Goal: Task Accomplishment & Management: Manage account settings

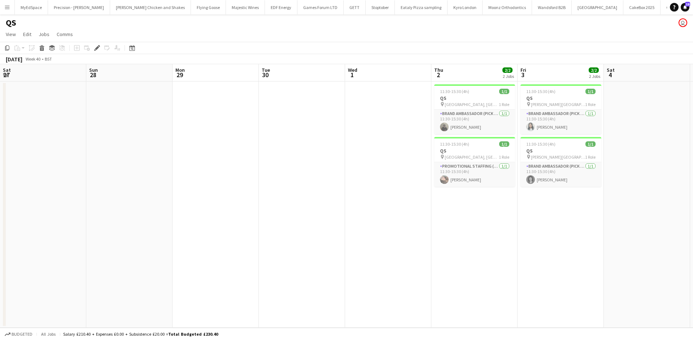
scroll to position [0, 199]
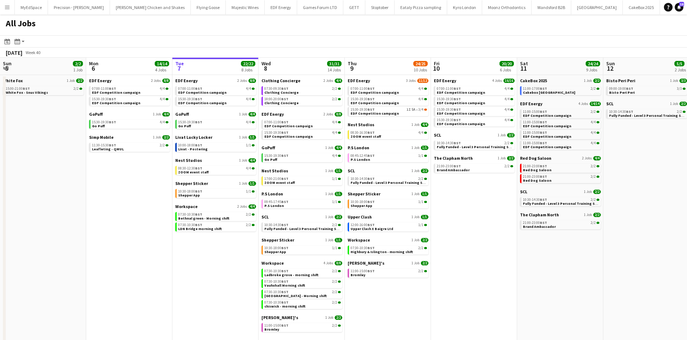
scroll to position [0, 214]
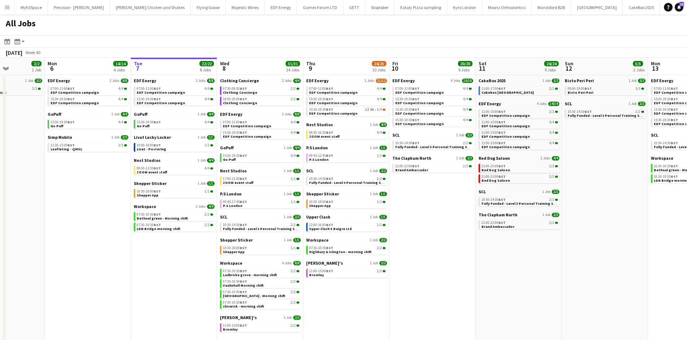
drag, startPoint x: 314, startPoint y: 303, endPoint x: 349, endPoint y: 298, distance: 35.3
click at [359, 302] on app-calendar-viewport "Fri 3 25/25 10 Jobs Sat 4 40/40 10 Jobs Sun 5 2/2 1 Job Mon 6 14/14 4 Jobs Tue …" at bounding box center [343, 204] width 687 height 293
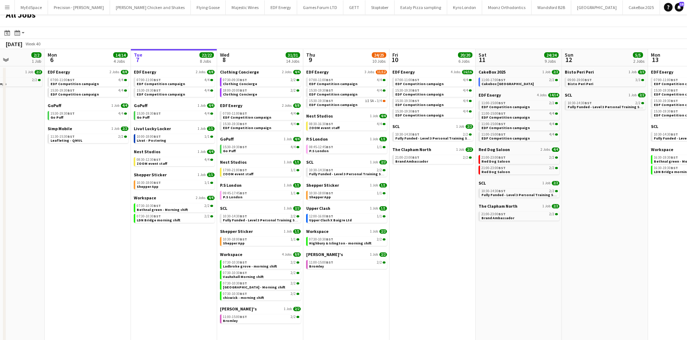
scroll to position [11, 0]
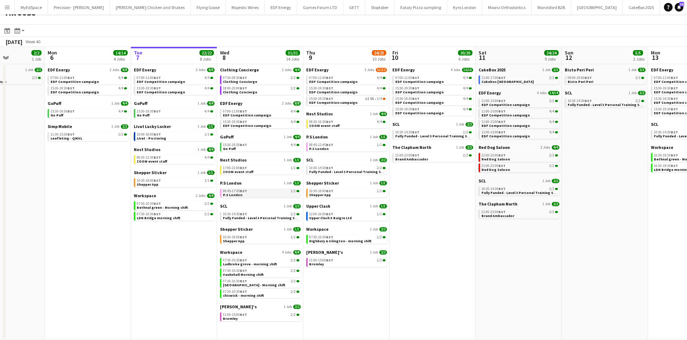
click at [255, 189] on link "09:45-17:45 BST 1/1 P.S London" at bounding box center [261, 193] width 76 height 8
click at [259, 261] on div "07:30-10:30 BST 2/2" at bounding box center [261, 261] width 76 height 4
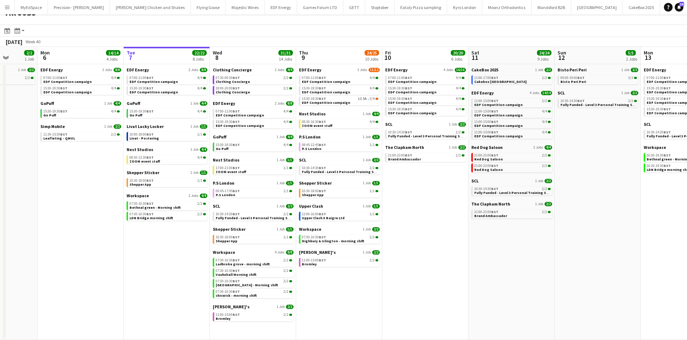
drag, startPoint x: 467, startPoint y: 285, endPoint x: 460, endPoint y: 289, distance: 8.2
click at [460, 289] on app-calendar-viewport "Fri 3 25/25 10 Jobs Sat 4 40/40 10 Jobs Sun 5 2/2 1 Job Mon 6 14/14 4 Jobs Tue …" at bounding box center [343, 193] width 687 height 293
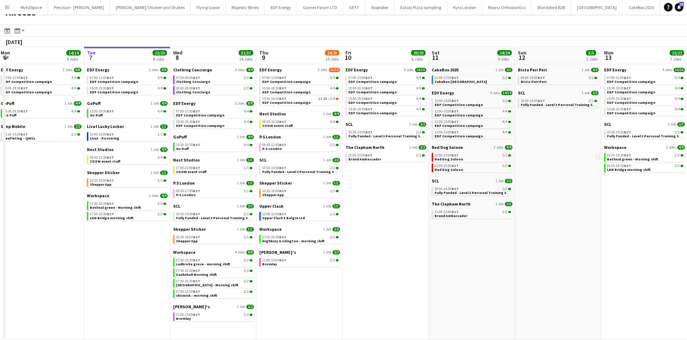
drag, startPoint x: 606, startPoint y: 245, endPoint x: 554, endPoint y: 242, distance: 52.0
click at [554, 242] on app-calendar-viewport "Fri 3 25/25 10 Jobs Sat 4 40/40 10 Jobs Sun 5 2/2 1 Job Mon 6 14/14 4 Jobs Tue …" at bounding box center [343, 193] width 687 height 293
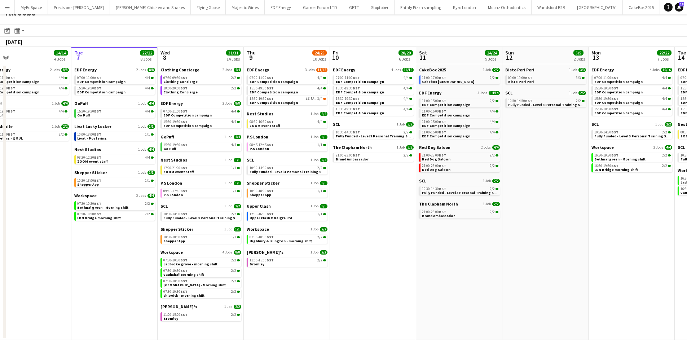
scroll to position [0, 197]
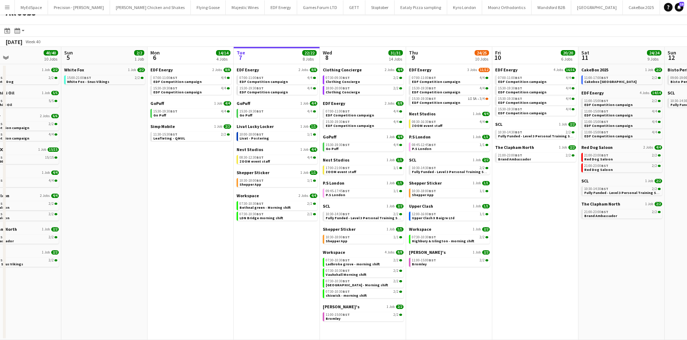
drag, startPoint x: 272, startPoint y: 293, endPoint x: 425, endPoint y: 284, distance: 153.6
click at [425, 284] on app-calendar-viewport "Thu 2 26/26 13 Jobs Fri 3 25/25 10 Jobs Sat 4 40/40 10 Jobs Sun 5 2/2 1 Job Mon…" at bounding box center [343, 193] width 687 height 293
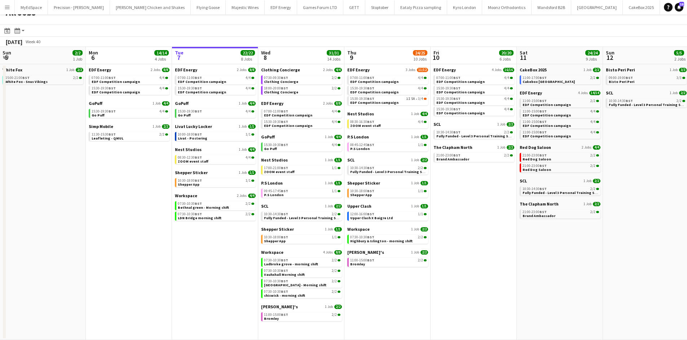
drag, startPoint x: 616, startPoint y: 272, endPoint x: 554, endPoint y: 268, distance: 62.2
click at [554, 268] on app-calendar-viewport "Thu 2 26/26 13 Jobs Fri 3 25/25 10 Jobs Sat 4 40/40 10 Jobs Sun 5 2/2 1 Job Mon…" at bounding box center [343, 193] width 687 height 293
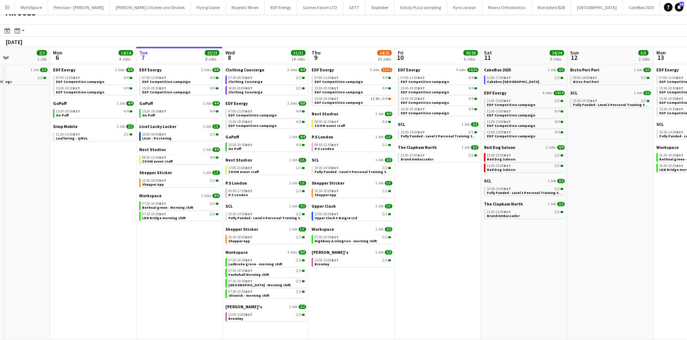
drag, startPoint x: 586, startPoint y: 245, endPoint x: 429, endPoint y: 247, distance: 156.9
click at [362, 243] on app-calendar-viewport "Thu 2 26/26 13 Jobs Fri 3 25/25 10 Jobs Sat 4 40/40 10 Jobs Sun 5 2/2 1 Job Mon…" at bounding box center [343, 193] width 687 height 293
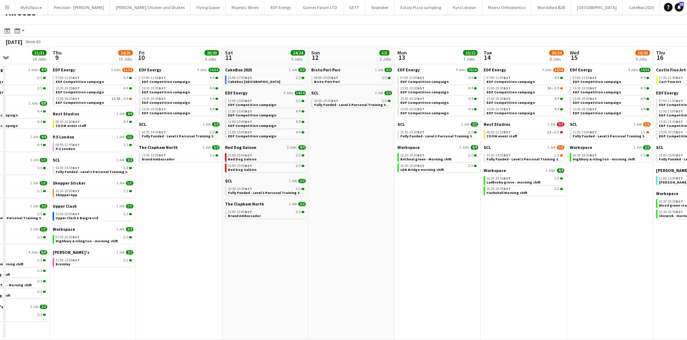
scroll to position [0, 270]
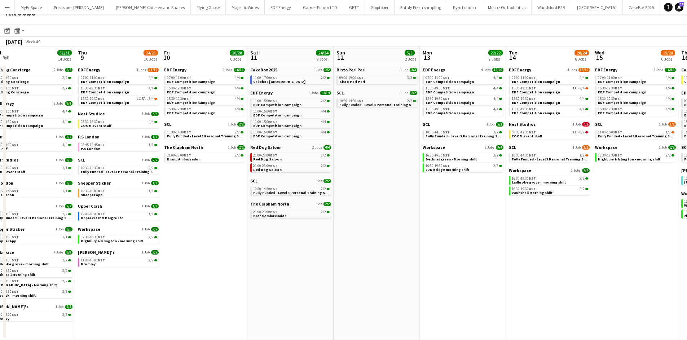
drag, startPoint x: 566, startPoint y: 247, endPoint x: 419, endPoint y: 242, distance: 146.9
click at [419, 243] on app-calendar-viewport "Sun 5 2/2 1 Job Mon 6 14/14 4 Jobs Tue 7 22/22 8 Jobs Wed 8 31/31 14 Jobs Thu 9…" at bounding box center [343, 193] width 687 height 293
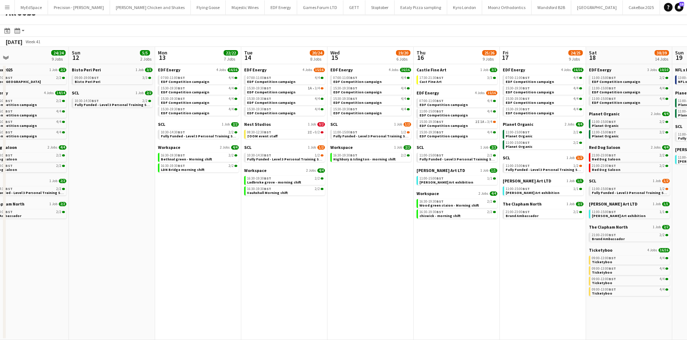
scroll to position [0, 198]
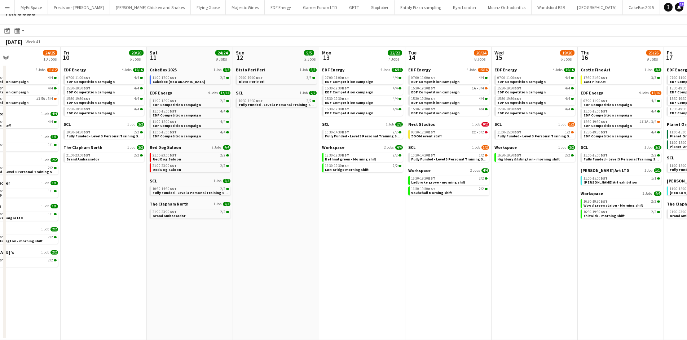
click at [467, 263] on app-all-jobs "All Jobs Date picker OCT 2025 OCT 2025 Monday M Tuesday T Wednesday W Thursday …" at bounding box center [343, 172] width 687 height 337
drag, startPoint x: 220, startPoint y: 228, endPoint x: 487, endPoint y: 256, distance: 268.7
click at [487, 256] on app-calendar-viewport "Tue 7 22/22 8 Jobs Wed 8 31/31 14 Jobs Thu 9 24/25 10 Jobs Fri 10 20/20 6 Jobs …" at bounding box center [343, 193] width 687 height 293
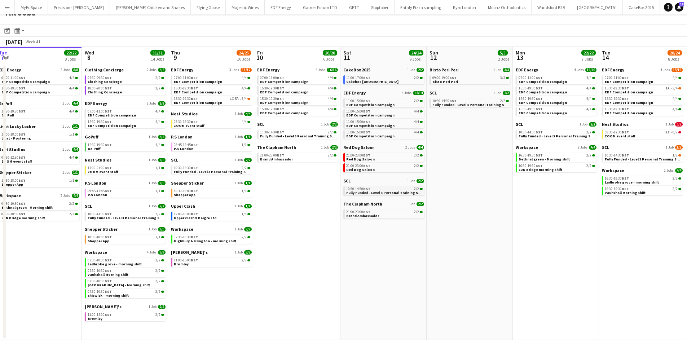
drag, startPoint x: 341, startPoint y: 217, endPoint x: 476, endPoint y: 187, distance: 139.2
click at [498, 188] on app-calendar-viewport "Sun 5 2/2 1 Job Mon 6 14/14 4 Jobs Tue 7 22/22 8 Jobs Wed 8 31/31 14 Jobs Thu 9…" at bounding box center [343, 193] width 687 height 293
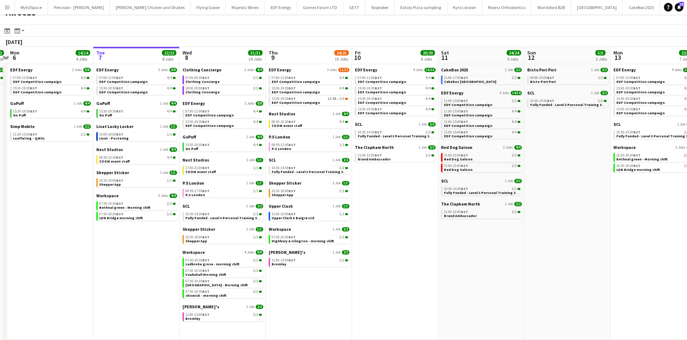
scroll to position [0, 195]
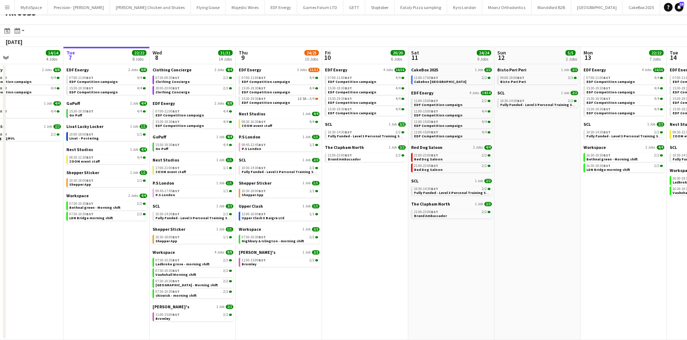
drag, startPoint x: 320, startPoint y: 263, endPoint x: 411, endPoint y: 267, distance: 91.7
click at [411, 267] on app-calendar-viewport "Sat 4 40/40 10 Jobs Sun 5 2/2 1 Job Mon 6 14/14 4 Jobs Tue 7 22/22 8 Jobs Wed 8…" at bounding box center [343, 193] width 687 height 293
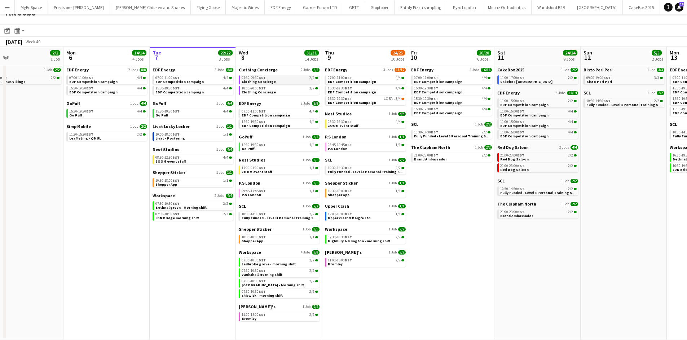
click at [268, 82] on span "Clothing Concierge" at bounding box center [259, 81] width 34 height 5
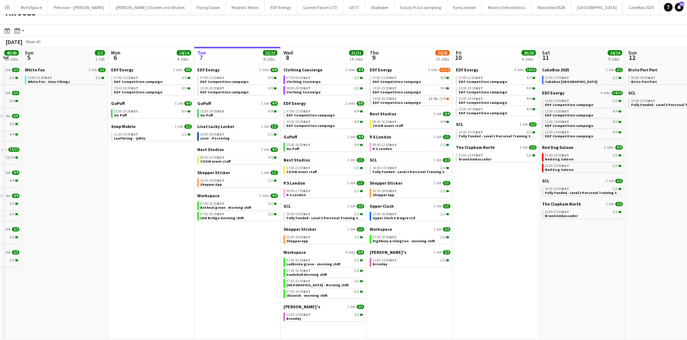
drag, startPoint x: 196, startPoint y: 271, endPoint x: 237, endPoint y: 269, distance: 40.8
click at [237, 269] on app-calendar-viewport "Fri 3 25/25 10 Jobs Sat 4 40/40 10 Jobs Sun 5 2/2 1 Job Mon 6 14/14 4 Jobs Tue …" at bounding box center [343, 193] width 687 height 293
click at [229, 206] on span "Bethnal green - Morning shift" at bounding box center [226, 207] width 51 height 5
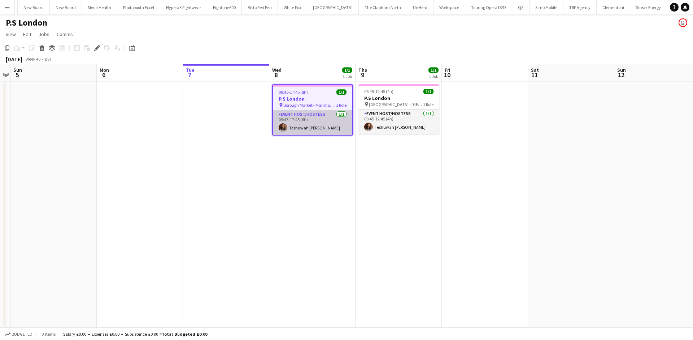
click at [317, 127] on app-card-role "Event Host/Hostess 1/1 09:45-17:45 (8h) Teshuwah STOTT" at bounding box center [312, 122] width 79 height 25
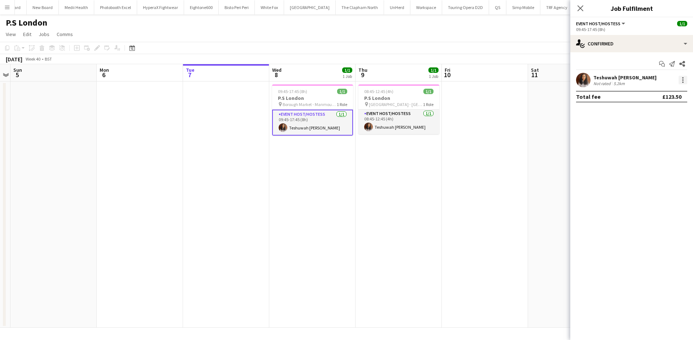
click at [681, 79] on div at bounding box center [682, 80] width 9 height 9
click at [603, 84] on div at bounding box center [346, 170] width 693 height 340
click at [602, 79] on div "Teshuwah [PERSON_NAME]" at bounding box center [624, 77] width 63 height 6
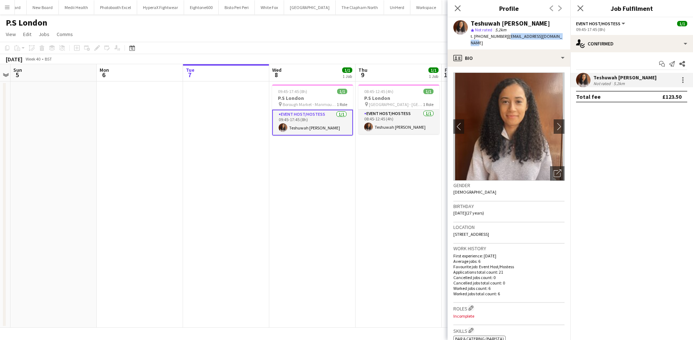
drag, startPoint x: 505, startPoint y: 36, endPoint x: 556, endPoint y: 37, distance: 50.9
click at [556, 37] on span "| teshuwahstott@outlook.com" at bounding box center [515, 40] width 91 height 12
copy span "teshuwahstott@outlook.com"
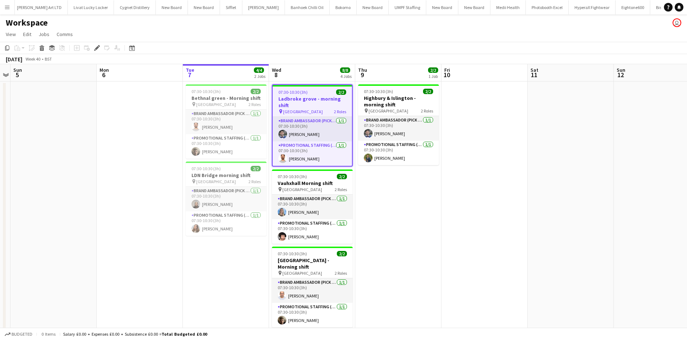
scroll to position [0, 1931]
drag, startPoint x: 303, startPoint y: 157, endPoint x: 313, endPoint y: 156, distance: 9.4
click at [304, 158] on app-card-role "Promotional Staffing (Brand Ambassadors) 1/1 07:30-10:30 (3h) Arjun Varma" at bounding box center [312, 153] width 79 height 25
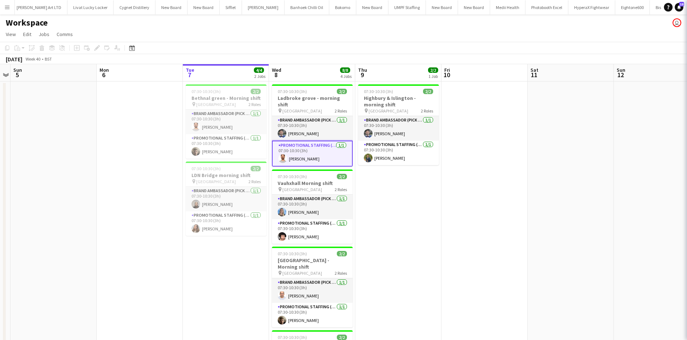
scroll to position [0, 247]
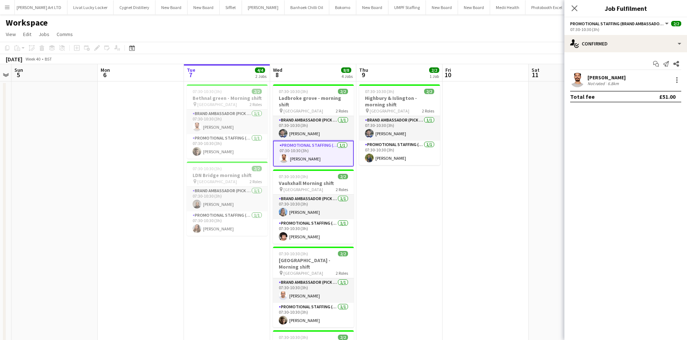
click at [611, 80] on div "Arjun Varma" at bounding box center [607, 77] width 38 height 6
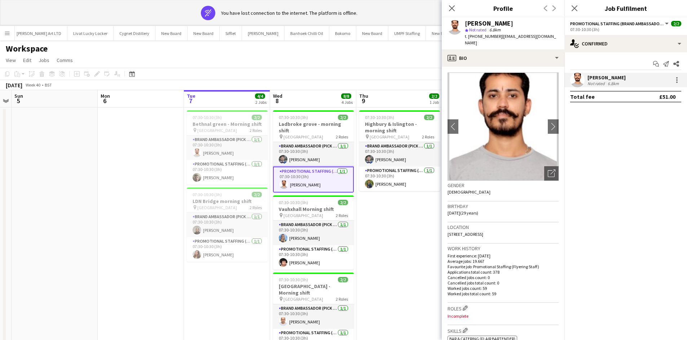
click at [151, 207] on app-date-cell at bounding box center [141, 282] width 86 height 351
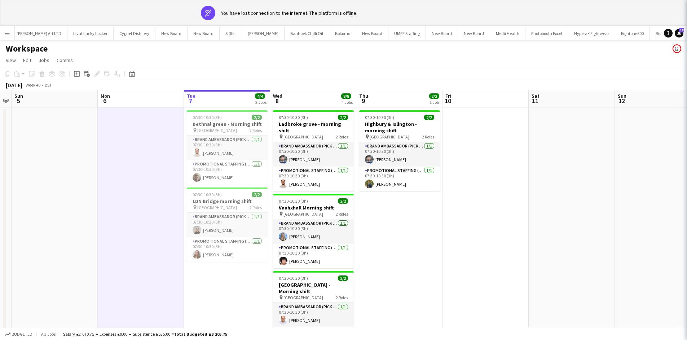
scroll to position [0, 247]
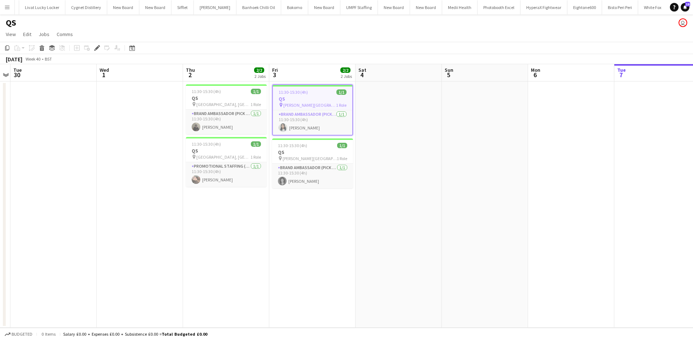
scroll to position [0, 1994]
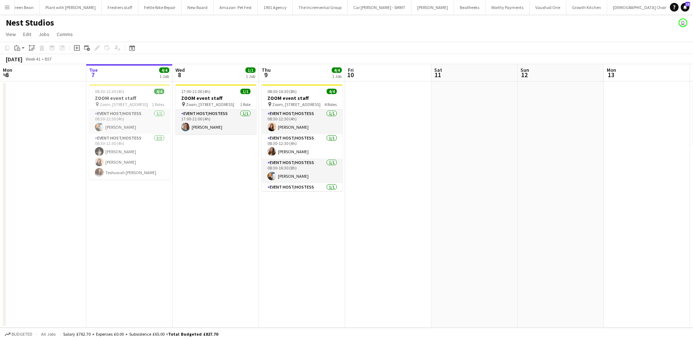
scroll to position [0, 212]
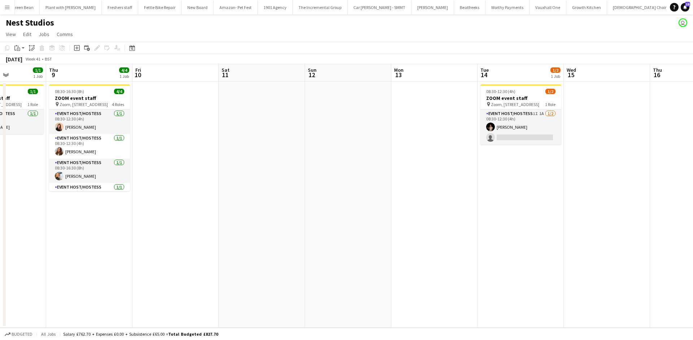
drag, startPoint x: 538, startPoint y: 112, endPoint x: 541, endPoint y: 109, distance: 4.9
click at [538, 112] on app-card-role "Event Host/Hostess 1I 1A 1/2 08:30-12:30 (4h) Yuliia Levytska single-neutral-ac…" at bounding box center [520, 127] width 81 height 35
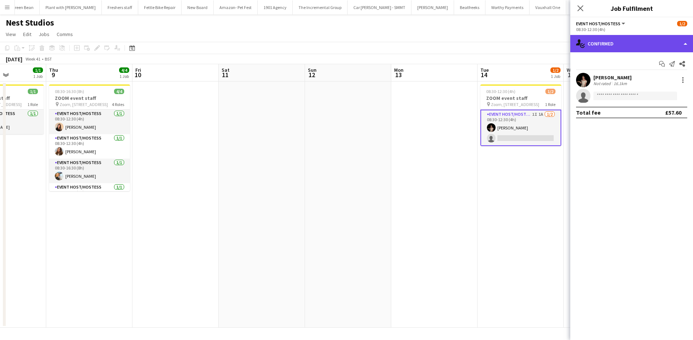
click at [600, 47] on div "single-neutral-actions-check-2 Confirmed" at bounding box center [631, 43] width 123 height 17
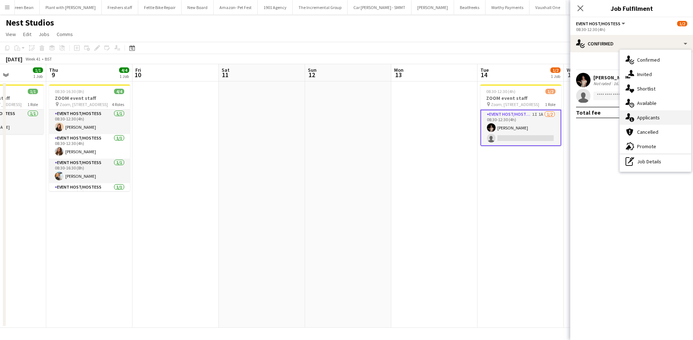
click at [648, 114] on span "Applicants" at bounding box center [648, 117] width 23 height 6
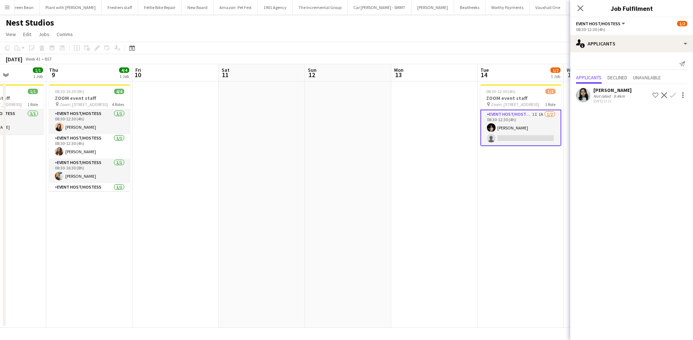
drag, startPoint x: 462, startPoint y: 215, endPoint x: 436, endPoint y: 194, distance: 32.9
click at [461, 212] on app-date-cell at bounding box center [434, 205] width 86 height 246
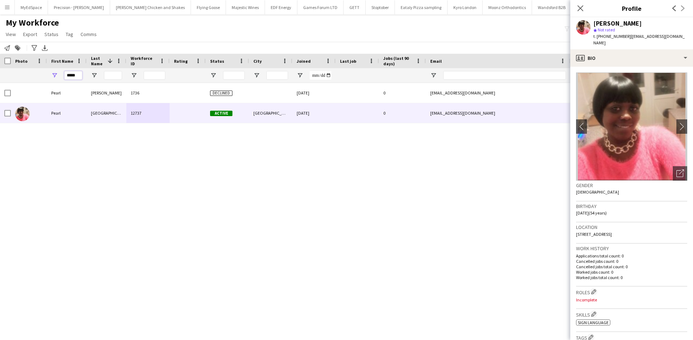
click at [77, 75] on input "*****" at bounding box center [73, 75] width 18 height 9
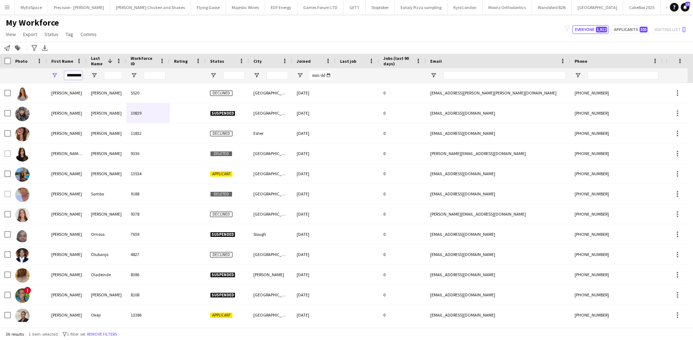
scroll to position [0, 2]
type input "*********"
click at [109, 74] on input "Last Name Filter Input" at bounding box center [113, 75] width 18 height 9
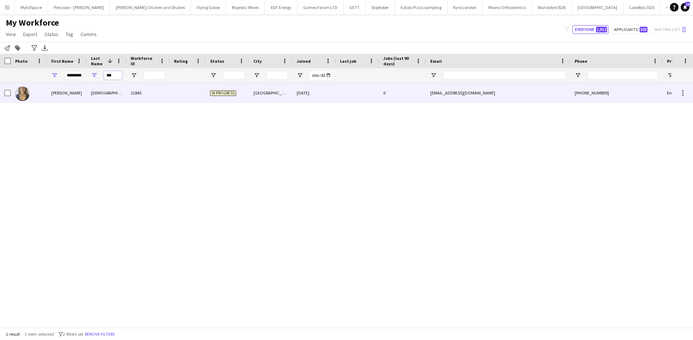
type input "***"
click at [155, 84] on div "12845" at bounding box center [147, 93] width 43 height 20
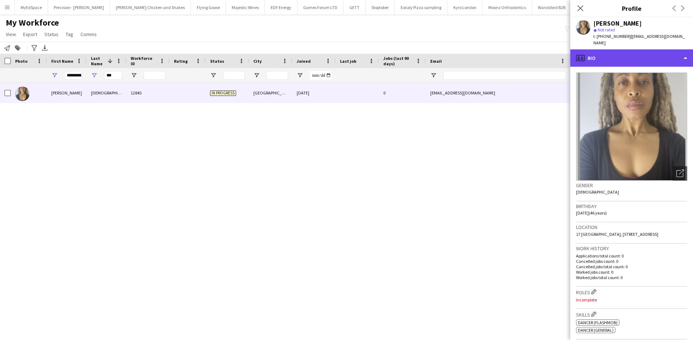
click at [623, 53] on div "profile Bio" at bounding box center [631, 57] width 123 height 17
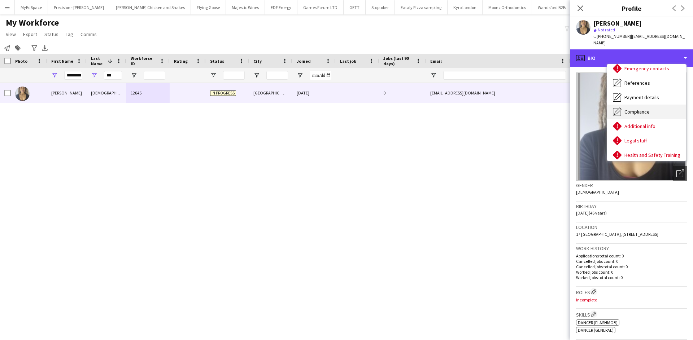
scroll to position [97, 0]
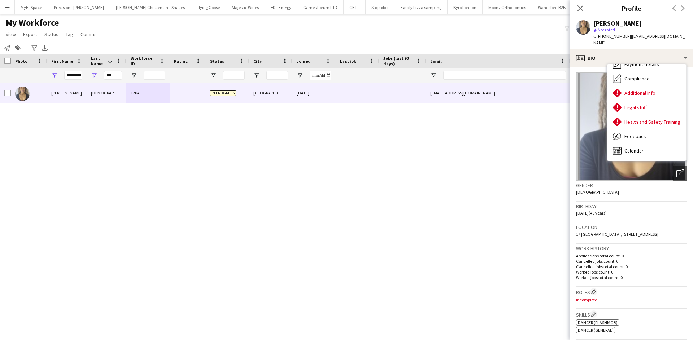
drag, startPoint x: 437, startPoint y: 203, endPoint x: 412, endPoint y: 181, distance: 33.0
click at [436, 202] on div "Elizabeth Ezekiel 12845 In progress London 08-08-2025 0 lize002@yahoo.com +4478…" at bounding box center [335, 202] width 671 height 239
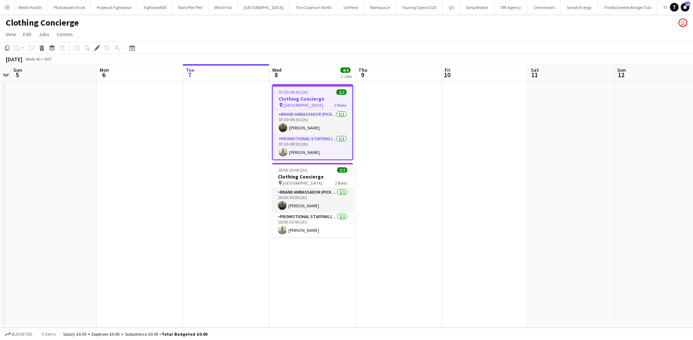
scroll to position [0, 2409]
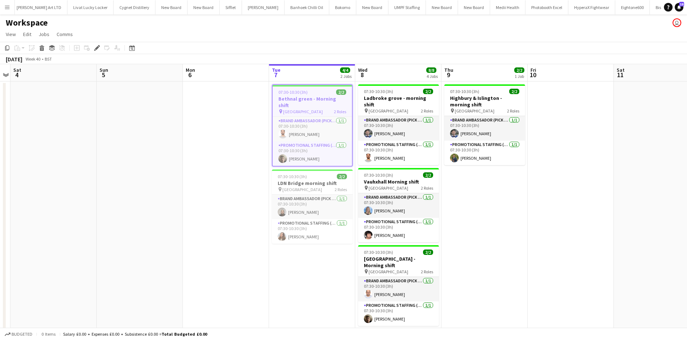
scroll to position [0, 283]
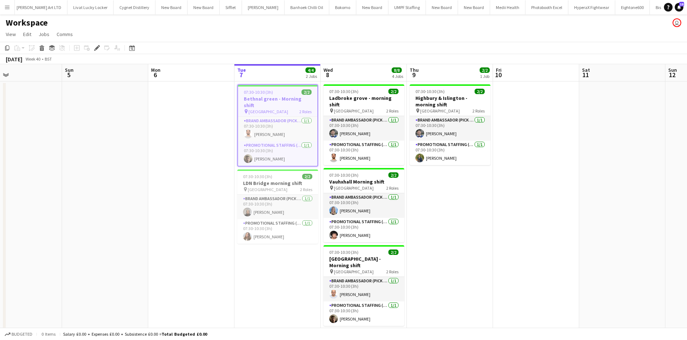
drag, startPoint x: 495, startPoint y: 190, endPoint x: 460, endPoint y: 184, distance: 35.2
click at [460, 184] on app-calendar-viewport "Wed 1 Thu 2 Fri 3 Sat 4 Sun 5 Mon 6 Tue 7 4/4 2 Jobs Wed 8 8/8 4 Jobs Thu 9 2/2…" at bounding box center [343, 248] width 687 height 369
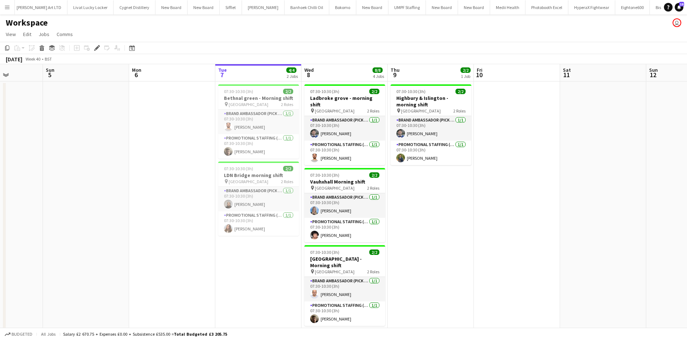
scroll to position [0, 302]
drag, startPoint x: 452, startPoint y: 238, endPoint x: 432, endPoint y: 240, distance: 19.5
click at [432, 240] on app-calendar-viewport "Wed 1 Thu 2 Fri 3 Sat 4 Sun 5 Mon 6 Tue 7 4/4 2 Jobs Wed 8 8/8 4 Jobs Thu 9 2/2…" at bounding box center [343, 248] width 687 height 369
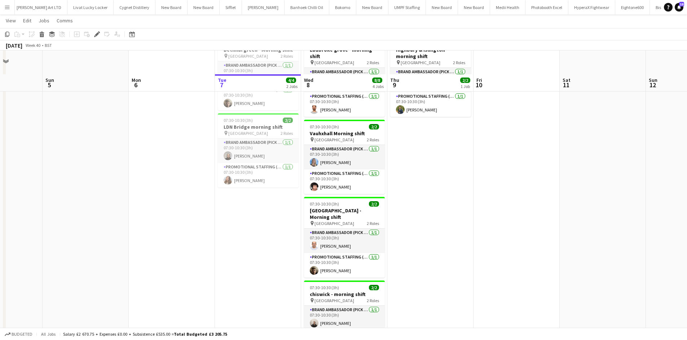
scroll to position [0, 0]
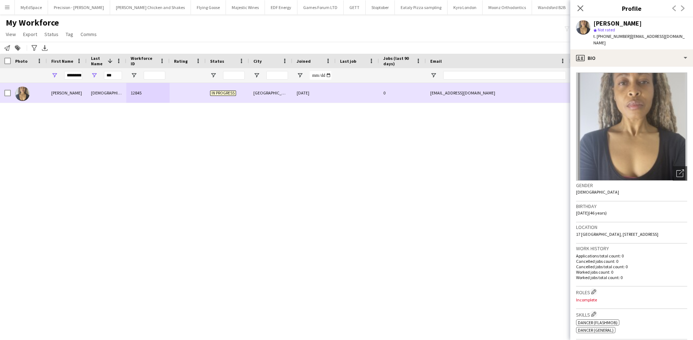
click at [211, 109] on div "Elizabeth Ezekiel 12845 In progress London 08-08-2025 0 lize002@yahoo.com +4478…" at bounding box center [335, 202] width 671 height 239
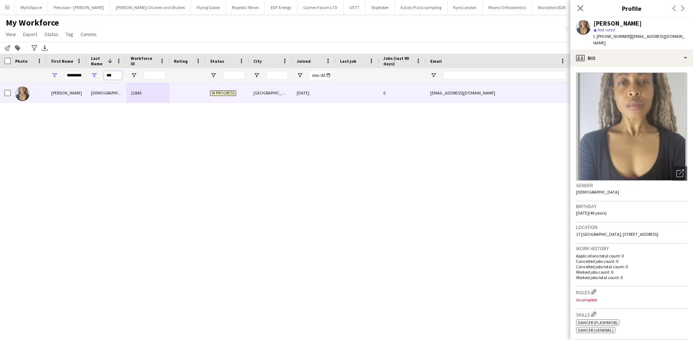
click at [110, 78] on input "***" at bounding box center [113, 75] width 18 height 9
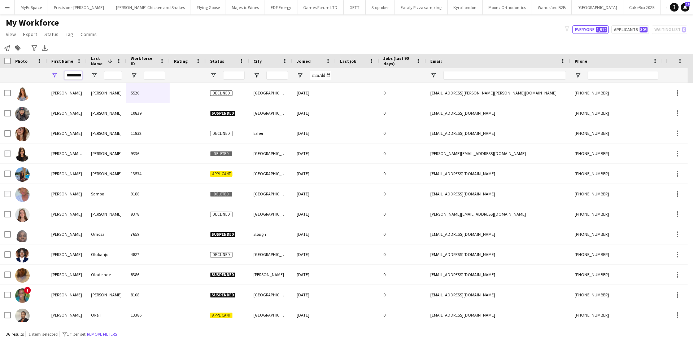
click at [71, 76] on input "*********" at bounding box center [73, 75] width 18 height 9
click at [72, 76] on input "*********" at bounding box center [73, 75] width 18 height 9
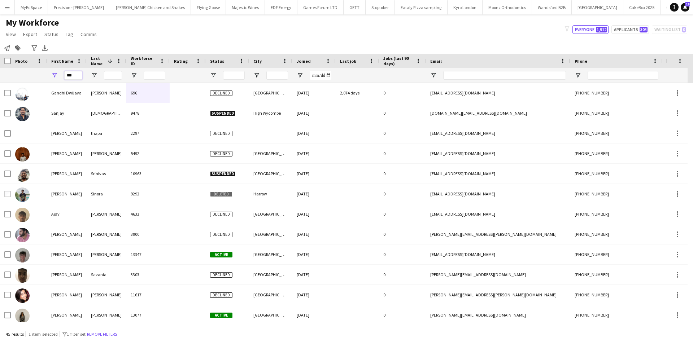
type input "***"
click at [109, 71] on input "Last Name Filter Input" at bounding box center [113, 75] width 18 height 9
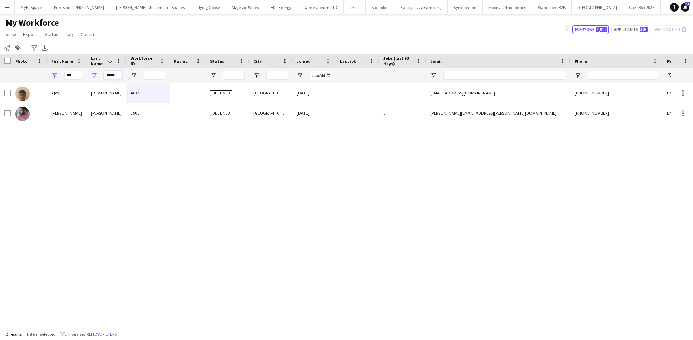
type input "*****"
click at [112, 77] on input "*****" at bounding box center [113, 75] width 18 height 9
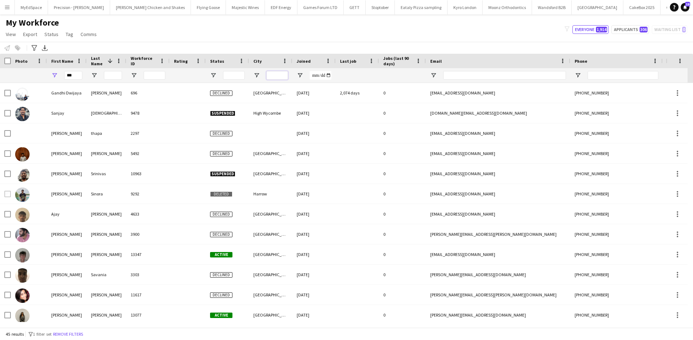
click at [281, 76] on input "City Filter Input" at bounding box center [277, 75] width 22 height 9
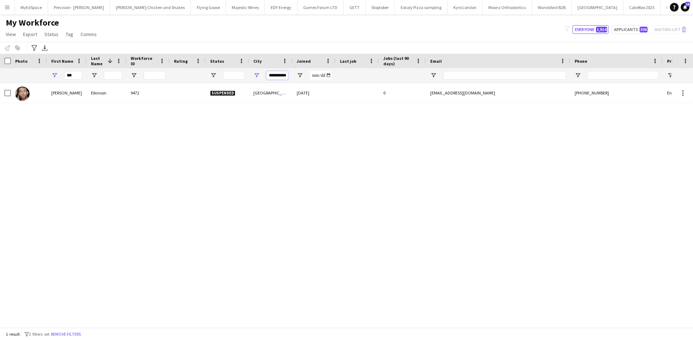
type input "**********"
click at [289, 73] on div "**********" at bounding box center [270, 75] width 43 height 14
click at [270, 82] on div "**********" at bounding box center [277, 75] width 22 height 14
click at [272, 79] on input "**********" at bounding box center [277, 75] width 22 height 9
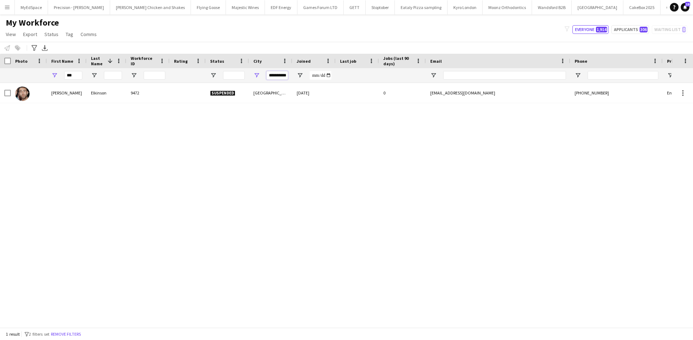
click at [272, 79] on input "**********" at bounding box center [277, 75] width 22 height 9
click at [276, 130] on div "[PERSON_NAME] 9472 Suspended Manchester [DATE] 0 [EMAIL_ADDRESS][DOMAIN_NAME] […" at bounding box center [335, 202] width 671 height 239
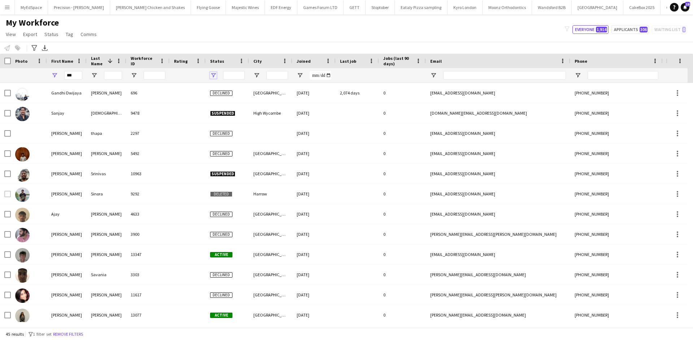
click at [215, 76] on span "Open Filter Menu" at bounding box center [213, 75] width 6 height 6
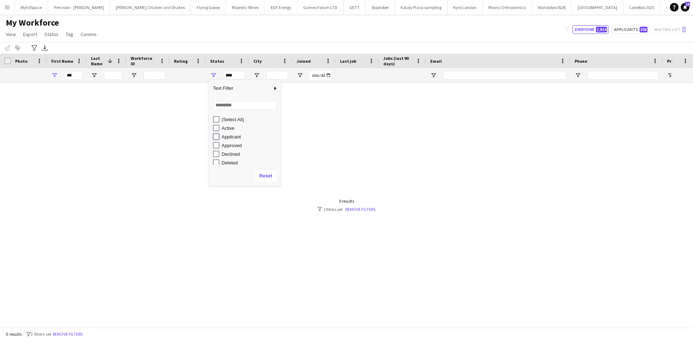
type input "**********"
click at [226, 37] on div "My Workforce View Views Default view New view Update view Delete view Edit name…" at bounding box center [346, 29] width 693 height 25
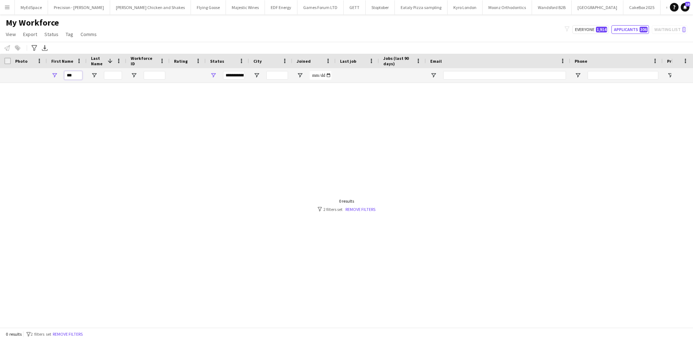
click at [74, 76] on input "***" at bounding box center [73, 75] width 18 height 9
click at [122, 72] on div at bounding box center [107, 75] width 40 height 14
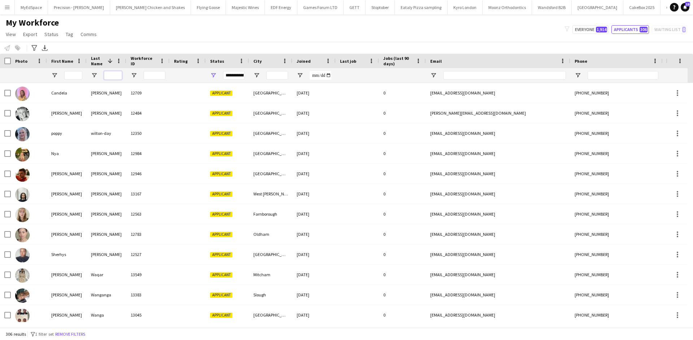
click at [116, 74] on input "Last Name Filter Input" at bounding box center [113, 75] width 18 height 9
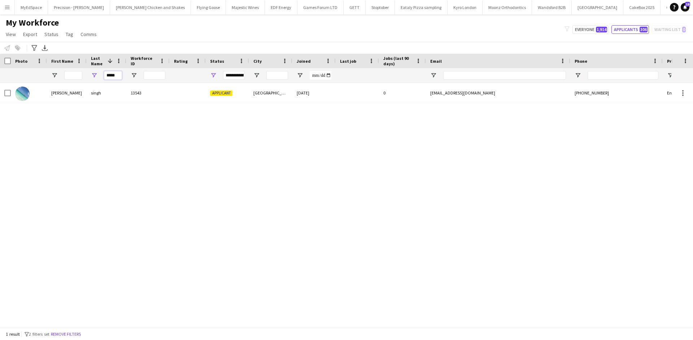
type input "*****"
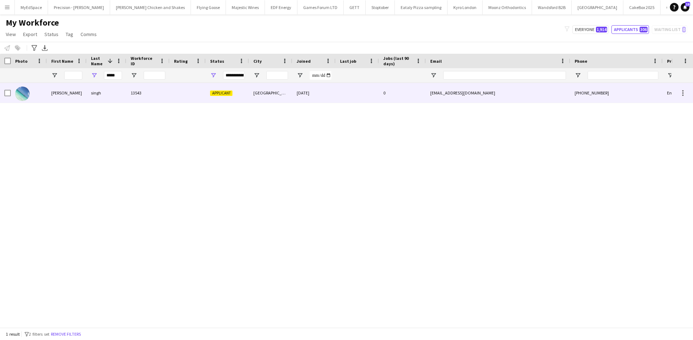
click at [91, 96] on div "singh" at bounding box center [107, 93] width 40 height 20
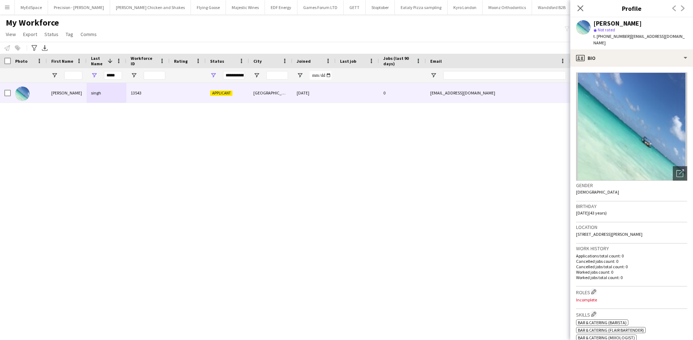
click at [299, 146] on div "SATNAAM MARCO singh 13543 Applicant Manchester 04-10-2025 0 ksingh562@hotmail.c…" at bounding box center [335, 202] width 671 height 239
click at [9, 185] on div "SATNAAM MARCO singh 13543 Applicant Manchester 04-10-2025 0 ksingh562@hotmail.c…" at bounding box center [335, 202] width 671 height 239
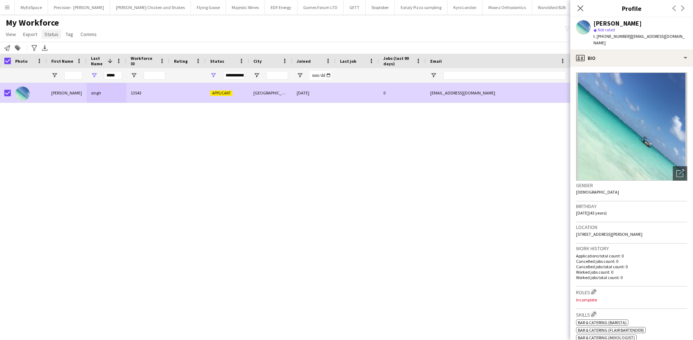
click at [53, 34] on span "Status" at bounding box center [51, 34] width 14 height 6
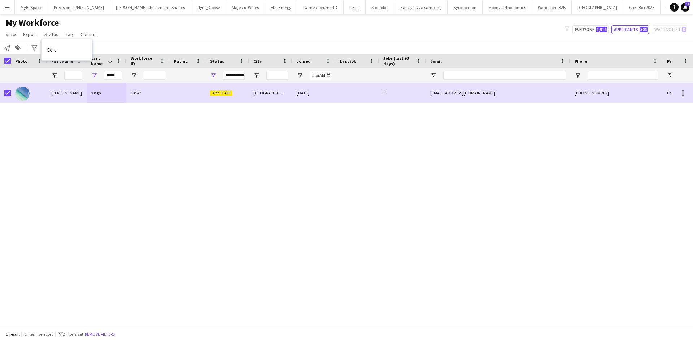
click at [65, 53] on link "Edit" at bounding box center [66, 49] width 50 height 15
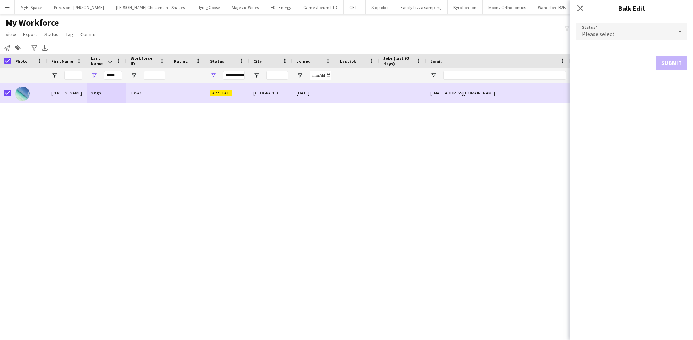
click at [616, 35] on div "Please select" at bounding box center [624, 31] width 97 height 17
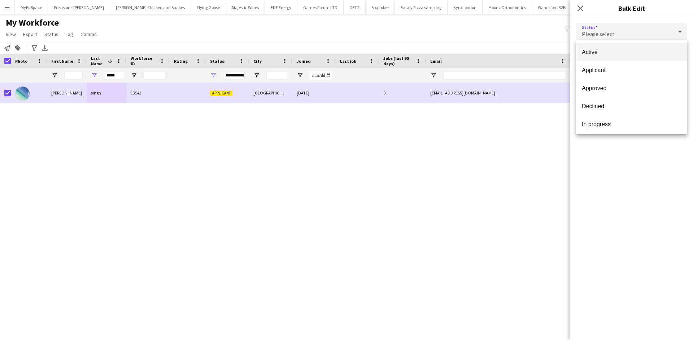
click at [627, 52] on span "Active" at bounding box center [631, 52] width 100 height 7
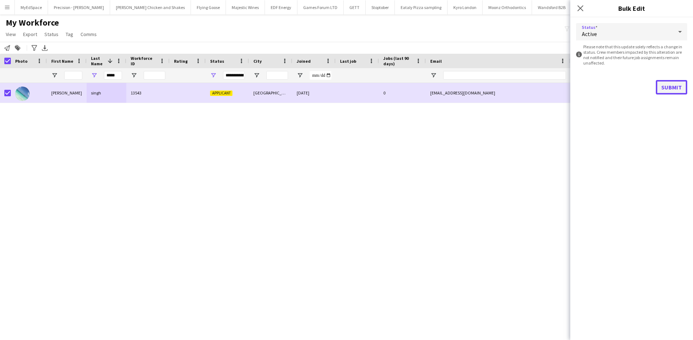
click at [667, 87] on button "Submit" at bounding box center [670, 87] width 31 height 14
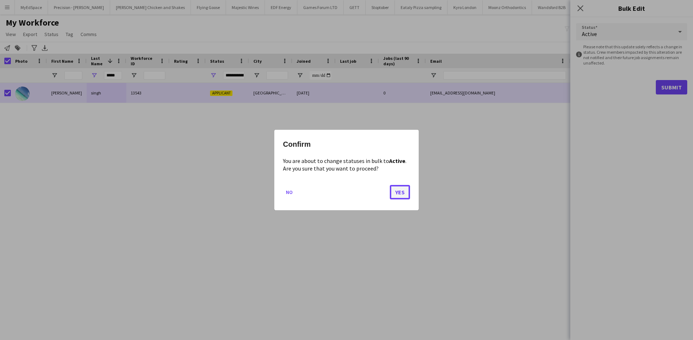
click at [395, 189] on button "Yes" at bounding box center [400, 192] width 20 height 14
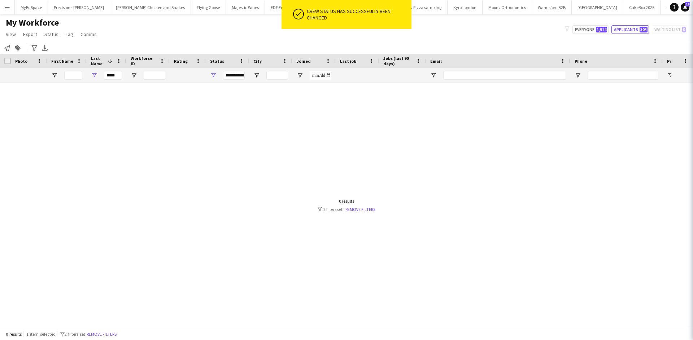
click at [68, 95] on div "SATNAAM MARCO" at bounding box center [67, 93] width 40 height 20
click at [68, 94] on div at bounding box center [335, 202] width 671 height 239
click at [214, 73] on span "Open Filter Menu" at bounding box center [213, 75] width 6 height 6
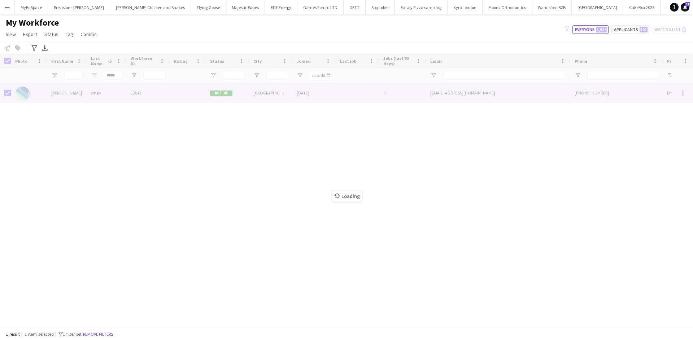
click at [119, 98] on div "Loading" at bounding box center [346, 191] width 693 height 274
click at [127, 92] on div "Loading" at bounding box center [346, 191] width 693 height 274
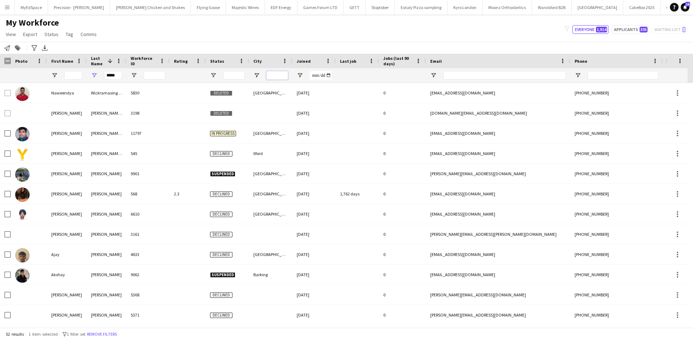
click at [273, 74] on input "City Filter Input" at bounding box center [277, 75] width 22 height 9
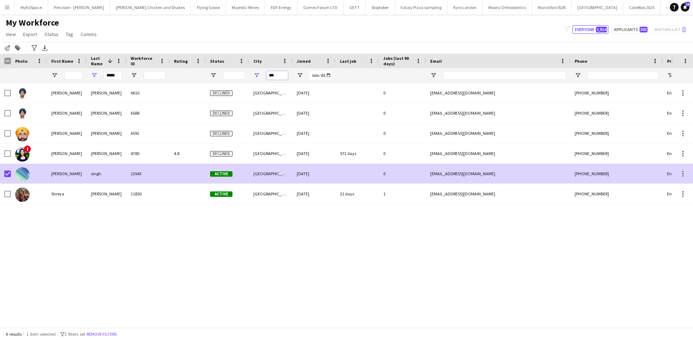
type input "***"
click at [140, 175] on div "13543" at bounding box center [147, 174] width 43 height 20
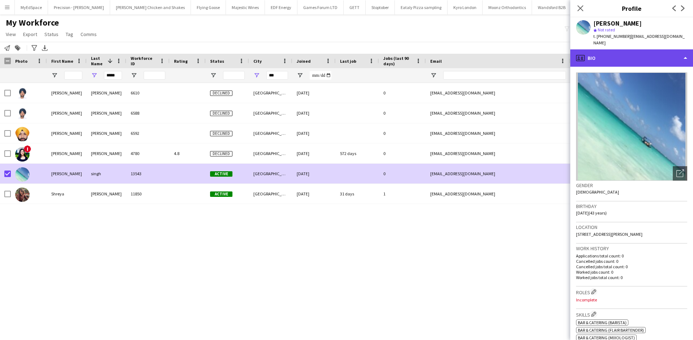
click at [633, 49] on div "profile Bio" at bounding box center [631, 57] width 123 height 17
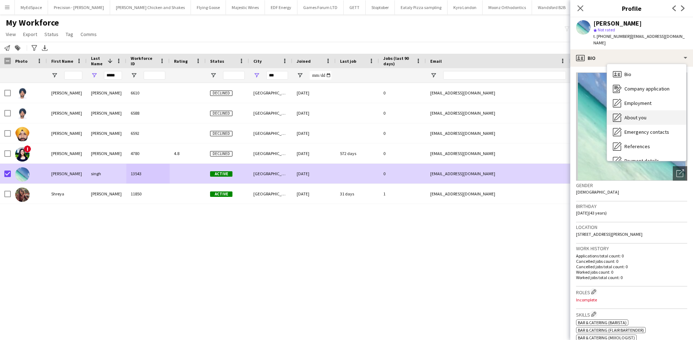
click at [662, 111] on div "About you About you" at bounding box center [646, 117] width 79 height 14
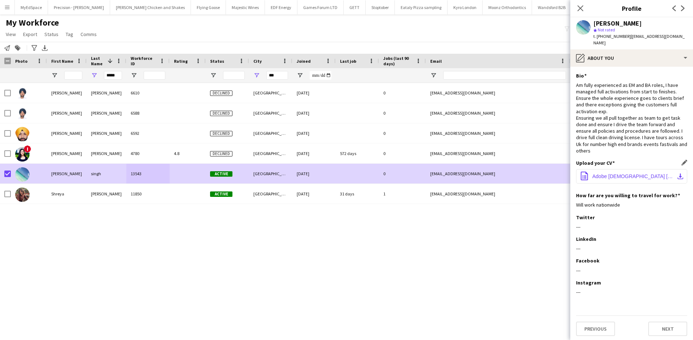
click at [626, 173] on span "Adobe Scan 26 May 2025.pdf" at bounding box center [633, 176] width 82 height 6
click at [372, 233] on div "Gurpreet Singh 6610 Declined Manchester 07-11-2023 0 gurpreetkadiana58@gmail.co…" at bounding box center [335, 202] width 671 height 239
drag, startPoint x: 356, startPoint y: 250, endPoint x: 346, endPoint y: 243, distance: 13.2
click at [346, 243] on div "Gurpreet Singh 6610 Declined Manchester 07-11-2023 0 gurpreetkadiana58@gmail.co…" at bounding box center [335, 202] width 671 height 239
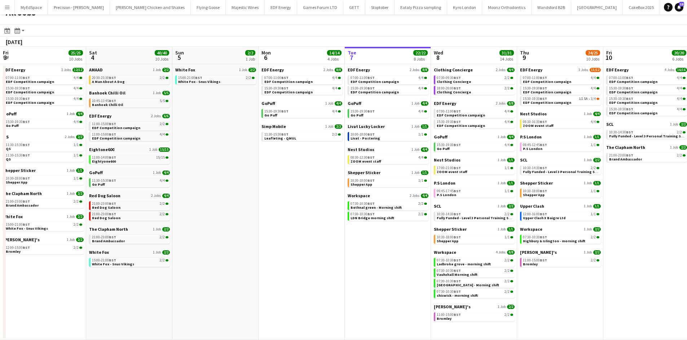
scroll to position [0, 322]
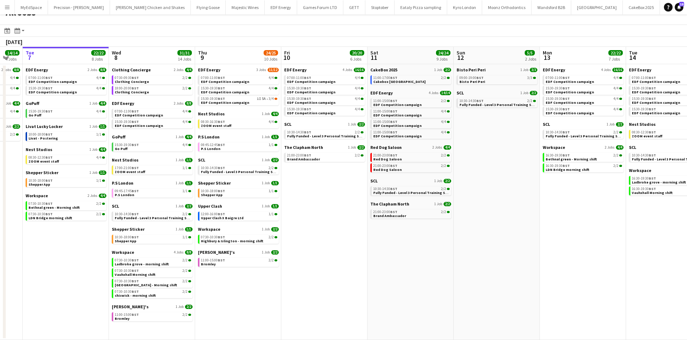
drag, startPoint x: 310, startPoint y: 195, endPoint x: 261, endPoint y: 195, distance: 49.1
click at [261, 195] on app-calendar-viewport "Fri 3 25/25 10 Jobs Sat 4 40/40 10 Jobs Sun 5 2/2 1 Job Mon 6 14/14 4 Jobs Tue …" at bounding box center [343, 193] width 687 height 293
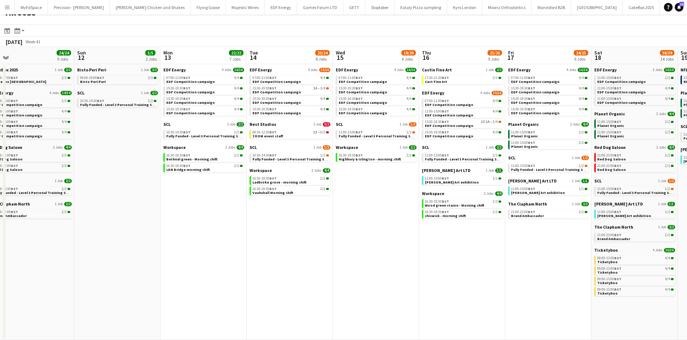
scroll to position [0, 224]
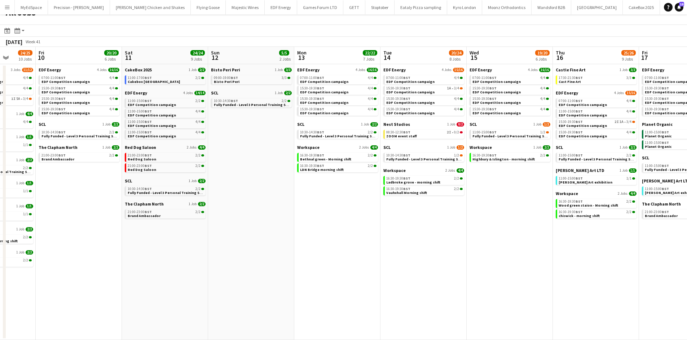
drag, startPoint x: 478, startPoint y: 208, endPoint x: 306, endPoint y: 194, distance: 173.0
click at [306, 194] on app-calendar-viewport "Tue 7 22/22 8 Jobs Wed 8 31/31 14 Jobs Thu 9 24/25 10 Jobs Fri 10 20/20 6 Jobs …" at bounding box center [343, 193] width 687 height 293
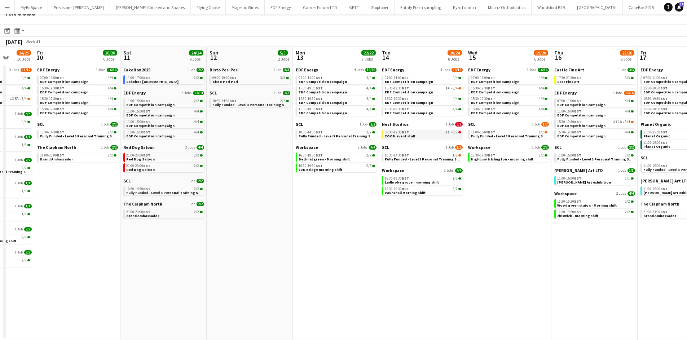
click at [442, 135] on link "08:30-12:30 BST 2I • 0/2 ZOOM event staff" at bounding box center [423, 134] width 76 height 8
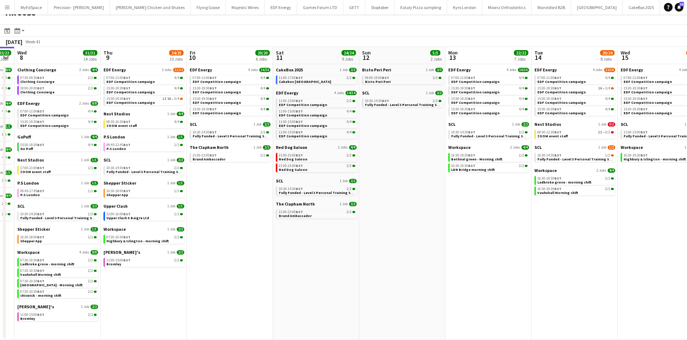
scroll to position [0, 161]
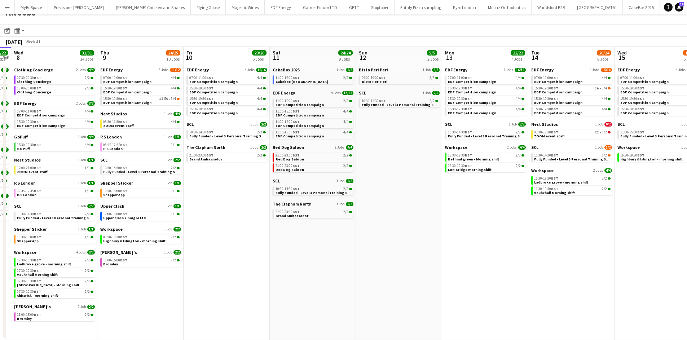
drag, startPoint x: 502, startPoint y: 204, endPoint x: 680, endPoint y: 202, distance: 177.8
click at [680, 202] on app-calendar-viewport "Mon 6 14/14 4 Jobs Tue 7 22/22 8 Jobs Wed 8 31/31 14 Jobs Thu 9 24/25 10 Jobs F…" at bounding box center [343, 193] width 687 height 293
click at [401, 77] on div "09:00-19:00 BST 3/3" at bounding box center [400, 78] width 76 height 4
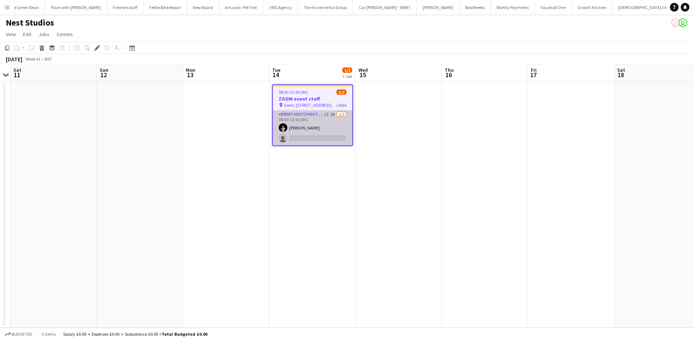
scroll to position [0, 912]
click at [337, 115] on app-card-role "Event Host/Hostess 1I 2A [DATE] 08:30-12:30 (4h) [PERSON_NAME] single-neutral-a…" at bounding box center [312, 127] width 79 height 35
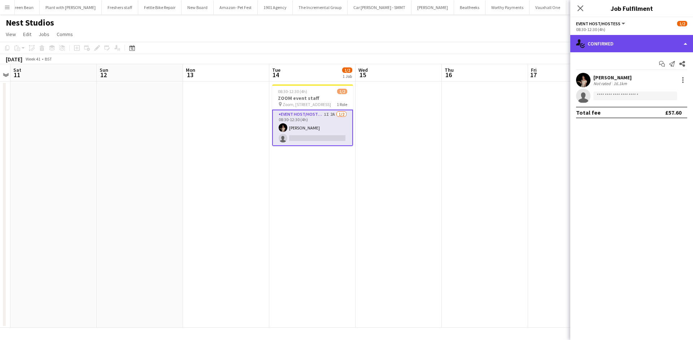
click at [650, 48] on div "single-neutral-actions-check-2 Confirmed" at bounding box center [631, 43] width 123 height 17
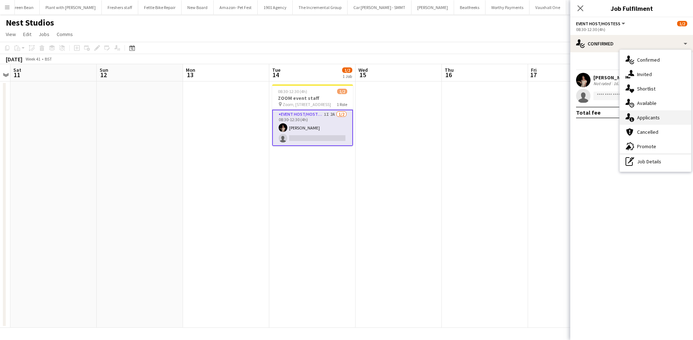
click at [662, 113] on div "single-neutral-actions-information Applicants" at bounding box center [654, 117] width 71 height 14
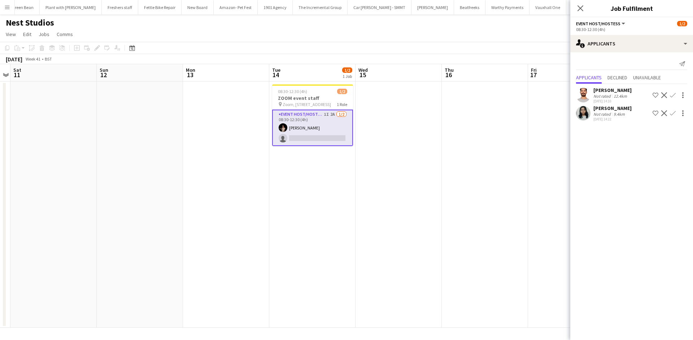
click at [429, 178] on app-date-cell at bounding box center [398, 205] width 86 height 246
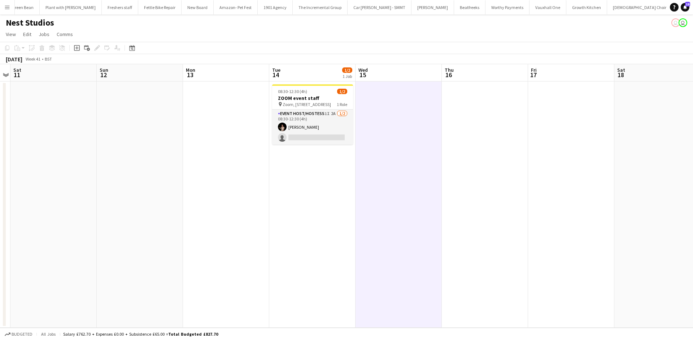
click at [409, 186] on app-date-cell at bounding box center [398, 205] width 86 height 246
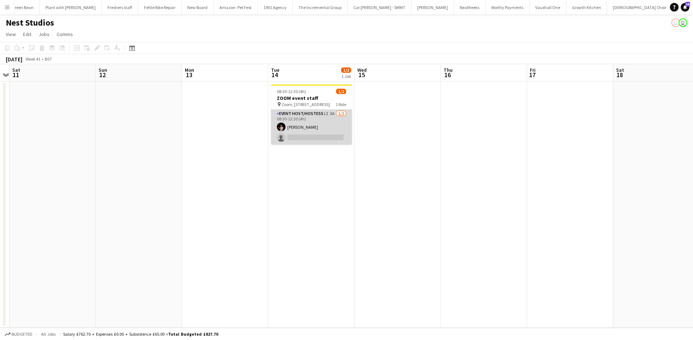
drag, startPoint x: 330, startPoint y: 113, endPoint x: 338, endPoint y: 114, distance: 7.9
click at [331, 114] on app-card-role "Event Host/Hostess 1I 3A 1/2 08:30-12:30 (4h) Yuliia Levytska single-neutral-ac…" at bounding box center [311, 127] width 81 height 35
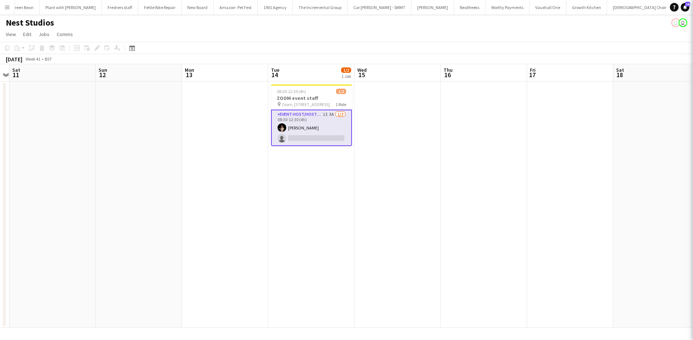
scroll to position [0, 249]
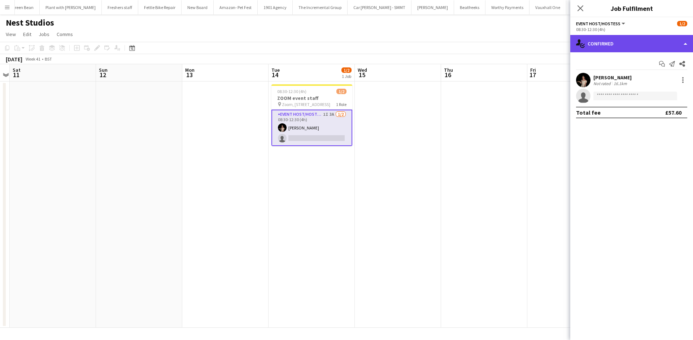
click at [604, 46] on div "single-neutral-actions-check-2 Confirmed" at bounding box center [631, 43] width 123 height 17
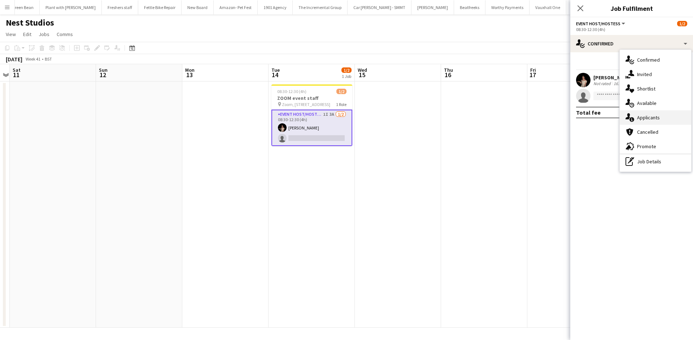
click at [674, 123] on div "single-neutral-actions-information Applicants" at bounding box center [654, 117] width 71 height 14
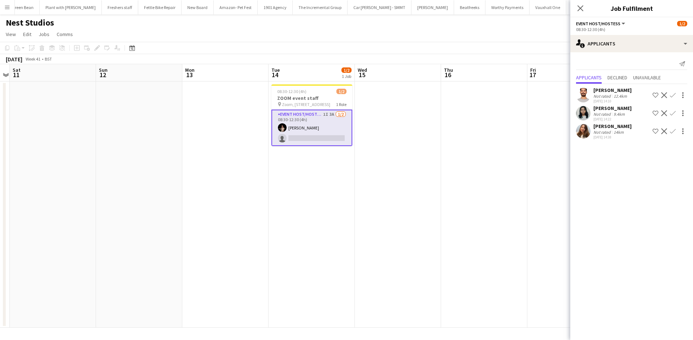
click at [673, 129] on app-icon "Confirm" at bounding box center [672, 131] width 6 height 6
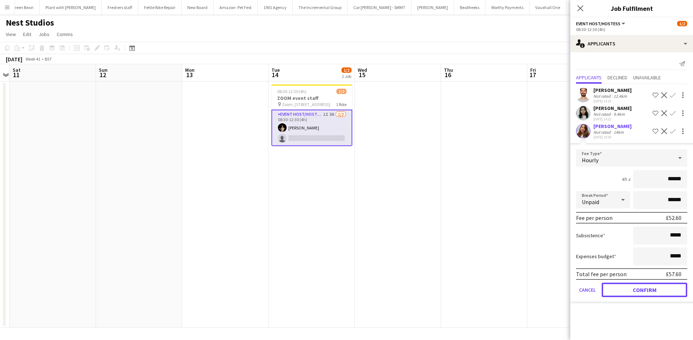
click at [641, 285] on button "Confirm" at bounding box center [643, 290] width 85 height 14
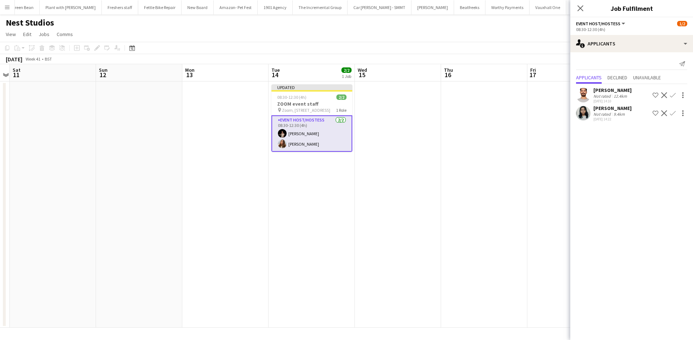
click at [471, 188] on app-date-cell at bounding box center [484, 205] width 86 height 246
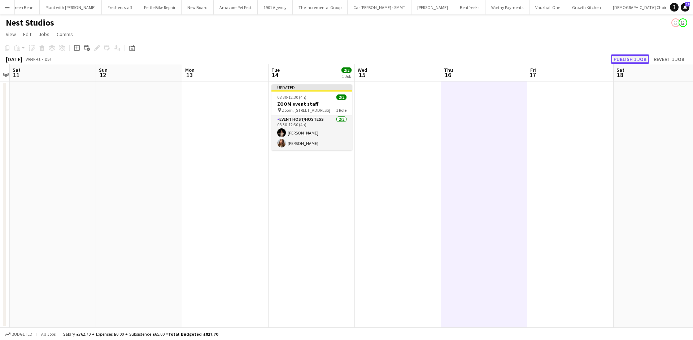
click at [631, 59] on button "Publish 1 job" at bounding box center [629, 58] width 39 height 9
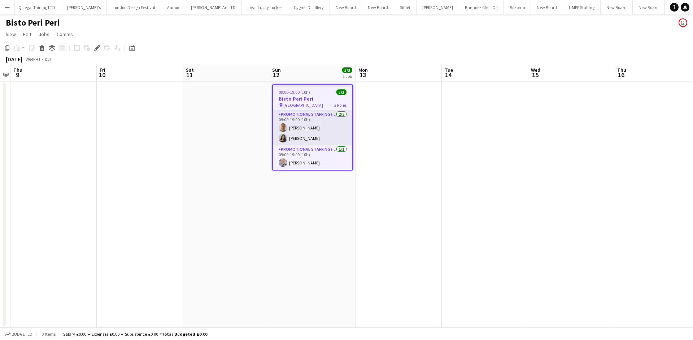
scroll to position [0, 1767]
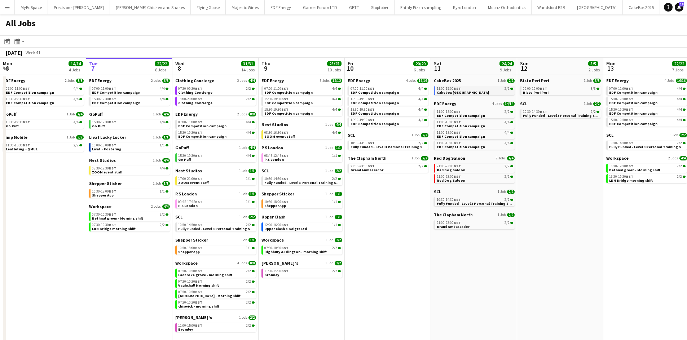
click at [495, 91] on link "11:00-17:00 BST 2/2 Cakebox [GEOGRAPHIC_DATA]" at bounding box center [475, 90] width 76 height 8
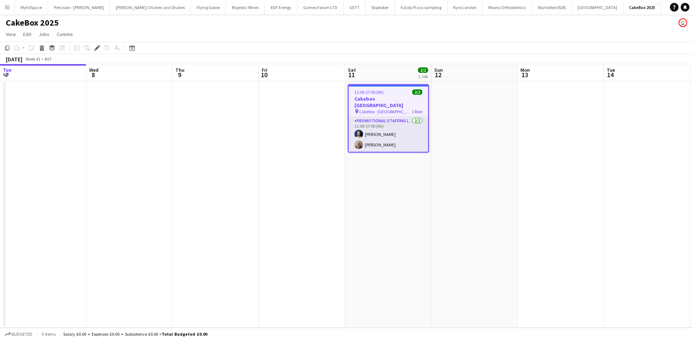
scroll to position [0, 248]
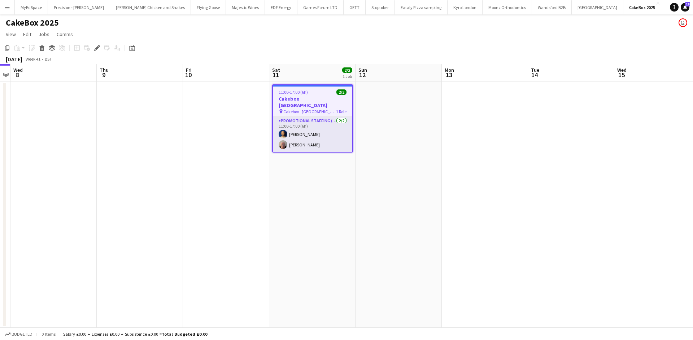
drag, startPoint x: 400, startPoint y: 194, endPoint x: 372, endPoint y: 191, distance: 29.0
click at [372, 193] on app-calendar-viewport "Sun 5 Mon 6 Tue 7 Wed 8 Thu 9 Fri 10 Sat 11 2/2 1 Job Sun 12 Mon 13 Tue 14 Wed …" at bounding box center [346, 196] width 693 height 264
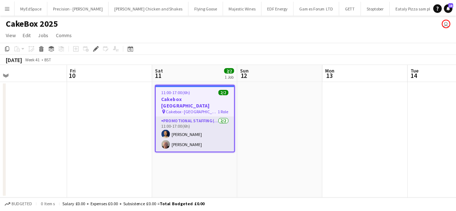
scroll to position [0, 277]
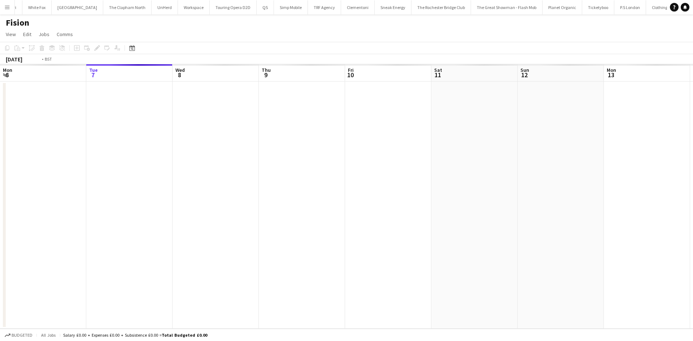
scroll to position [0, 248]
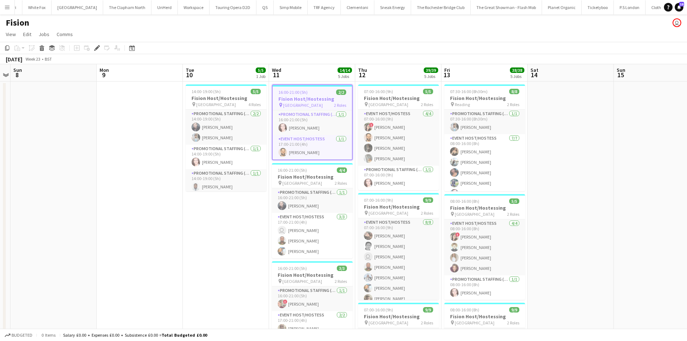
click at [6, 6] on app-icon "Menu" at bounding box center [7, 7] width 6 height 6
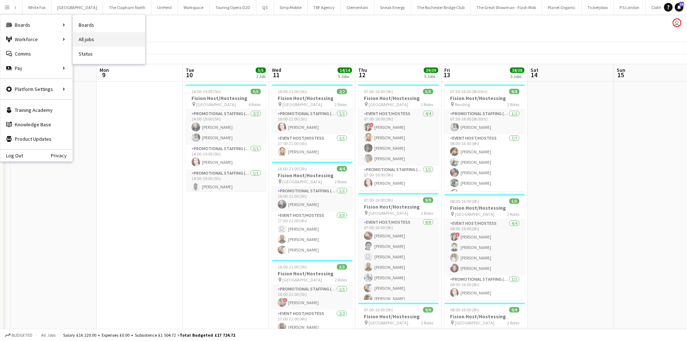
click at [88, 37] on link "All jobs" at bounding box center [109, 39] width 72 height 14
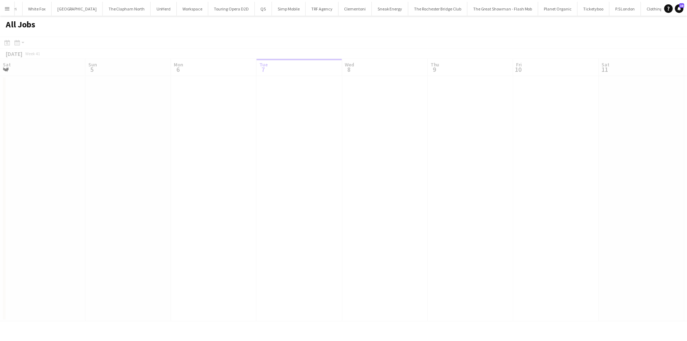
scroll to position [0, 172]
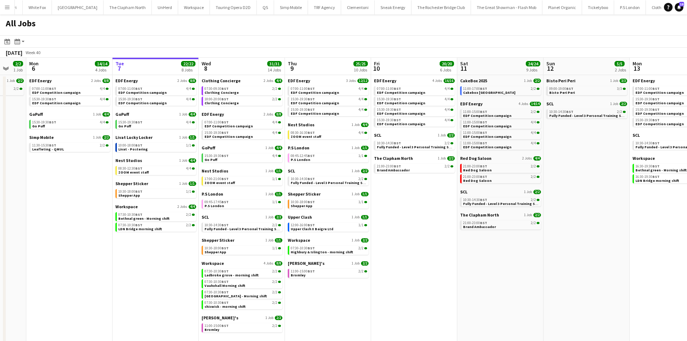
drag, startPoint x: 391, startPoint y: 239, endPoint x: 410, endPoint y: 235, distance: 18.9
click at [410, 235] on app-calendar-viewport "Sat 4 40/40 10 Jobs Sun 5 2/2 1 Job Mon 6 14/14 4 Jobs Tue 7 22/22 8 Jobs Wed 8…" at bounding box center [343, 204] width 687 height 293
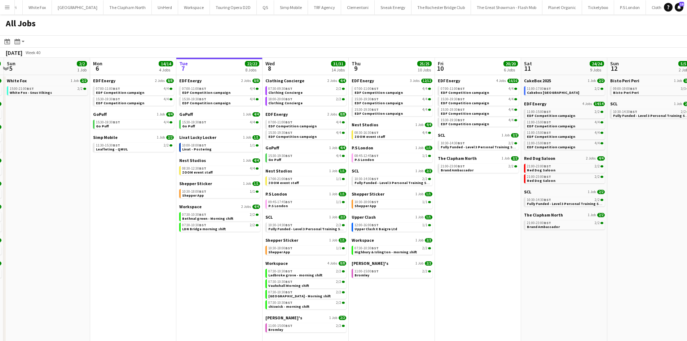
scroll to position [0, 149]
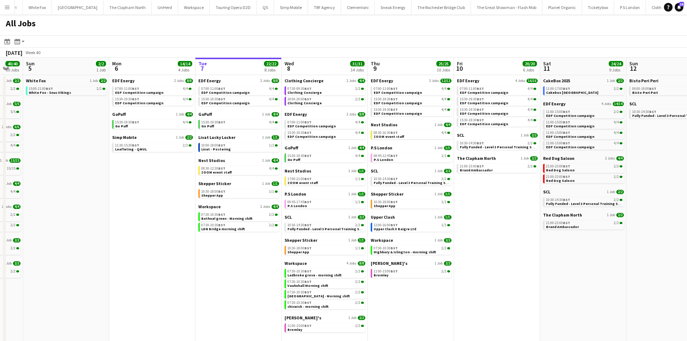
drag, startPoint x: 423, startPoint y: 229, endPoint x: 483, endPoint y: 232, distance: 60.0
click at [483, 232] on app-calendar-viewport "Fri 3 25/25 10 Jobs Sat 4 40/40 10 Jobs Sun 5 2/2 1 Job Mon 6 14/14 4 Jobs Tue …" at bounding box center [343, 204] width 687 height 293
click at [336, 208] on app-brief-job-card "09:45-17:45 BST 1/1 P.S London" at bounding box center [325, 203] width 81 height 9
click at [335, 204] on link "09:45-17:45 BST 1/1 P.S London" at bounding box center [325, 203] width 76 height 8
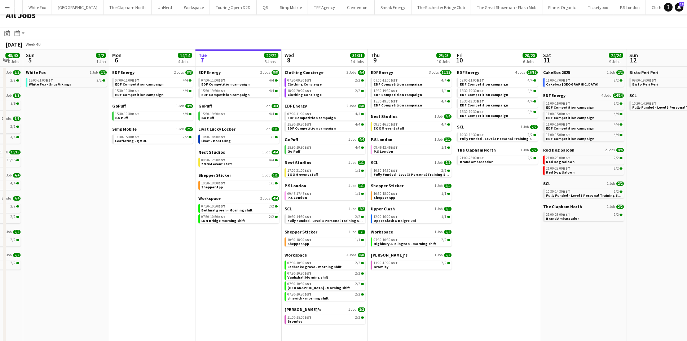
scroll to position [10, 0]
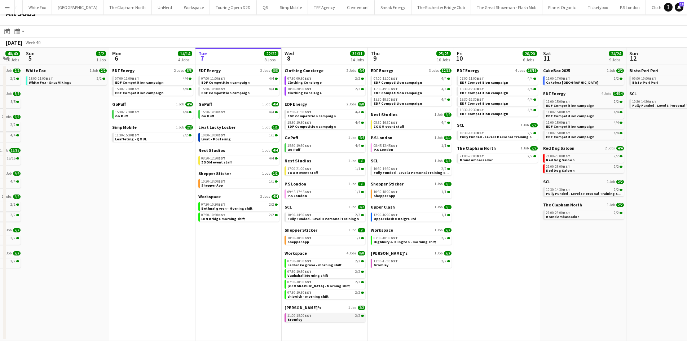
click at [324, 316] on div "11:00-15:00 BST 2/2" at bounding box center [325, 316] width 76 height 4
click at [306, 83] on span "Clothing Concierge" at bounding box center [305, 82] width 34 height 5
click at [328, 263] on span "Ladbroke grove - morning shift" at bounding box center [315, 265] width 54 height 5
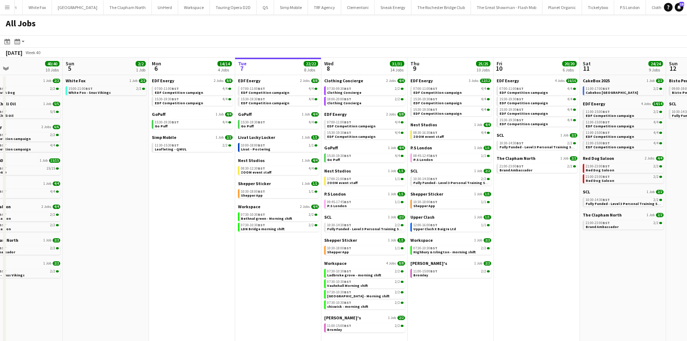
scroll to position [0, 284]
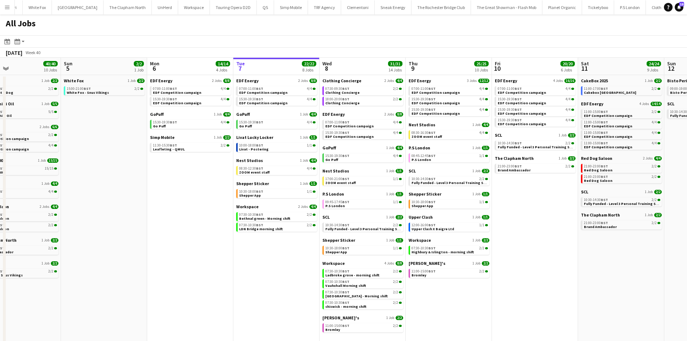
drag, startPoint x: 540, startPoint y: 267, endPoint x: 593, endPoint y: 246, distance: 56.9
click at [593, 246] on app-calendar-viewport "Wed 1 26/26 14 Jobs Thu 2 26/26 13 Jobs Fri 3 25/25 10 Jobs Sat 4 40/40 10 Jobs…" at bounding box center [343, 204] width 687 height 293
click at [355, 220] on app-calendar-brief-board "SCL 1 Job 2/2 10:30-14:30 BST 2/2 Fully Funded - Level 3 Personal Training Skil…" at bounding box center [362, 222] width 81 height 17
click at [355, 227] on span "Fully Funded - Level 3 Personal Training Skills Bootcamp" at bounding box center [374, 229] width 98 height 5
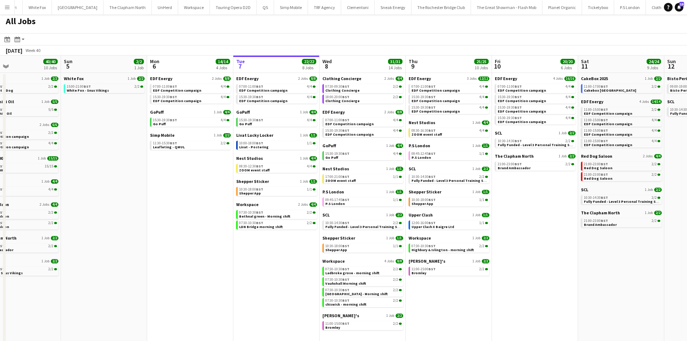
scroll to position [0, 0]
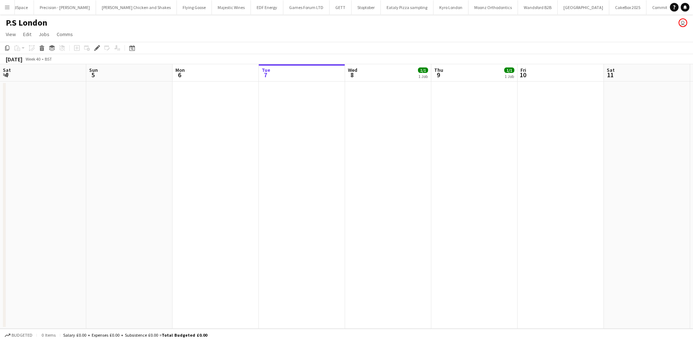
scroll to position [0, 248]
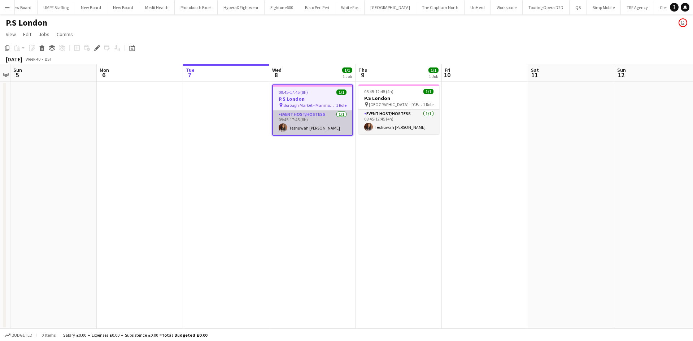
click at [319, 130] on app-card-role "Event Host/Hostess [DATE] 09:45-17:45 (8h) Teshuwah [PERSON_NAME]" at bounding box center [312, 122] width 79 height 25
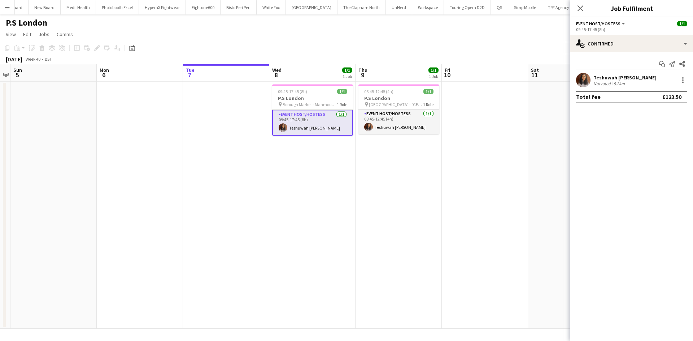
scroll to position [0, 2362]
click at [680, 79] on div at bounding box center [682, 80] width 9 height 9
click at [647, 96] on span "Edit fee" at bounding box center [645, 93] width 19 height 6
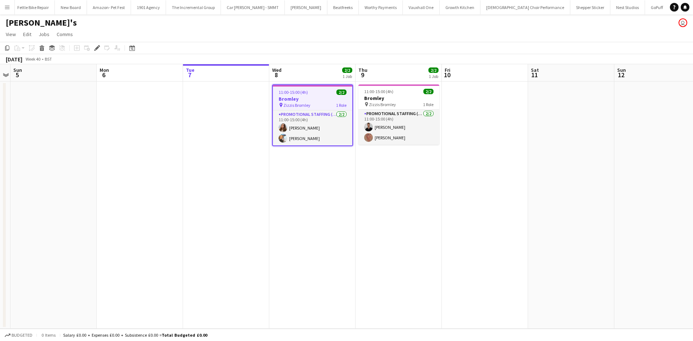
scroll to position [0, 1041]
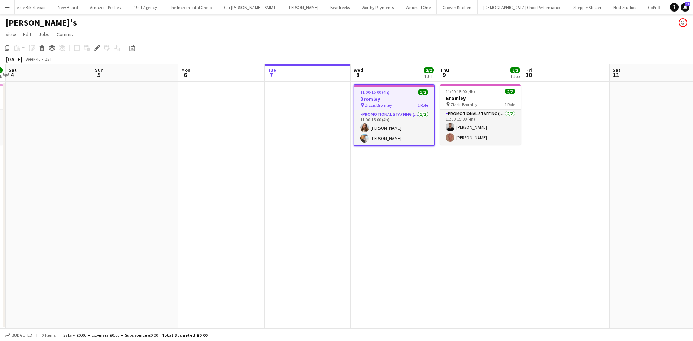
drag, startPoint x: 186, startPoint y: 216, endPoint x: 376, endPoint y: 195, distance: 190.9
click at [445, 203] on app-calendar-viewport "Thu 2 2/2 1 Job Fri 3 2/2 1 Job Sat 4 Sun 5 Mon 6 Tue 7 Wed 8 2/2 1 Job Thu 9 2…" at bounding box center [346, 196] width 693 height 264
drag, startPoint x: 294, startPoint y: 202, endPoint x: 112, endPoint y: 223, distance: 183.7
click at [112, 223] on app-calendar-viewport "Tue 30 Wed 1 Thu 2 2/2 1 Job Fri 3 2/2 1 Job Sat 4 Sun 5 Mon 6 Tue 7 Wed 8 2/2 …" at bounding box center [346, 196] width 693 height 264
drag, startPoint x: 262, startPoint y: 216, endPoint x: 242, endPoint y: 214, distance: 19.6
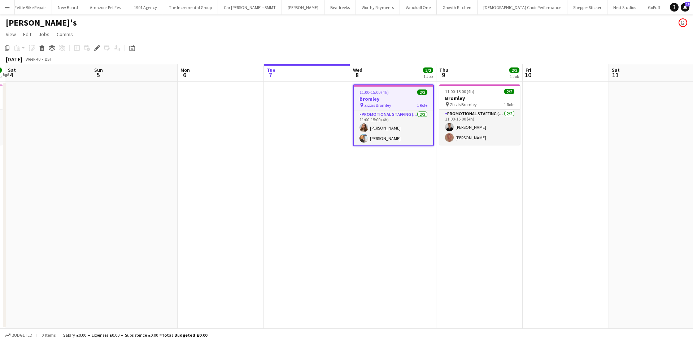
click at [251, 215] on app-calendar-viewport "Tue 30 Wed 1 Thu 2 2/2 1 Job Fri 3 2/2 1 Job Sat 4 Sun 5 Mon 6 Tue 7 Wed 8 2/2 …" at bounding box center [346, 196] width 693 height 264
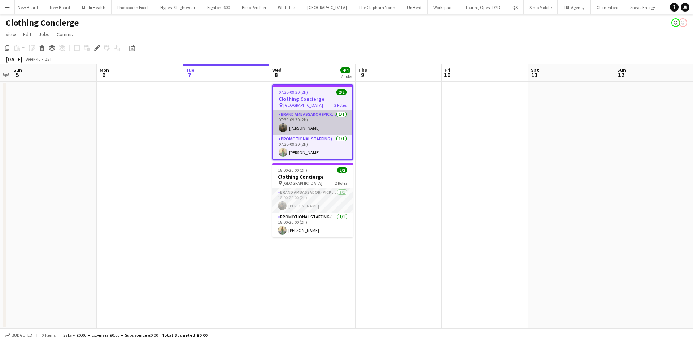
click at [307, 128] on app-card-role "Brand Ambassador (Pick up) [DATE] 07:30-09:30 (2h) [PERSON_NAME]" at bounding box center [312, 122] width 79 height 25
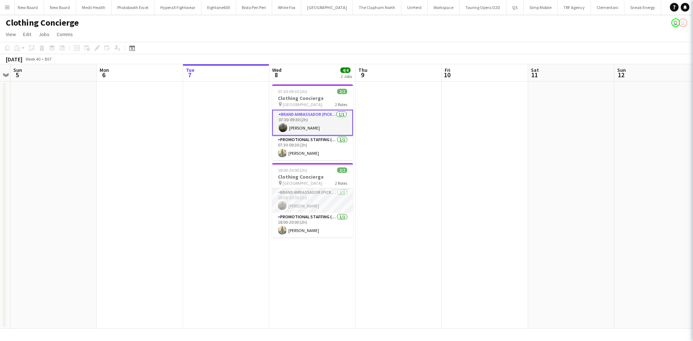
scroll to position [0, 2409]
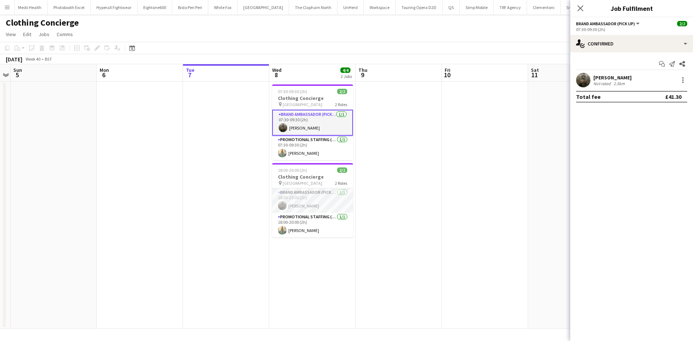
click at [624, 75] on div "[PERSON_NAME]" at bounding box center [612, 77] width 38 height 6
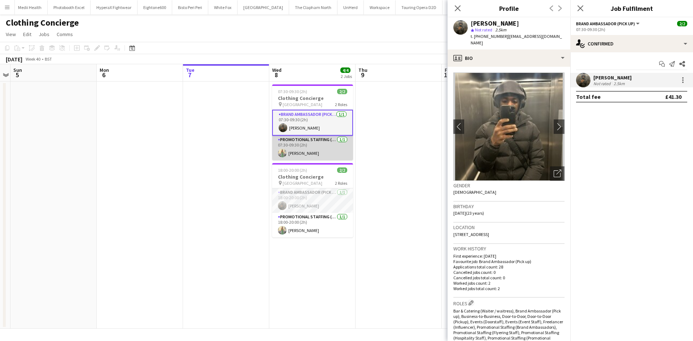
click at [311, 153] on app-card-role "Promotional Staffing (Brand Ambassadors) [DATE] 07:30-09:30 (2h) [PERSON_NAME]" at bounding box center [312, 148] width 81 height 25
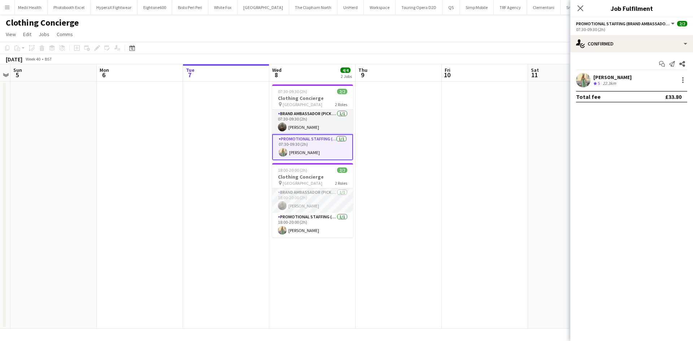
click at [613, 76] on div "[PERSON_NAME]" at bounding box center [612, 77] width 38 height 6
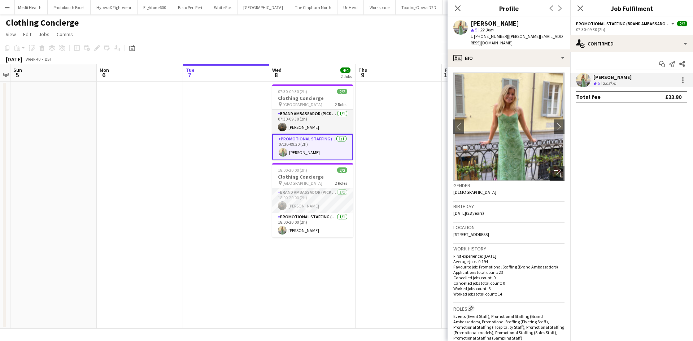
click at [380, 111] on app-date-cell at bounding box center [398, 205] width 86 height 247
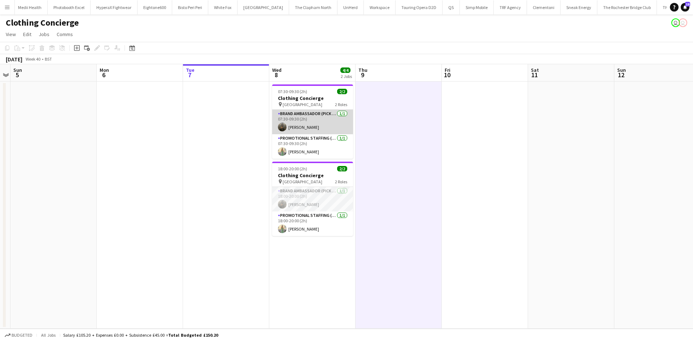
click at [324, 119] on app-card-role "Brand Ambassador (Pick up) 1/1 07:30-09:30 (2h) Hakeem Mabrouk-White" at bounding box center [312, 122] width 81 height 25
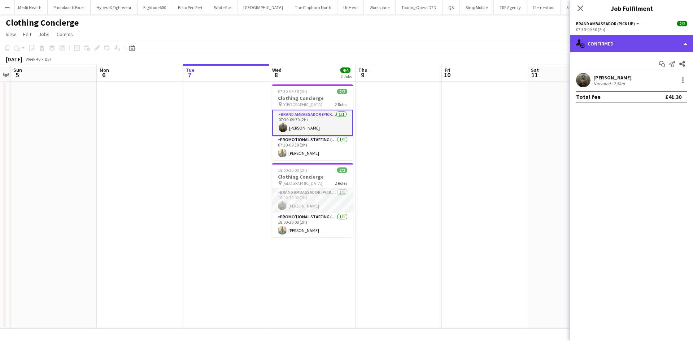
click at [648, 41] on div "single-neutral-actions-check-2 Confirmed" at bounding box center [631, 43] width 123 height 17
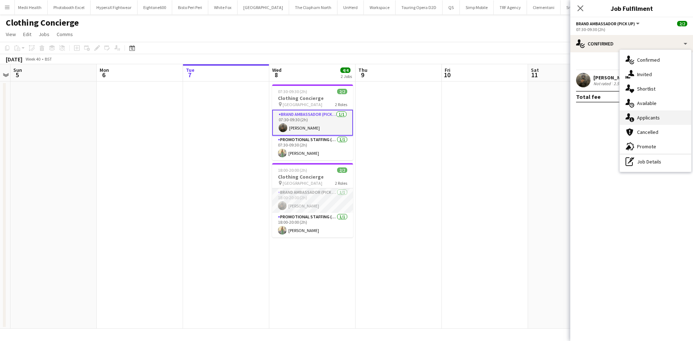
click at [644, 122] on div "single-neutral-actions-information Applicants" at bounding box center [654, 117] width 71 height 14
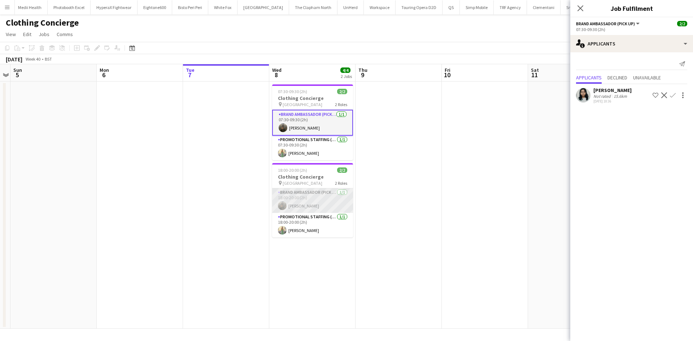
click at [328, 196] on app-card-role "Brand Ambassador (Pick up) 1/1 18:00-20:00 (2h) Hakeem Mabrouk-White" at bounding box center [312, 200] width 81 height 25
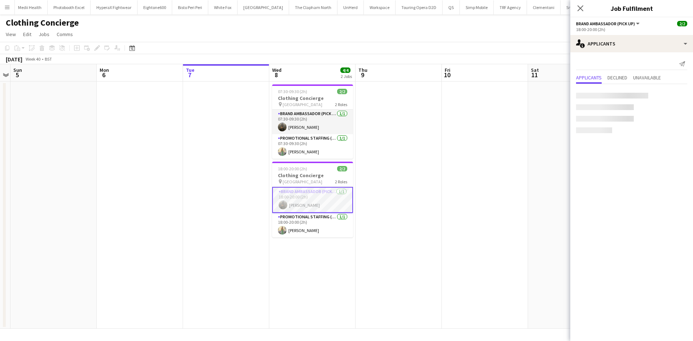
scroll to position [0, 249]
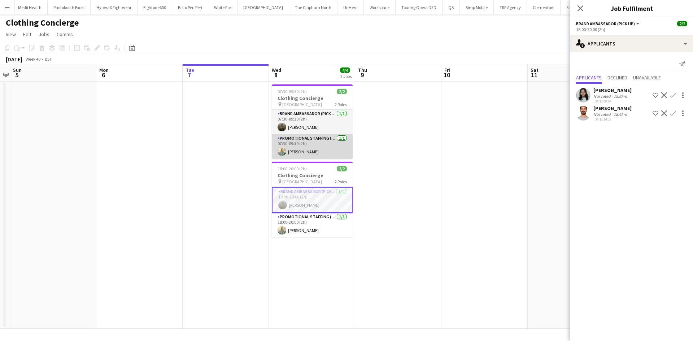
drag, startPoint x: 300, startPoint y: 126, endPoint x: 306, endPoint y: 138, distance: 13.7
click at [300, 126] on app-card-role "Brand Ambassador (Pick up) 1/1 07:30-09:30 (2h) Hakeem Mabrouk-White" at bounding box center [312, 122] width 81 height 25
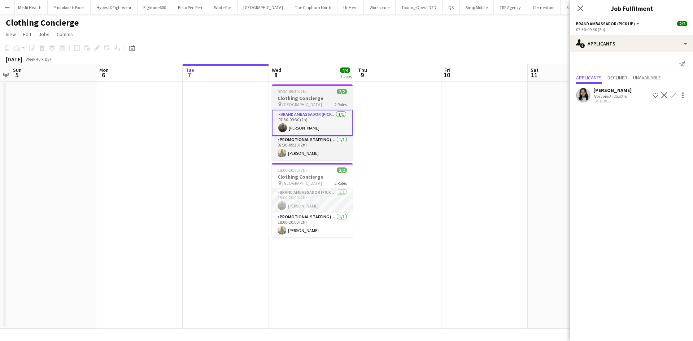
click at [311, 109] on app-job-card "07:30-09:30 (2h) 2/2 Clothing Concierge pin Surbiton Station 2 Roles Brand Amba…" at bounding box center [312, 122] width 81 height 76
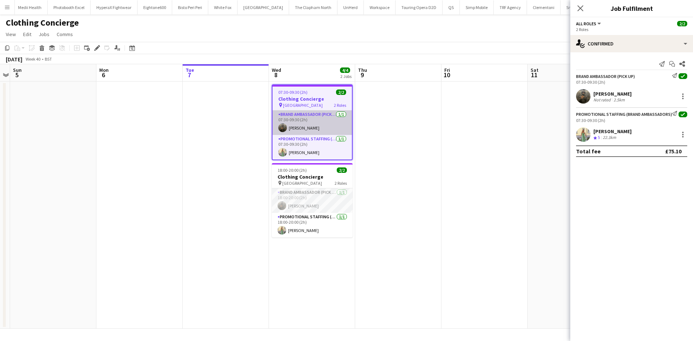
click at [322, 114] on app-card-role "Brand Ambassador (Pick up) 1/1 07:30-09:30 (2h) Hakeem Mabrouk-White" at bounding box center [311, 122] width 79 height 25
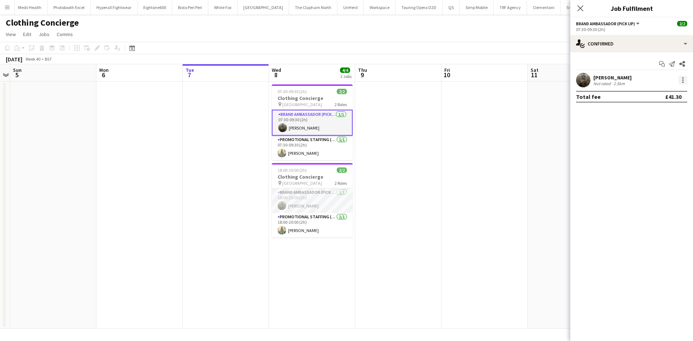
click at [682, 81] on div at bounding box center [682, 80] width 9 height 9
click at [658, 163] on span "Remove" at bounding box center [658, 162] width 45 height 6
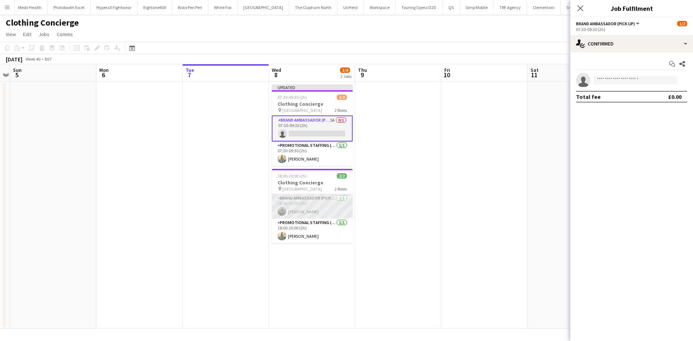
click at [323, 208] on app-card-role "Brand Ambassador (Pick up) 1/1 18:00-20:00 (2h) Hakeem Mabrouk-White" at bounding box center [312, 206] width 81 height 25
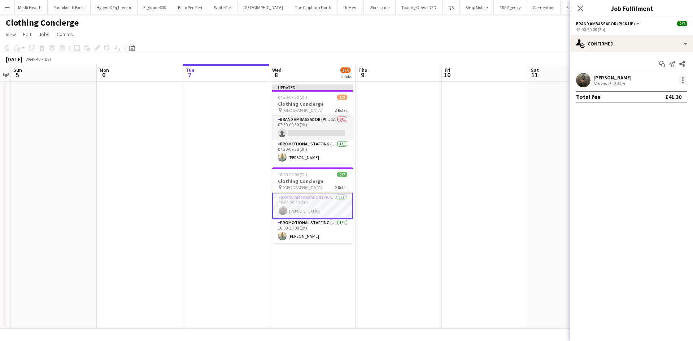
click at [681, 81] on div at bounding box center [682, 80] width 9 height 9
click at [660, 159] on span "Remove" at bounding box center [658, 162] width 45 height 6
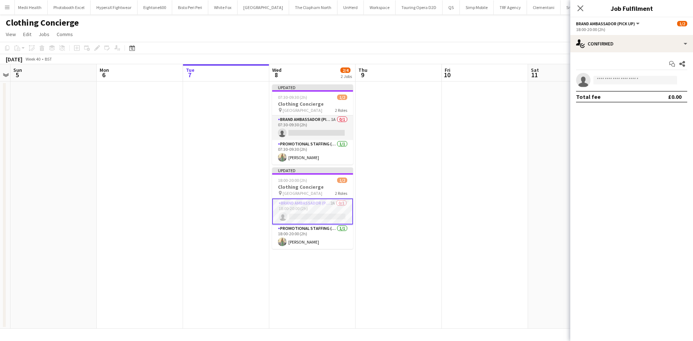
click at [501, 144] on app-date-cell at bounding box center [485, 205] width 86 height 247
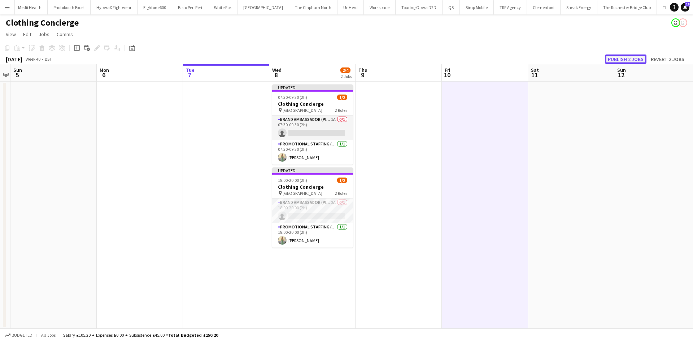
click at [630, 57] on button "Publish 2 jobs" at bounding box center [625, 58] width 41 height 9
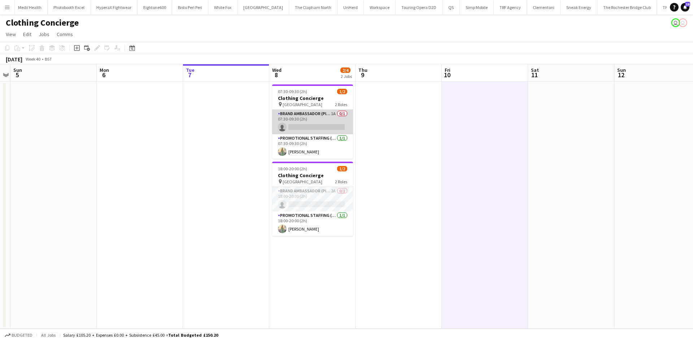
click at [313, 115] on app-card-role "Brand Ambassador (Pick up) 1A 0/1 07:30-09:30 (2h) single-neutral-actions" at bounding box center [312, 122] width 81 height 25
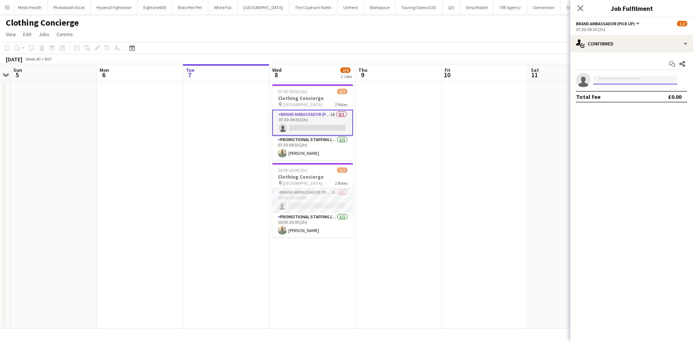
click at [607, 83] on input at bounding box center [635, 80] width 84 height 9
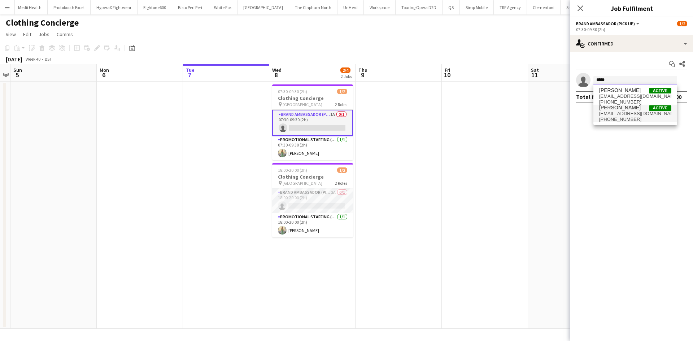
type input "*****"
click at [631, 115] on span "arjunverma0796@gmail.com" at bounding box center [635, 114] width 72 height 6
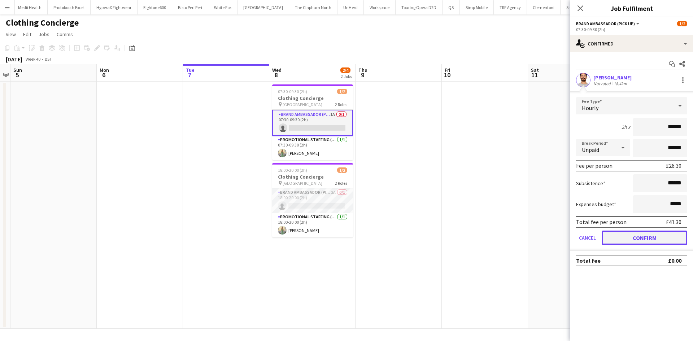
click at [638, 245] on button "Confirm" at bounding box center [643, 237] width 85 height 14
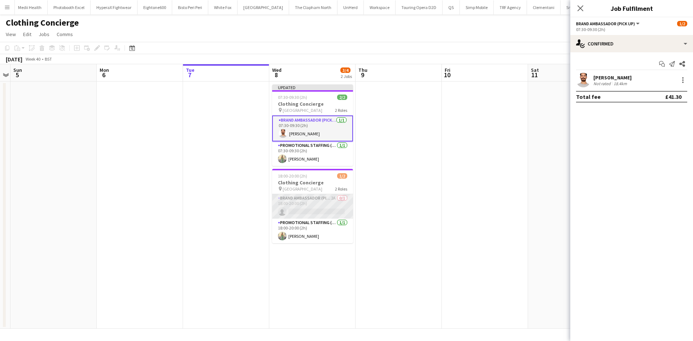
click at [316, 206] on app-card-role "Brand Ambassador (Pick up) 2A 0/1 18:00-20:00 (2h) single-neutral-actions" at bounding box center [312, 206] width 81 height 25
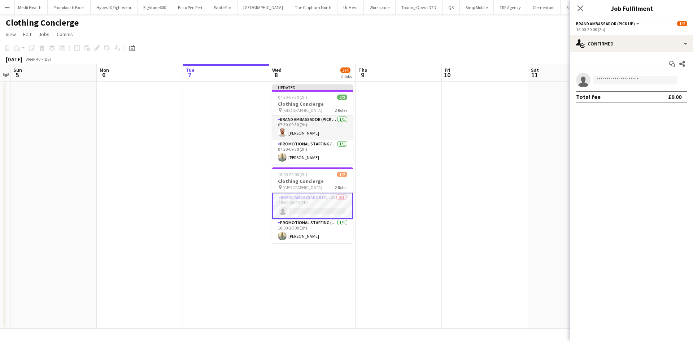
click at [620, 74] on app-invite-slot "single-neutral-actions" at bounding box center [631, 80] width 123 height 14
click at [621, 83] on input at bounding box center [635, 80] width 84 height 9
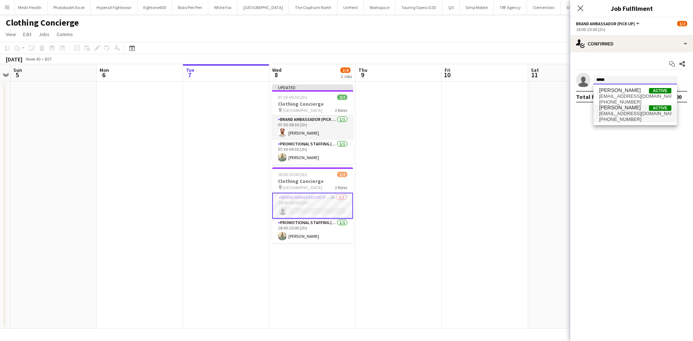
type input "*****"
click at [616, 114] on span "arjunverma0796@gmail.com" at bounding box center [635, 114] width 72 height 6
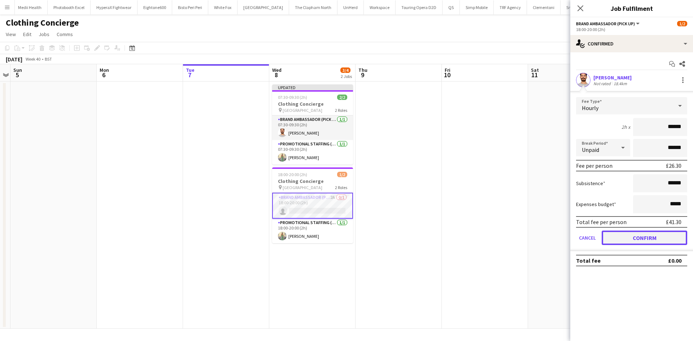
click at [625, 238] on button "Confirm" at bounding box center [643, 237] width 85 height 14
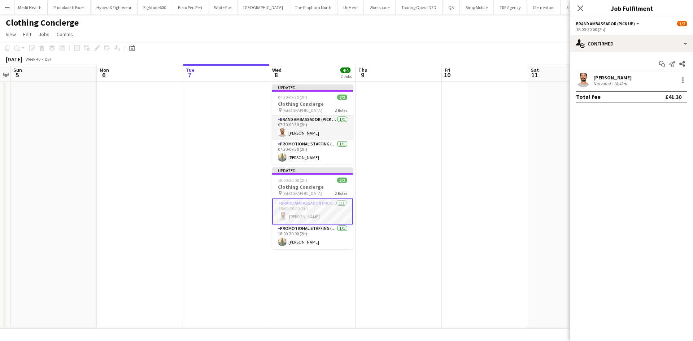
click at [500, 197] on app-date-cell at bounding box center [485, 205] width 86 height 247
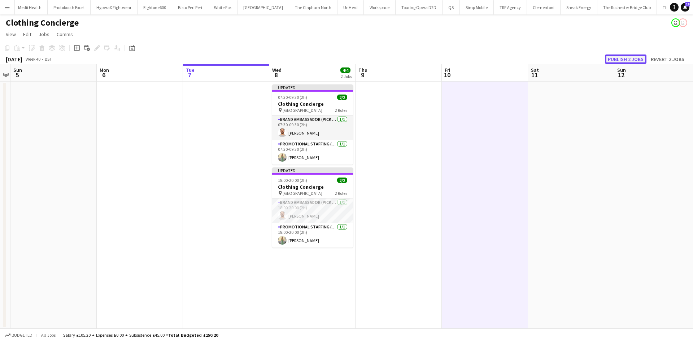
click at [624, 60] on button "Publish 2 jobs" at bounding box center [625, 58] width 41 height 9
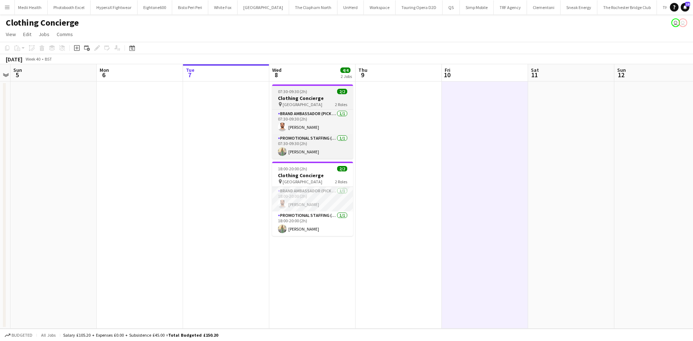
click at [317, 100] on h3 "Clothing Concierge" at bounding box center [312, 98] width 81 height 6
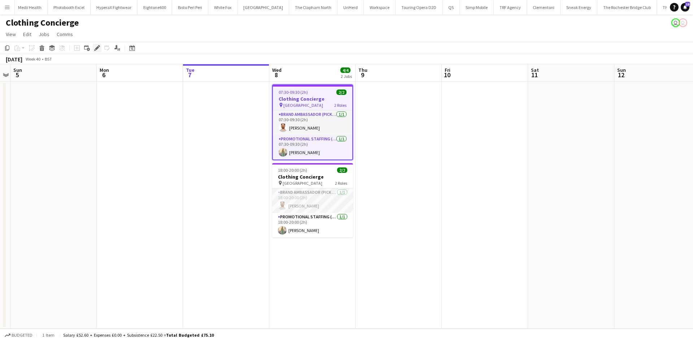
click at [95, 47] on icon "Edit" at bounding box center [97, 48] width 6 height 6
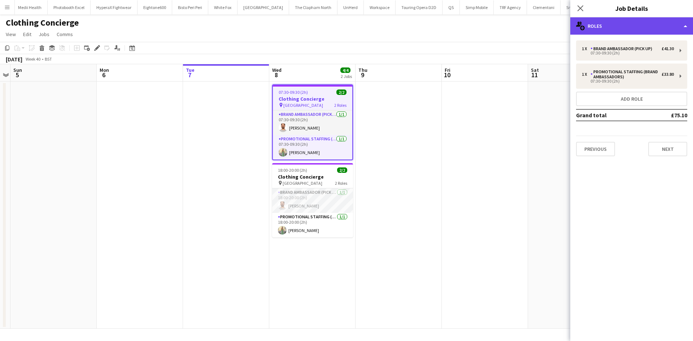
click at [634, 23] on div "multiple-users-add Roles" at bounding box center [631, 25] width 123 height 17
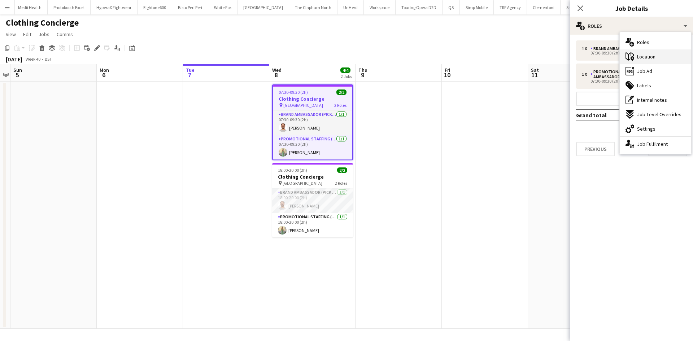
click at [647, 58] on span "Location" at bounding box center [646, 56] width 18 height 6
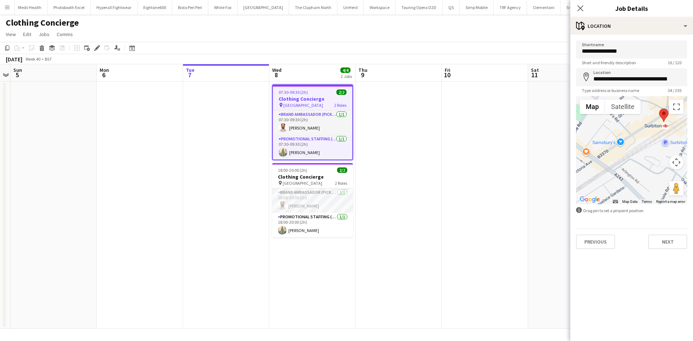
drag, startPoint x: 628, startPoint y: 144, endPoint x: 607, endPoint y: 192, distance: 52.5
click at [605, 193] on div at bounding box center [631, 150] width 111 height 108
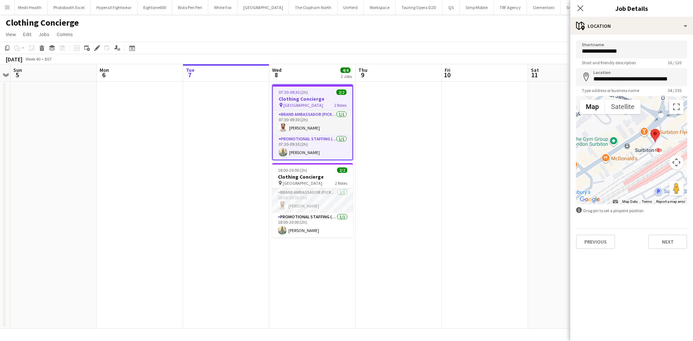
drag, startPoint x: 631, startPoint y: 138, endPoint x: 650, endPoint y: 171, distance: 38.3
click at [650, 171] on div at bounding box center [631, 150] width 111 height 108
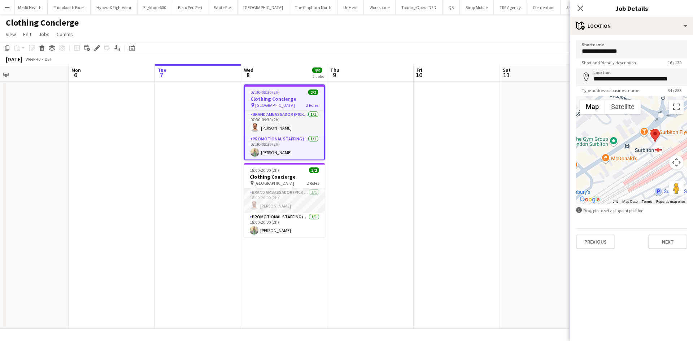
drag, startPoint x: 413, startPoint y: 248, endPoint x: 381, endPoint y: 247, distance: 32.1
click at [381, 248] on app-calendar-viewport "Thu 2 Fri 3 Sat 4 Sun 5 Mon 6 Tue 7 Wed 8 4/4 2 Jobs Thu 9 Fri 10 Sat 11 Sun 12…" at bounding box center [346, 196] width 693 height 264
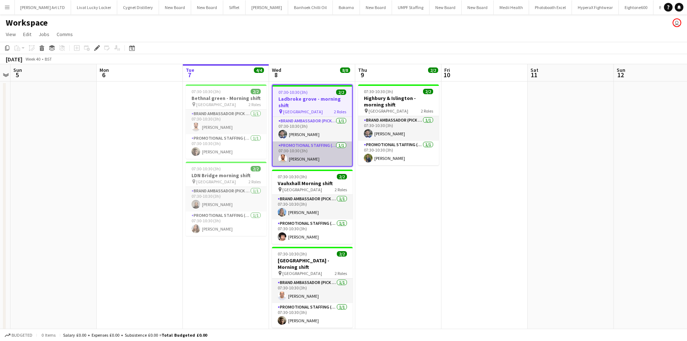
scroll to position [0, 1931]
click at [306, 147] on app-card-role "Promotional Staffing (Brand Ambassadors) [DATE] 07:30-10:30 (3h) [PERSON_NAME]" at bounding box center [312, 153] width 79 height 25
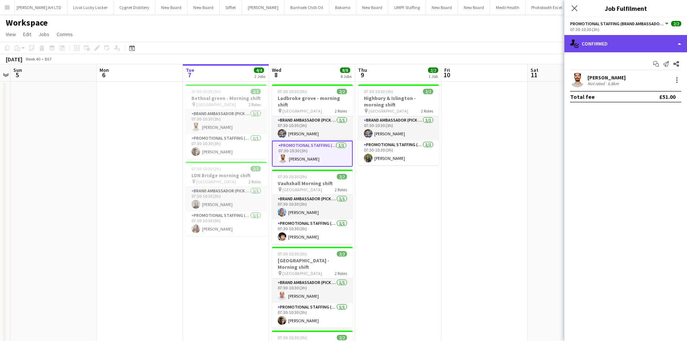
click at [649, 44] on div "single-neutral-actions-check-2 Confirmed" at bounding box center [626, 43] width 123 height 17
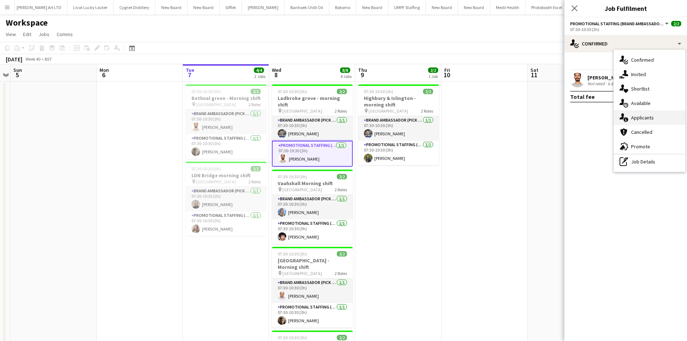
click at [661, 117] on div "single-neutral-actions-information Applicants" at bounding box center [649, 117] width 71 height 14
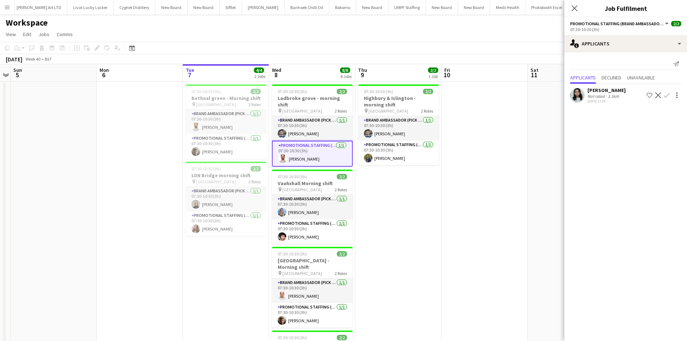
click at [466, 190] on app-date-cell at bounding box center [485, 257] width 86 height 351
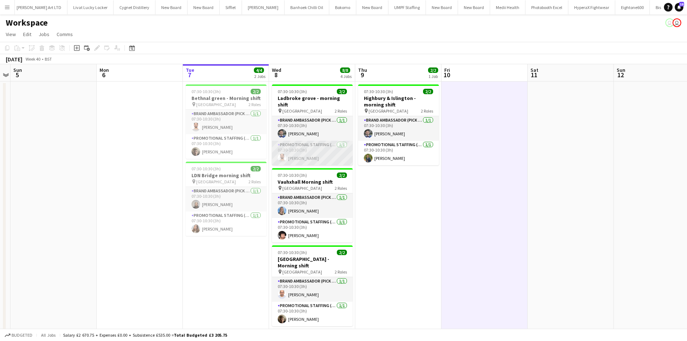
click at [309, 151] on app-card-role "Promotional Staffing (Brand Ambassadors) [DATE] 07:30-10:30 (3h) [PERSON_NAME]" at bounding box center [312, 153] width 81 height 25
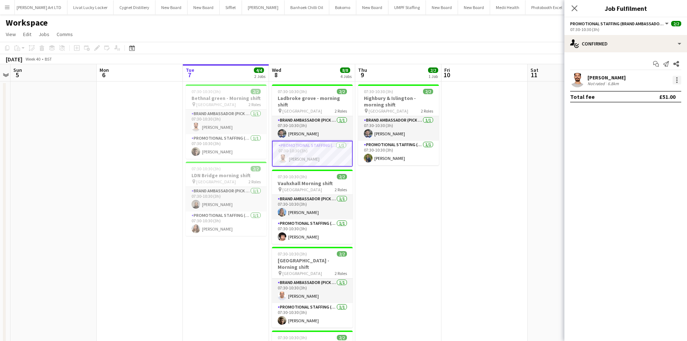
click at [679, 79] on div at bounding box center [677, 80] width 9 height 9
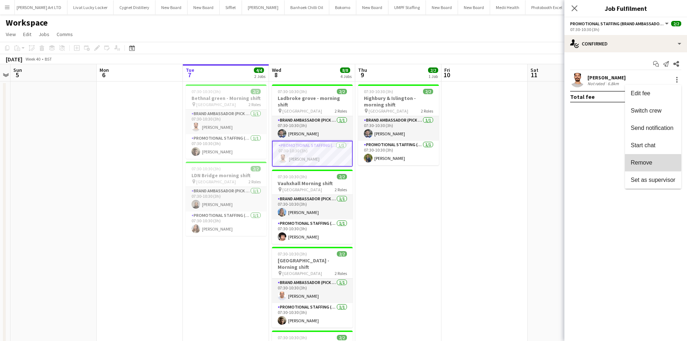
drag, startPoint x: 642, startPoint y: 163, endPoint x: 536, endPoint y: 147, distance: 106.8
click at [641, 163] on span "Remove" at bounding box center [642, 162] width 22 height 6
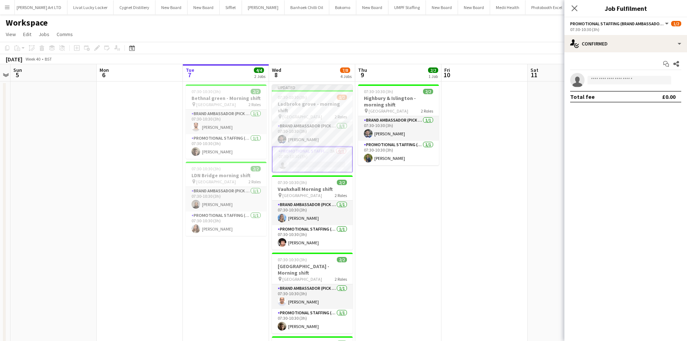
drag, startPoint x: 533, startPoint y: 146, endPoint x: 602, endPoint y: 110, distance: 77.8
click at [533, 146] on app-date-cell at bounding box center [571, 257] width 86 height 351
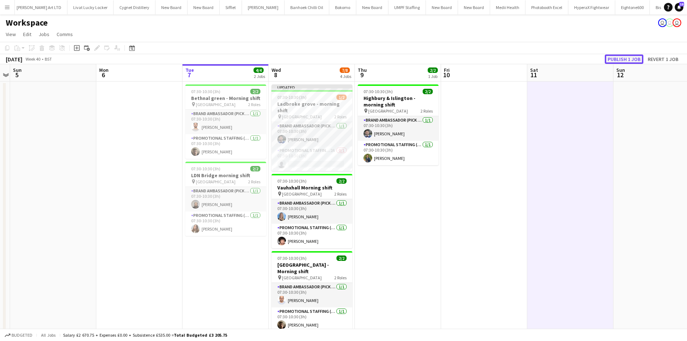
click at [626, 59] on button "Publish 1 job" at bounding box center [624, 58] width 39 height 9
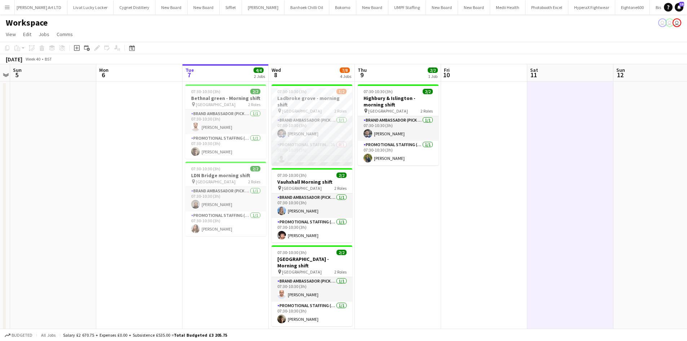
click at [331, 141] on app-card-role "Promotional Staffing (Brand Ambassadors) 2A 0/1 07:30-10:30 (3h) single-neutral…" at bounding box center [312, 153] width 81 height 25
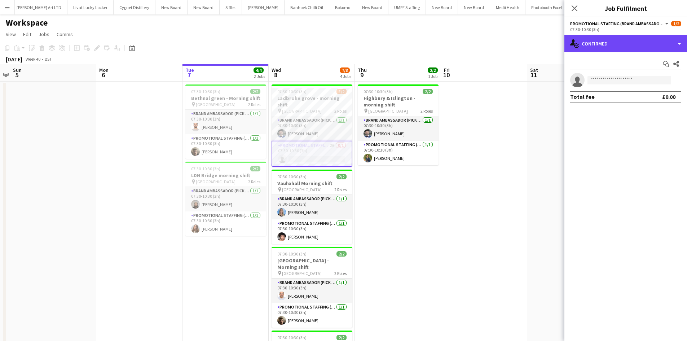
drag, startPoint x: 640, startPoint y: 44, endPoint x: 646, endPoint y: 62, distance: 18.4
click at [640, 43] on div "single-neutral-actions-check-2 Confirmed" at bounding box center [626, 43] width 123 height 17
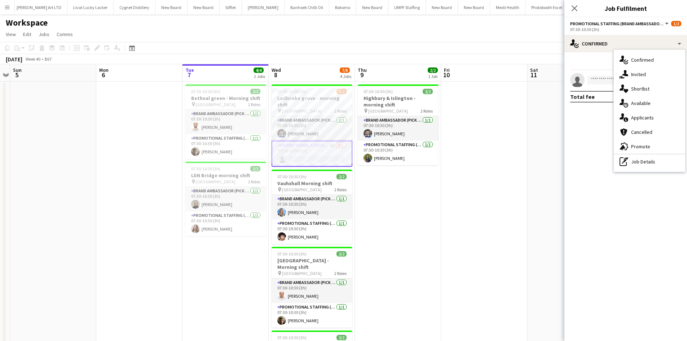
click at [655, 118] on div "single-neutral-actions-information Applicants" at bounding box center [649, 117] width 71 height 14
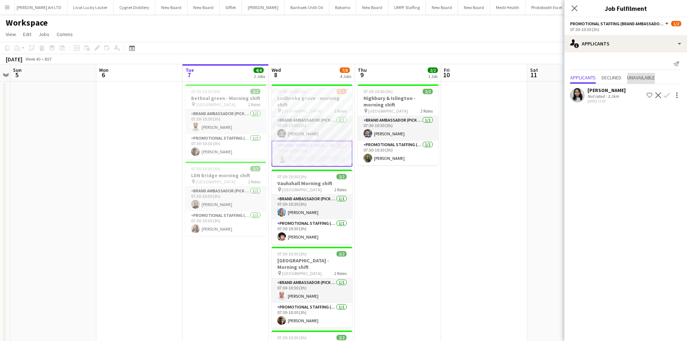
drag, startPoint x: 634, startPoint y: 73, endPoint x: 636, endPoint y: 76, distance: 4.1
click at [636, 75] on span "Unavailable" at bounding box center [641, 78] width 28 height 11
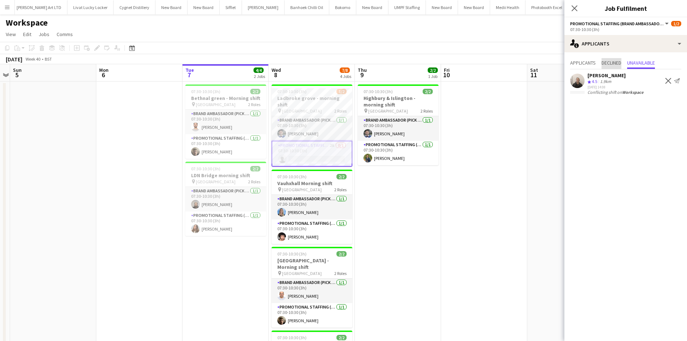
click at [612, 63] on span "Declined" at bounding box center [612, 62] width 20 height 5
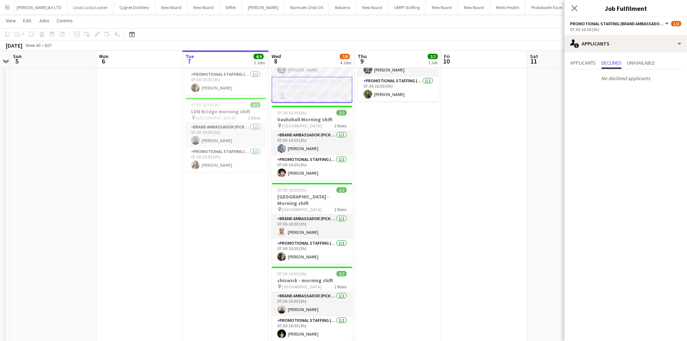
scroll to position [0, 0]
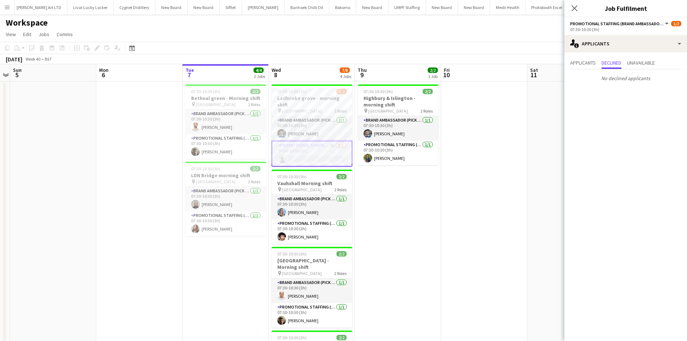
click at [331, 141] on app-card-role "Promotional Staffing (Brand Ambassadors) 2A 0/1 07:30-10:30 (3h) single-neutral…" at bounding box center [312, 154] width 81 height 26
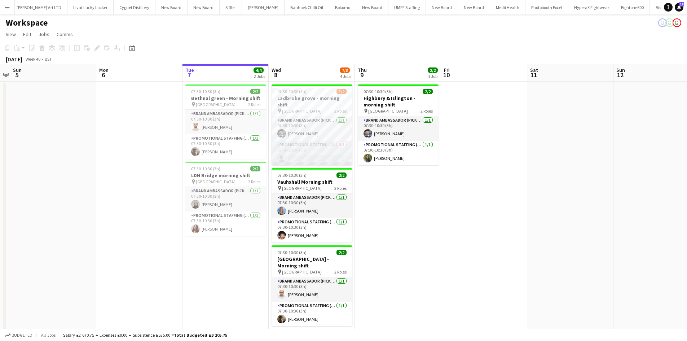
click at [335, 141] on app-card-role "Promotional Staffing (Brand Ambassadors) 2A 0/1 07:30-10:30 (3h) single-neutral…" at bounding box center [312, 153] width 81 height 25
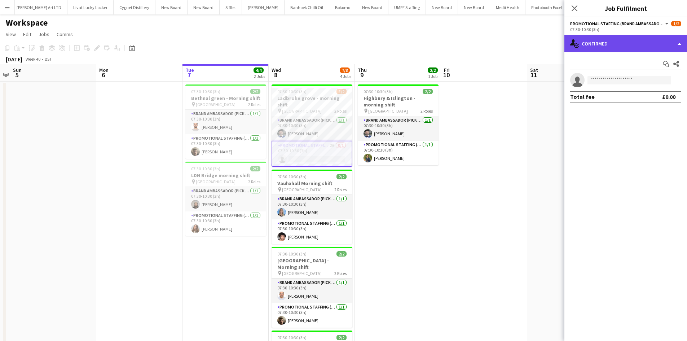
click at [604, 43] on div "single-neutral-actions-check-2 Confirmed" at bounding box center [626, 43] width 123 height 17
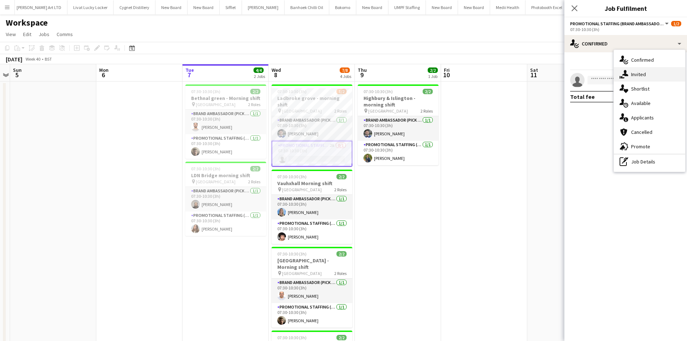
click at [644, 73] on span "Invited" at bounding box center [638, 74] width 15 height 6
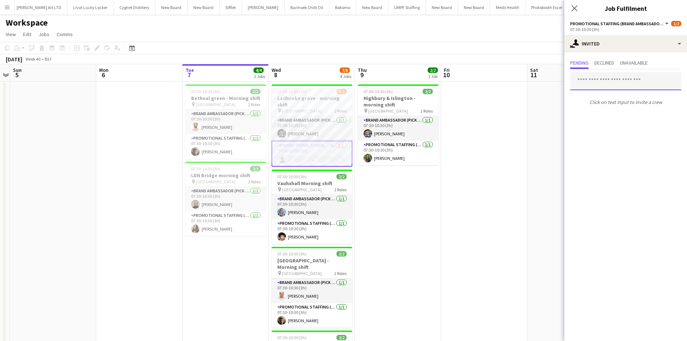
click at [602, 80] on input "text" at bounding box center [625, 81] width 111 height 18
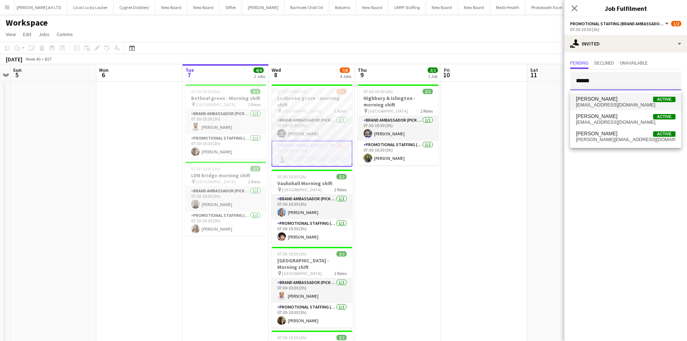
type input "******"
click at [611, 97] on span "Martin Brady Active" at bounding box center [626, 99] width 100 height 6
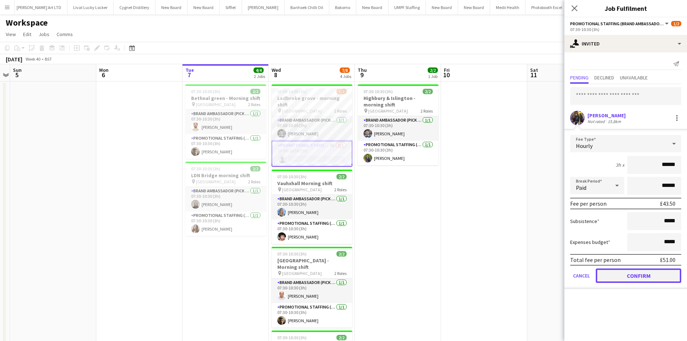
drag, startPoint x: 632, startPoint y: 277, endPoint x: 608, endPoint y: 275, distance: 23.9
click at [632, 276] on button "Confirm" at bounding box center [638, 275] width 85 height 14
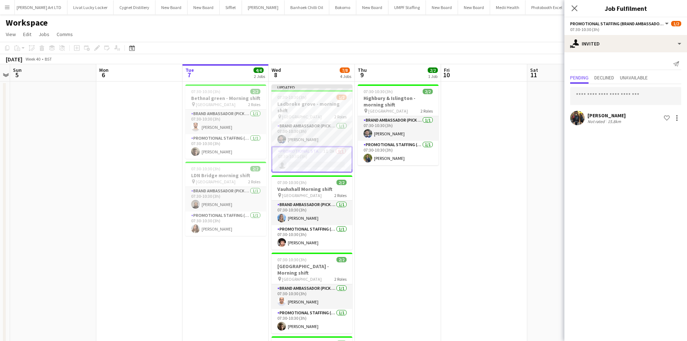
drag, startPoint x: 508, startPoint y: 224, endPoint x: 536, endPoint y: 171, distance: 60.2
click at [507, 224] on app-date-cell at bounding box center [484, 260] width 86 height 357
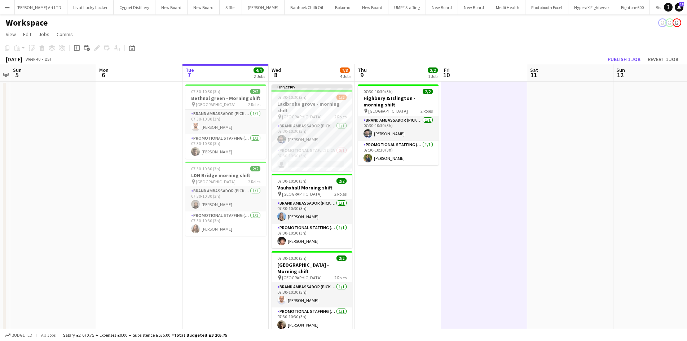
scroll to position [0, 249]
click at [614, 60] on button "Publish 1 job" at bounding box center [624, 58] width 39 height 9
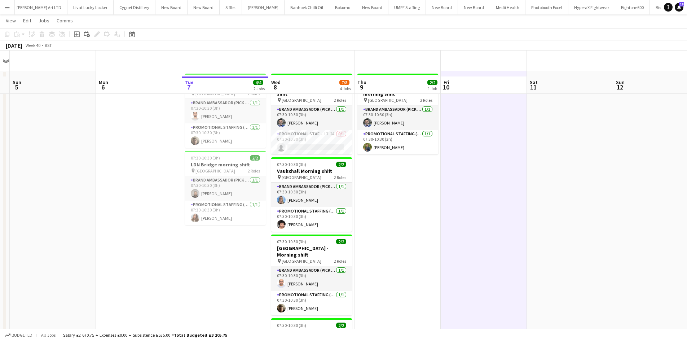
scroll to position [0, 0]
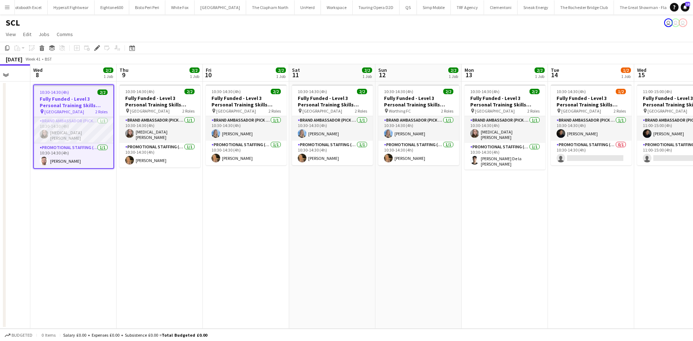
scroll to position [0, 315]
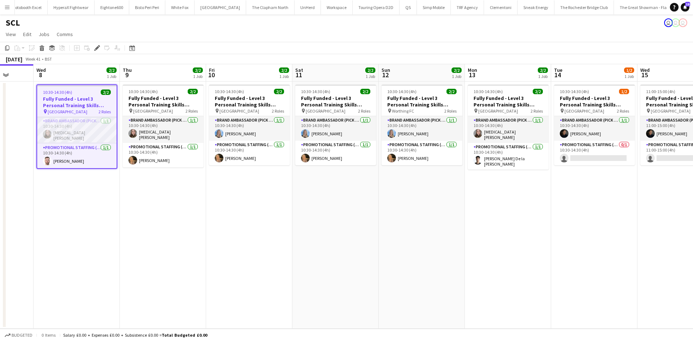
drag, startPoint x: 547, startPoint y: 224, endPoint x: 343, endPoint y: 245, distance: 205.3
click at [317, 241] on app-calendar-viewport "Sat 4 Sun 5 Mon 6 Tue 7 Wed 8 2/2 1 Job Thu 9 2/2 1 Job Fri 10 2/2 1 Job Sat 11…" at bounding box center [346, 196] width 693 height 264
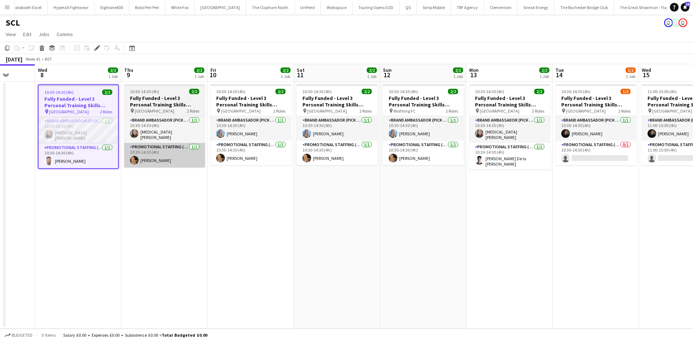
click at [144, 156] on app-card-role "Promotional Staffing (Brand Ambassadors) [DATE] 10:30-14:30 (4h) [PERSON_NAME]" at bounding box center [164, 155] width 81 height 25
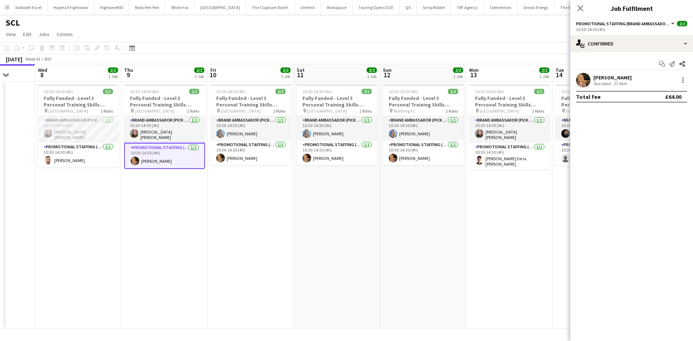
click at [603, 80] on div "[PERSON_NAME]" at bounding box center [612, 77] width 38 height 6
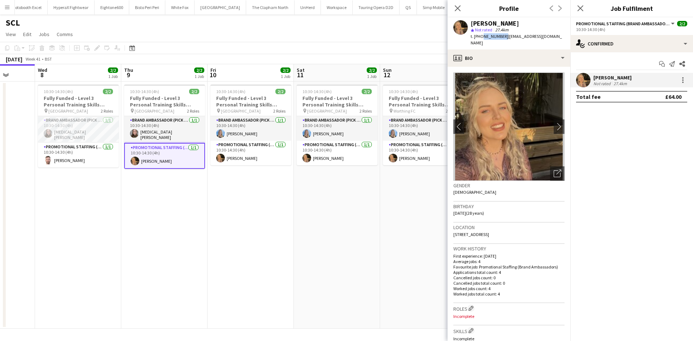
drag, startPoint x: 480, startPoint y: 37, endPoint x: 502, endPoint y: 36, distance: 21.7
click at [502, 36] on span "t. [PHONE_NUMBER]" at bounding box center [489, 36] width 38 height 5
copy span "7957440063"
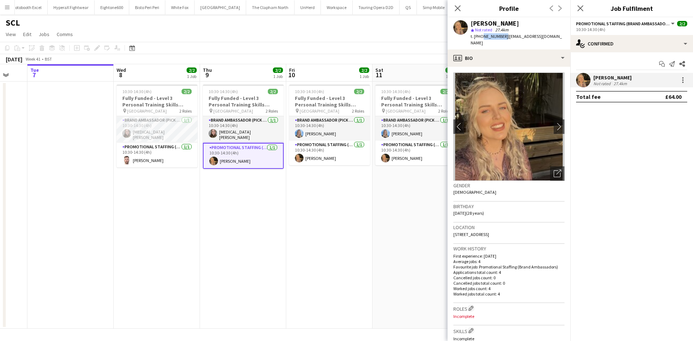
drag, startPoint x: 422, startPoint y: 246, endPoint x: 241, endPoint y: 232, distance: 181.6
click at [151, 229] on app-calendar-viewport "Sat 4 Sun 5 Mon 6 Tue 7 Wed 8 2/2 1 Job Thu 9 2/2 1 Job Fri 10 2/2 1 Job Sat 11…" at bounding box center [346, 196] width 693 height 264
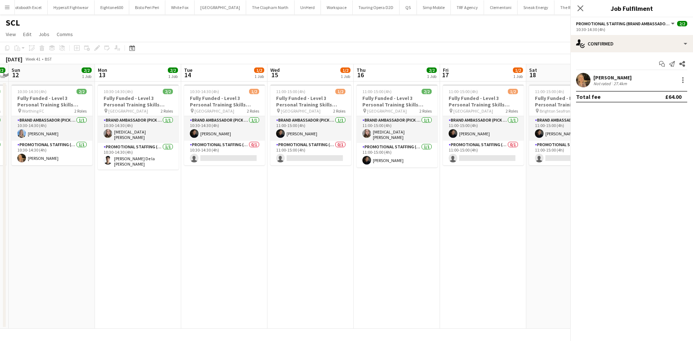
scroll to position [0, 338]
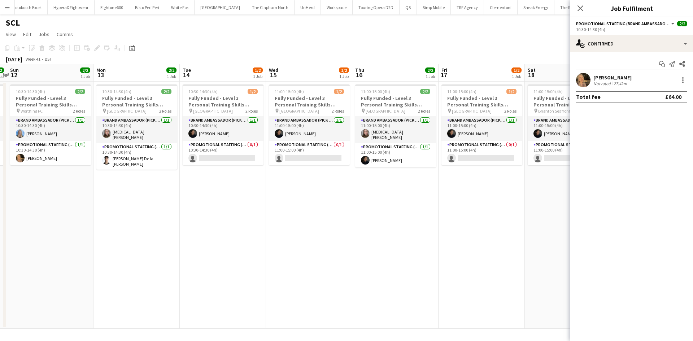
drag, startPoint x: 339, startPoint y: 233, endPoint x: 273, endPoint y: 233, distance: 65.6
click at [273, 233] on app-calendar-viewport "Wed 8 2/2 1 Job Thu 9 2/2 1 Job Fri 10 2/2 1 Job Sat 11 2/2 1 Job Sun 12 2/2 1 …" at bounding box center [346, 196] width 693 height 264
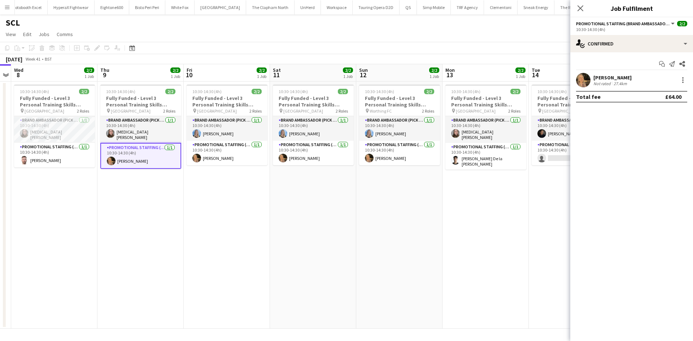
scroll to position [0, 161]
drag, startPoint x: 303, startPoint y: 208, endPoint x: 558, endPoint y: 206, distance: 255.0
click at [558, 206] on app-calendar-viewport "Mon 6 Tue 7 Wed 8 2/2 1 Job Thu 9 2/2 1 Job Fri 10 2/2 1 Job Sat 11 2/2 1 Job S…" at bounding box center [346, 196] width 693 height 264
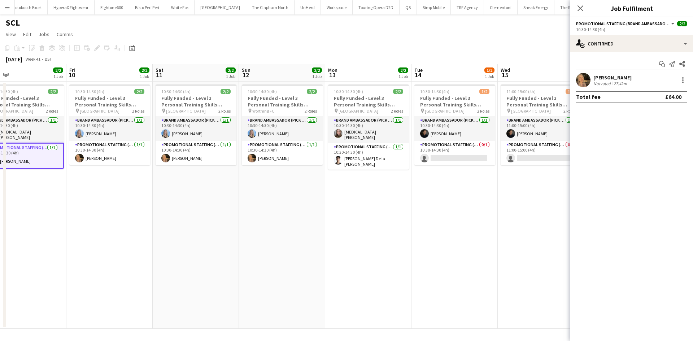
drag, startPoint x: 332, startPoint y: 238, endPoint x: 167, endPoint y: 227, distance: 166.0
click at [167, 227] on app-calendar-viewport "Mon 6 Tue 7 Wed 8 2/2 1 Job Thu 9 2/2 1 Job Fri 10 2/2 1 Job Sat 11 2/2 1 Job S…" at bounding box center [346, 196] width 693 height 264
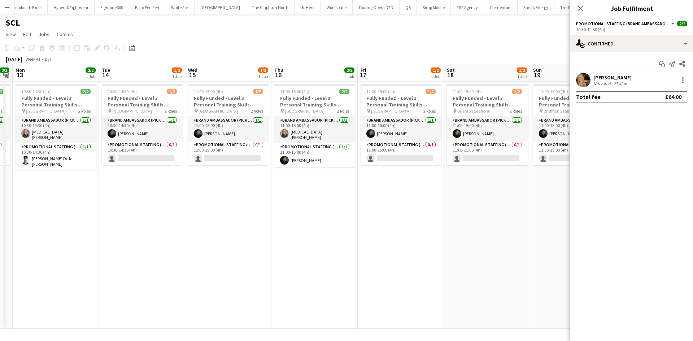
drag, startPoint x: 361, startPoint y: 227, endPoint x: 133, endPoint y: 202, distance: 228.6
click at [133, 202] on app-calendar-viewport "Fri 10 2/2 1 Job Sat 11 2/2 1 Job Sun 12 2/2 1 Job Mon 13 2/2 1 Job Tue 14 1/2 …" at bounding box center [346, 196] width 693 height 264
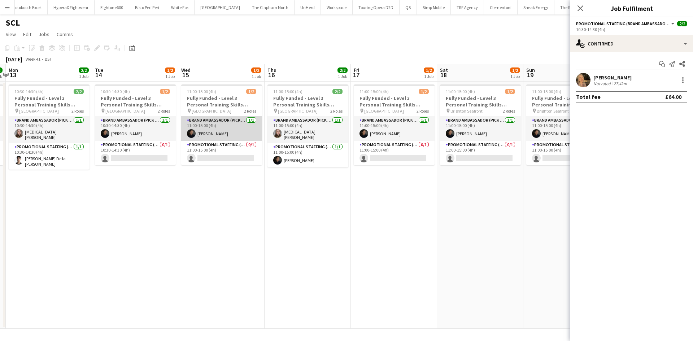
click at [219, 137] on app-card-role "Brand Ambassador (Pick up) 1/1 11:00-15:00 (4h) Darcie Kane" at bounding box center [221, 128] width 81 height 25
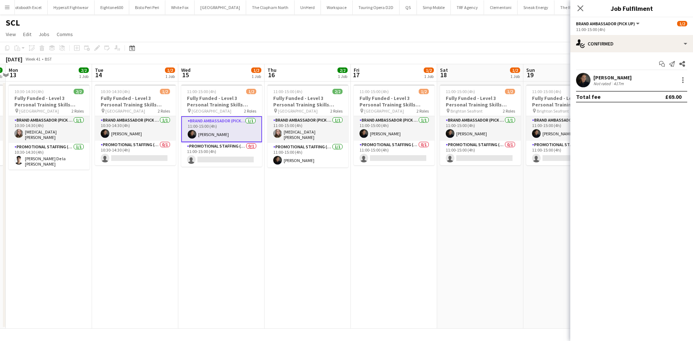
click at [610, 76] on div "Darcie Kane" at bounding box center [612, 77] width 38 height 6
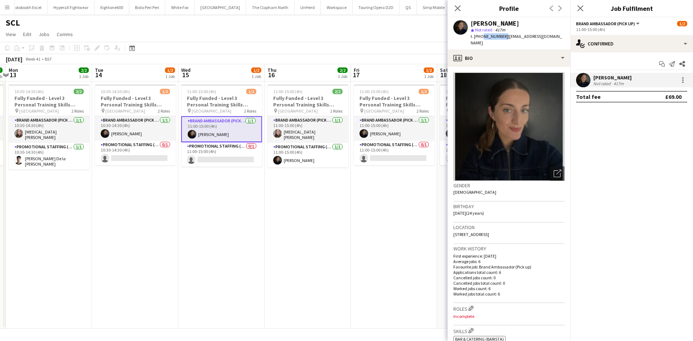
drag, startPoint x: 480, startPoint y: 37, endPoint x: 502, endPoint y: 37, distance: 22.0
click at [502, 37] on span "t. +447425895177" at bounding box center [489, 36] width 38 height 5
copy span "7425895177"
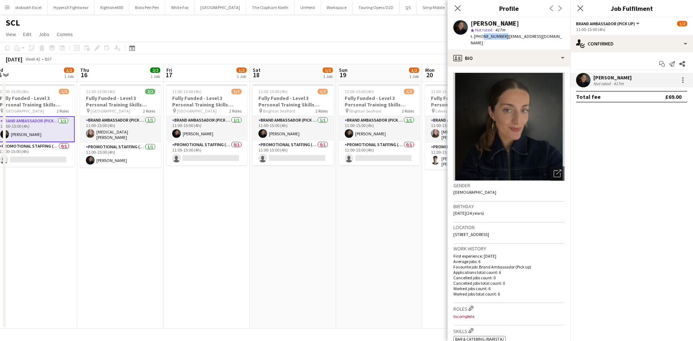
drag, startPoint x: 378, startPoint y: 267, endPoint x: 198, endPoint y: 241, distance: 182.2
click at [197, 241] on app-calendar-viewport "Sun 12 2/2 1 Job Mon 13 2/2 1 Job Tue 14 1/2 1 Job Wed 15 1/2 1 Job Thu 16 2/2 …" at bounding box center [346, 196] width 693 height 264
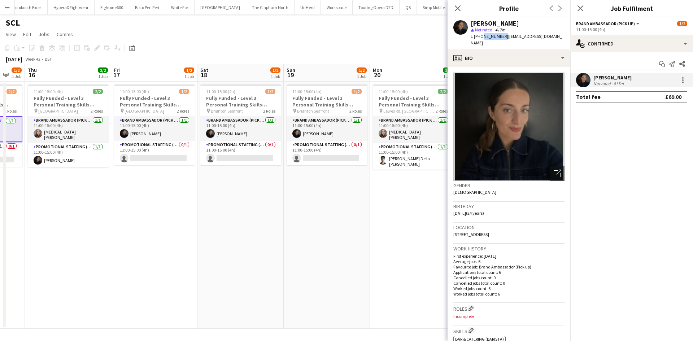
drag, startPoint x: 438, startPoint y: 240, endPoint x: 221, endPoint y: 219, distance: 218.2
click at [221, 219] on app-calendar-viewport "Sun 12 2/2 1 Job Mon 13 2/2 1 Job Tue 14 1/2 1 Job Wed 15 1/2 1 Job Thu 16 2/2 …" at bounding box center [346, 196] width 693 height 264
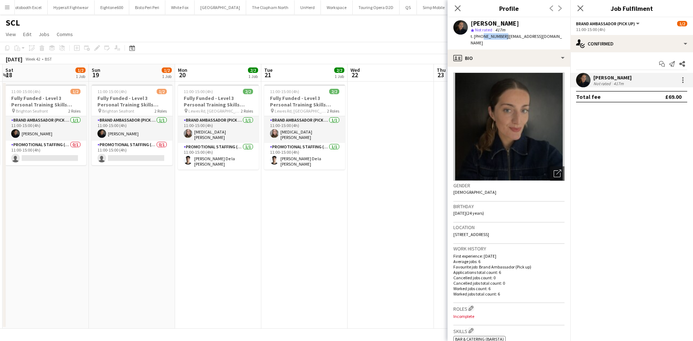
drag, startPoint x: 312, startPoint y: 214, endPoint x: 290, endPoint y: 214, distance: 22.0
click at [290, 214] on app-calendar-viewport "Tue 14 1/2 1 Job Wed 15 1/2 1 Job Thu 16 2/2 1 Job Fri 17 1/2 1 Job Sat 18 1/2 …" at bounding box center [346, 196] width 693 height 264
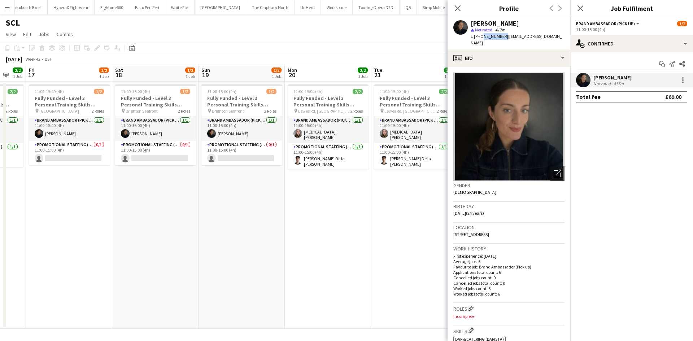
drag, startPoint x: 67, startPoint y: 195, endPoint x: 339, endPoint y: 188, distance: 272.1
click at [348, 189] on app-calendar-viewport "Tue 14 1/2 1 Job Wed 15 1/2 1 Job Thu 16 2/2 1 Job Fri 17 1/2 1 Job Sat 18 1/2 …" at bounding box center [346, 196] width 693 height 264
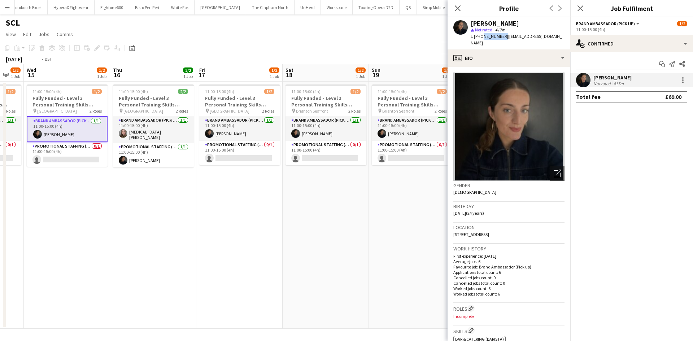
drag, startPoint x: 454, startPoint y: 232, endPoint x: 326, endPoint y: 198, distance: 132.4
click at [478, 231] on body "Menu Boards Boards Boards All jobs Status Workforce Workforce My Workforce Recr…" at bounding box center [346, 170] width 693 height 341
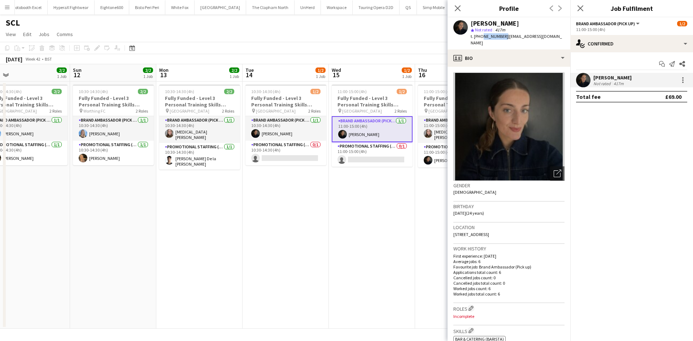
drag, startPoint x: 406, startPoint y: 205, endPoint x: 458, endPoint y: 212, distance: 52.4
click at [458, 212] on body "Menu Boards Boards Boards All jobs Status Workforce Workforce My Workforce Recr…" at bounding box center [346, 170] width 693 height 341
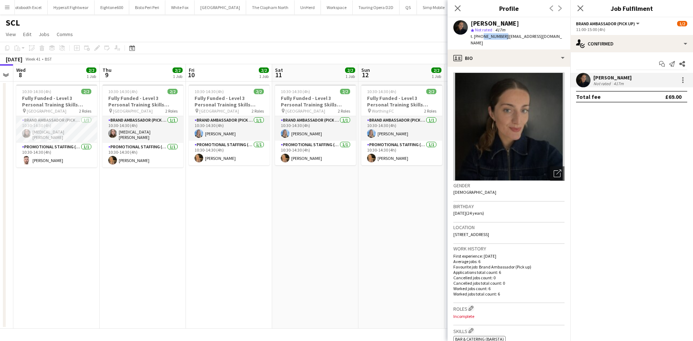
drag, startPoint x: 385, startPoint y: 210, endPoint x: 336, endPoint y: 207, distance: 48.8
click at [418, 215] on app-calendar-viewport "Mon 6 Tue 7 Wed 8 2/2 1 Job Thu 9 2/2 1 Job Fri 10 2/2 1 Job Sat 11 2/2 1 Job S…" at bounding box center [346, 196] width 693 height 264
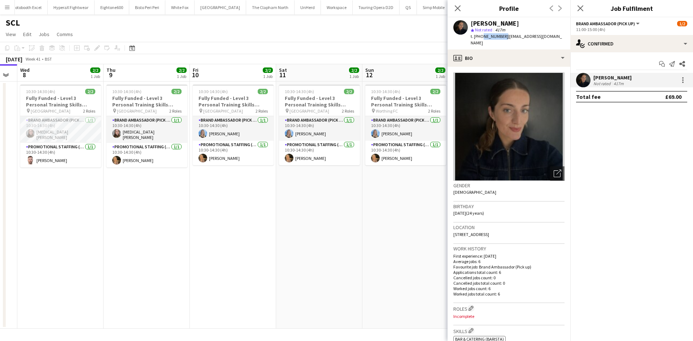
scroll to position [0, 227]
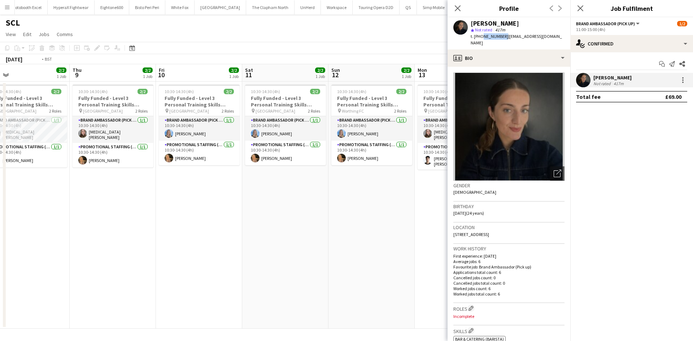
drag, startPoint x: 208, startPoint y: 194, endPoint x: 360, endPoint y: 209, distance: 153.0
click at [395, 214] on app-calendar-viewport "Mon 6 Tue 7 Wed 8 2/2 1 Job Thu 9 2/2 1 Job Fri 10 2/2 1 Job Sat 11 2/2 1 Job S…" at bounding box center [346, 196] width 693 height 264
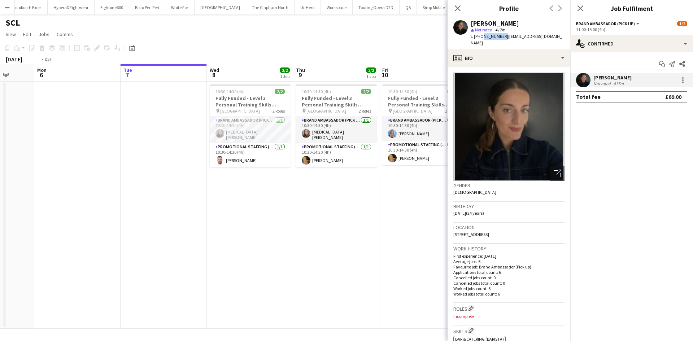
drag, startPoint x: 387, startPoint y: 209, endPoint x: 220, endPoint y: 176, distance: 169.8
click at [220, 176] on app-calendar-viewport "Fri 3 Sat 4 Sun 5 Mon 6 Tue 7 Wed 8 2/2 1 Job Thu 9 2/2 1 Job Fri 10 2/2 1 Job …" at bounding box center [346, 196] width 693 height 264
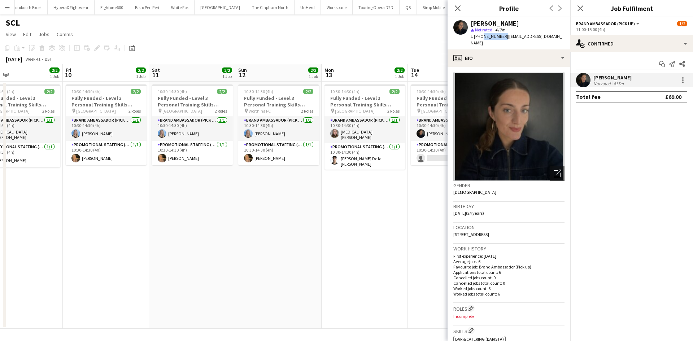
drag, startPoint x: 323, startPoint y: 185, endPoint x: 180, endPoint y: 183, distance: 143.6
click at [180, 183] on app-calendar-viewport "Sun 5 Mon 6 Tue 7 Wed 8 2/2 1 Job Thu 9 2/2 1 Job Fri 10 2/2 1 Job Sat 11 2/2 1…" at bounding box center [346, 196] width 693 height 264
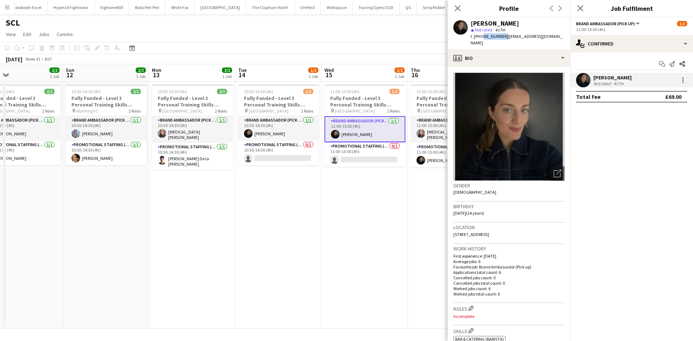
scroll to position [0, 220]
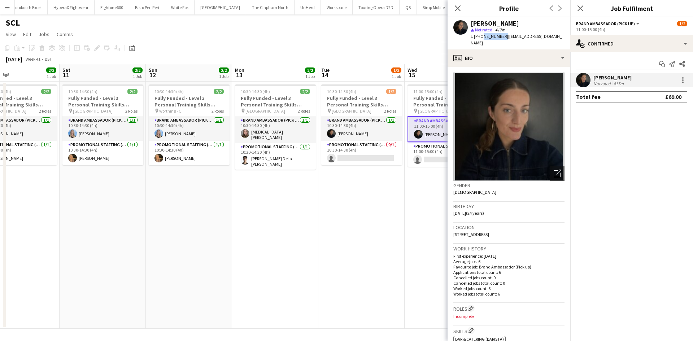
drag, startPoint x: 164, startPoint y: 194, endPoint x: 41, endPoint y: 177, distance: 123.5
click at [41, 177] on app-calendar-viewport "Tue 7 Wed 8 2/2 1 Job Thu 9 2/2 1 Job Fri 10 2/2 1 Job Sat 11 2/2 1 Job Sun 12 …" at bounding box center [346, 196] width 693 height 264
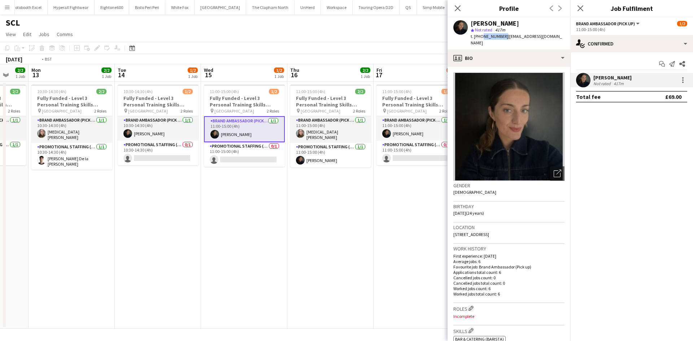
drag, startPoint x: 394, startPoint y: 271, endPoint x: 223, endPoint y: 246, distance: 172.3
click at [207, 246] on app-calendar-viewport "Thu 9 2/2 1 Job Fri 10 2/2 1 Job Sat 11 2/2 1 Job Sun 12 2/2 1 Job Mon 13 2/2 1…" at bounding box center [346, 196] width 693 height 264
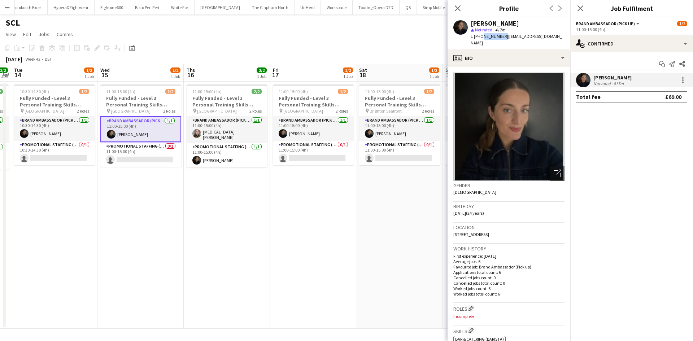
drag, startPoint x: 396, startPoint y: 259, endPoint x: 225, endPoint y: 233, distance: 172.7
click at [136, 233] on app-calendar-viewport "Sat 11 2/2 1 Job Sun 12 2/2 1 Job Mon 13 2/2 1 Job Tue 14 1/2 1 Job Wed 15 1/2 …" at bounding box center [346, 196] width 693 height 264
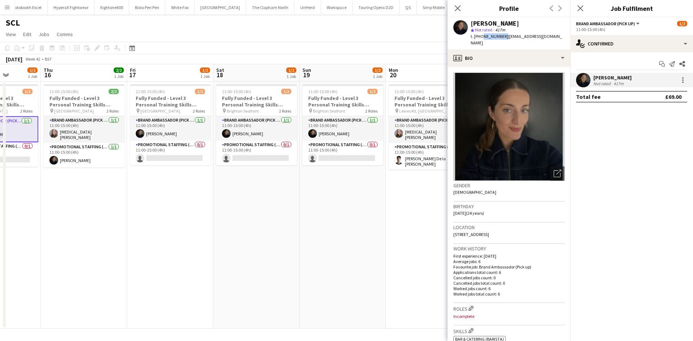
drag, startPoint x: 321, startPoint y: 260, endPoint x: 341, endPoint y: 244, distance: 25.4
click at [401, 257] on app-calendar-viewport "Tue 14 1/2 1 Job Wed 15 1/2 1 Job Thu 16 2/2 1 Job Fri 17 1/2 1 Job Sat 18 1/2 …" at bounding box center [346, 196] width 693 height 264
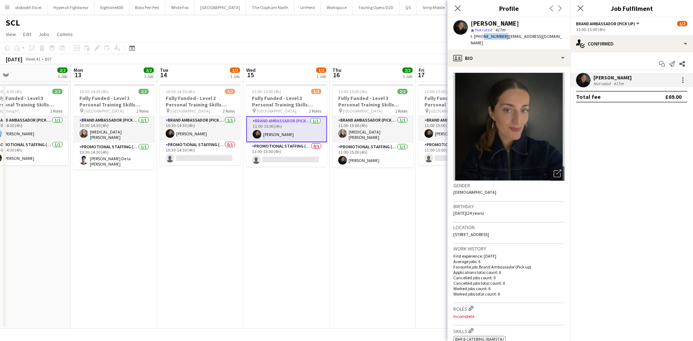
drag, startPoint x: 198, startPoint y: 214, endPoint x: 283, endPoint y: 215, distance: 85.1
click at [357, 214] on app-calendar-viewport "Fri 10 2/2 1 Job Sat 11 2/2 1 Job Sun 12 2/2 1 Job Mon 13 2/2 1 Job Tue 14 1/2 …" at bounding box center [346, 196] width 693 height 264
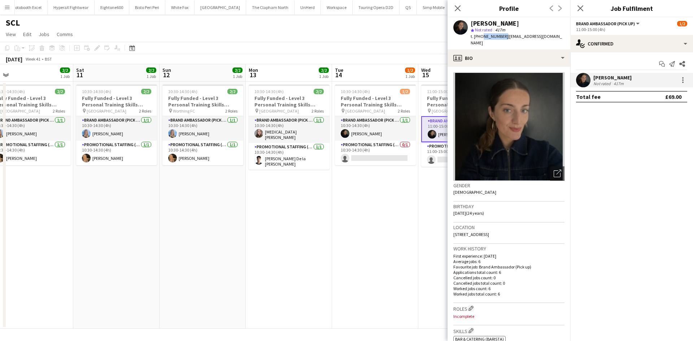
drag, startPoint x: 375, startPoint y: 222, endPoint x: 113, endPoint y: 193, distance: 263.8
click at [380, 222] on app-calendar-viewport "Wed 8 2/2 1 Job Thu 9 2/2 1 Job Fri 10 2/2 1 Job Sat 11 2/2 1 Job Sun 12 2/2 1 …" at bounding box center [346, 196] width 693 height 264
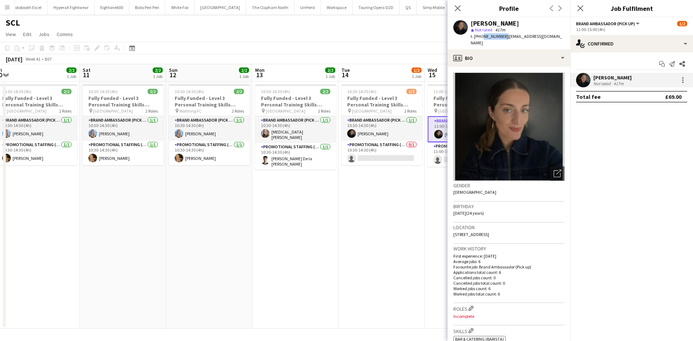
drag, startPoint x: 140, startPoint y: 201, endPoint x: 312, endPoint y: 214, distance: 172.2
click at [311, 214] on app-calendar-viewport "Wed 8 2/2 1 Job Thu 9 2/2 1 Job Fri 10 2/2 1 Job Sat 11 2/2 1 Job Sun 12 2/2 1 …" at bounding box center [346, 196] width 693 height 264
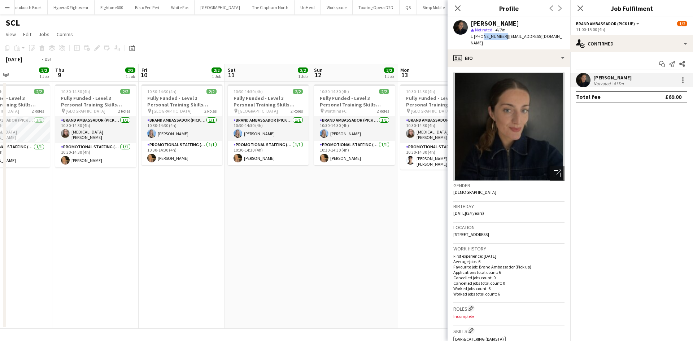
drag, startPoint x: 95, startPoint y: 194, endPoint x: 293, endPoint y: 197, distance: 198.4
click at [286, 197] on app-calendar-viewport "Mon 6 Tue 7 Wed 8 2/2 1 Job Thu 9 2/2 1 Job Fri 10 2/2 1 Job Sat 11 2/2 1 Job S…" at bounding box center [346, 196] width 693 height 264
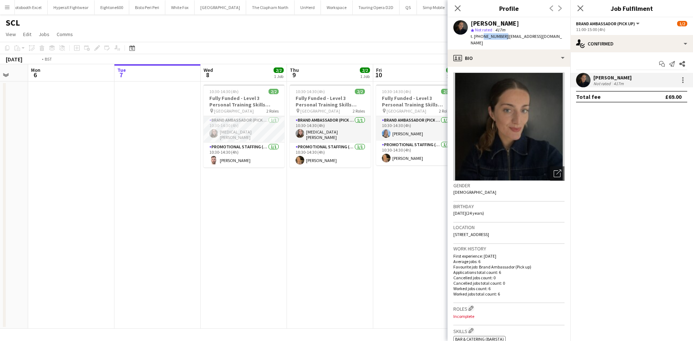
drag, startPoint x: 302, startPoint y: 202, endPoint x: 129, endPoint y: 193, distance: 172.3
click at [129, 193] on app-calendar-viewport "Fri 3 Sat 4 Sun 5 Mon 6 Tue 7 Wed 8 2/2 1 Job Thu 9 2/2 1 Job Fri 10 2/2 1 Job …" at bounding box center [346, 196] width 693 height 264
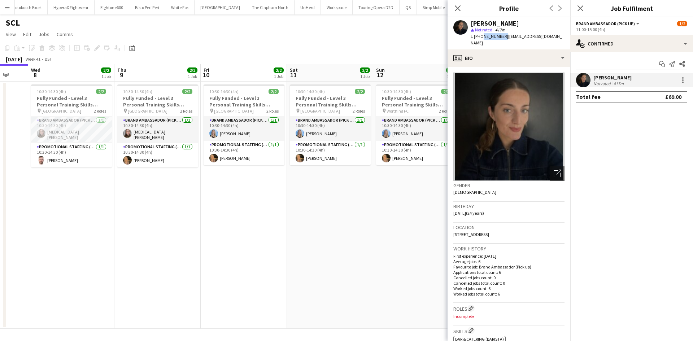
scroll to position [0, 230]
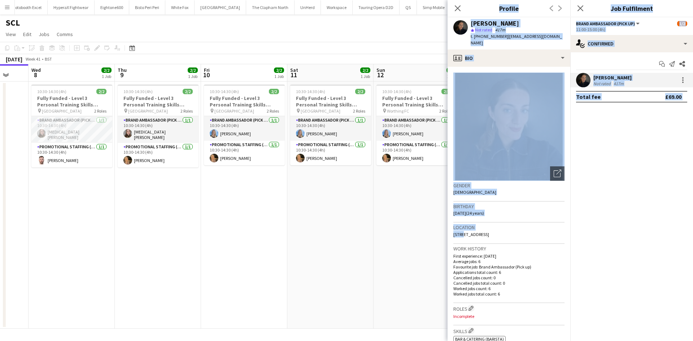
drag, startPoint x: 456, startPoint y: 230, endPoint x: 177, endPoint y: 192, distance: 281.1
click at [186, 192] on body "Menu Boards Boards Boards All jobs Status Workforce Workforce My Workforce Recr…" at bounding box center [346, 170] width 693 height 341
click at [286, 206] on app-date-cell "10:30-14:30 (4h) 2/2 Fully Funded - Level 3 Personal Training Skills Bootcamp p…" at bounding box center [244, 205] width 86 height 247
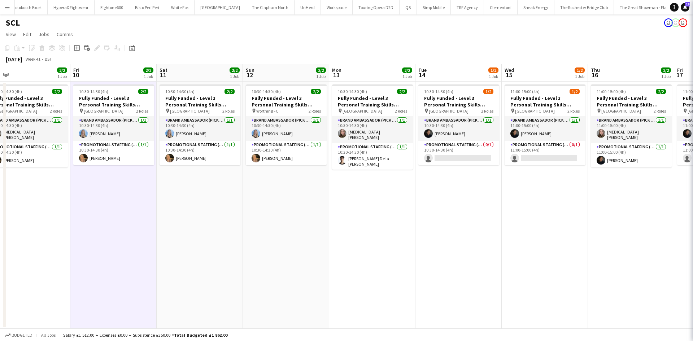
drag, startPoint x: 370, startPoint y: 217, endPoint x: 185, endPoint y: 193, distance: 186.6
click at [185, 193] on app-calendar-viewport "Sun 5 Mon 6 Tue 7 Wed 8 2/2 1 Job Thu 9 2/2 1 Job Fri 10 2/2 1 Job Sat 11 2/2 1…" at bounding box center [346, 196] width 693 height 264
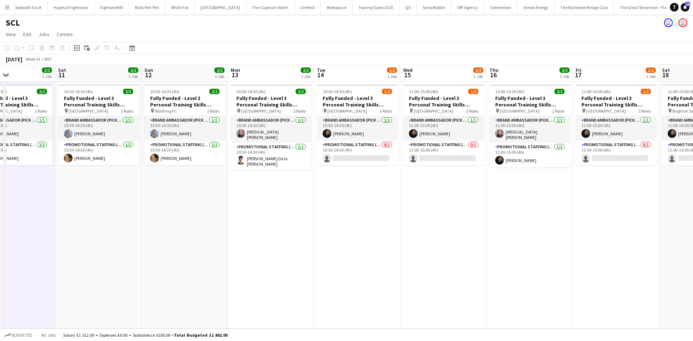
drag, startPoint x: 350, startPoint y: 198, endPoint x: 175, endPoint y: 176, distance: 177.0
click at [175, 176] on app-calendar-viewport "Tue 7 Wed 8 2/2 1 Job Thu 9 2/2 1 Job Fri 10 2/2 1 Job Sat 11 2/2 1 Job Sun 12 …" at bounding box center [346, 196] width 693 height 264
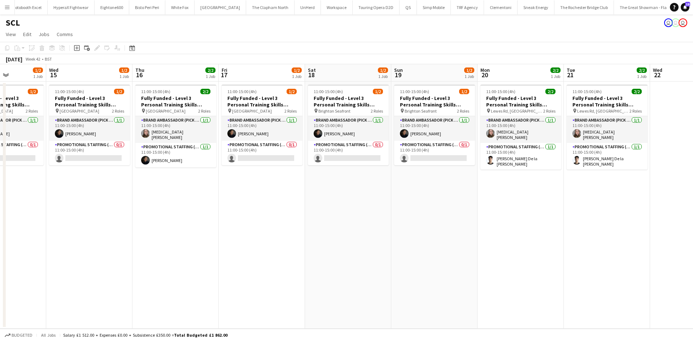
drag, startPoint x: 219, startPoint y: 198, endPoint x: 296, endPoint y: 216, distance: 78.6
click at [211, 208] on app-calendar-viewport "Sat 11 2/2 1 Job Sun 12 2/2 1 Job Mon 13 2/2 1 Job Tue 14 1/2 1 Job Wed 15 1/2 …" at bounding box center [346, 196] width 693 height 264
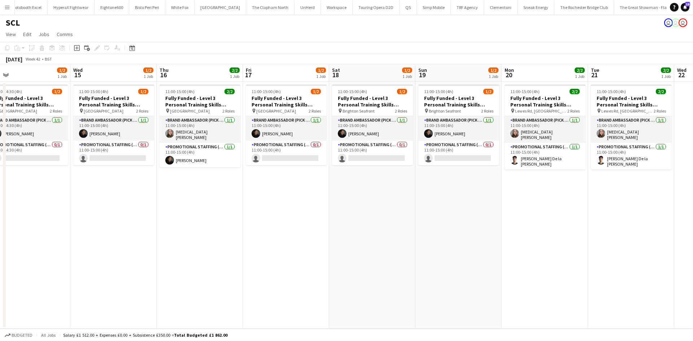
drag, startPoint x: 362, startPoint y: 217, endPoint x: 235, endPoint y: 185, distance: 131.2
click at [236, 185] on app-calendar-viewport "Sat 11 2/2 1 Job Sun 12 2/2 1 Job Mon 13 2/2 1 Job Tue 14 1/2 1 Job Wed 15 1/2 …" at bounding box center [346, 196] width 693 height 264
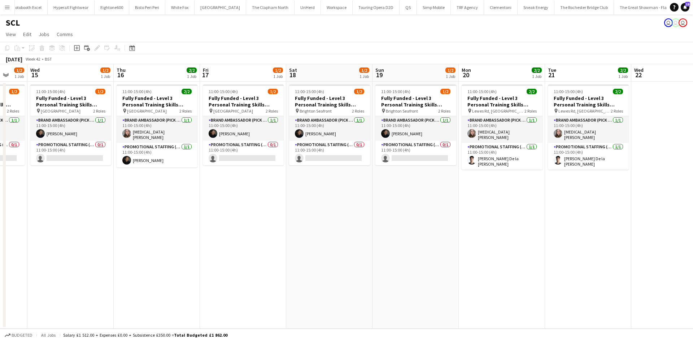
drag, startPoint x: 149, startPoint y: 239, endPoint x: 221, endPoint y: 215, distance: 75.9
click at [243, 228] on app-calendar-viewport "Mon 13 2/2 1 Job Tue 14 1/2 1 Job Wed 15 1/2 1 Job Thu 16 2/2 1 Job Fri 17 1/2 …" at bounding box center [346, 196] width 693 height 264
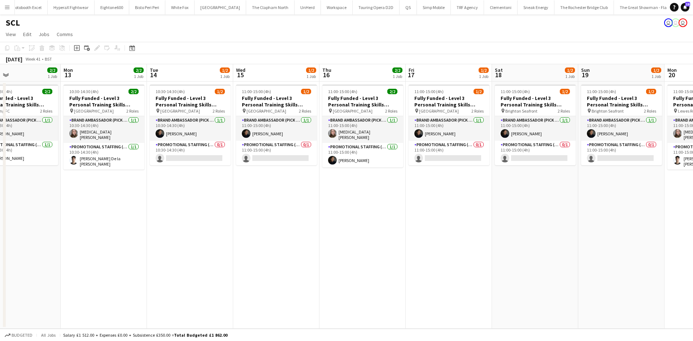
drag, startPoint x: 106, startPoint y: 189, endPoint x: 306, endPoint y: 169, distance: 200.1
click at [306, 170] on app-calendar-viewport "Fri 10 2/2 1 Job Sat 11 2/2 1 Job Sun 12 2/2 1 Job Mon 13 2/2 1 Job Tue 14 1/2 …" at bounding box center [346, 196] width 693 height 264
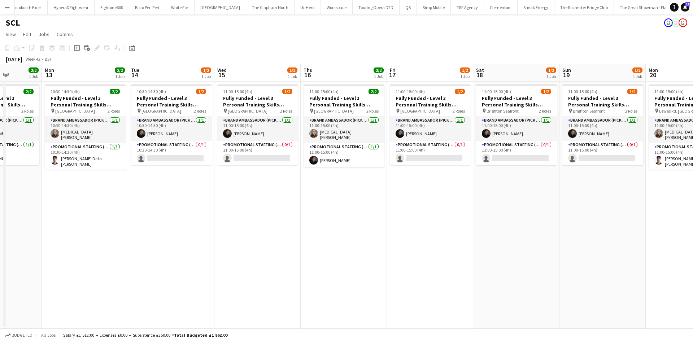
drag, startPoint x: 271, startPoint y: 177, endPoint x: 309, endPoint y: 177, distance: 39.0
click at [309, 177] on app-calendar-viewport "Fri 10 2/2 1 Job Sat 11 2/2 1 Job Sun 12 2/2 1 Job Mon 13 2/2 1 Job Tue 14 1/2 …" at bounding box center [346, 196] width 693 height 264
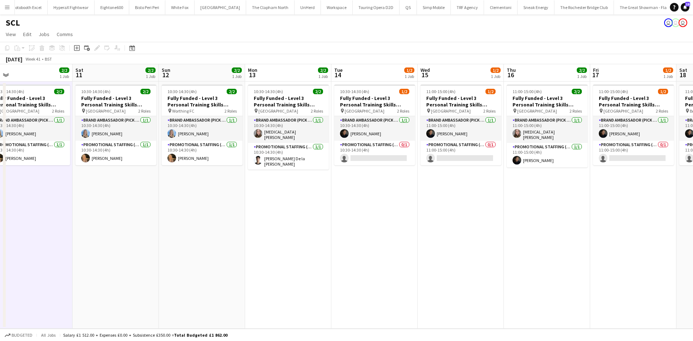
drag, startPoint x: 250, startPoint y: 183, endPoint x: 273, endPoint y: 176, distance: 24.3
click at [289, 184] on app-calendar-viewport "Wed 8 2/2 1 Job Thu 9 2/2 1 Job Fri 10 2/2 1 Job Sat 11 2/2 1 Job Sun 12 2/2 1 …" at bounding box center [346, 196] width 693 height 264
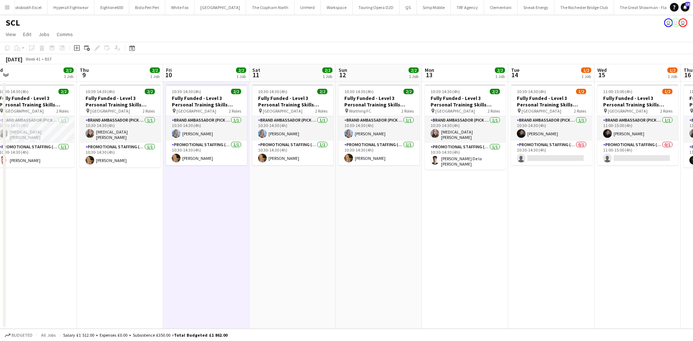
drag, startPoint x: 132, startPoint y: 170, endPoint x: 185, endPoint y: 175, distance: 52.9
click at [185, 175] on app-calendar-viewport "Mon 6 Tue 7 Wed 8 2/2 1 Job Thu 9 2/2 1 Job Fri 10 2/2 1 Job Sat 11 2/2 1 Job S…" at bounding box center [346, 196] width 693 height 264
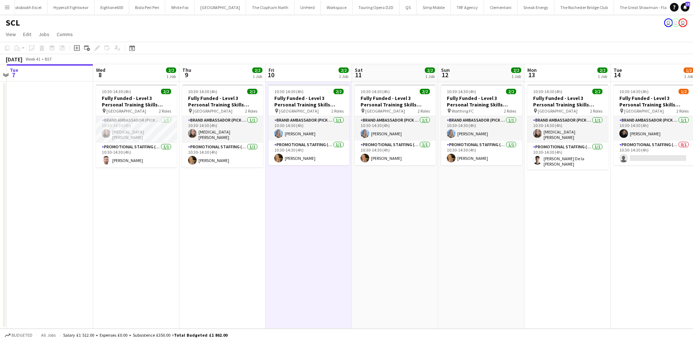
scroll to position [0, 156]
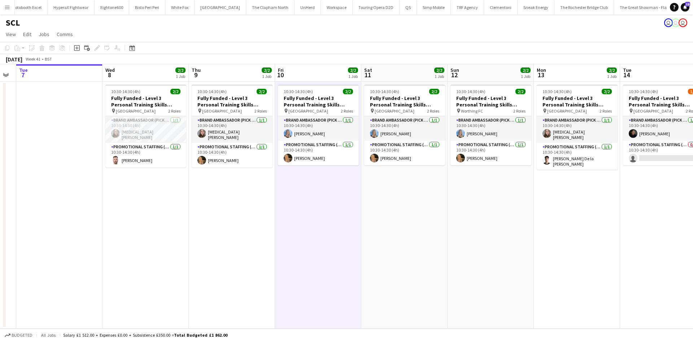
drag, startPoint x: 41, startPoint y: 179, endPoint x: 131, endPoint y: 181, distance: 90.2
click at [131, 181] on app-calendar-viewport "Sun 5 Mon 6 Tue 7 Wed 8 2/2 1 Job Thu 9 2/2 1 Job Fri 10 2/2 1 Job Sat 11 2/2 1…" at bounding box center [346, 196] width 693 height 264
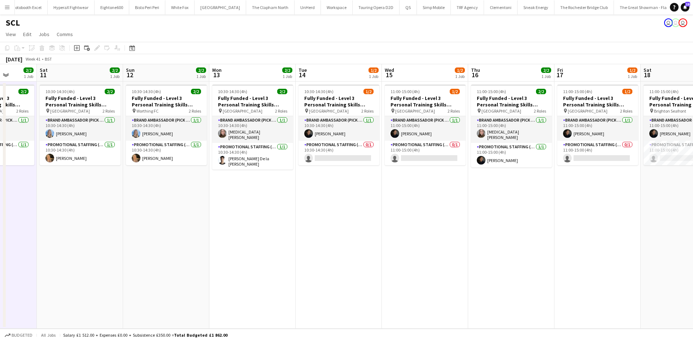
drag, startPoint x: 637, startPoint y: 267, endPoint x: 492, endPoint y: 222, distance: 152.0
click at [297, 224] on app-calendar-viewport "Wed 8 2/2 1 Job Thu 9 2/2 1 Job Fri 10 2/2 1 Job Sat 11 2/2 1 Job Sun 12 2/2 1 …" at bounding box center [346, 196] width 693 height 264
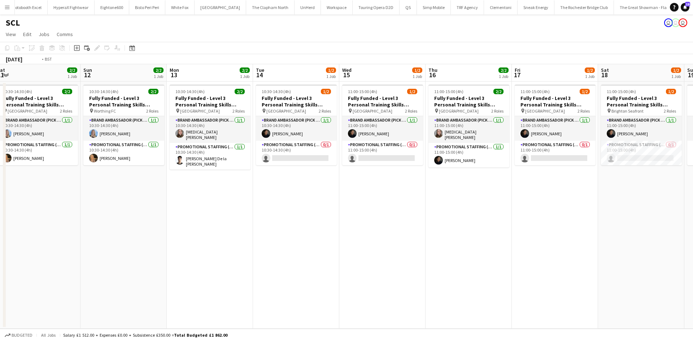
drag, startPoint x: 501, startPoint y: 213, endPoint x: 353, endPoint y: 199, distance: 148.8
click at [353, 199] on app-calendar-viewport "Wed 8 2/2 1 Job Thu 9 2/2 1 Job Fri 10 2/2 1 Job Sat 11 2/2 1 Job Sun 12 2/2 1 …" at bounding box center [346, 196] width 693 height 264
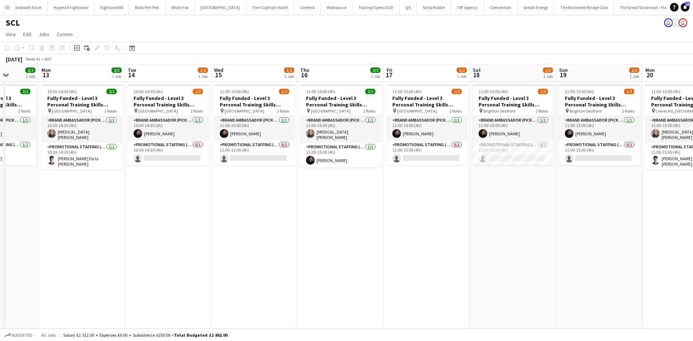
scroll to position [0, 197]
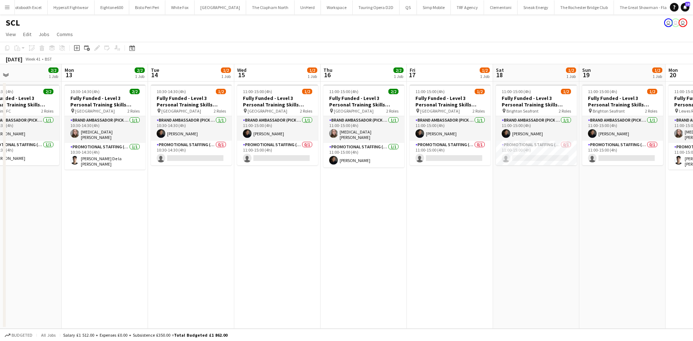
drag, startPoint x: 359, startPoint y: 199, endPoint x: 426, endPoint y: 204, distance: 67.6
click at [426, 204] on app-calendar-viewport "Fri 10 2/2 1 Job Sat 11 2/2 1 Job Sun 12 2/2 1 Job Mon 13 2/2 1 Job Tue 14 1/2 …" at bounding box center [346, 196] width 693 height 264
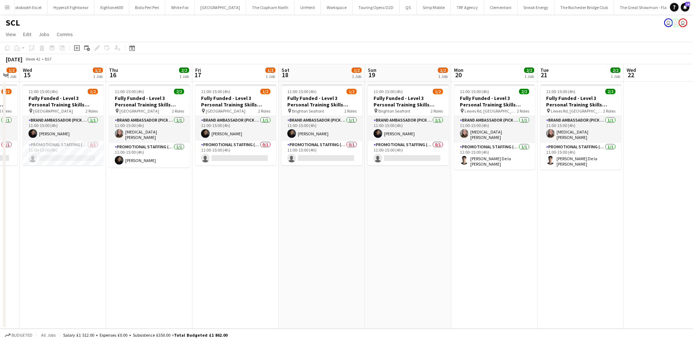
drag, startPoint x: 419, startPoint y: 202, endPoint x: 246, endPoint y: 201, distance: 173.5
click at [246, 201] on app-calendar-viewport "Sun 12 2/2 1 Job Mon 13 2/2 1 Job Tue 14 1/2 1 Job Wed 15 1/2 1 Job Thu 16 2/2 …" at bounding box center [346, 196] width 693 height 264
drag, startPoint x: 311, startPoint y: 201, endPoint x: 251, endPoint y: 201, distance: 60.6
click at [259, 200] on app-calendar-viewport "Sun 12 2/2 1 Job Mon 13 2/2 1 Job Tue 14 1/2 1 Job Wed 15 1/2 1 Job Thu 16 2/2 …" at bounding box center [346, 196] width 693 height 264
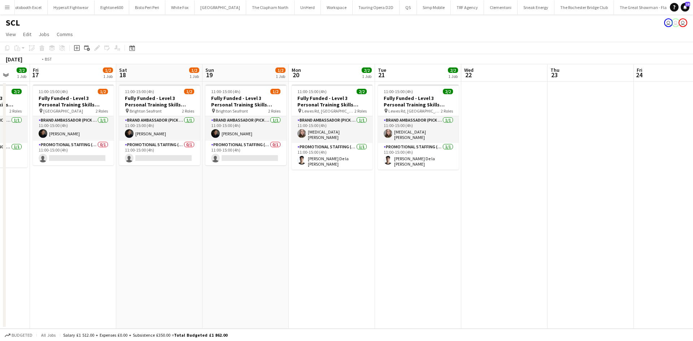
drag, startPoint x: 184, startPoint y: 201, endPoint x: 489, endPoint y: 205, distance: 304.8
click at [520, 205] on app-calendar-viewport "Tue 14 1/2 1 Job Wed 15 1/2 1 Job Thu 16 2/2 1 Job Fri 17 1/2 1 Job Sat 18 1/2 …" at bounding box center [346, 196] width 693 height 264
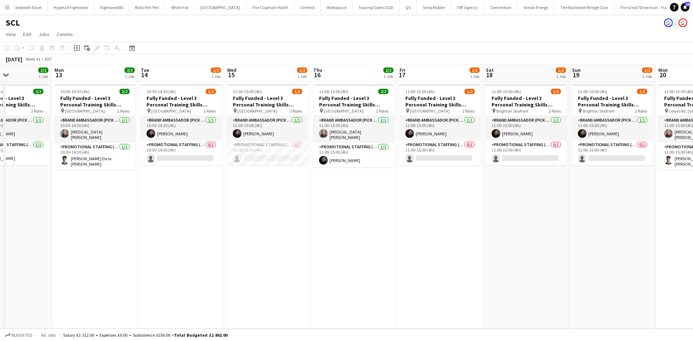
drag, startPoint x: 242, startPoint y: 213, endPoint x: 454, endPoint y: 213, distance: 211.7
click at [415, 213] on app-calendar-viewport "Fri 10 2/2 1 Job Sat 11 2/2 1 Job Sun 12 2/2 1 Job Mon 13 2/2 1 Job Tue 14 1/2 …" at bounding box center [346, 196] width 693 height 264
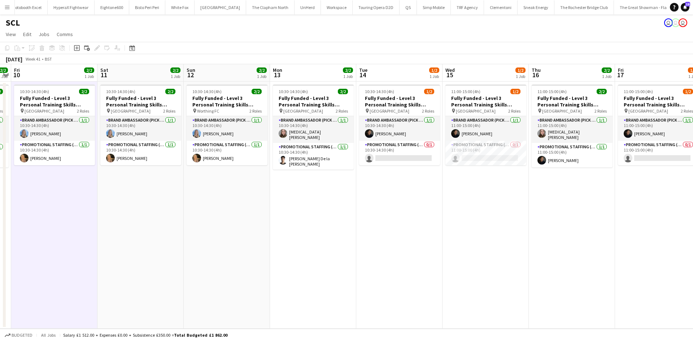
drag, startPoint x: 322, startPoint y: 216, endPoint x: 500, endPoint y: 219, distance: 177.5
click at [494, 219] on app-calendar-viewport "Wed 8 2/2 1 Job Thu 9 2/2 1 Job Fri 10 2/2 1 Job Sat 11 2/2 1 Job Sun 12 2/2 1 …" at bounding box center [346, 196] width 693 height 264
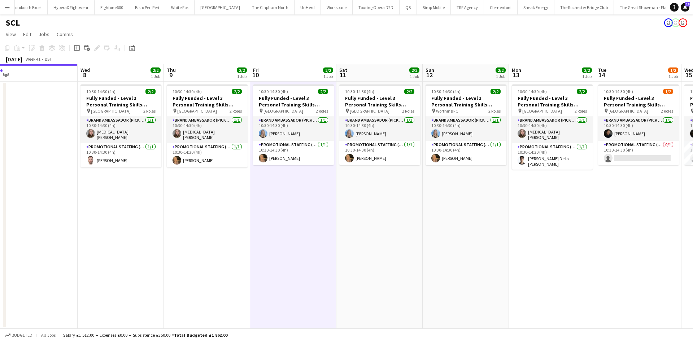
drag, startPoint x: 429, startPoint y: 232, endPoint x: 443, endPoint y: 230, distance: 14.8
click at [460, 231] on app-calendar-viewport "Sun 5 Mon 6 Tue 7 Wed 8 2/2 1 Job Thu 9 2/2 1 Job Fri 10 2/2 1 Job Sat 11 2/2 1…" at bounding box center [346, 196] width 693 height 264
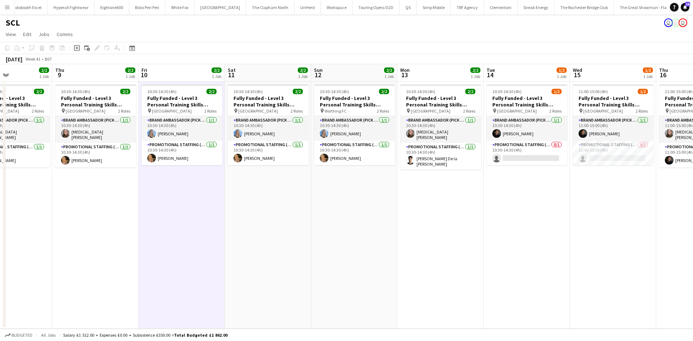
drag, startPoint x: 496, startPoint y: 219, endPoint x: 199, endPoint y: 204, distance: 297.6
click at [197, 204] on app-calendar-viewport "Mon 6 Tue 7 Wed 8 2/2 1 Job Thu 9 2/2 1 Job Fri 10 2/2 1 Job Sat 11 2/2 1 Job S…" at bounding box center [346, 196] width 693 height 264
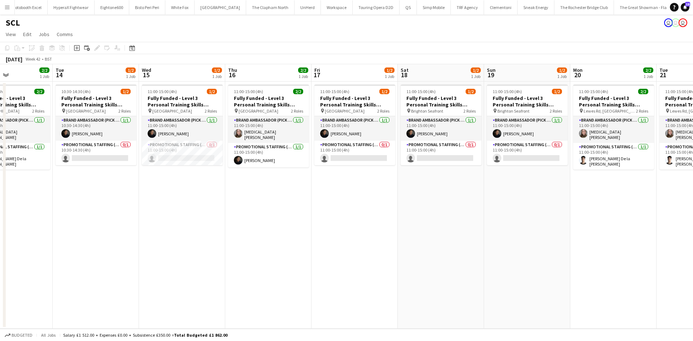
scroll to position [0, 365]
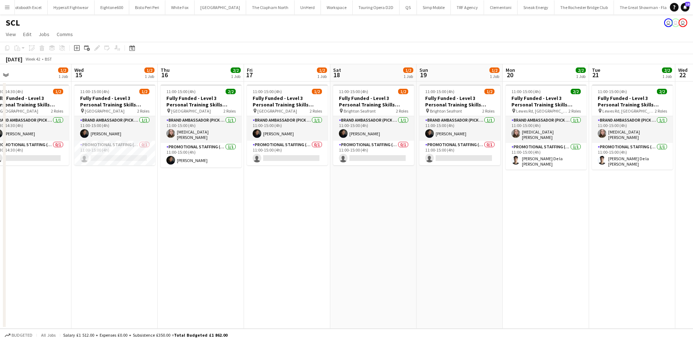
drag, startPoint x: 474, startPoint y: 215, endPoint x: 215, endPoint y: 177, distance: 261.7
click at [216, 183] on app-calendar-viewport "Fri 10 2/2 1 Job Sat 11 2/2 1 Job Sun 12 2/2 1 Job Mon 13 2/2 1 Job Tue 14 1/2 …" at bounding box center [346, 196] width 693 height 264
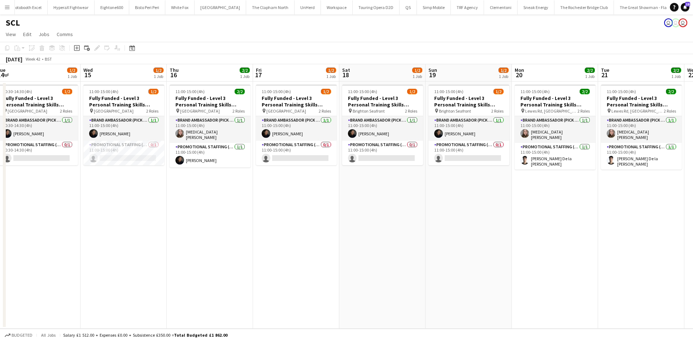
drag, startPoint x: 378, startPoint y: 246, endPoint x: 372, endPoint y: 247, distance: 5.9
click at [371, 246] on app-calendar-viewport "Fri 10 2/2 1 Job Sat 11 2/2 1 Job Sun 12 2/2 1 Job Mon 13 2/2 1 Job Tue 14 1/2 …" at bounding box center [346, 196] width 693 height 264
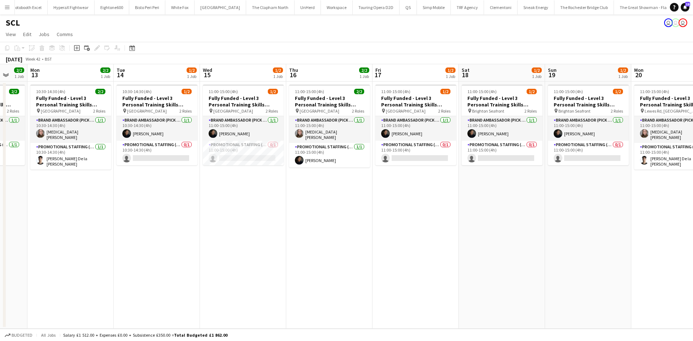
scroll to position [0, 217]
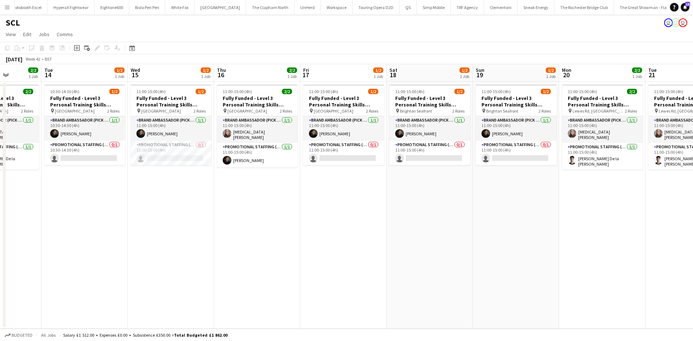
drag, startPoint x: 433, startPoint y: 221, endPoint x: 474, endPoint y: 218, distance: 40.9
click at [474, 218] on app-calendar-viewport "Sat 11 2/2 1 Job Sun 12 2/2 1 Job Mon 13 2/2 1 Job Tue 14 1/2 1 Job Wed 15 1/2 …" at bounding box center [346, 196] width 693 height 264
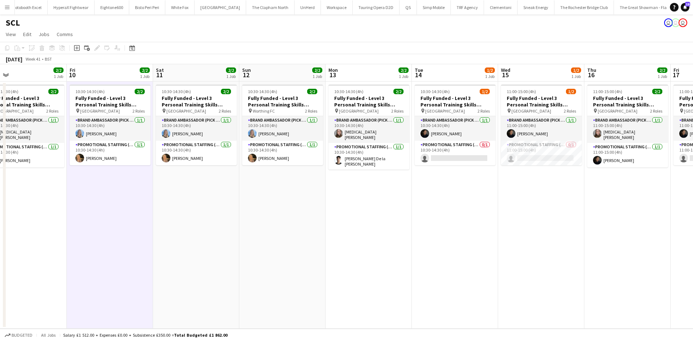
scroll to position [0, 227]
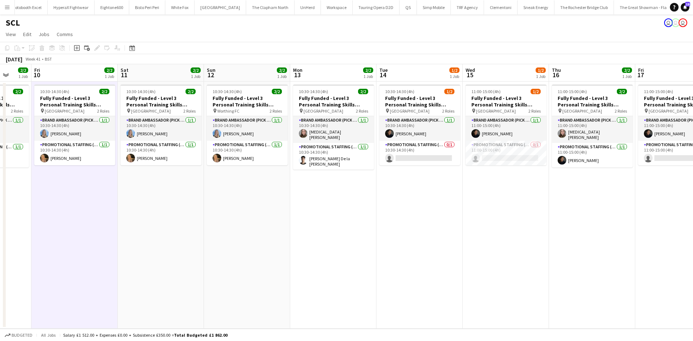
drag, startPoint x: 287, startPoint y: 199, endPoint x: 594, endPoint y: 210, distance: 307.8
click at [594, 210] on app-calendar-viewport "Tue 7 Wed 8 2/2 1 Job Thu 9 2/2 1 Job Fri 10 2/2 1 Job Sat 11 2/2 1 Job Sun 12 …" at bounding box center [346, 196] width 693 height 264
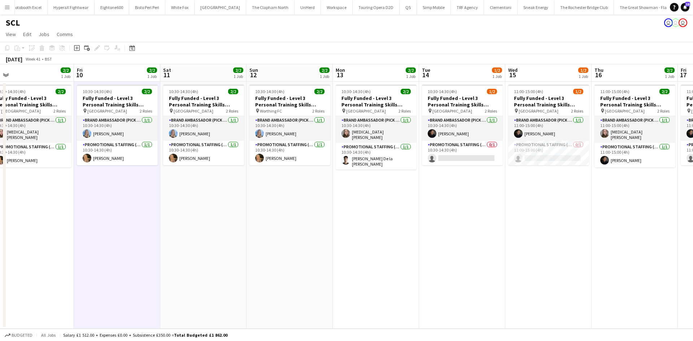
drag, startPoint x: 354, startPoint y: 262, endPoint x: 432, endPoint y: 266, distance: 78.4
click at [432, 266] on app-calendar-viewport "Tue 7 Wed 8 2/2 1 Job Thu 9 2/2 1 Job Fri 10 2/2 1 Job Sat 11 2/2 1 Job Sun 12 …" at bounding box center [346, 196] width 693 height 264
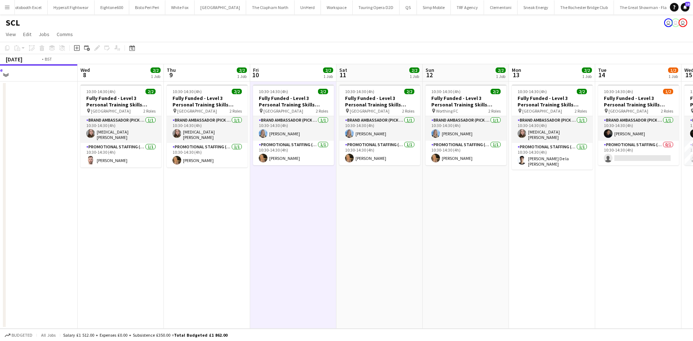
scroll to position [0, 148]
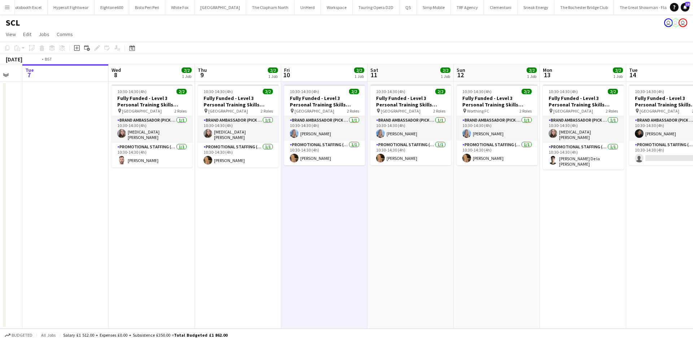
drag, startPoint x: 322, startPoint y: 256, endPoint x: 375, endPoint y: 258, distance: 53.8
click at [377, 259] on app-calendar-viewport "Sun 5 Mon 6 Tue 7 Wed 8 2/2 1 Job Thu 9 2/2 1 Job Fri 10 2/2 1 Job Sat 11 2/2 1…" at bounding box center [346, 196] width 693 height 264
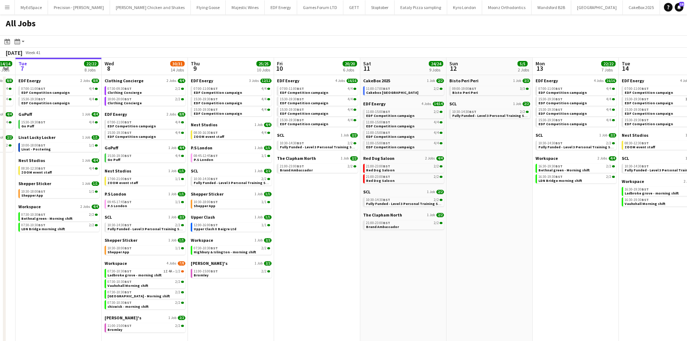
scroll to position [0, 246]
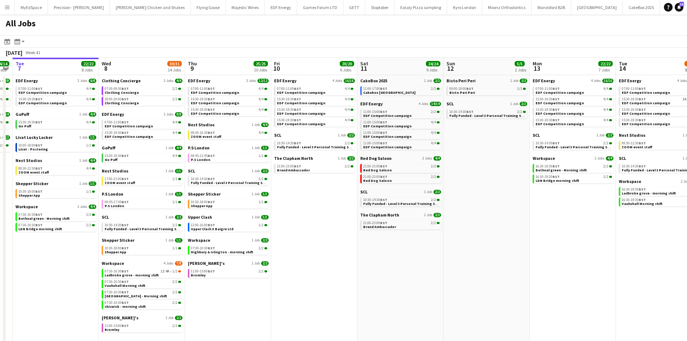
drag, startPoint x: 424, startPoint y: 314, endPoint x: 351, endPoint y: 308, distance: 73.9
click at [351, 308] on app-calendar-viewport "Sat 4 40/40 10 Jobs Sun 5 2/2 1 Job Mon 6 14/14 4 Jobs Tue 7 22/22 8 Jobs Wed 8…" at bounding box center [343, 204] width 687 height 293
drag, startPoint x: 341, startPoint y: 280, endPoint x: 448, endPoint y: 289, distance: 106.8
click at [448, 289] on app-calendar-viewport "Sat 4 40/40 10 Jobs Sun 5 2/2 1 Job Mon 6 14/14 4 Jobs Tue 7 22/22 8 Jobs Wed 8…" at bounding box center [343, 204] width 687 height 293
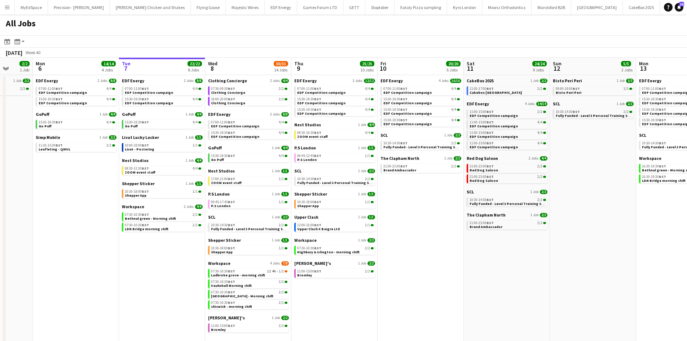
scroll to position [0, 164]
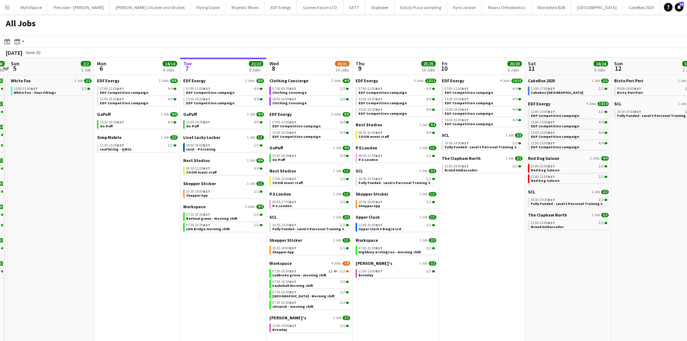
drag, startPoint x: 354, startPoint y: 303, endPoint x: 415, endPoint y: 309, distance: 61.6
click at [415, 309] on app-calendar-viewport "Fri 3 25/25 10 Jobs Sat 4 40/40 10 Jobs Sun 5 2/2 1 Job Mon 6 14/14 4 Jobs Tue …" at bounding box center [343, 204] width 687 height 293
click at [330, 273] on span "1I" at bounding box center [330, 271] width 4 height 4
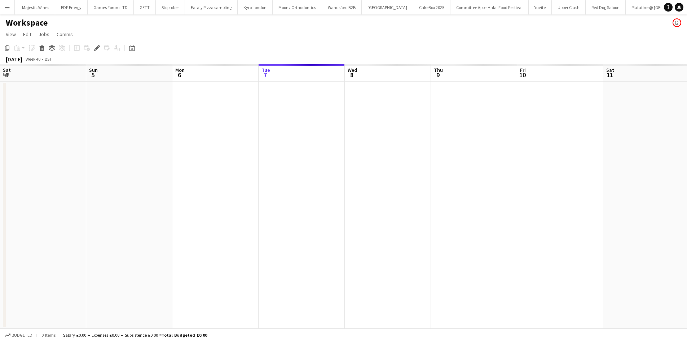
scroll to position [0, 248]
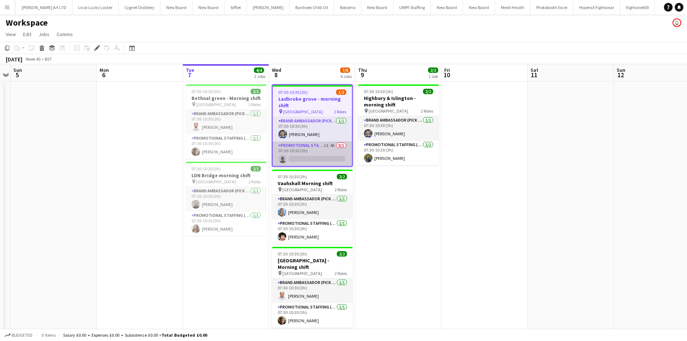
click at [329, 147] on app-card-role "Promotional Staffing (Brand Ambassadors) 1I 4A 0/1 07:30-10:30 (3h) single-neut…" at bounding box center [312, 153] width 79 height 25
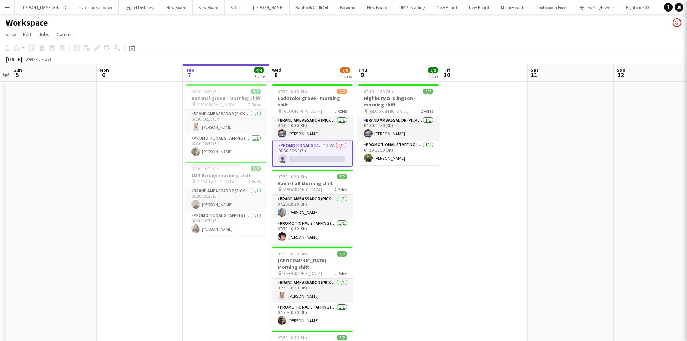
scroll to position [0, 1931]
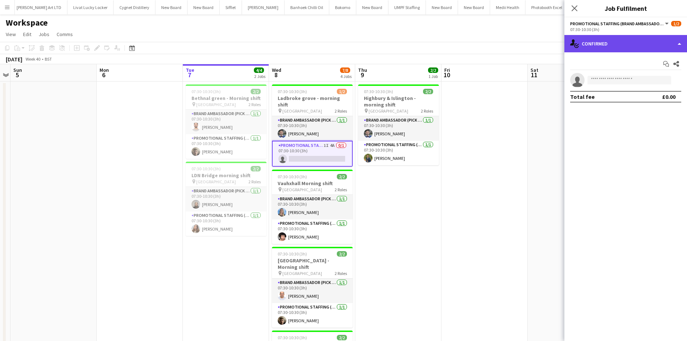
click at [596, 50] on div "single-neutral-actions-check-2 Confirmed" at bounding box center [626, 43] width 123 height 17
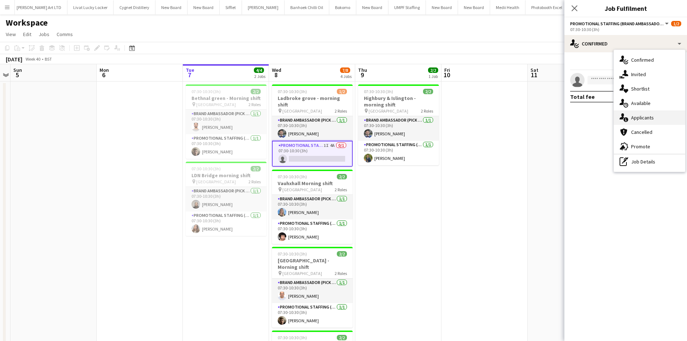
click at [654, 115] on div "single-neutral-actions-information Applicants" at bounding box center [649, 117] width 71 height 14
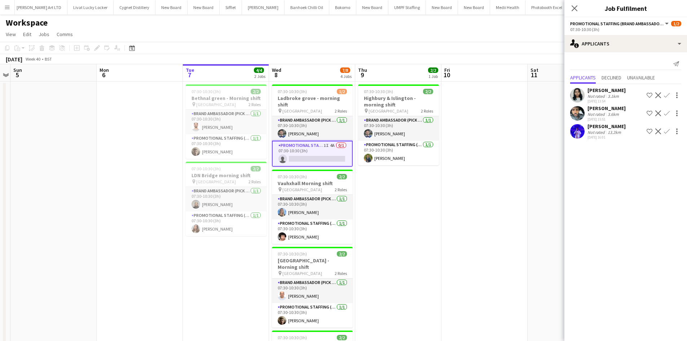
click at [667, 113] on app-icon "Confirm" at bounding box center [667, 113] width 6 height 6
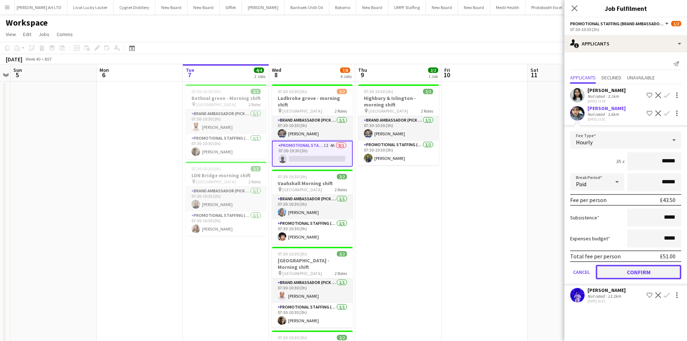
click at [649, 273] on button "Confirm" at bounding box center [638, 272] width 85 height 14
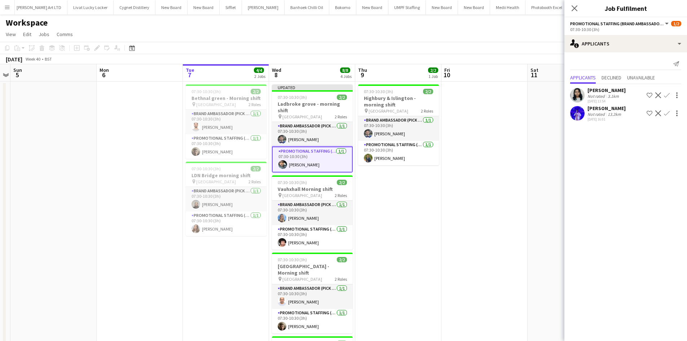
click at [498, 157] on app-date-cell at bounding box center [485, 257] width 86 height 351
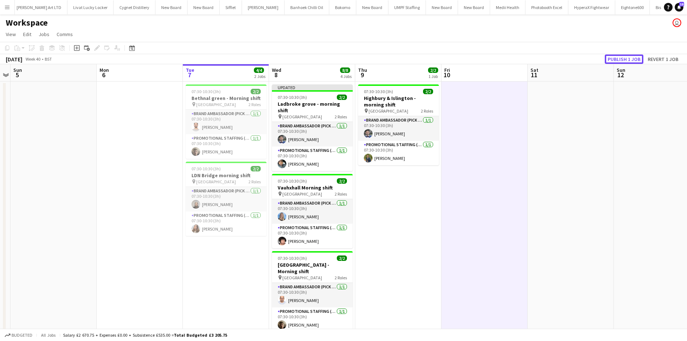
click at [633, 56] on button "Publish 1 job" at bounding box center [624, 58] width 39 height 9
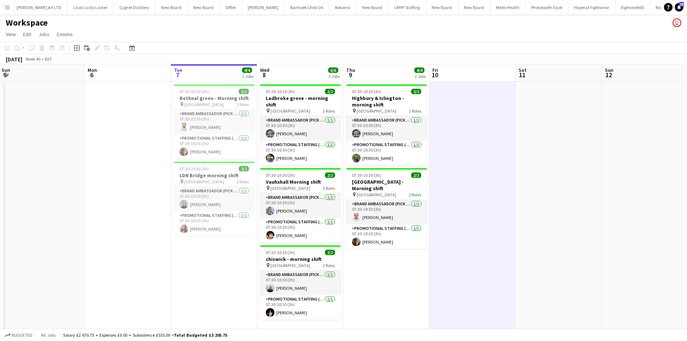
scroll to position [0, 261]
drag, startPoint x: 415, startPoint y: 289, endPoint x: 403, endPoint y: 289, distance: 12.6
click at [403, 289] on app-calendar-viewport "Thu 2 Fri 3 Sat 4 Sun 5 Mon 6 Tue 7 4/4 2 Jobs Wed 8 6/6 3 Jobs Thu 9 4/4 2 Job…" at bounding box center [343, 206] width 687 height 285
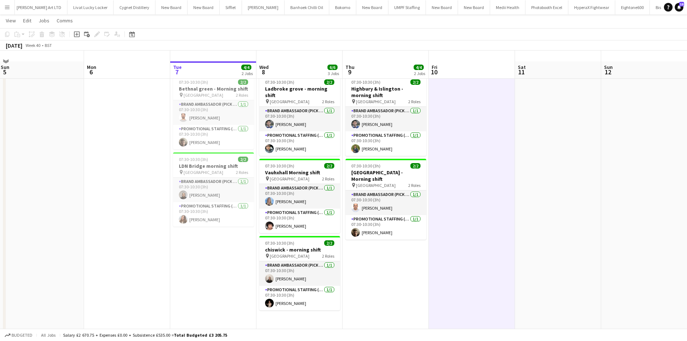
scroll to position [0, 0]
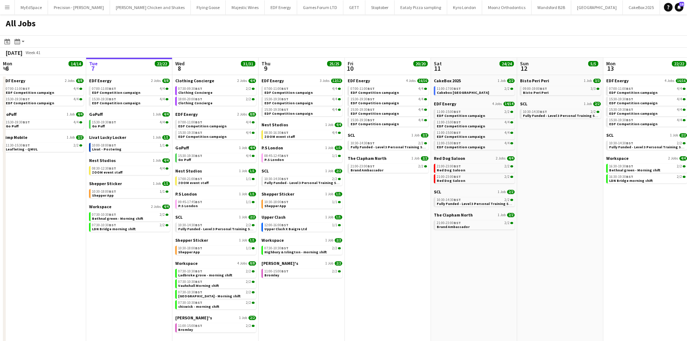
scroll to position [0, 236]
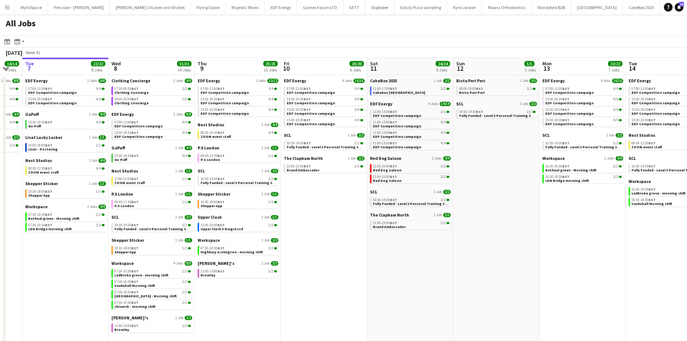
drag, startPoint x: 540, startPoint y: 193, endPoint x: 515, endPoint y: 189, distance: 24.8
click at [515, 189] on app-calendar-viewport "Sat 4 40/40 10 Jobs Sun 5 2/2 1 Job Mon 6 14/14 4 Jobs Tue 7 22/22 8 Jobs Wed 8…" at bounding box center [343, 204] width 687 height 293
drag, startPoint x: 427, startPoint y: 89, endPoint x: 409, endPoint y: 91, distance: 17.4
click at [409, 91] on link "11:00-17:00 BST 2/2 Cakebox [GEOGRAPHIC_DATA]" at bounding box center [411, 90] width 76 height 8
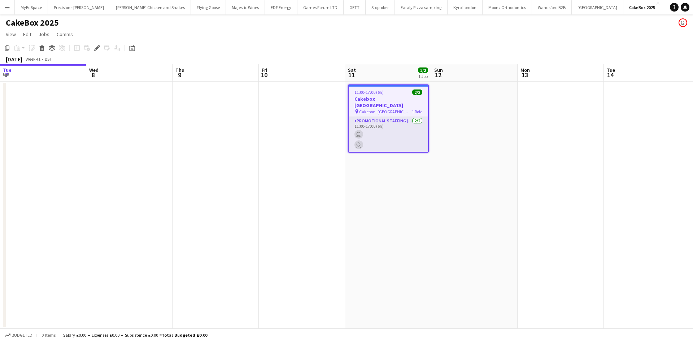
scroll to position [0, 248]
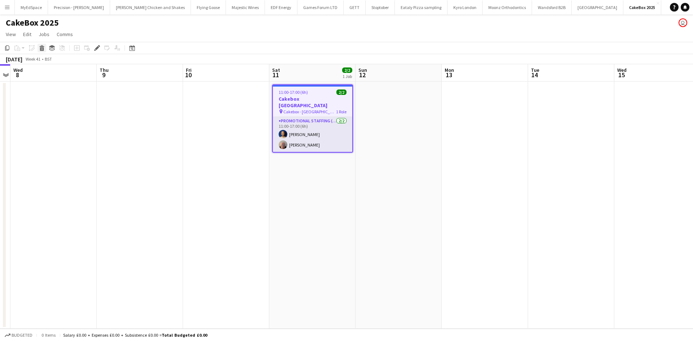
click at [39, 47] on icon "Delete" at bounding box center [42, 48] width 6 height 6
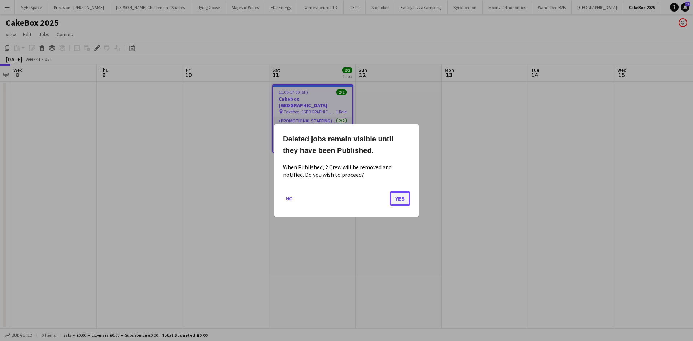
click at [401, 202] on button "Yes" at bounding box center [400, 198] width 20 height 14
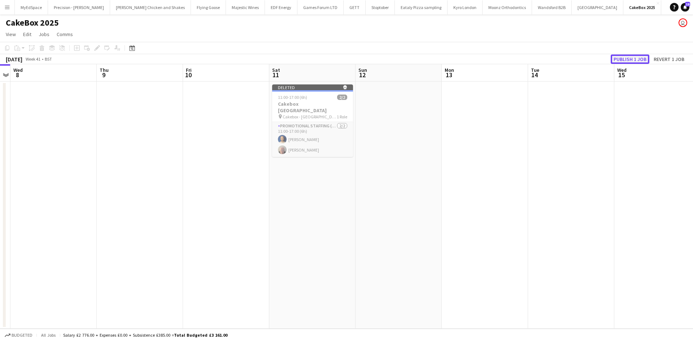
click at [620, 55] on button "Publish 1 job" at bounding box center [629, 58] width 39 height 9
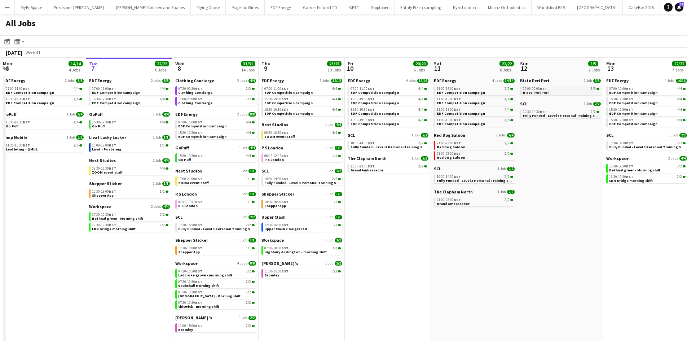
click at [556, 89] on div "09:00-19:00 BST 3/3" at bounding box center [561, 89] width 76 height 4
drag, startPoint x: 476, startPoint y: 245, endPoint x: 484, endPoint y: 245, distance: 7.9
click at [484, 245] on app-calendar-viewport "Sat 4 40/40 10 Jobs Sun 5 2/2 1 Job Mon 6 14/14 4 Jobs Tue 7 22/22 8 Jobs Wed 8…" at bounding box center [343, 204] width 687 height 293
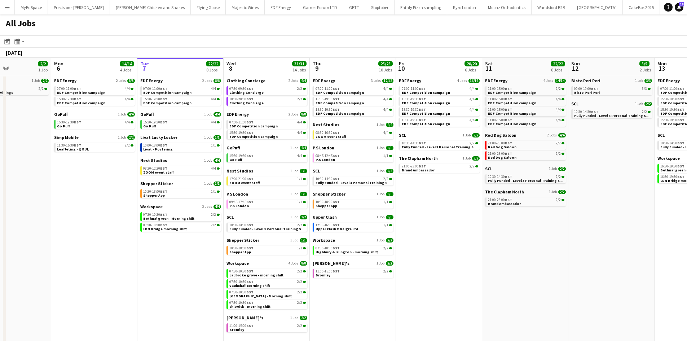
drag, startPoint x: 623, startPoint y: 285, endPoint x: 636, endPoint y: 251, distance: 36.0
click at [443, 263] on app-calendar-viewport "Fri 3 25/25 10 Jobs Sat 4 40/40 10 Jobs Sun 5 2/2 1 Job Mon 6 14/14 4 Jobs Tue …" at bounding box center [343, 204] width 687 height 293
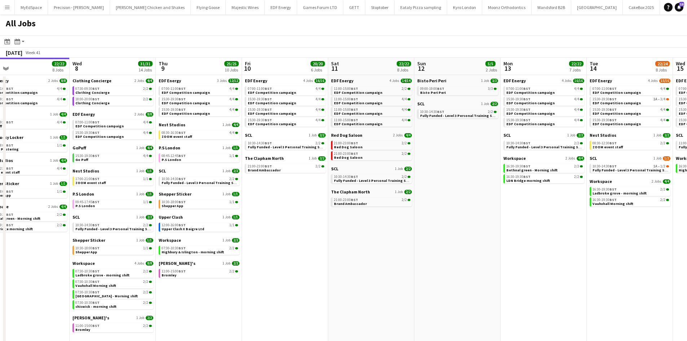
click at [479, 226] on app-calendar-viewport "Fri 3 25/25 10 Jobs Sat 4 40/40 10 Jobs Sun 5 2/2 1 Job Mon 6 14/14 4 Jobs Tue …" at bounding box center [343, 204] width 687 height 293
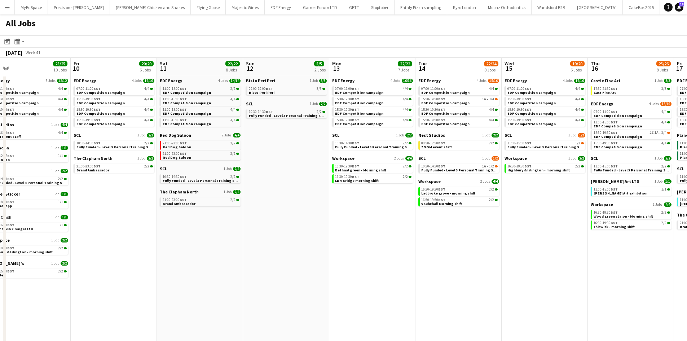
click at [380, 210] on app-all-jobs "All Jobs Date picker [DATE] [DATE] [DATE] M [DATE] T [DATE] W [DATE] T [DATE] F…" at bounding box center [343, 182] width 687 height 337
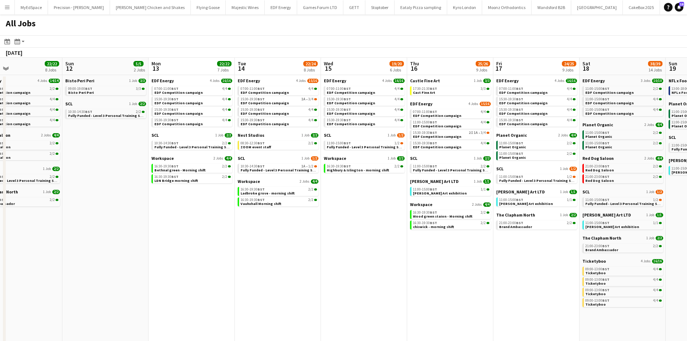
drag, startPoint x: 580, startPoint y: 280, endPoint x: 344, endPoint y: 244, distance: 237.9
click at [344, 244] on app-calendar-viewport "Wed 8 31/31 14 Jobs Thu 9 25/25 10 Jobs Fri 10 20/20 6 Jobs Sat 11 22/22 8 Jobs…" at bounding box center [343, 204] width 687 height 293
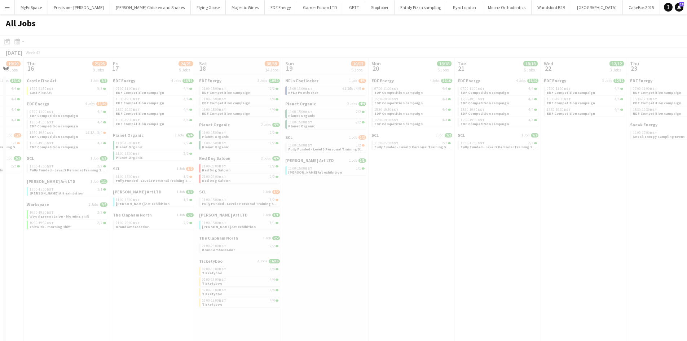
scroll to position [0, 221]
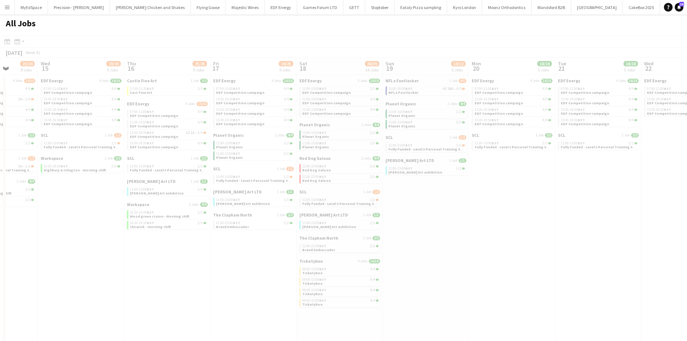
drag, startPoint x: 547, startPoint y: 225, endPoint x: 405, endPoint y: 183, distance: 148.6
click at [405, 183] on app-all-jobs "All Jobs Date picker [DATE] [DATE] [DATE] M [DATE] T [DATE] W [DATE] T [DATE] F…" at bounding box center [343, 182] width 687 height 337
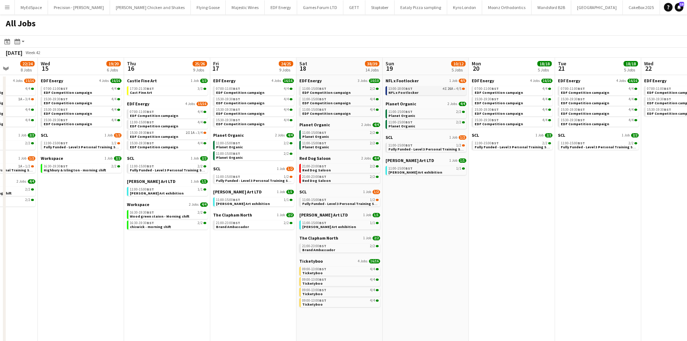
click at [436, 90] on div "13:00-18:00 BST 4I 26A • 4/5" at bounding box center [426, 89] width 76 height 4
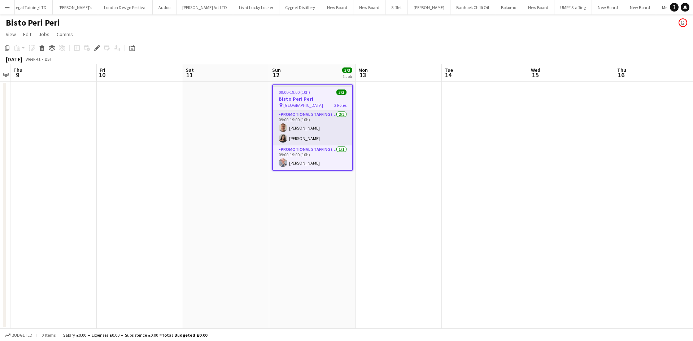
scroll to position [0, 1767]
drag, startPoint x: 306, startPoint y: 167, endPoint x: 300, endPoint y: 167, distance: 5.4
click at [306, 167] on app-card-role "Promotional Staffing (Team Leader) [DATE] 09:00-19:00 (10h) [PERSON_NAME]" at bounding box center [312, 157] width 79 height 25
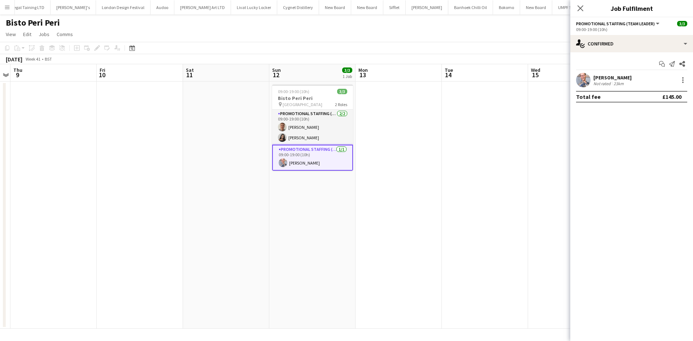
click at [612, 76] on div "SIMON GREIFF" at bounding box center [612, 77] width 38 height 6
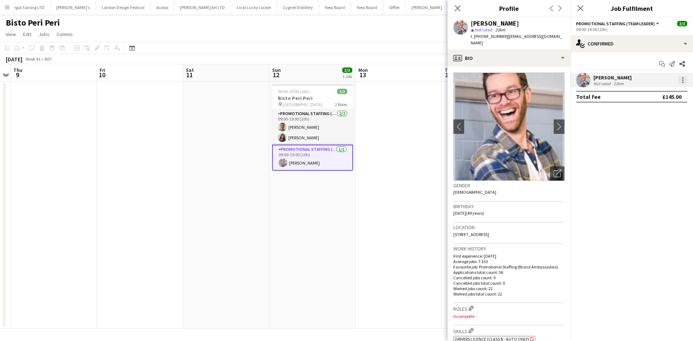
click at [679, 80] on div at bounding box center [682, 80] width 9 height 9
click at [656, 94] on span "Edit fee" at bounding box center [645, 93] width 19 height 6
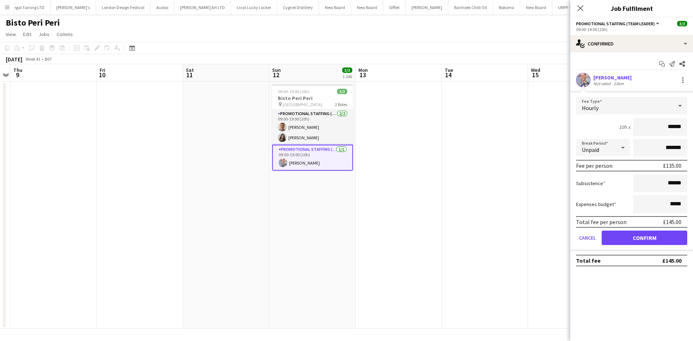
click at [390, 197] on app-date-cell at bounding box center [398, 205] width 86 height 247
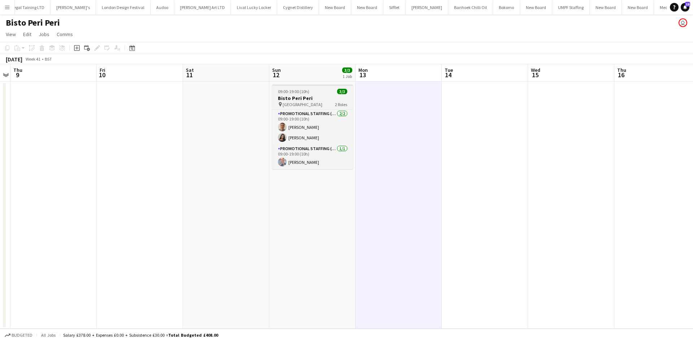
click at [272, 95] on h3 "Bisto Peri Peri" at bounding box center [312, 98] width 81 height 6
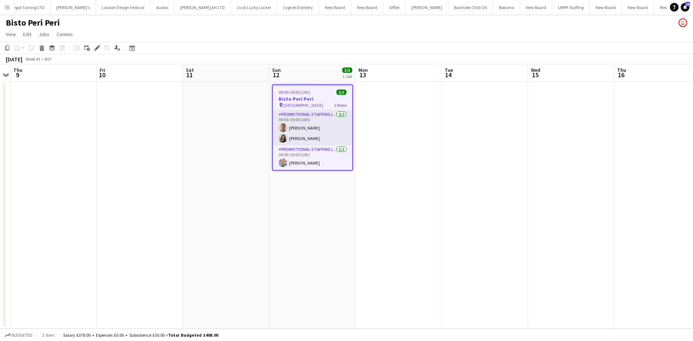
click at [299, 102] on span "Trafalgar Square" at bounding box center [303, 104] width 40 height 5
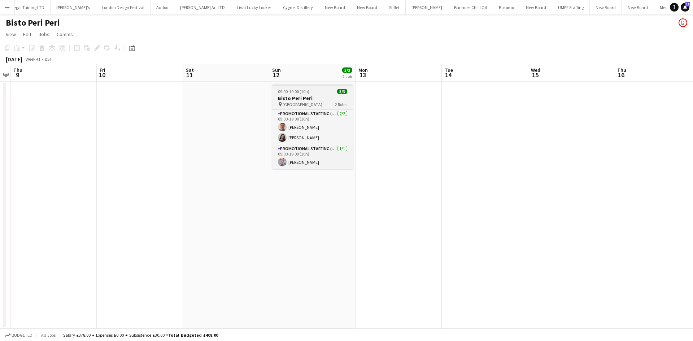
click at [310, 105] on span "Trafalgar Square" at bounding box center [302, 104] width 40 height 5
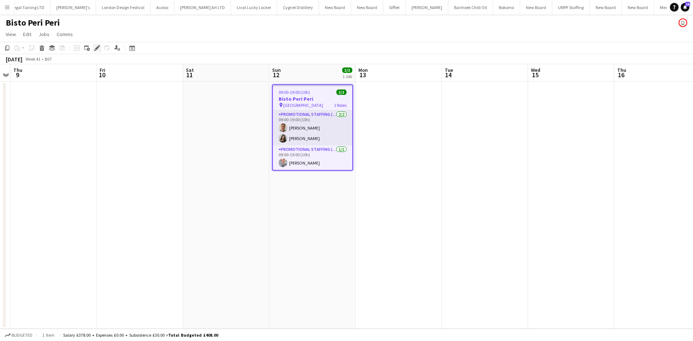
click at [95, 47] on icon "Edit" at bounding box center [97, 48] width 6 height 6
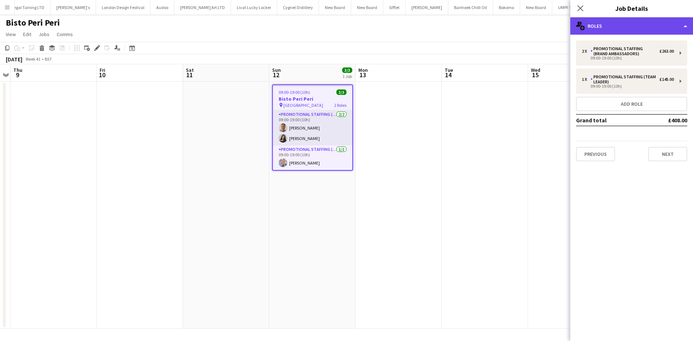
click at [603, 25] on div "multiple-users-add Roles" at bounding box center [631, 25] width 123 height 17
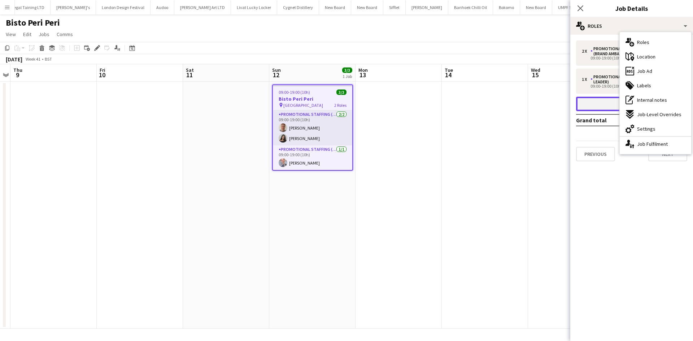
click at [607, 105] on button "Add role" at bounding box center [631, 104] width 111 height 14
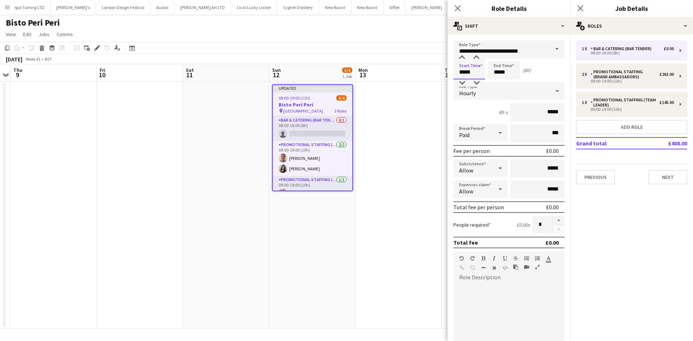
click at [466, 63] on input "*****" at bounding box center [469, 70] width 32 height 18
click at [460, 54] on div at bounding box center [461, 57] width 14 height 7
click at [460, 81] on div at bounding box center [461, 82] width 14 height 7
click at [459, 82] on div at bounding box center [461, 82] width 14 height 7
type input "*****"
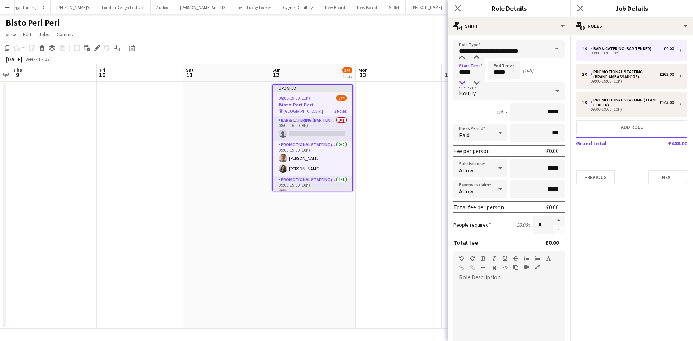
click at [461, 81] on div at bounding box center [461, 82] width 14 height 7
click at [508, 67] on input "*****" at bounding box center [504, 70] width 32 height 18
click at [495, 84] on div at bounding box center [496, 82] width 14 height 7
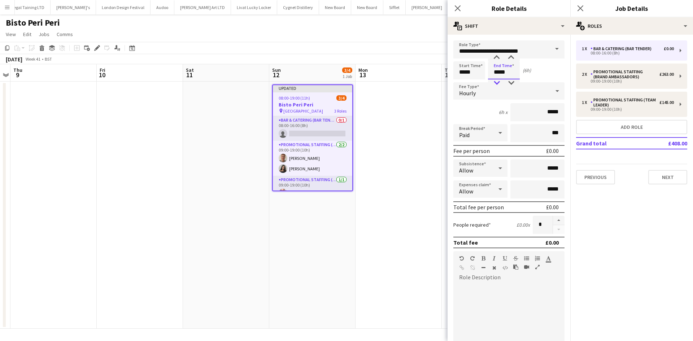
click at [495, 84] on div at bounding box center [496, 82] width 14 height 7
type input "*****"
click at [495, 84] on div at bounding box center [496, 82] width 14 height 7
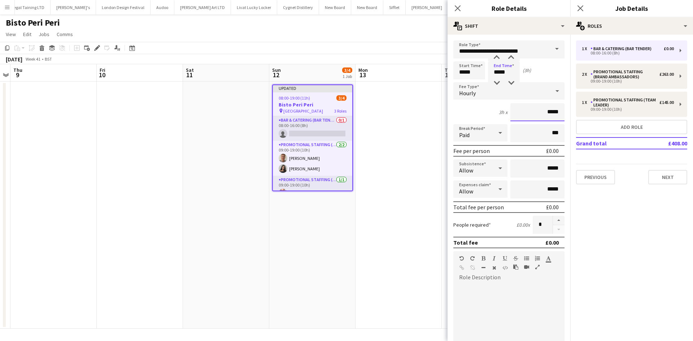
click at [555, 111] on input "*****" at bounding box center [537, 112] width 54 height 18
type input "***"
click at [473, 134] on div "Paid" at bounding box center [473, 132] width 40 height 17
click at [472, 172] on span "Unpaid" at bounding box center [479, 171] width 40 height 7
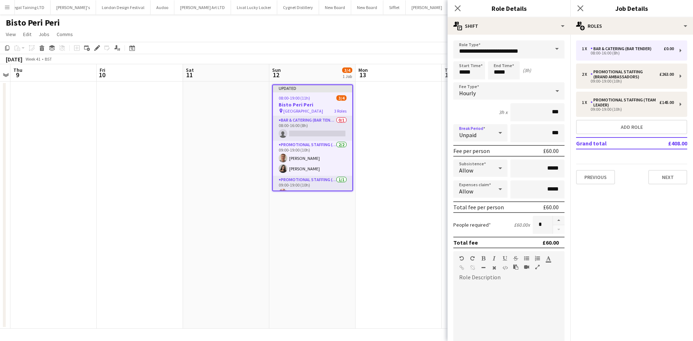
scroll to position [108, 0]
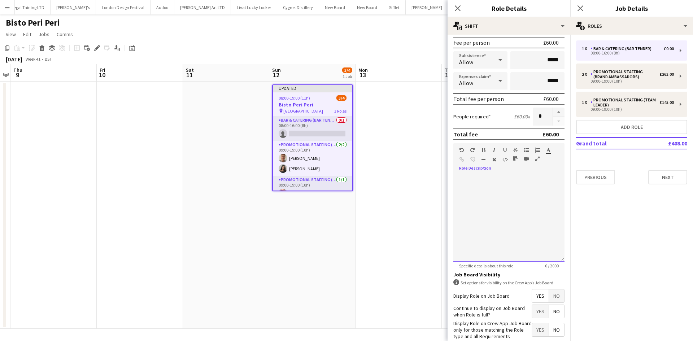
click at [489, 191] on div at bounding box center [508, 218] width 111 height 87
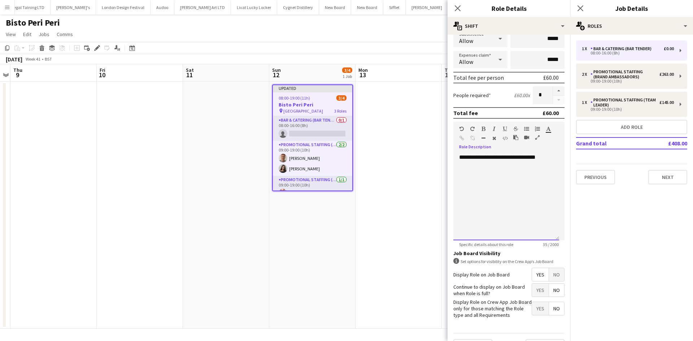
scroll to position [148, 0]
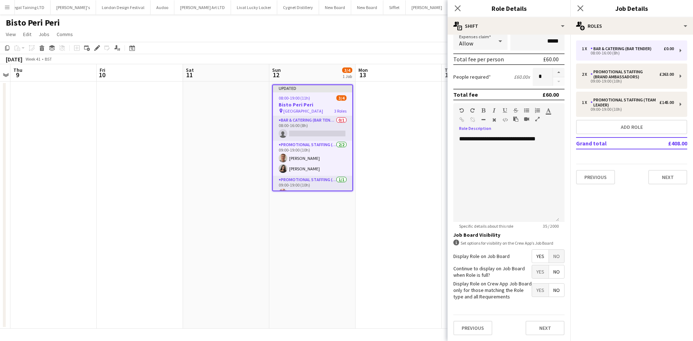
drag, startPoint x: 532, startPoint y: 272, endPoint x: 534, endPoint y: 303, distance: 31.8
click at [532, 272] on span "Yes" at bounding box center [540, 271] width 17 height 13
click at [544, 331] on button "Next" at bounding box center [544, 328] width 39 height 14
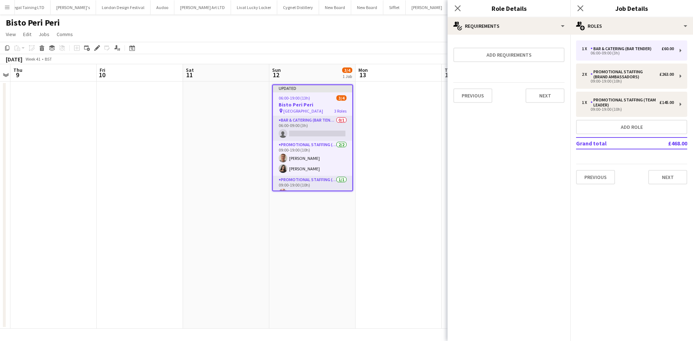
click at [544, 103] on div "Previous Next" at bounding box center [508, 95] width 111 height 26
drag, startPoint x: 388, startPoint y: 154, endPoint x: 400, endPoint y: 159, distance: 13.6
click at [387, 154] on app-date-cell at bounding box center [398, 205] width 86 height 247
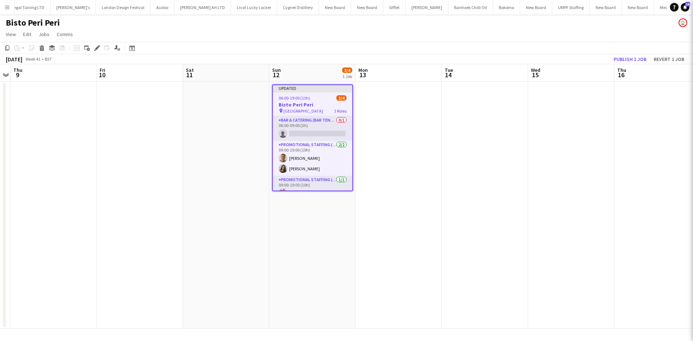
scroll to position [0, 249]
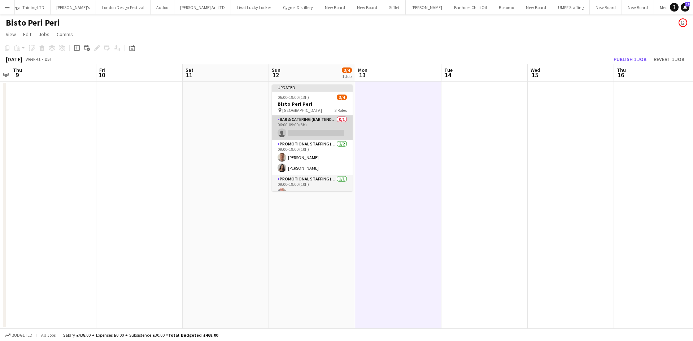
click at [320, 119] on app-card-role "Bar & Catering (Bar Tender) 0/1 06:00-09:00 (3h) single-neutral-actions" at bounding box center [312, 127] width 81 height 25
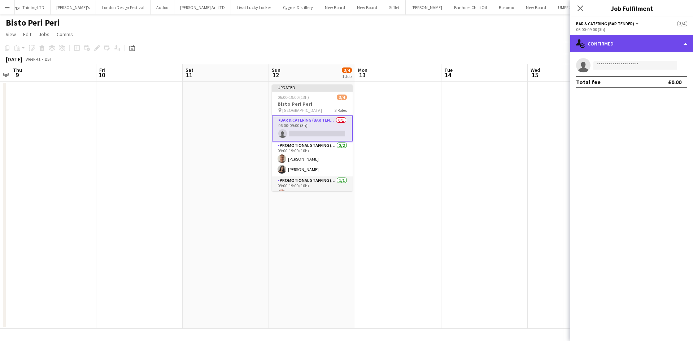
click at [654, 42] on div "single-neutral-actions-check-2 Confirmed" at bounding box center [631, 43] width 123 height 17
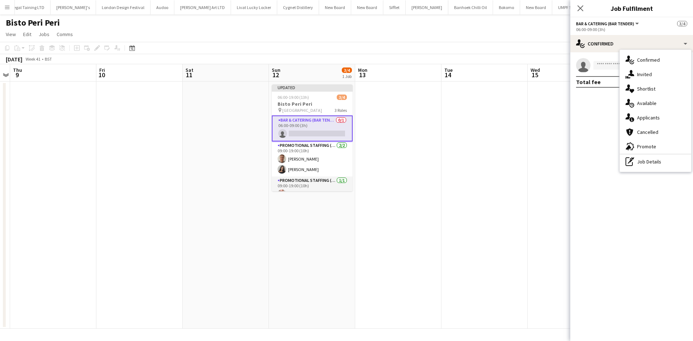
drag, startPoint x: 479, startPoint y: 139, endPoint x: 460, endPoint y: 133, distance: 19.3
click at [476, 139] on app-calendar-viewport "Mon 6 Tue 7 Wed 8 Thu 9 Fri 10 Sat 11 Sun 12 3/4 1 Job Mon 13 Tue 14 Wed 15 Thu…" at bounding box center [346, 196] width 693 height 264
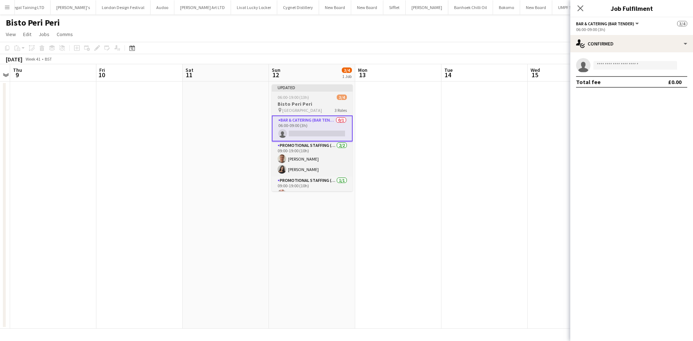
scroll to position [0, 251]
click at [287, 114] on app-job-card "Updated 06:00-19:00 (13h) 3/4 Bisto Peri Peri pin Trafalgar Square 3 Roles Bar …" at bounding box center [309, 137] width 81 height 107
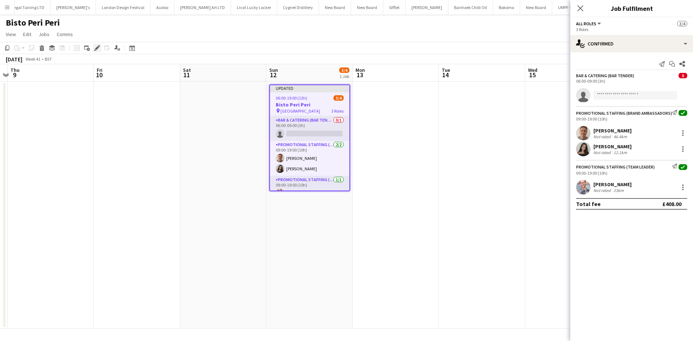
drag, startPoint x: 96, startPoint y: 48, endPoint x: 90, endPoint y: 49, distance: 5.9
click at [96, 48] on icon "Edit" at bounding box center [97, 48] width 6 height 6
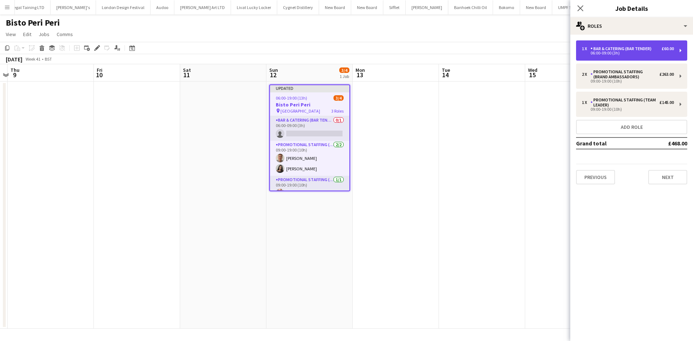
click at [660, 44] on div "1 x Bar & Catering (Bar Tender) £60.00 06:00-09:00 (3h)" at bounding box center [631, 50] width 111 height 20
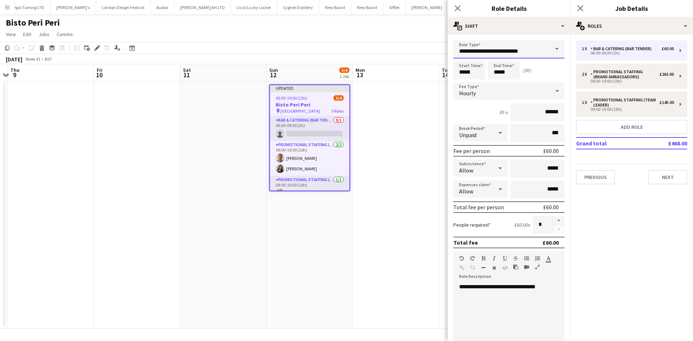
click at [503, 49] on input "**********" at bounding box center [508, 49] width 111 height 18
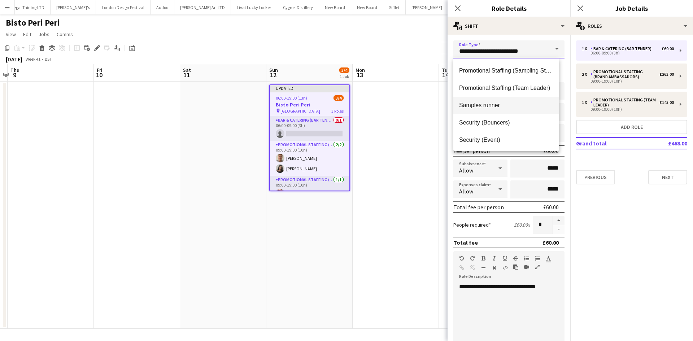
scroll to position [483, 0]
click at [523, 102] on mat-option "Promotional Staffing (Team Leader)" at bounding box center [506, 105] width 106 height 17
type input "**********"
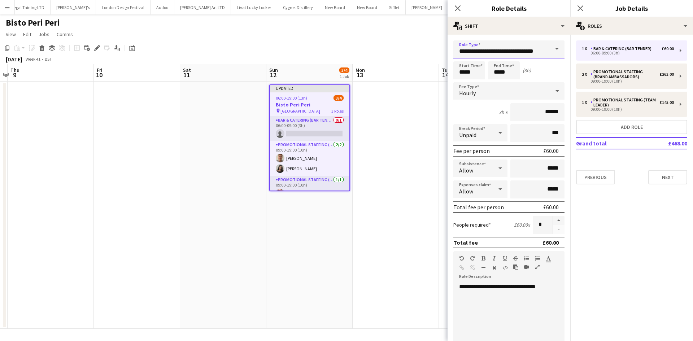
scroll to position [0, 1]
click at [324, 130] on app-card-role "Bar & Catering (Bar Tender) 0/1 06:00-09:00 (3h) single-neutral-actions" at bounding box center [309, 128] width 79 height 25
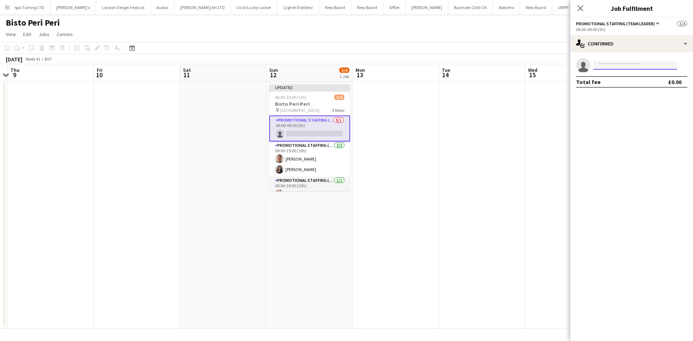
click at [605, 65] on input at bounding box center [635, 65] width 84 height 9
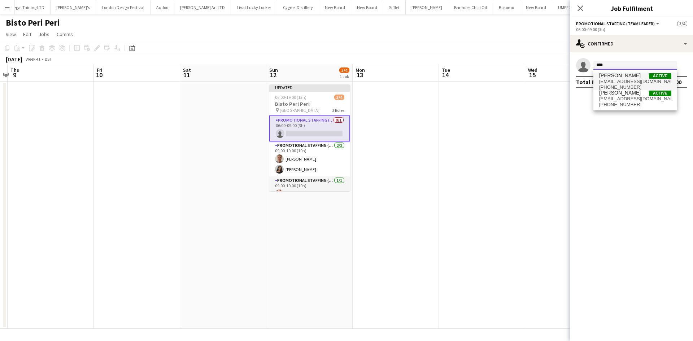
type input "****"
click at [629, 83] on span "shgreiff@aol.com" at bounding box center [635, 82] width 72 height 6
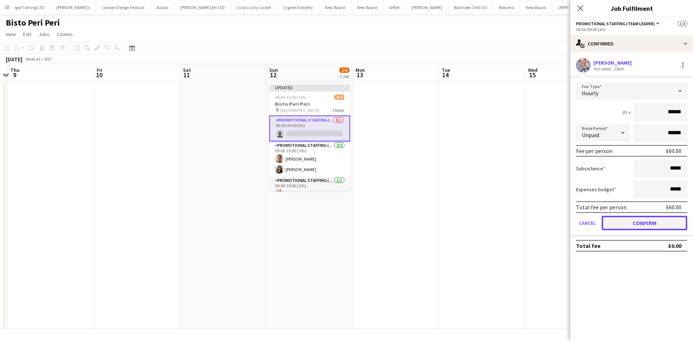
click at [647, 221] on button "Confirm" at bounding box center [643, 223] width 85 height 14
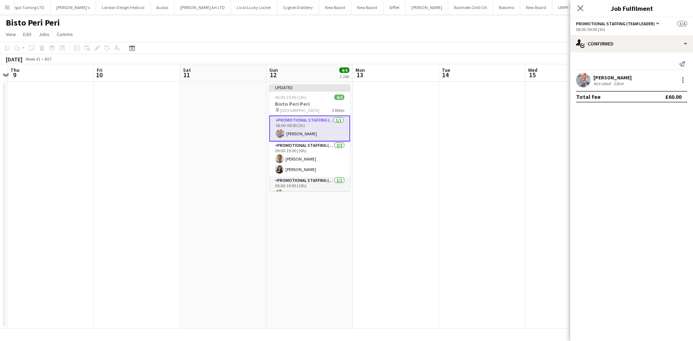
click at [511, 182] on app-date-cell at bounding box center [482, 205] width 86 height 247
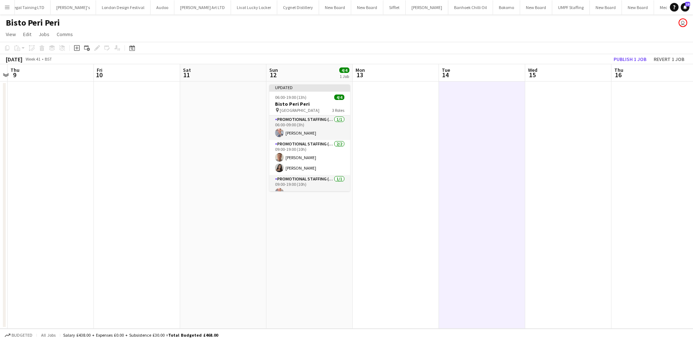
scroll to position [0, 251]
click at [625, 62] on button "Publish 1 job" at bounding box center [629, 58] width 39 height 9
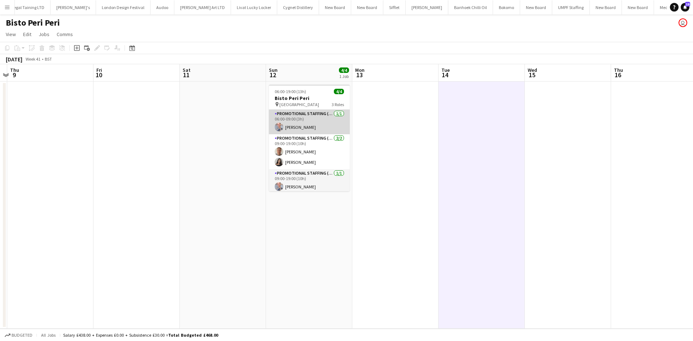
drag, startPoint x: 303, startPoint y: 127, endPoint x: 296, endPoint y: 133, distance: 9.5
click at [303, 127] on app-card-role "Promotional Staffing (Team Leader) 1/1 06:00-09:00 (3h) SIMON GREIFF" at bounding box center [309, 122] width 81 height 25
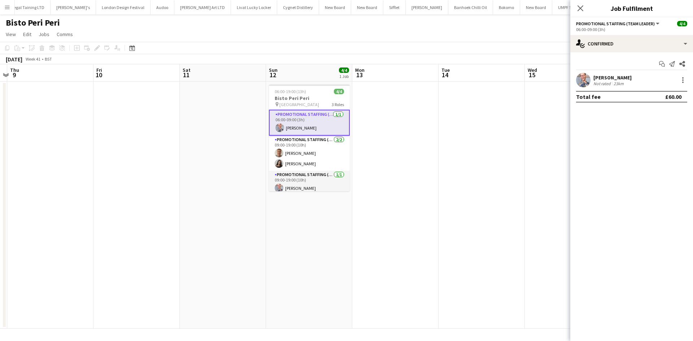
click at [606, 73] on div "Start chat Send notification Share SIMON GREIFF Not rated 23km Total fee £60.00" at bounding box center [631, 80] width 123 height 56
click at [609, 80] on div "SIMON GREIFF" at bounding box center [612, 77] width 38 height 6
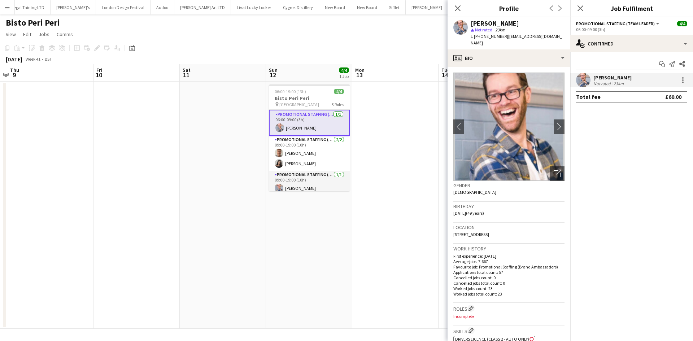
click at [563, 120] on app-crew-profile-bio "chevron-left chevron-right Open photos pop-in Gender Male Birthday 07-05-1976 (…" at bounding box center [508, 204] width 123 height 274
click at [558, 123] on app-icon "chevron-right" at bounding box center [558, 127] width 11 height 8
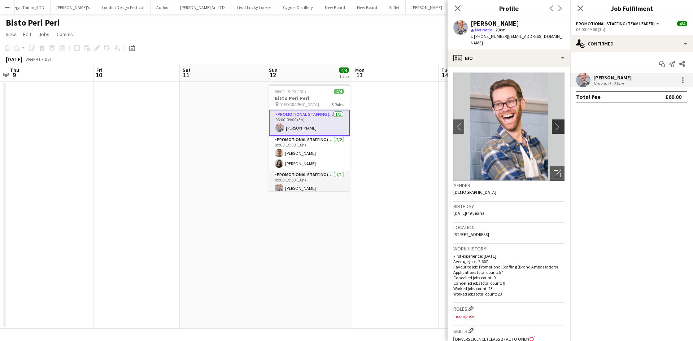
click at [554, 123] on app-icon "chevron-right" at bounding box center [558, 127] width 11 height 8
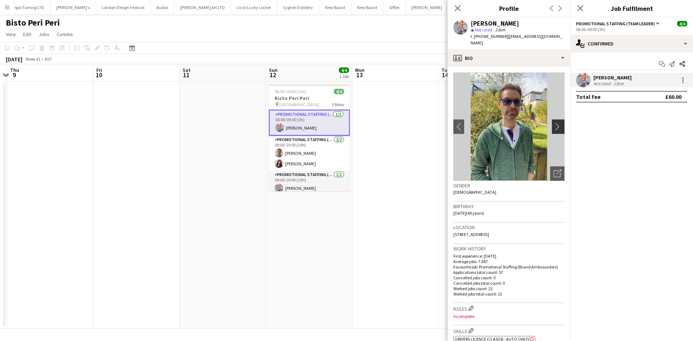
click at [554, 123] on app-icon "chevron-right" at bounding box center [558, 127] width 11 height 8
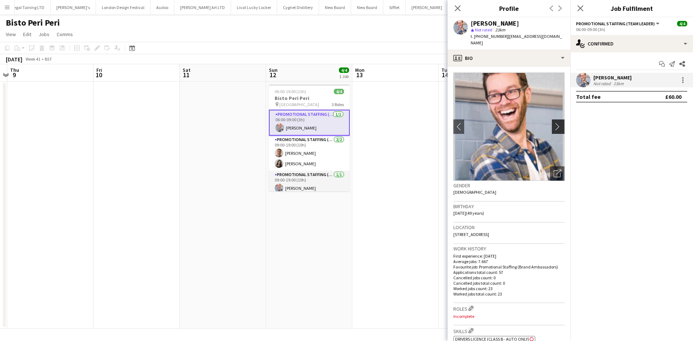
click at [554, 123] on app-icon "chevron-right" at bounding box center [558, 127] width 11 height 8
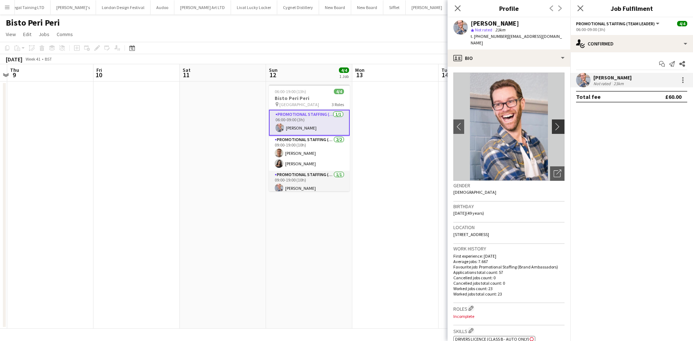
click at [554, 123] on app-icon "chevron-right" at bounding box center [558, 127] width 11 height 8
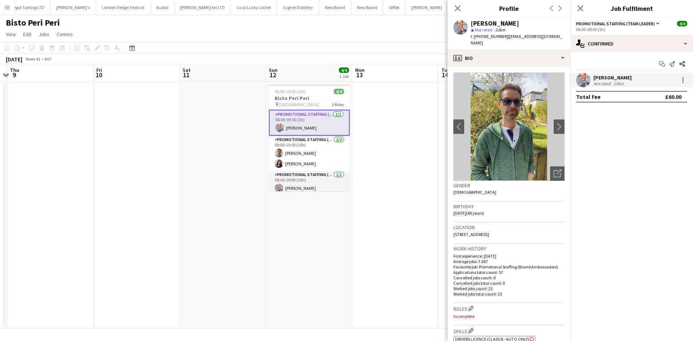
click at [399, 117] on app-date-cell at bounding box center [395, 205] width 86 height 247
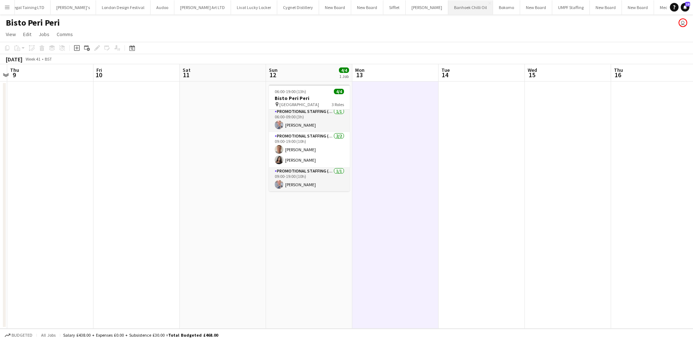
scroll to position [3, 0]
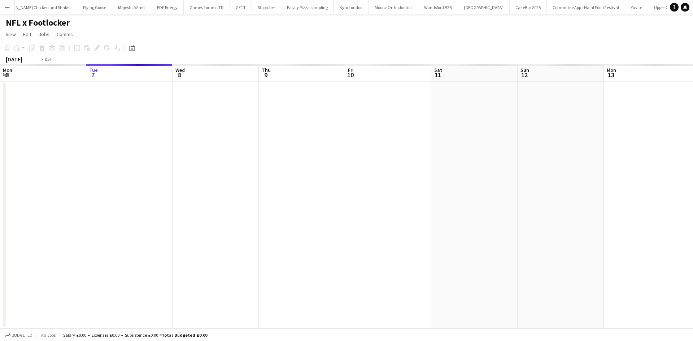
scroll to position [0, 248]
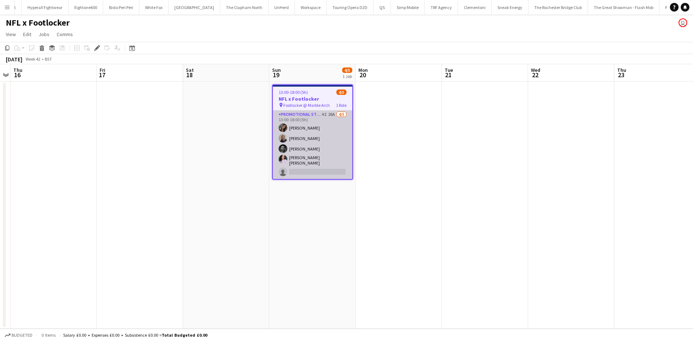
click at [329, 115] on app-card-role "Promotional Staffing (Brand Ambassadors) 4I 26A [DATE] 13:00-18:00 (5h) [PERSON…" at bounding box center [312, 144] width 79 height 69
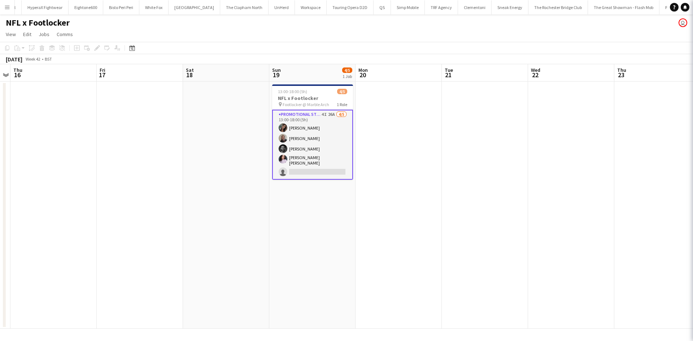
scroll to position [0, 247]
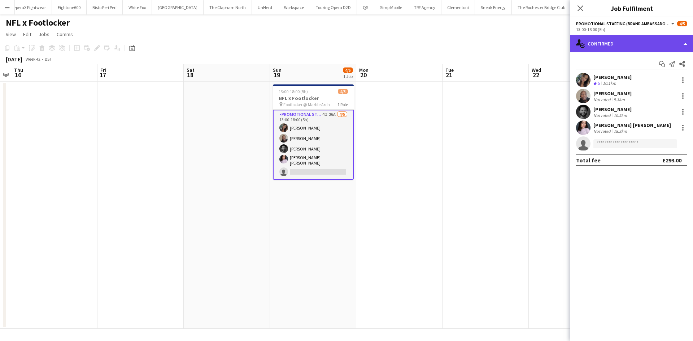
click at [599, 49] on div "single-neutral-actions-check-2 Confirmed" at bounding box center [631, 43] width 123 height 17
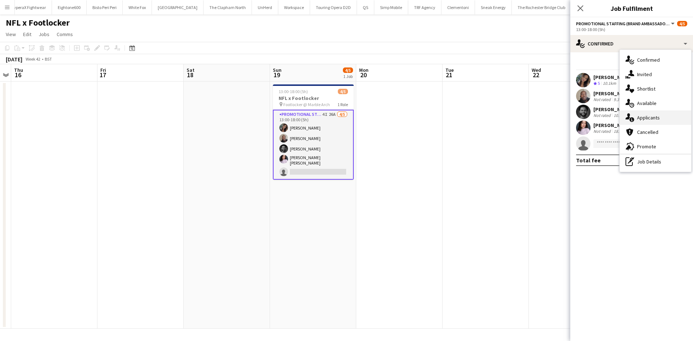
click at [655, 119] on span "Applicants" at bounding box center [648, 117] width 23 height 6
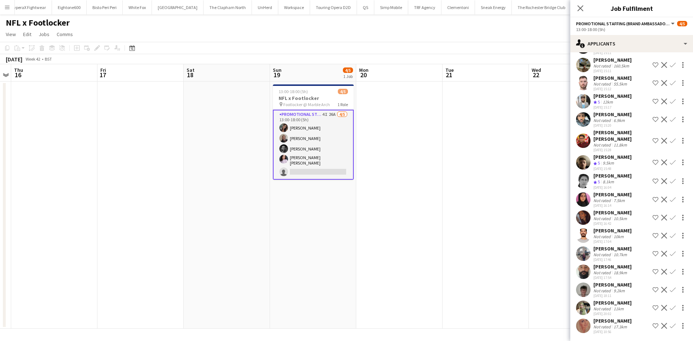
scroll to position [268, 0]
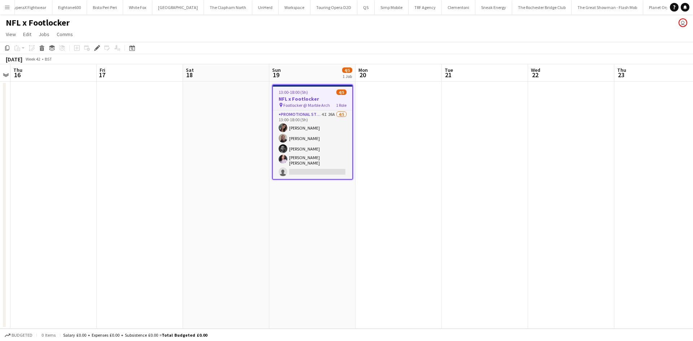
scroll to position [0, 2494]
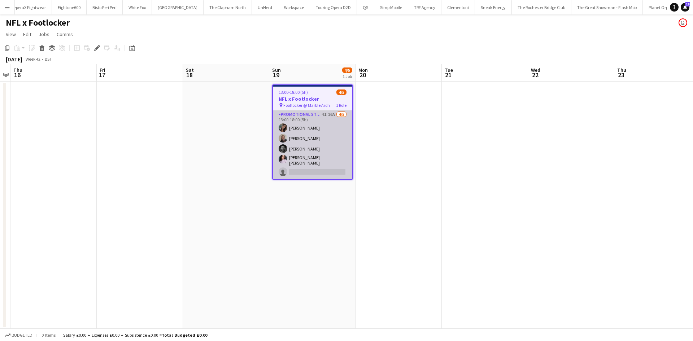
click at [331, 111] on app-card-role "Promotional Staffing (Brand Ambassadors) 4I 26A [DATE] 13:00-18:00 (5h) [PERSON…" at bounding box center [312, 144] width 79 height 69
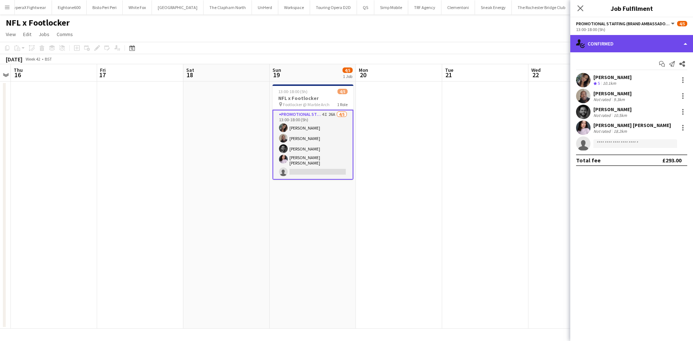
click at [648, 46] on div "single-neutral-actions-check-2 Confirmed" at bounding box center [631, 43] width 123 height 17
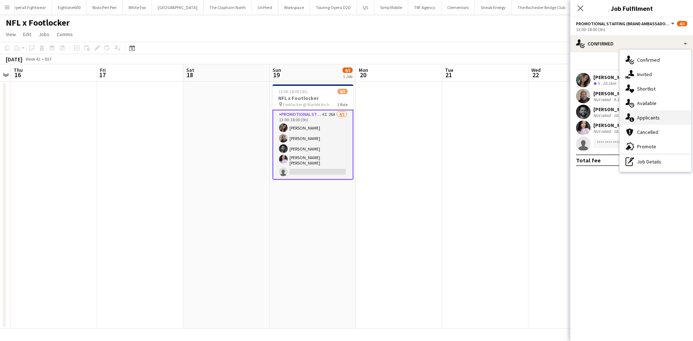
click at [664, 116] on div "single-neutral-actions-information Applicants" at bounding box center [654, 117] width 71 height 14
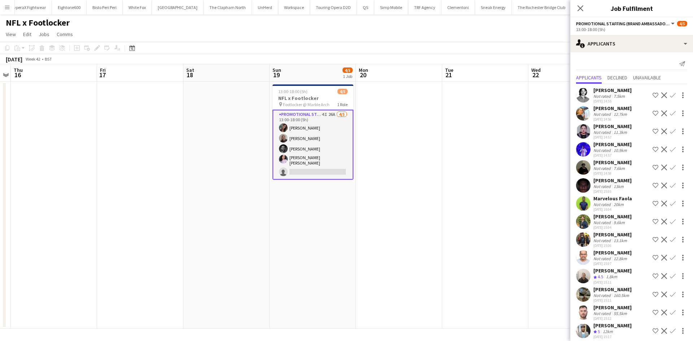
click at [608, 194] on div "[DATE] 15:03" at bounding box center [612, 191] width 38 height 5
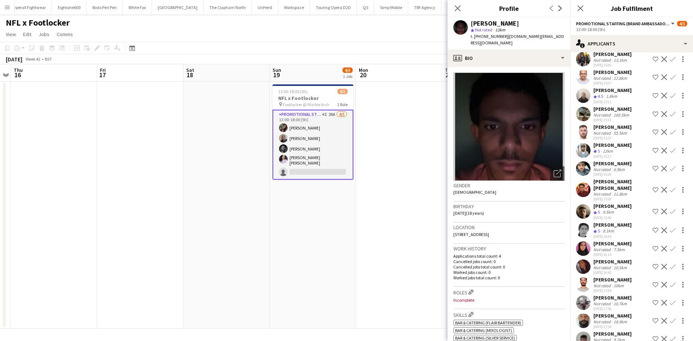
scroll to position [268, 0]
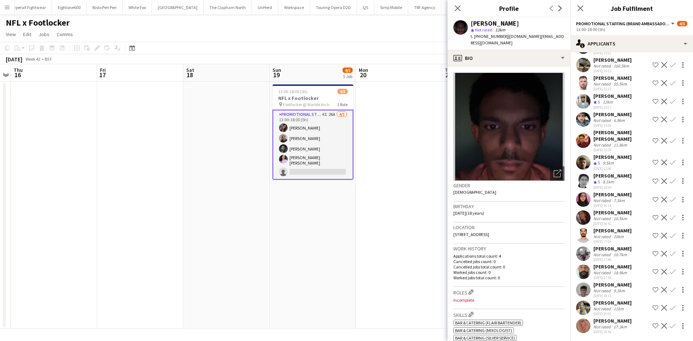
click at [606, 281] on div "[PERSON_NAME]" at bounding box center [612, 284] width 38 height 6
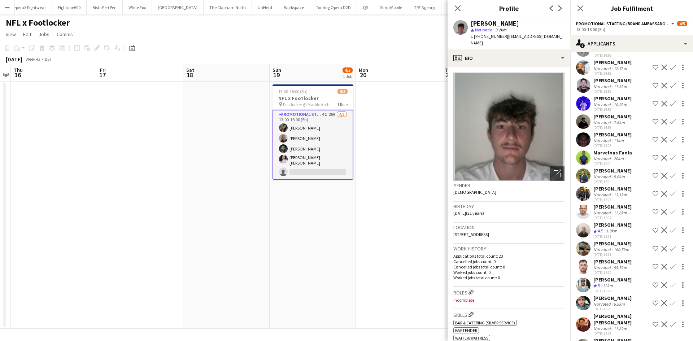
scroll to position [0, 0]
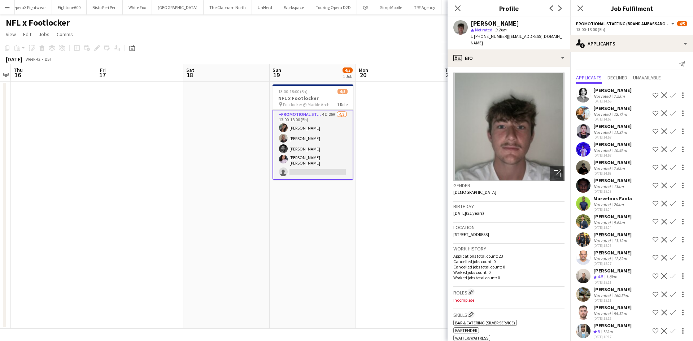
click at [654, 79] on span "Unavailable" at bounding box center [647, 77] width 28 height 5
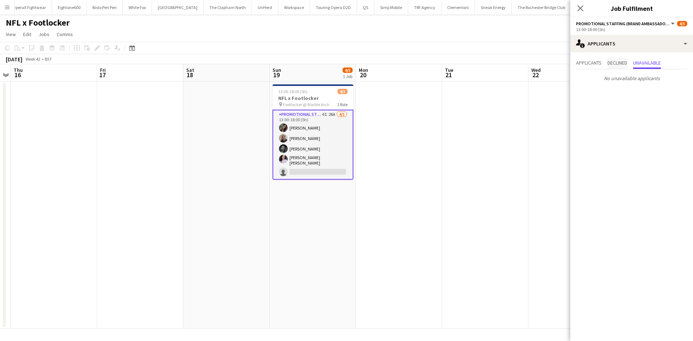
click at [627, 65] on span "Declined" at bounding box center [617, 62] width 20 height 5
click at [588, 61] on span "Applicants" at bounding box center [589, 62] width 26 height 5
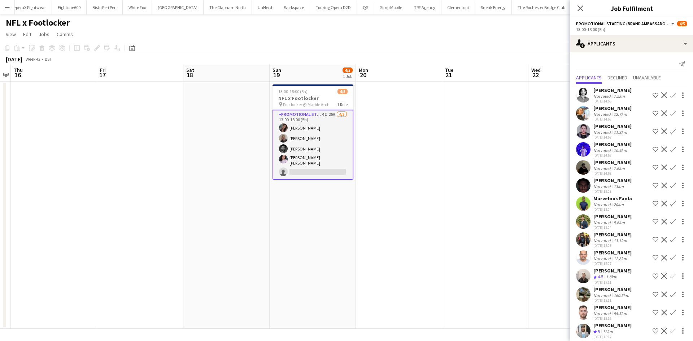
click at [327, 114] on app-card-role "Promotional Staffing (Brand Ambassadors) 4I 26A [DATE] 13:00-18:00 (5h) [PERSON…" at bounding box center [312, 145] width 81 height 70
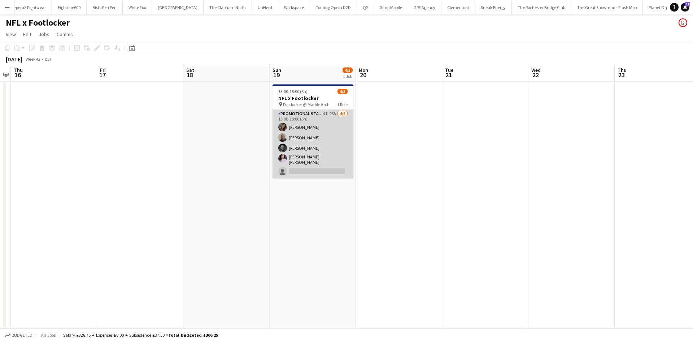
click at [327, 114] on app-card-role "Promotional Staffing (Brand Ambassadors) 4I 26A [DATE] 13:00-18:00 (5h) [PERSON…" at bounding box center [312, 144] width 81 height 69
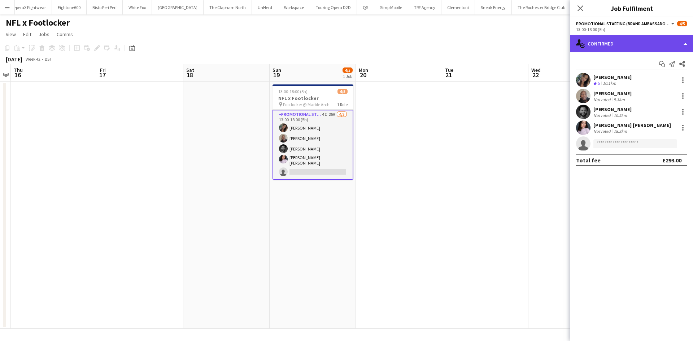
click at [645, 39] on div "single-neutral-actions-check-2 Confirmed" at bounding box center [631, 43] width 123 height 17
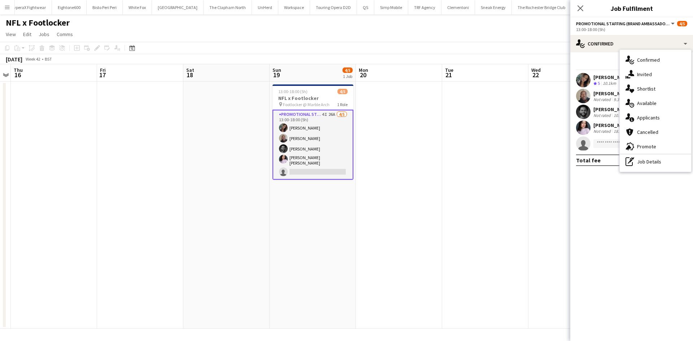
click at [654, 75] on div "single-neutral-actions-share-1 Invited" at bounding box center [654, 74] width 71 height 14
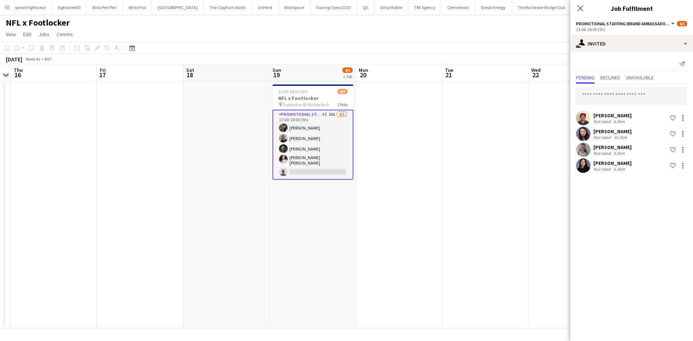
click at [605, 72] on div "Send notification Pending Declined Unavailable [PERSON_NAME] Not rated 6.5km Sh…" at bounding box center [631, 116] width 123 height 128
click at [611, 80] on span "Declined" at bounding box center [610, 77] width 20 height 5
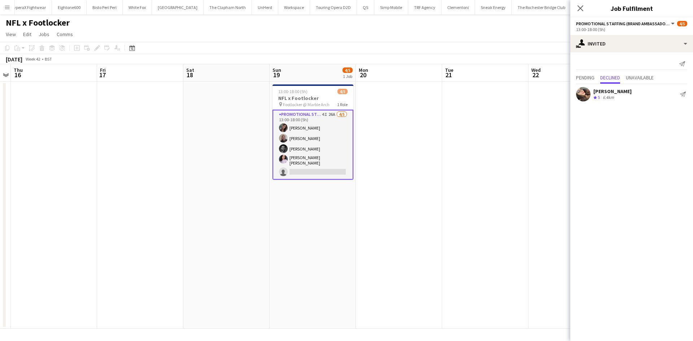
click at [645, 72] on div "Send notification Pending Declined Unavailable [PERSON_NAME] Crew rating 5 6.4k…" at bounding box center [631, 80] width 123 height 56
click at [645, 76] on span "Unavailable" at bounding box center [639, 77] width 28 height 5
click at [592, 76] on span "Pending" at bounding box center [585, 77] width 18 height 5
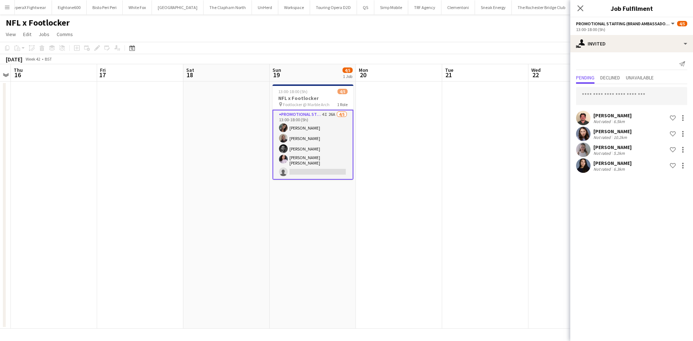
click at [611, 169] on div "Not rated" at bounding box center [602, 168] width 19 height 5
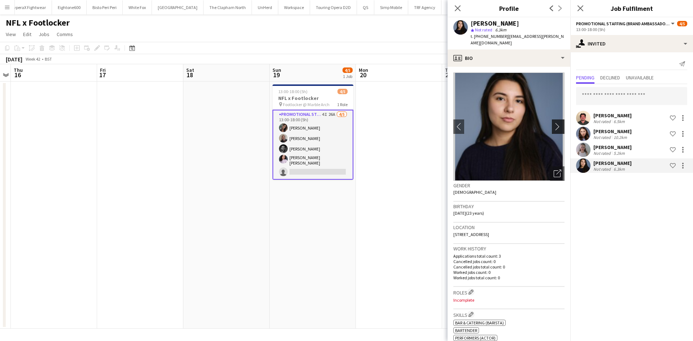
click at [553, 126] on app-icon "chevron-right" at bounding box center [558, 127] width 11 height 8
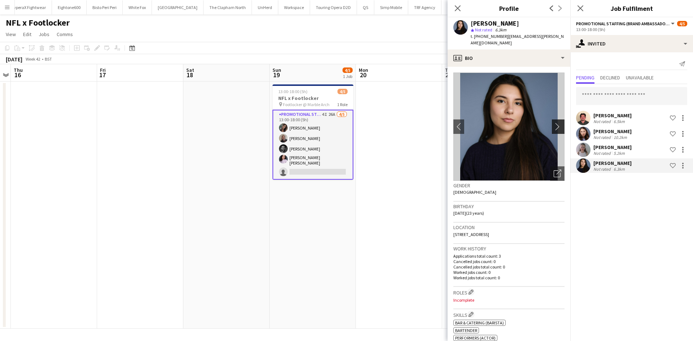
click at [553, 127] on app-icon "chevron-right" at bounding box center [558, 127] width 11 height 8
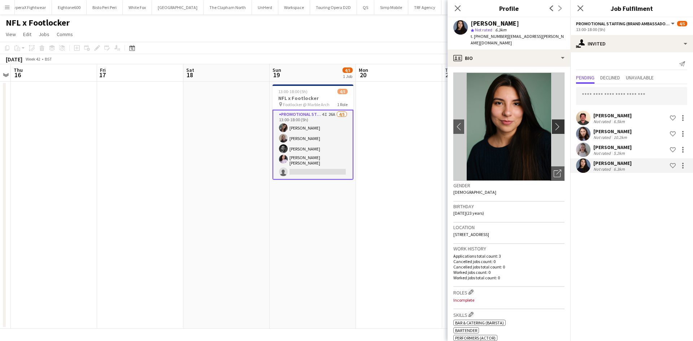
click at [553, 127] on app-icon "chevron-right" at bounding box center [558, 127] width 11 height 8
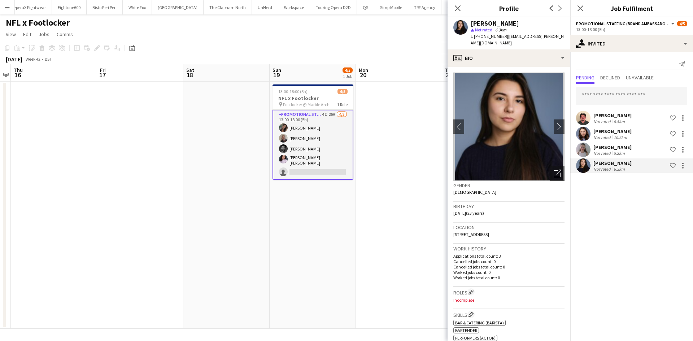
click at [602, 149] on div "[PERSON_NAME]" at bounding box center [612, 147] width 38 height 6
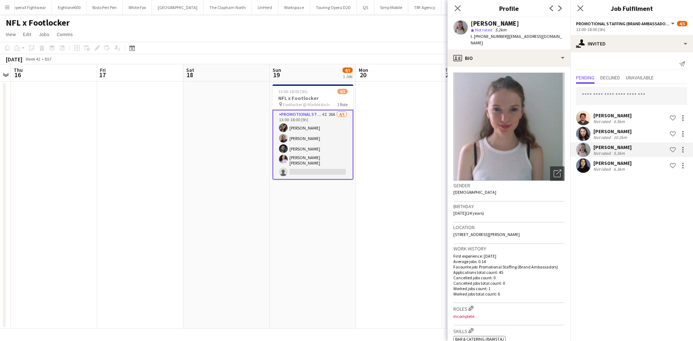
click at [613, 135] on div "10.2km" at bounding box center [620, 137] width 16 height 5
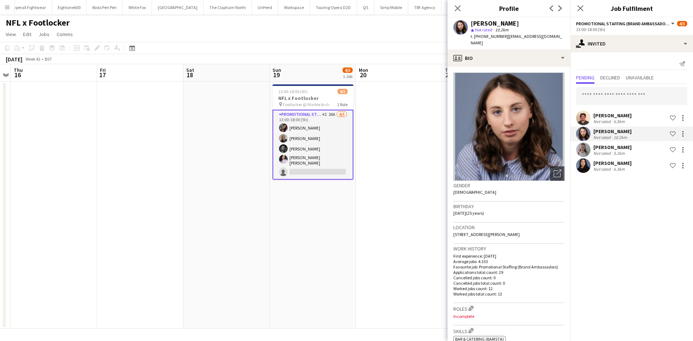
click at [385, 246] on app-date-cell at bounding box center [399, 205] width 86 height 247
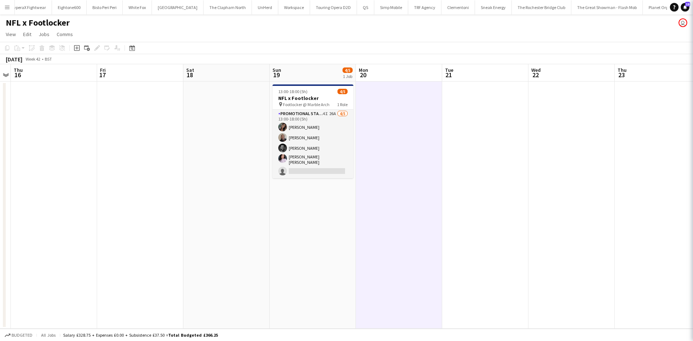
scroll to position [0, 248]
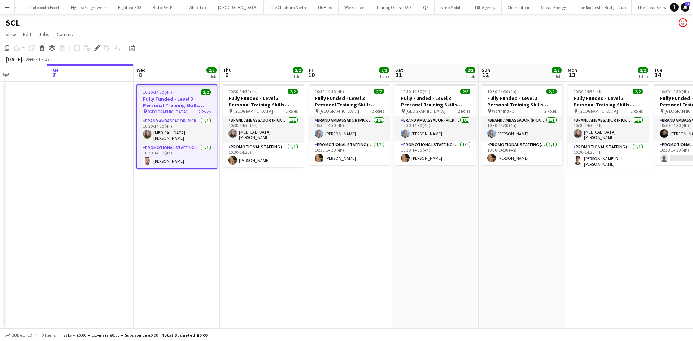
scroll to position [0, 311]
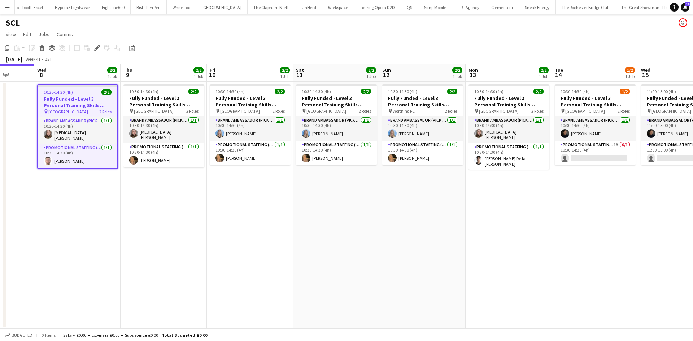
drag, startPoint x: 457, startPoint y: 204, endPoint x: 225, endPoint y: 175, distance: 233.3
click at [225, 175] on app-calendar-viewport "Sat 4 Sun 5 Mon 6 Tue 7 Wed 8 2/2 1 Job Thu 9 2/2 1 Job Fri 10 2/2 1 Job Sat 11…" at bounding box center [346, 196] width 693 height 264
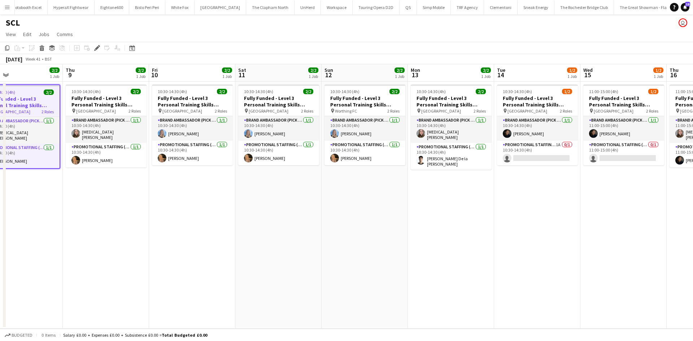
scroll to position [0, 257]
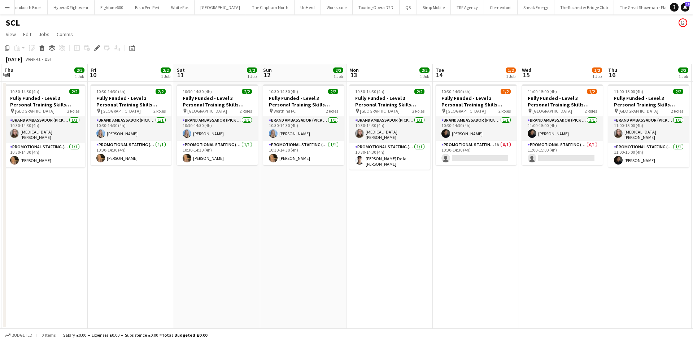
drag, startPoint x: 479, startPoint y: 208, endPoint x: 361, endPoint y: 205, distance: 118.7
click at [361, 205] on app-calendar-viewport "Mon 6 Tue 7 Wed 8 2/2 1 Job Thu 9 2/2 1 Job Fri 10 2/2 1 Job Sat 11 2/2 1 Job S…" at bounding box center [346, 196] width 693 height 264
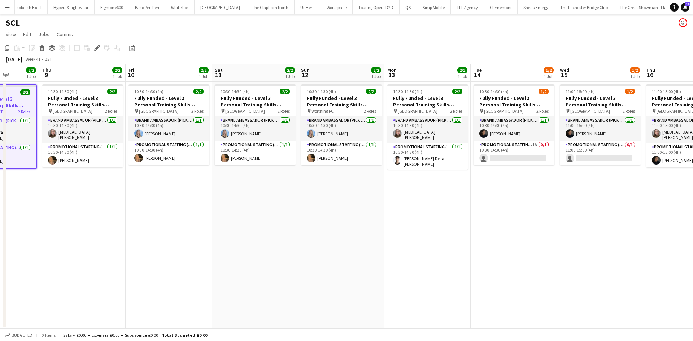
drag, startPoint x: 498, startPoint y: 188, endPoint x: 306, endPoint y: 184, distance: 192.7
click at [309, 183] on app-calendar-viewport "Mon 6 Tue 7 Wed 8 2/2 1 Job Thu 9 2/2 1 Job Fri 10 2/2 1 Job Sat 11 2/2 1 Job S…" at bounding box center [346, 196] width 693 height 264
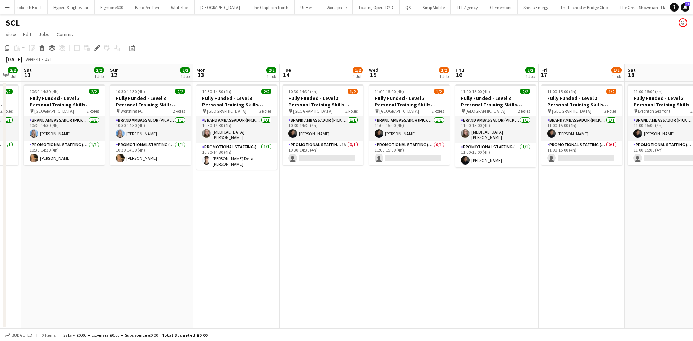
drag, startPoint x: 455, startPoint y: 205, endPoint x: 323, endPoint y: 197, distance: 132.3
click at [323, 197] on app-calendar-viewport "Wed 8 2/2 1 Job Thu 9 2/2 1 Job Fri 10 2/2 1 Job Sat 11 2/2 1 Job Sun 12 2/2 1 …" at bounding box center [346, 196] width 693 height 264
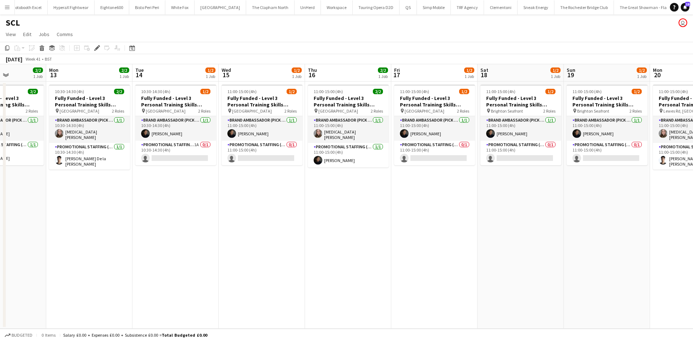
drag, startPoint x: 438, startPoint y: 212, endPoint x: 312, endPoint y: 220, distance: 125.4
click at [312, 220] on app-calendar-viewport "Fri 10 2/2 1 Job Sat 11 2/2 1 Job Sun 12 2/2 1 Job Mon 13 2/2 1 Job Tue 14 1/2 …" at bounding box center [346, 196] width 693 height 264
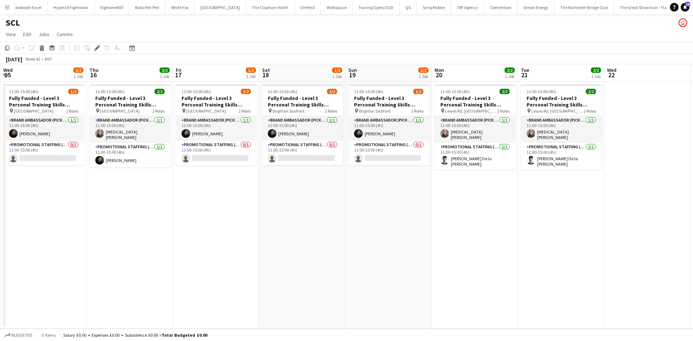
drag, startPoint x: 534, startPoint y: 218, endPoint x: 453, endPoint y: 206, distance: 81.6
click at [489, 214] on app-calendar-viewport "Sun 12 2/2 1 Job Mon 13 2/2 1 Job Tue 14 1/2 1 Job Wed 15 1/2 1 Job Thu 16 2/2 …" at bounding box center [346, 196] width 693 height 264
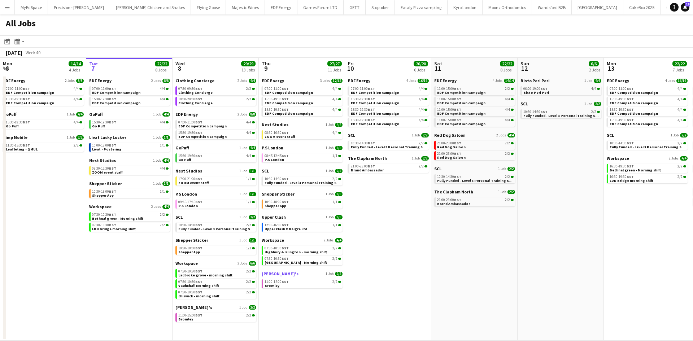
drag, startPoint x: 448, startPoint y: 277, endPoint x: 617, endPoint y: 276, distance: 168.8
click at [684, 276] on app-calendar-viewport "Sat 4 40/40 10 Jobs Sun 5 2/2 1 Job Mon 6 14/14 4 Jobs Tue 7 22/22 8 Jobs Wed 8…" at bounding box center [346, 199] width 693 height 283
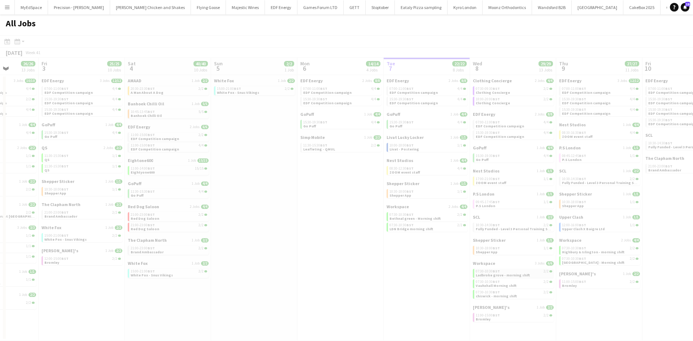
drag, startPoint x: 435, startPoint y: 277, endPoint x: 492, endPoint y: 277, distance: 57.4
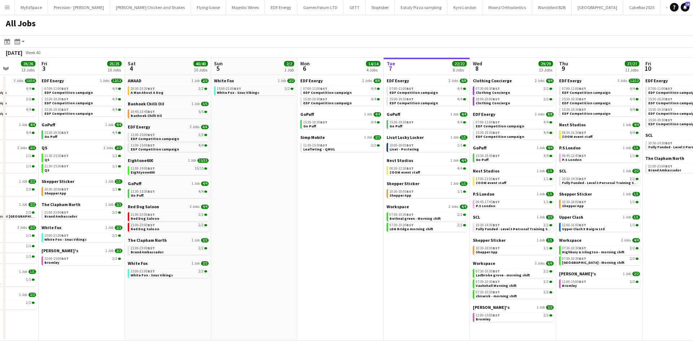
click at [532, 284] on app-calendar-viewport "Tue 30 23/24 11 Jobs Wed 1 26/26 14 Jobs Thu 2 26/26 13 Jobs Fri 3 25/25 10 Job…" at bounding box center [346, 199] width 693 height 283
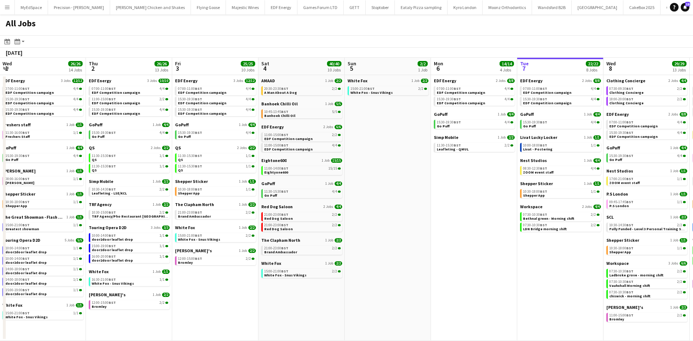
drag, startPoint x: 503, startPoint y: 274, endPoint x: 692, endPoint y: 274, distance: 189.4
click at [692, 274] on app-calendar-viewport "Mon 29 21/21 9 Jobs Tue 30 23/24 11 Jobs Wed 1 26/26 14 Jobs Thu 2 26/26 13 Job…" at bounding box center [346, 199] width 693 height 283
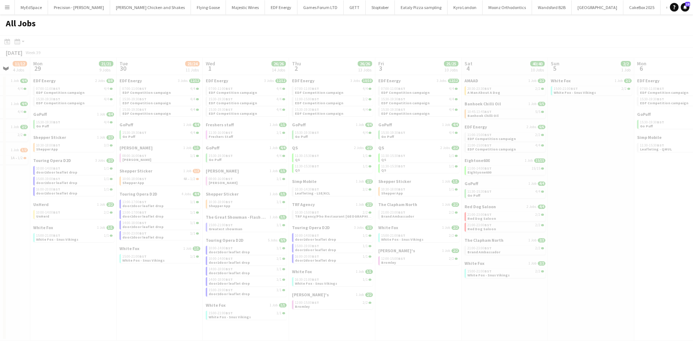
drag, startPoint x: 432, startPoint y: 240, endPoint x: 203, endPoint y: 203, distance: 231.6
click at [203, 203] on app-all-jobs "All Jobs Date picker [DATE] [DATE] [DATE] M [DATE] T [DATE] W [DATE] T [DATE] F…" at bounding box center [346, 177] width 693 height 326
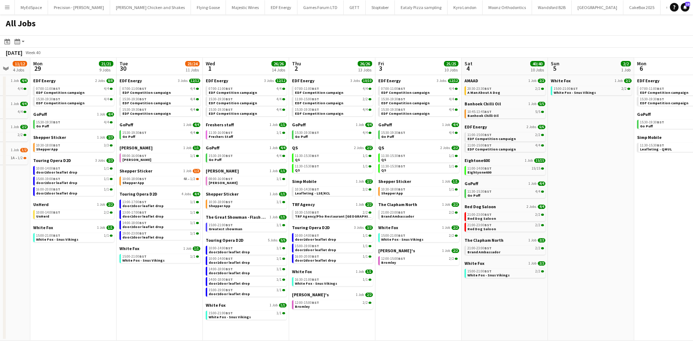
drag, startPoint x: 519, startPoint y: 238, endPoint x: 449, endPoint y: 240, distance: 70.0
click at [458, 239] on app-calendar-viewport "Fri 26 24/24 8 Jobs Sat 27 25/29 9 Jobs Sun 28 11/12 4 Jobs Mon 29 21/21 9 Jobs…" at bounding box center [346, 199] width 693 height 283
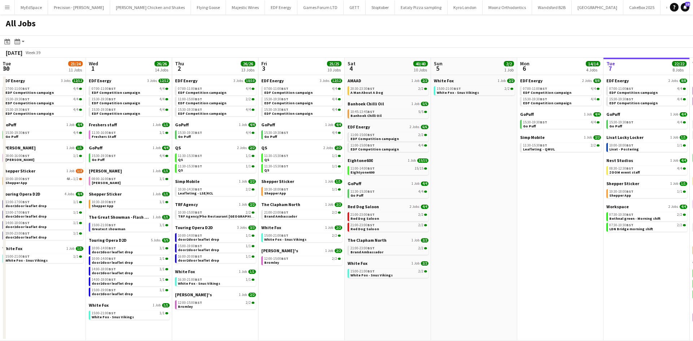
click at [381, 286] on app-calendar-viewport "Fri 26 24/24 8 Jobs Sat 27 25/29 9 Jobs Sun 28 11/12 4 Jobs Mon 29 21/21 9 Jobs…" at bounding box center [346, 199] width 693 height 283
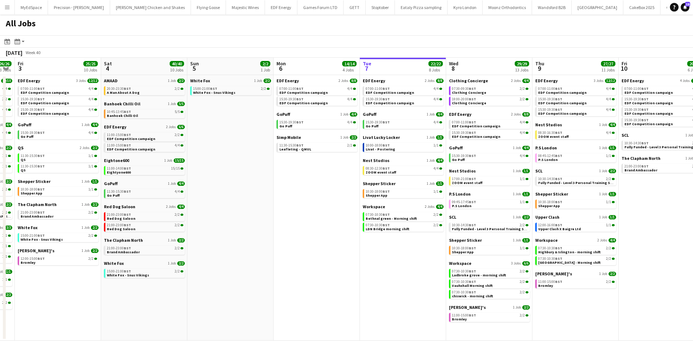
drag, startPoint x: 469, startPoint y: 266, endPoint x: 445, endPoint y: 266, distance: 24.2
click at [445, 266] on app-calendar-viewport "Tue 30 23/24 11 Jobs Wed 1 26/26 14 Jobs Thu 2 26/26 13 Jobs Fri 3 25/25 10 Job…" at bounding box center [346, 199] width 693 height 283
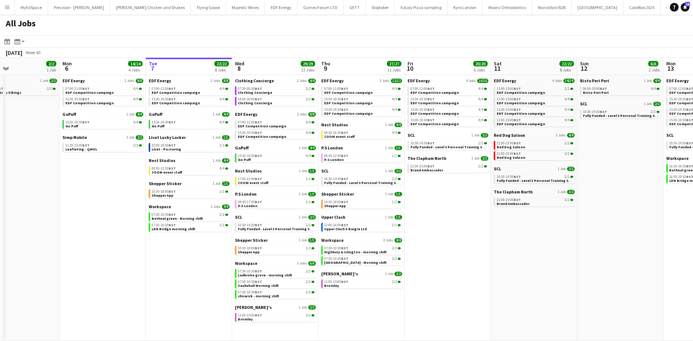
drag, startPoint x: 563, startPoint y: 278, endPoint x: 533, endPoint y: 278, distance: 29.9
click at [533, 278] on app-calendar-viewport "Thu 2 26/26 13 Jobs Fri 3 25/25 10 Jobs Sat 4 40/40 10 Jobs Sun 5 2/2 1 Job Mon…" at bounding box center [346, 199] width 693 height 283
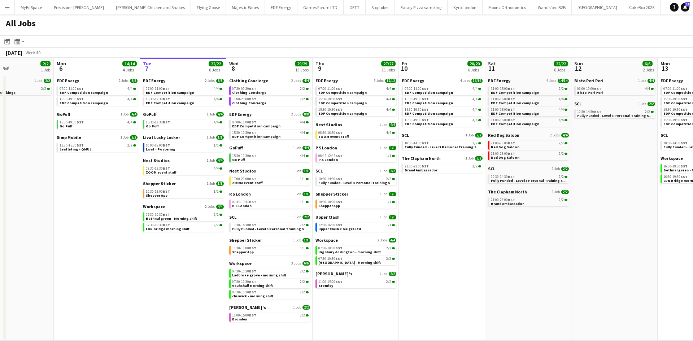
drag, startPoint x: 565, startPoint y: 272, endPoint x: 559, endPoint y: 272, distance: 5.8
click at [559, 272] on app-calendar-viewport "Thu 2 26/26 13 Jobs Fri 3 25/25 10 Jobs Sat 4 40/40 10 Jobs Sun 5 2/2 1 Job Mon…" at bounding box center [346, 199] width 693 height 283
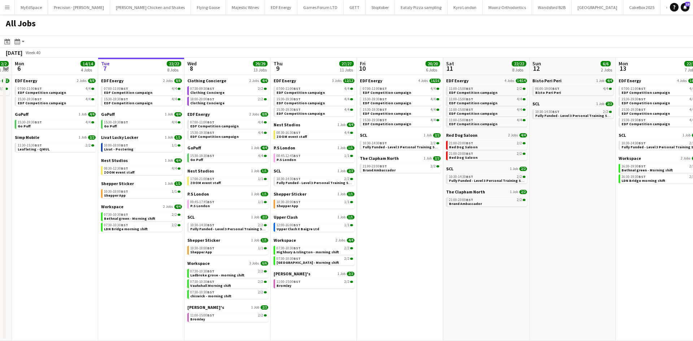
drag, startPoint x: 464, startPoint y: 286, endPoint x: 444, endPoint y: 278, distance: 21.1
click at [421, 280] on app-calendar-viewport "Thu 2 26/26 13 Jobs Fri 3 25/25 10 Jobs Sat 4 40/40 10 Jobs Sun 5 2/2 1 Job Mon…" at bounding box center [346, 199] width 693 height 283
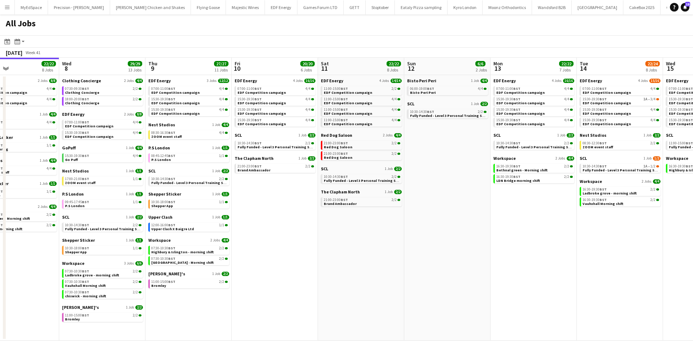
drag, startPoint x: 534, startPoint y: 252, endPoint x: 447, endPoint y: 251, distance: 87.3
click at [447, 251] on app-calendar-viewport "Sat 4 40/40 10 Jobs Sun 5 2/2 1 Job Mon 6 14/14 4 Jobs Tue 7 22/22 8 Jobs Wed 8…" at bounding box center [346, 199] width 693 height 283
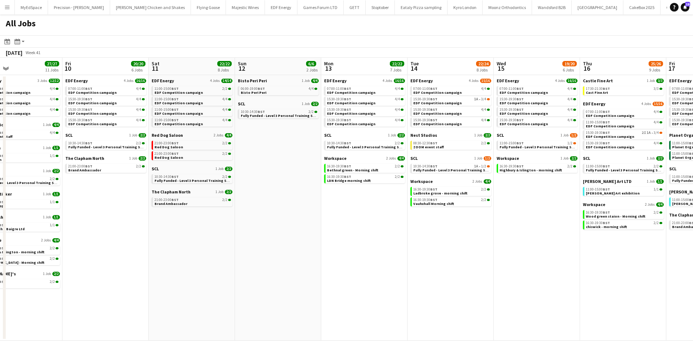
drag, startPoint x: 589, startPoint y: 235, endPoint x: 422, endPoint y: 206, distance: 169.5
click at [422, 206] on app-calendar-viewport "Mon 6 14/14 4 Jobs Tue 7 22/22 8 Jobs Wed 8 29/29 13 Jobs Thu 9 27/27 11 Jobs F…" at bounding box center [346, 199] width 693 height 283
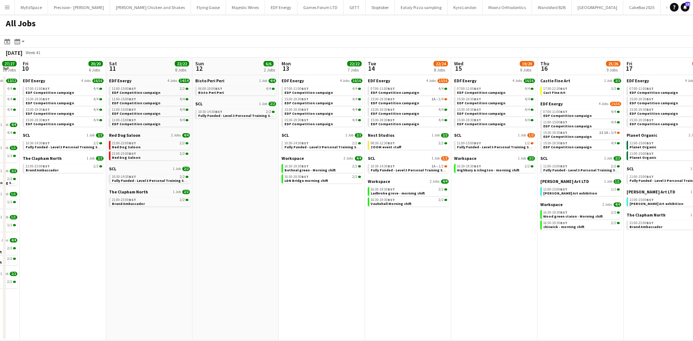
drag, startPoint x: 516, startPoint y: 213, endPoint x: 506, endPoint y: 213, distance: 9.7
click at [506, 213] on app-calendar-viewport "Mon 6 14/14 4 Jobs Tue 7 22/22 8 Jobs Wed 8 29/29 13 Jobs Thu 9 27/27 11 Jobs F…" at bounding box center [346, 199] width 693 height 283
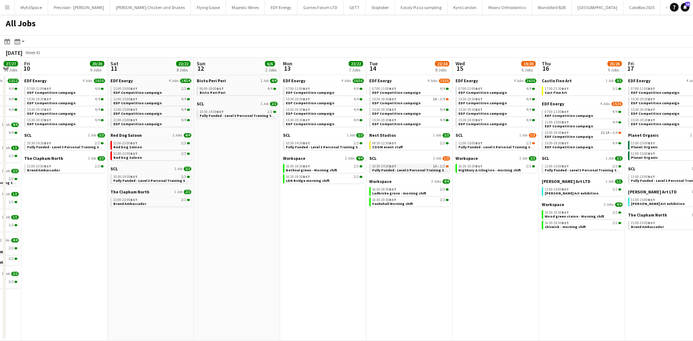
click at [422, 170] on span "Fully Funded - Level 3 Personal Training Skills Bootcamp" at bounding box center [421, 170] width 98 height 5
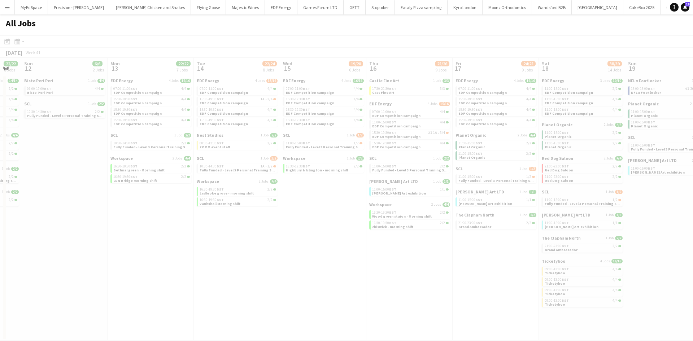
scroll to position [0, 202]
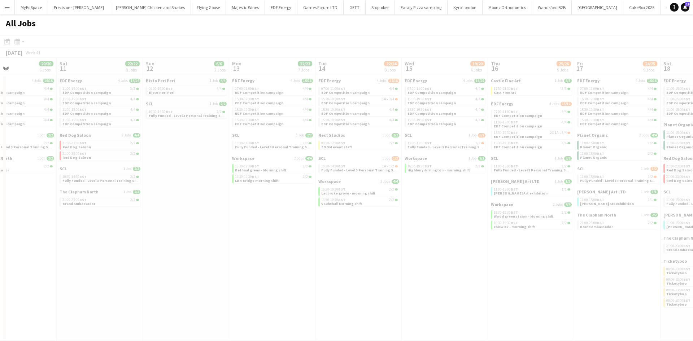
drag, startPoint x: 456, startPoint y: 226, endPoint x: 152, endPoint y: 217, distance: 304.2
click at [139, 218] on app-all-jobs "All Jobs Date picker OCT 2025 OCT 2025 Monday M Tuesday T Wednesday W Thursday …" at bounding box center [346, 177] width 693 height 326
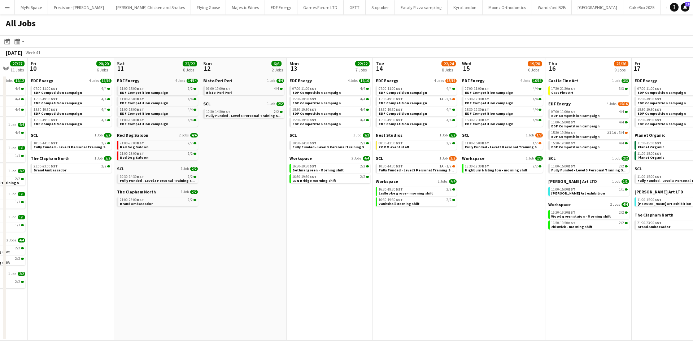
drag, startPoint x: 291, startPoint y: 259, endPoint x: 517, endPoint y: 255, distance: 226.2
click at [530, 254] on app-calendar-viewport "Wed 8 29/29 13 Jobs Thu 9 27/27 11 Jobs Fri 10 20/20 6 Jobs Sat 11 22/22 8 Jobs…" at bounding box center [346, 199] width 693 height 283
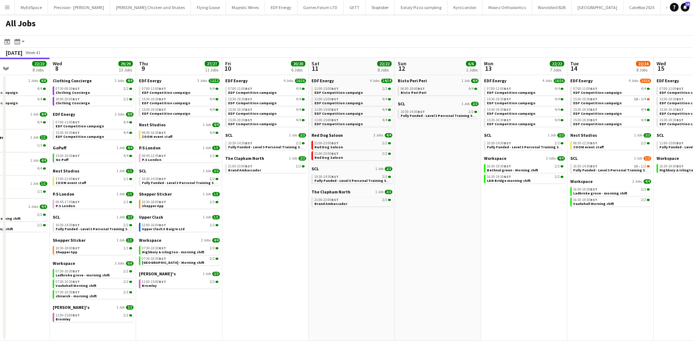
drag, startPoint x: 412, startPoint y: 234, endPoint x: 237, endPoint y: 216, distance: 175.9
click at [237, 216] on app-calendar-viewport "Sun 5 2/2 1 Job Mon 6 14/14 4 Jobs Tue 7 22/22 8 Jobs Wed 8 29/29 13 Jobs Thu 9…" at bounding box center [346, 199] width 693 height 283
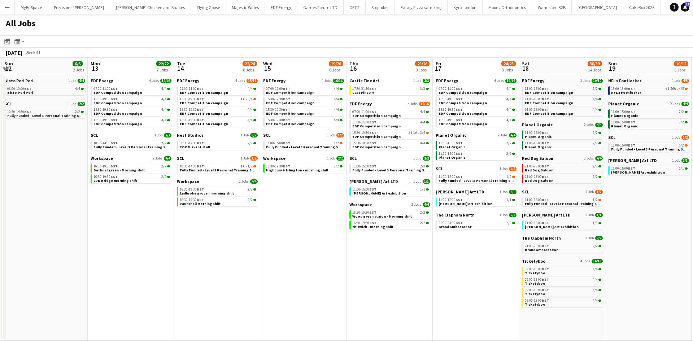
drag, startPoint x: 394, startPoint y: 246, endPoint x: 171, endPoint y: 226, distance: 223.1
click at [171, 226] on app-calendar-viewport "Thu 9 27/27 11 Jobs Fri 10 20/20 6 Jobs Sat 11 22/22 8 Jobs Sun 12 6/6 2 Jobs M…" at bounding box center [346, 199] width 693 height 283
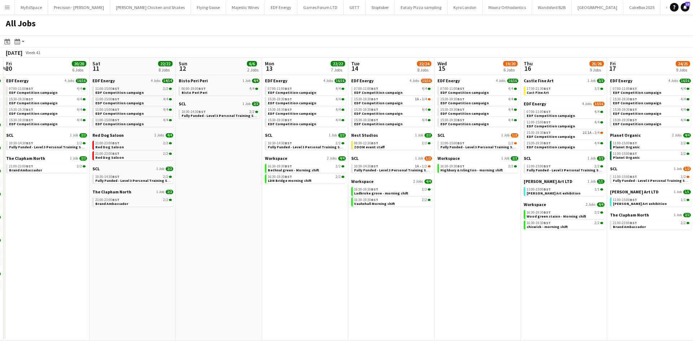
drag, startPoint x: 141, startPoint y: 230, endPoint x: 495, endPoint y: 229, distance: 353.9
click at [495, 229] on app-calendar-viewport "Thu 9 27/27 11 Jobs Fri 10 20/20 6 Jobs Sat 11 22/22 8 Jobs Sun 12 6/6 2 Jobs M…" at bounding box center [346, 199] width 693 height 283
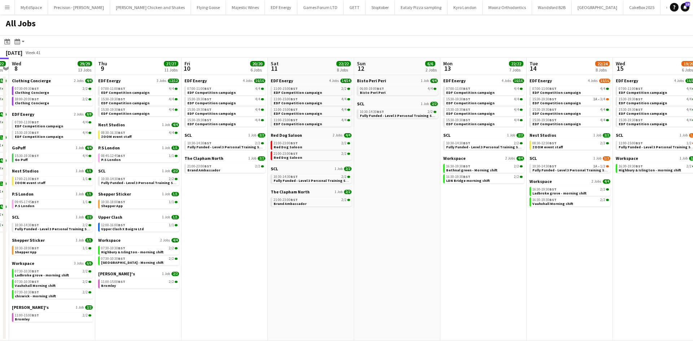
scroll to position [0, 194]
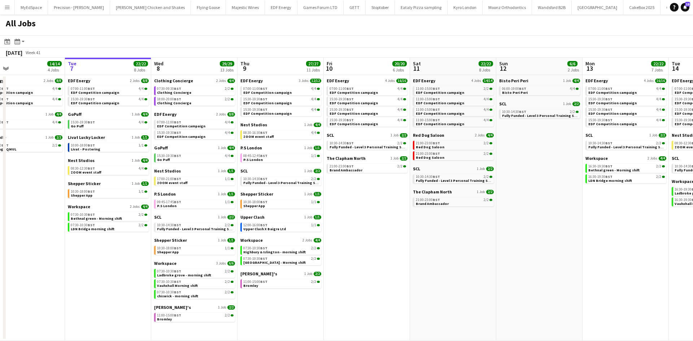
drag, startPoint x: 355, startPoint y: 247, endPoint x: 457, endPoint y: 238, distance: 101.7
click at [497, 242] on app-calendar-viewport "Sat 4 40/40 10 Jobs Sun 5 2/2 1 Job Mon 6 14/14 4 Jobs Tue 7 22/22 8 Jobs Wed 8…" at bounding box center [346, 199] width 693 height 283
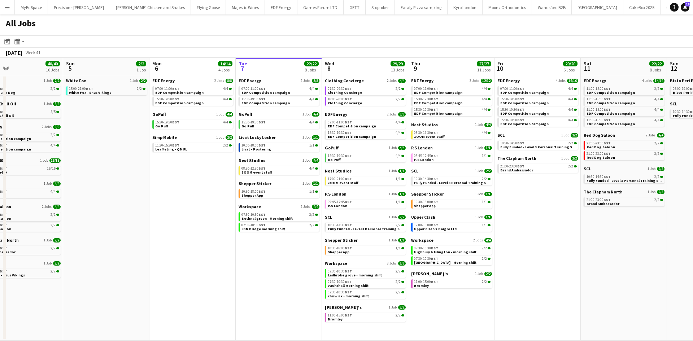
scroll to position [0, 200]
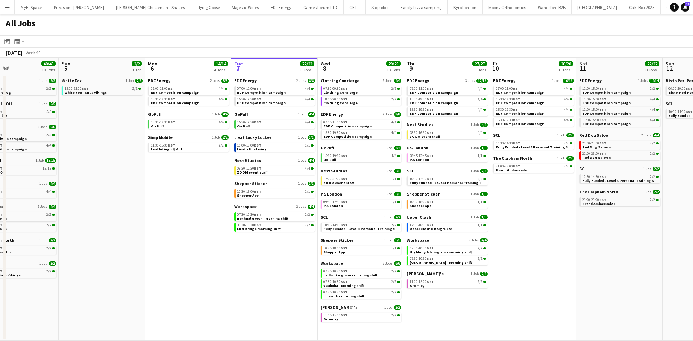
drag, startPoint x: 390, startPoint y: 236, endPoint x: 556, endPoint y: 259, distance: 167.8
click at [556, 259] on app-calendar-viewport "Thu 2 26/26 13 Jobs Fri 3 25/25 10 Jobs Sat 4 40/40 10 Jobs Sun 5 2/2 1 Job Mon…" at bounding box center [346, 199] width 693 height 283
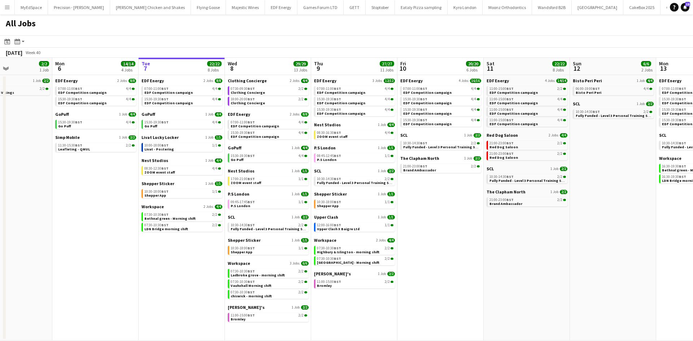
drag, startPoint x: 536, startPoint y: 247, endPoint x: 435, endPoint y: 247, distance: 100.6
click at [433, 250] on app-calendar-viewport "Thu 2 26/26 13 Jobs Fri 3 25/25 10 Jobs Sat 4 40/40 10 Jobs Sun 5 2/2 1 Job Mon…" at bounding box center [346, 199] width 693 height 283
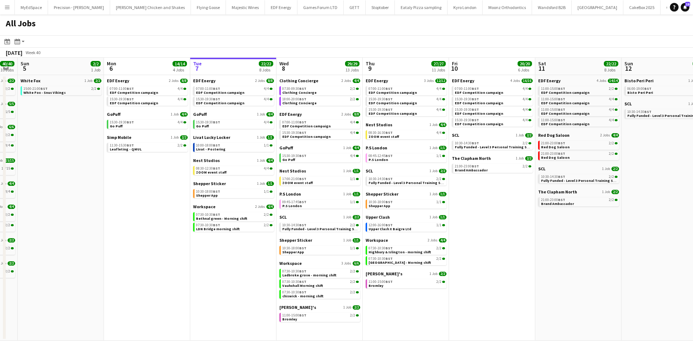
drag, startPoint x: 451, startPoint y: 262, endPoint x: 531, endPoint y: 256, distance: 80.3
click at [531, 256] on app-calendar-viewport "Thu 2 26/26 13 Jobs Fri 3 25/25 10 Jobs Sat 4 40/40 10 Jobs Sun 5 2/2 1 Job Mon…" at bounding box center [346, 199] width 693 height 283
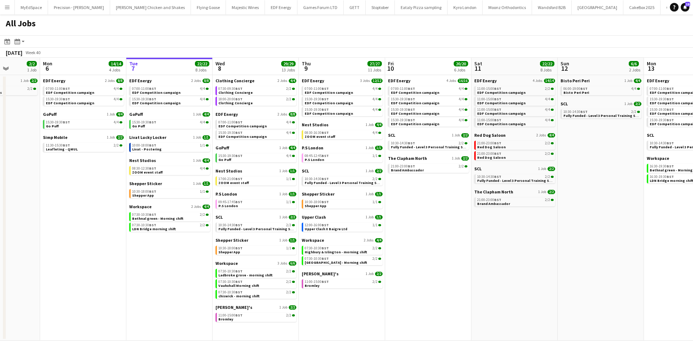
drag, startPoint x: 605, startPoint y: 230, endPoint x: 547, endPoint y: 227, distance: 58.2
click at [547, 227] on app-calendar-viewport "Thu 2 26/26 13 Jobs Fri 3 25/25 10 Jobs Sat 4 40/40 10 Jobs Sun 5 2/2 1 Job Mon…" at bounding box center [346, 199] width 693 height 283
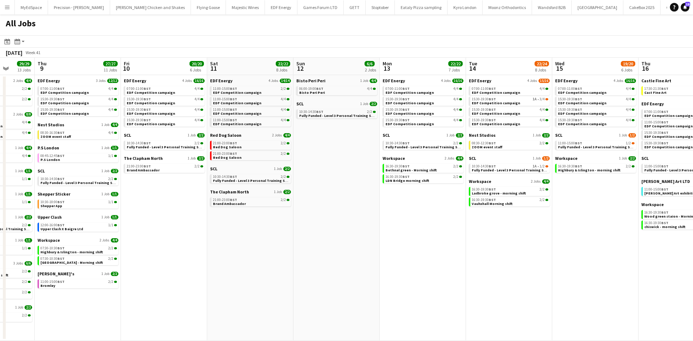
drag, startPoint x: 639, startPoint y: 225, endPoint x: 582, endPoint y: 218, distance: 57.4
click at [432, 197] on app-calendar-viewport "Sun 5 2/2 1 Job Mon 6 14/14 4 Jobs Tue 7 22/22 8 Jobs Wed 8 29/29 13 Jobs Thu 9…" at bounding box center [346, 199] width 693 height 283
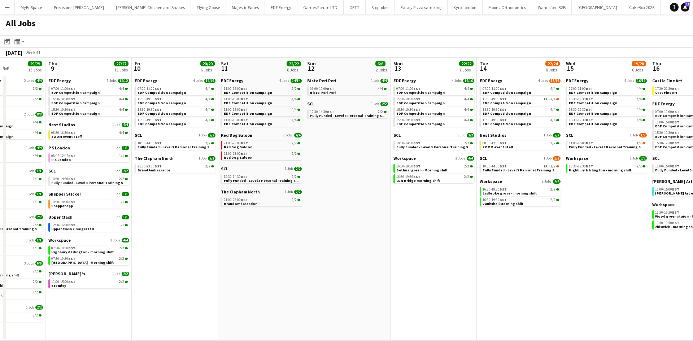
drag, startPoint x: 619, startPoint y: 148, endPoint x: 554, endPoint y: 129, distance: 67.3
click at [557, 131] on app-calendar-viewport "Sun 5 2/2 1 Job Mon 6 14/14 4 Jobs Tue 7 22/22 8 Jobs Wed 8 29/29 13 Jobs Thu 9…" at bounding box center [346, 199] width 693 height 283
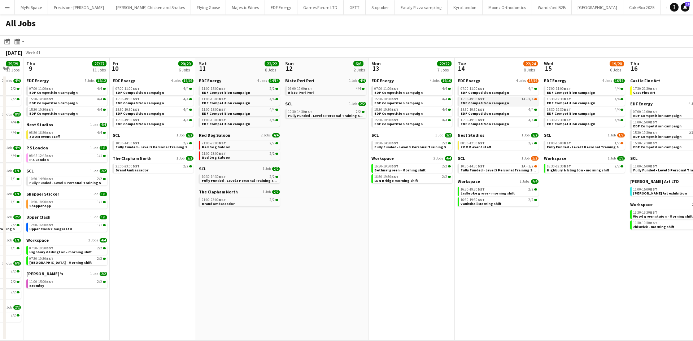
click at [518, 101] on div "15:30-19:30 BST 1A • 3/4" at bounding box center [498, 99] width 76 height 4
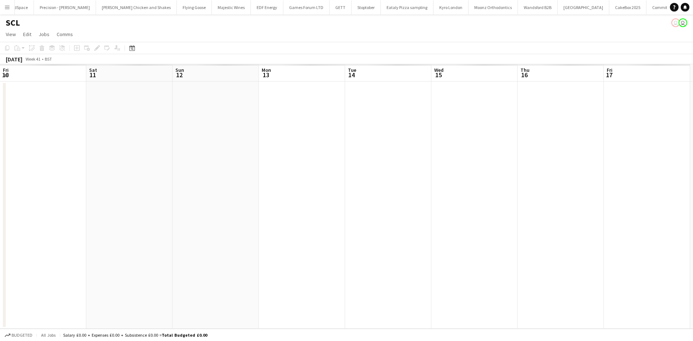
scroll to position [0, 89]
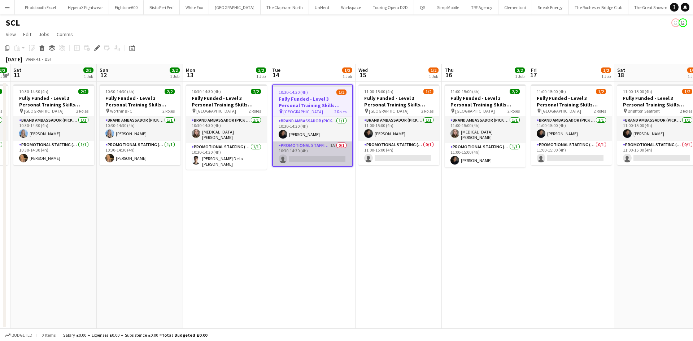
click at [336, 145] on app-card-role "Promotional Staffing (Brand Ambassadors) 1A 0/1 10:30-14:30 (4h) single-neutral…" at bounding box center [312, 153] width 79 height 25
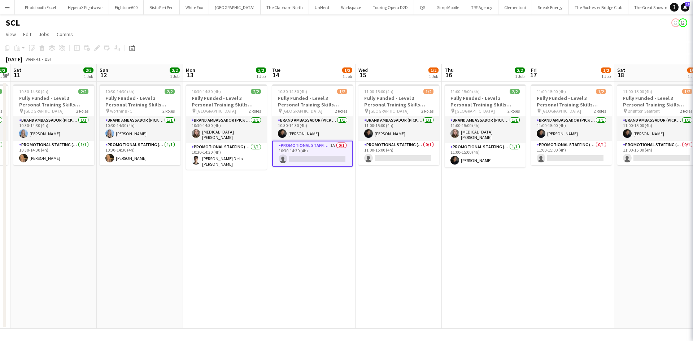
scroll to position [0, 2452]
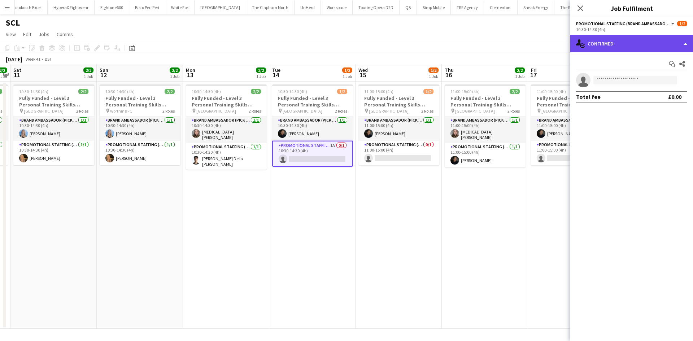
click at [622, 49] on div "single-neutral-actions-check-2 Confirmed" at bounding box center [631, 43] width 123 height 17
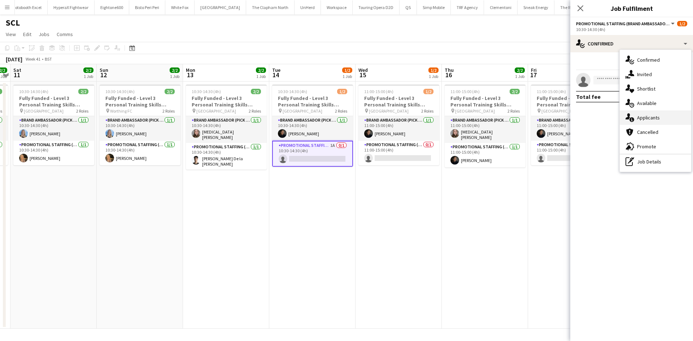
click at [650, 122] on div "single-neutral-actions-information Applicants" at bounding box center [654, 117] width 71 height 14
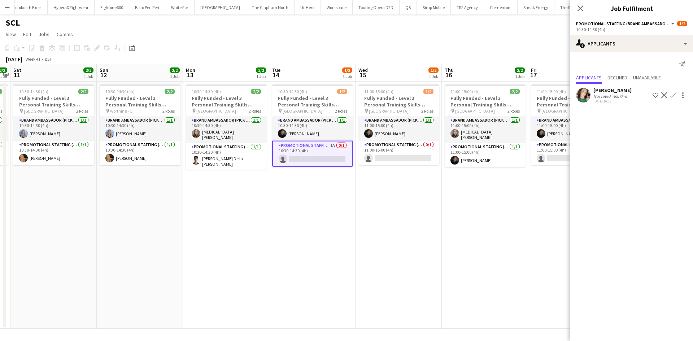
click at [610, 93] on div "Not rated" at bounding box center [602, 95] width 19 height 5
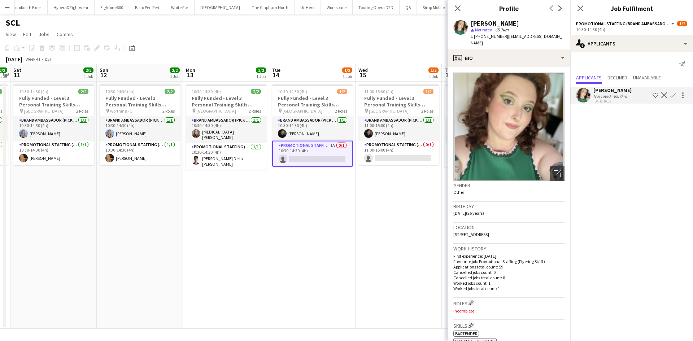
click at [367, 255] on app-date-cell "11:00-15:00 (4h) 1/2 Fully Funded - Level 3 Personal Training Skills Bootcamp p…" at bounding box center [398, 205] width 86 height 247
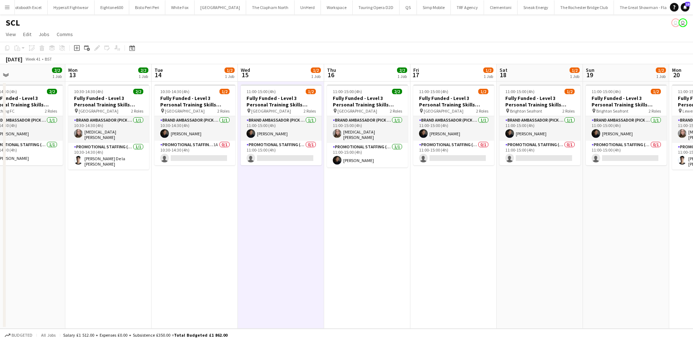
drag, startPoint x: 434, startPoint y: 205, endPoint x: 498, endPoint y: 208, distance: 64.6
click at [317, 188] on app-calendar-viewport "Wed 8 2/2 1 Job Thu 9 2/2 1 Job Fri 10 2/2 1 Job Sat 11 2/2 1 Job Sun 12 2/2 1 …" at bounding box center [346, 196] width 693 height 264
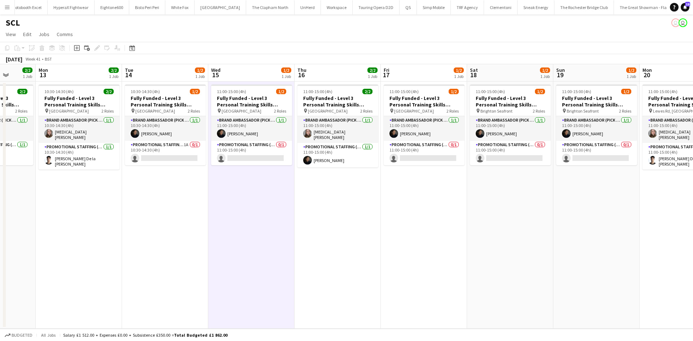
drag, startPoint x: 499, startPoint y: 208, endPoint x: 472, endPoint y: 208, distance: 27.4
click at [472, 208] on app-calendar-viewport "Fri 10 2/2 1 Job Sat 11 2/2 1 Job Sun 12 2/2 1 Job Mon 13 2/2 1 Job Tue 14 1/2 …" at bounding box center [346, 196] width 693 height 264
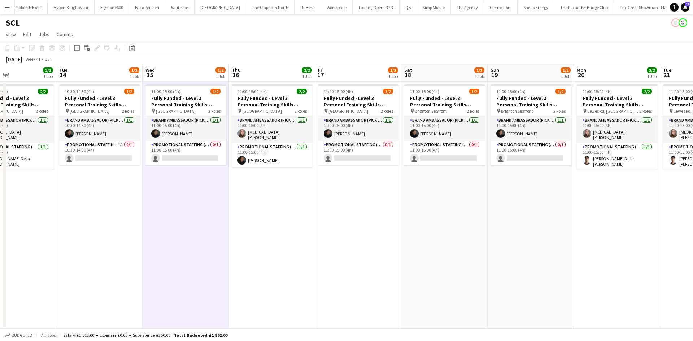
drag, startPoint x: 589, startPoint y: 200, endPoint x: 347, endPoint y: 205, distance: 241.4
click at [341, 205] on app-calendar-viewport "Fri 10 2/2 1 Job Sat 11 2/2 1 Job Sun 12 2/2 1 Job Mon 13 2/2 1 Job Tue 14 1/2 …" at bounding box center [346, 196] width 693 height 264
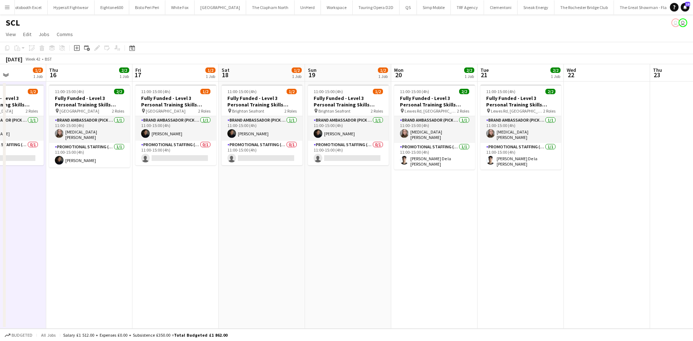
drag, startPoint x: 490, startPoint y: 233, endPoint x: 596, endPoint y: 233, distance: 105.7
click at [576, 233] on app-calendar-viewport "Sun 12 2/2 1 Job Mon 13 2/2 1 Job Tue 14 1/2 1 Job Wed 15 1/2 1 Job Thu 16 2/2 …" at bounding box center [346, 196] width 693 height 264
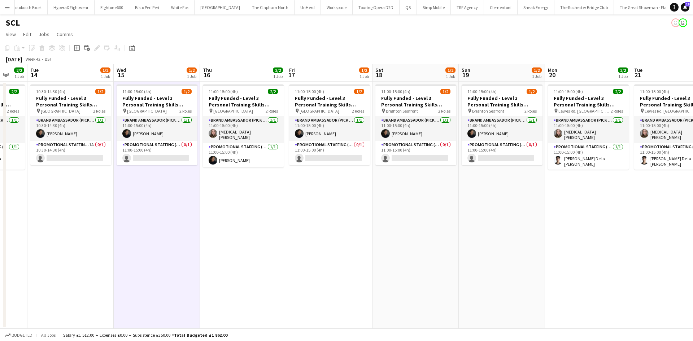
drag, startPoint x: 170, startPoint y: 224, endPoint x: 224, endPoint y: 225, distance: 54.5
click at [224, 225] on app-calendar-viewport "Sat 11 2/2 1 Job Sun 12 2/2 1 Job Mon 13 2/2 1 Job Tue 14 1/2 1 Job Wed 15 1/2 …" at bounding box center [346, 196] width 693 height 264
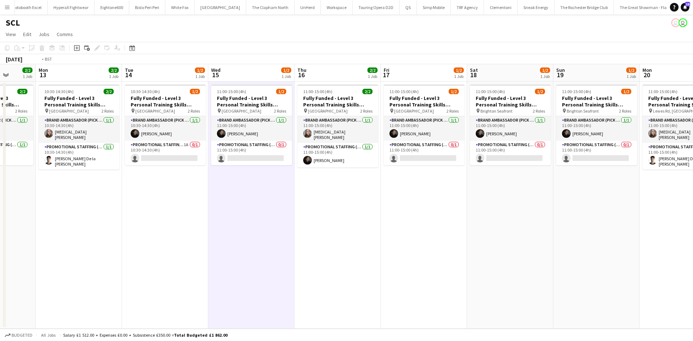
drag, startPoint x: 115, startPoint y: 197, endPoint x: 331, endPoint y: 197, distance: 216.4
click at [331, 197] on app-calendar-viewport "Sat 11 2/2 1 Job Sun 12 2/2 1 Job Mon 13 2/2 1 Job Tue 14 1/2 1 Job Wed 15 1/2 …" at bounding box center [346, 196] width 693 height 264
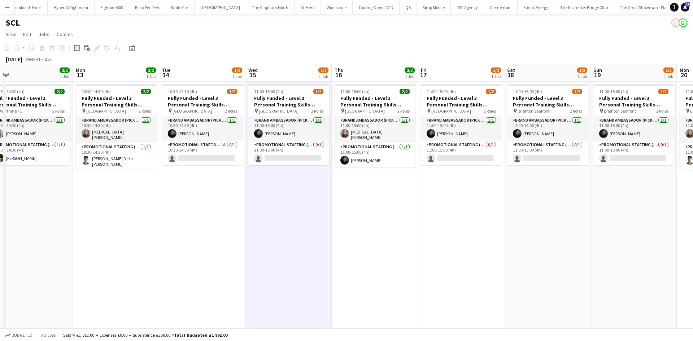
drag, startPoint x: 372, startPoint y: 192, endPoint x: 350, endPoint y: 192, distance: 22.0
click at [334, 192] on app-calendar-viewport "Thu 9 2/2 1 Job Fri 10 2/2 1 Job Sat 11 2/2 1 Job Sun 12 2/2 1 Job Mon 13 2/2 1…" at bounding box center [346, 196] width 693 height 264
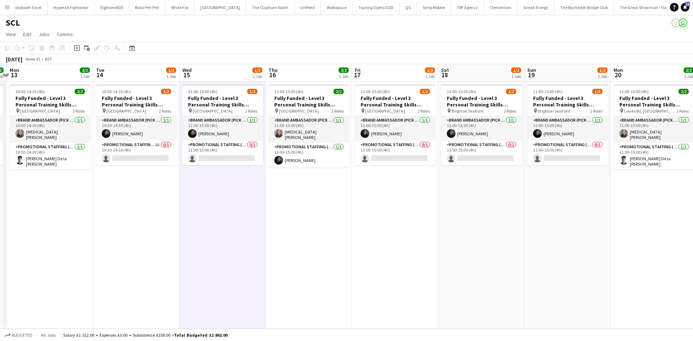
drag, startPoint x: 388, startPoint y: 183, endPoint x: 374, endPoint y: 183, distance: 14.1
click at [358, 183] on app-calendar-viewport "Thu 9 2/2 1 Job Fri 10 2/2 1 Job Sat 11 2/2 1 Job Sun 12 2/2 1 Job Mon 13 2/2 1…" at bounding box center [346, 196] width 693 height 264
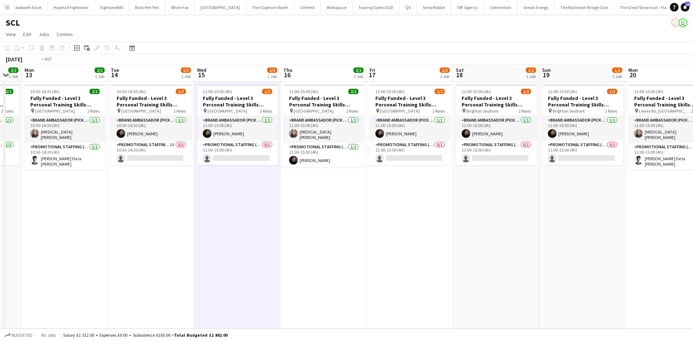
drag, startPoint x: 287, startPoint y: 179, endPoint x: 243, endPoint y: 179, distance: 43.6
click at [244, 179] on app-calendar-viewport "Thu 9 2/2 1 Job Fri 10 2/2 1 Job Sat 11 2/2 1 Job Sun 12 2/2 1 Job Mon 13 2/2 1…" at bounding box center [346, 196] width 693 height 264
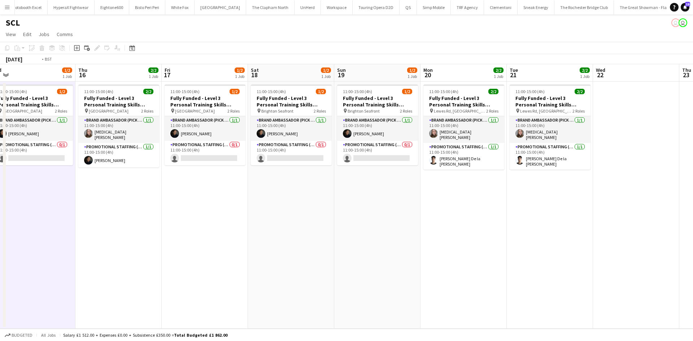
drag, startPoint x: 204, startPoint y: 212, endPoint x: 189, endPoint y: 139, distance: 74.4
click at [550, 203] on app-calendar-viewport "Mon 13 2/2 1 Job Tue 14 1/2 1 Job Wed 15 1/2 1 Job Thu 16 2/2 1 Job Fri 17 1/2 …" at bounding box center [346, 196] width 693 height 264
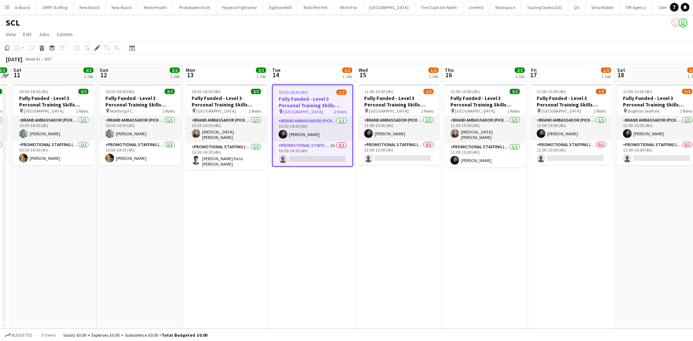
scroll to position [0, 273]
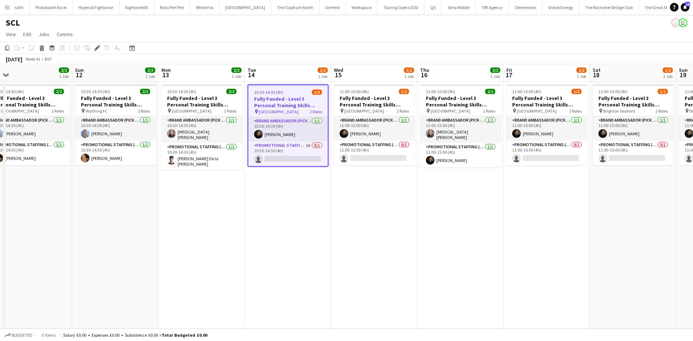
drag, startPoint x: 404, startPoint y: 212, endPoint x: 323, endPoint y: 204, distance: 81.5
click at [323, 204] on app-calendar-viewport "Wed 8 2/2 1 Job Thu 9 2/2 1 Job Fri 10 2/2 1 Job Sat 11 2/2 1 Job Sun 12 2/2 1 …" at bounding box center [346, 196] width 693 height 264
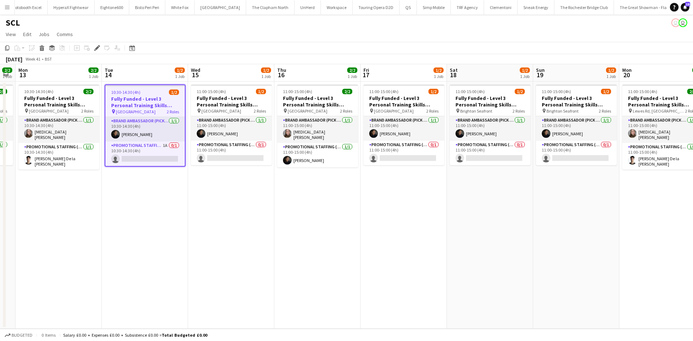
drag, startPoint x: 477, startPoint y: 184, endPoint x: 460, endPoint y: 184, distance: 17.0
click at [460, 184] on app-calendar-viewport "Fri 10 2/2 1 Job Sat 11 2/2 1 Job Sun 12 2/2 1 Job Mon 13 2/2 1 Job Tue 14 1/2 …" at bounding box center [346, 196] width 693 height 264
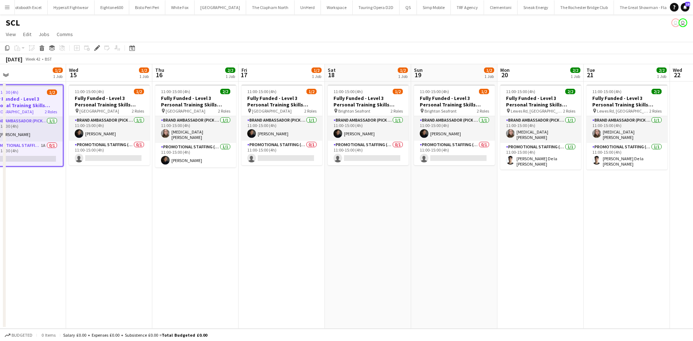
scroll to position [0, 369]
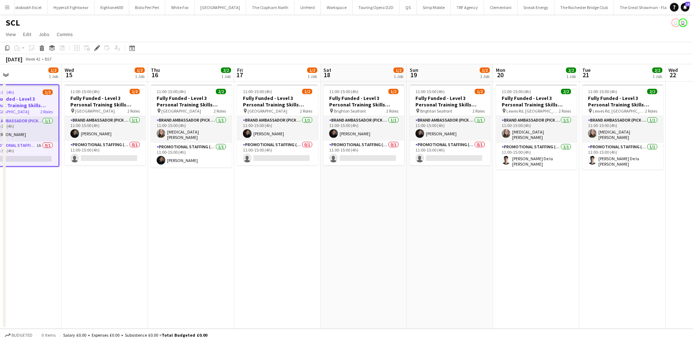
drag, startPoint x: 460, startPoint y: 183, endPoint x: 432, endPoint y: 183, distance: 27.8
click at [432, 183] on app-calendar-viewport "Fri 10 2/2 1 Job Sat 11 2/2 1 Job Sun 12 2/2 1 Job Mon 13 2/2 1 Job Tue 14 1/2 …" at bounding box center [346, 196] width 693 height 264
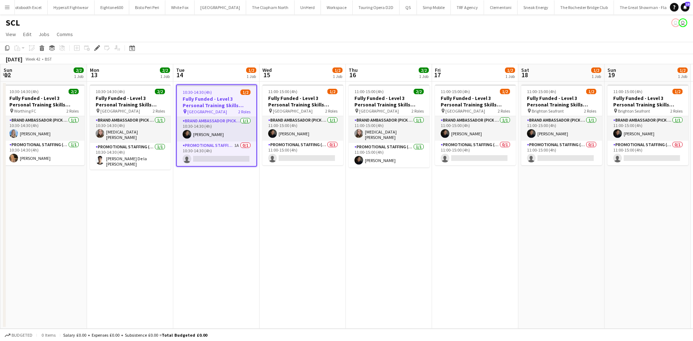
scroll to position [0, 227]
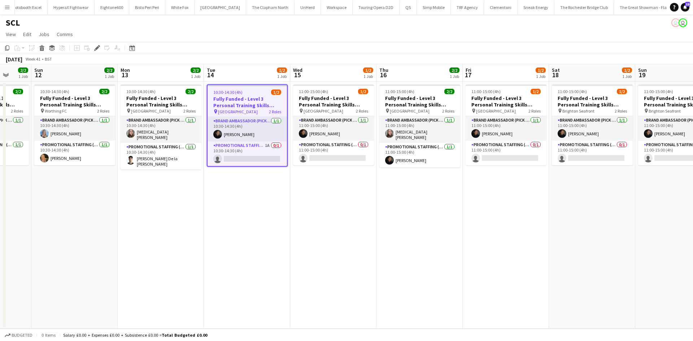
drag, startPoint x: 210, startPoint y: 219, endPoint x: 438, endPoint y: 235, distance: 228.9
click at [438, 235] on app-calendar-viewport "Thu 9 2/2 1 Job Fri 10 2/2 1 Job Sat 11 2/2 1 Job Sun 12 2/2 1 Job Mon 13 2/2 1…" at bounding box center [346, 196] width 693 height 264
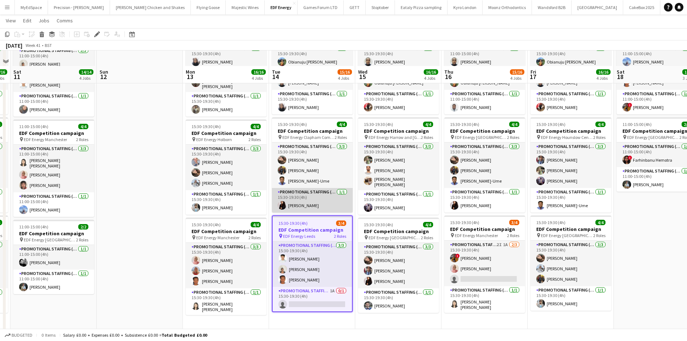
scroll to position [180, 0]
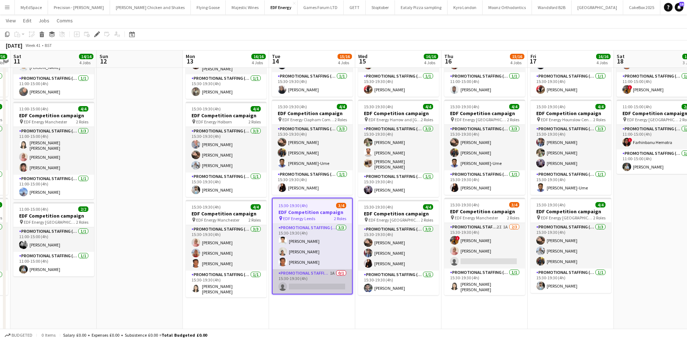
click at [330, 273] on app-card-role "Promotional Staffing (Team Leader) 1A 0/1 15:30-19:30 (4h) single-neutral-actio…" at bounding box center [312, 281] width 79 height 25
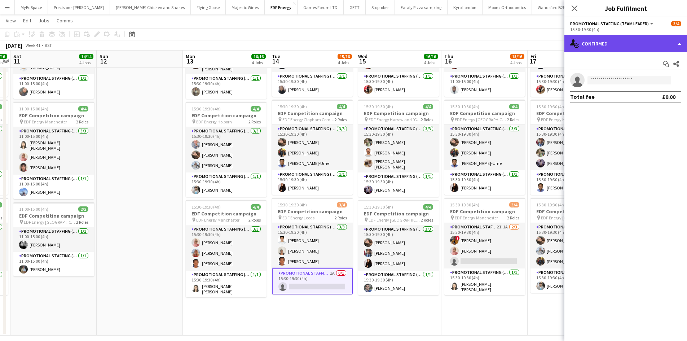
click at [636, 49] on div "single-neutral-actions-check-2 Confirmed" at bounding box center [626, 43] width 123 height 17
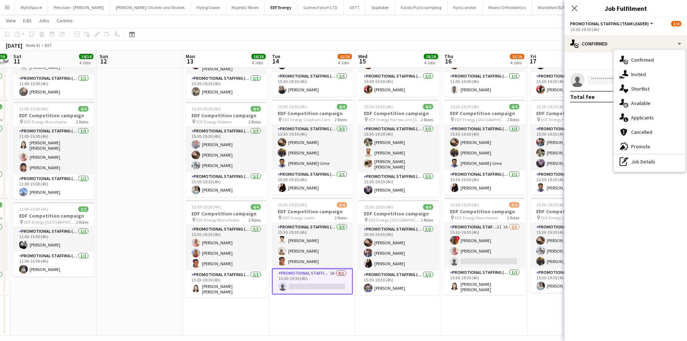
click at [663, 117] on div "single-neutral-actions-information Applicants" at bounding box center [649, 117] width 71 height 14
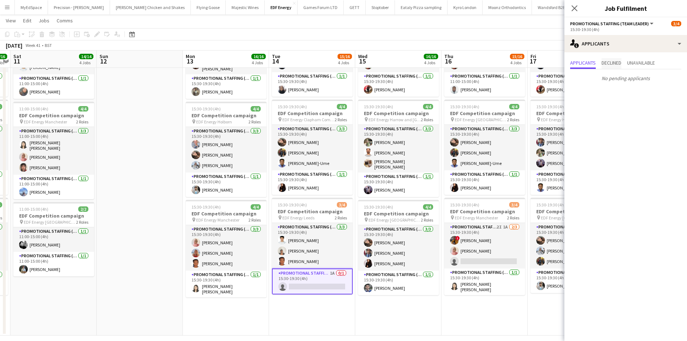
click at [621, 64] on span "Declined" at bounding box center [612, 62] width 20 height 5
click at [651, 63] on span "Unavailable" at bounding box center [641, 62] width 28 height 5
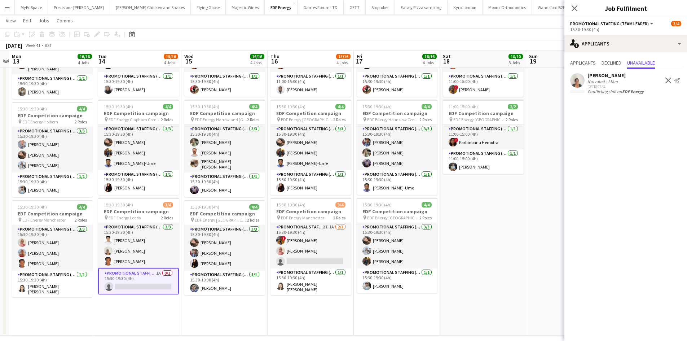
drag, startPoint x: 473, startPoint y: 314, endPoint x: 298, endPoint y: 292, distance: 175.6
click at [298, 292] on app-calendar-viewport "Fri 10 16/16 4 Jobs Sat 11 14/14 4 Jobs Sun 12 Mon 13 16/16 4 Jobs Tue 14 15/16…" at bounding box center [343, 92] width 687 height 488
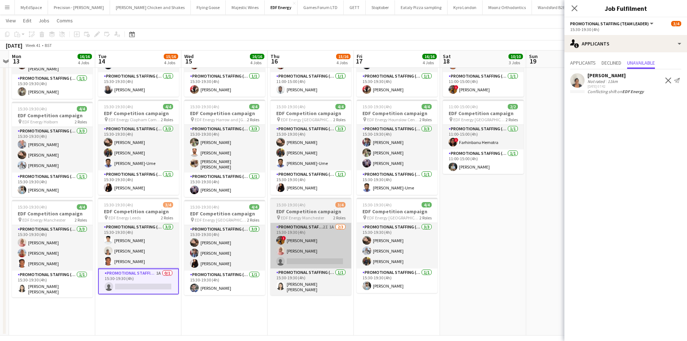
scroll to position [0, 250]
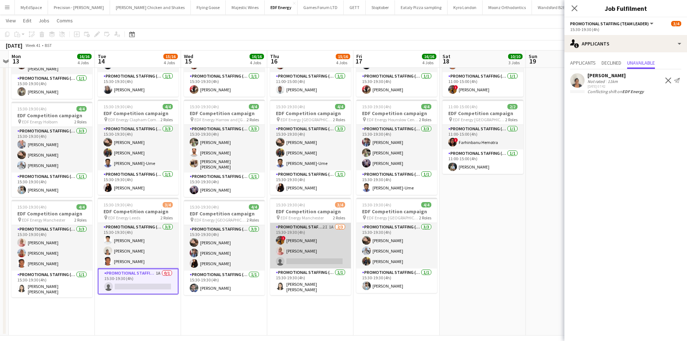
click at [330, 227] on app-card-role "Promotional Staffing (Flyering Staff) 2I 1A 2/3 15:30-19:30 (4h) ! Sean Porter …" at bounding box center [310, 245] width 81 height 45
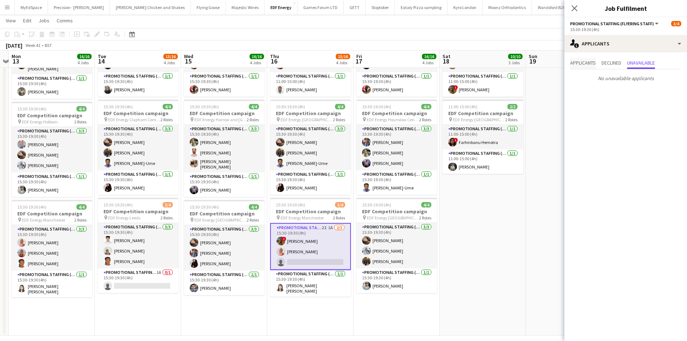
click at [584, 62] on span "Applicants" at bounding box center [583, 62] width 26 height 5
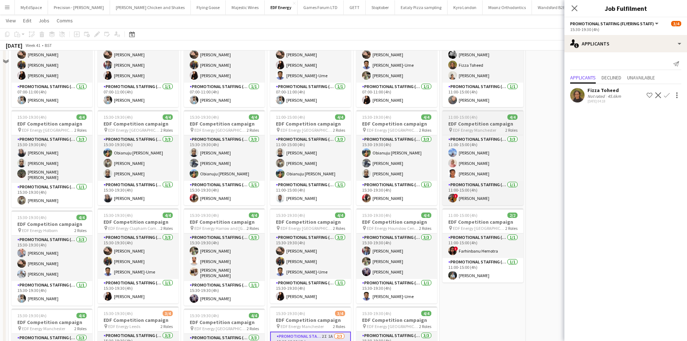
scroll to position [0, 0]
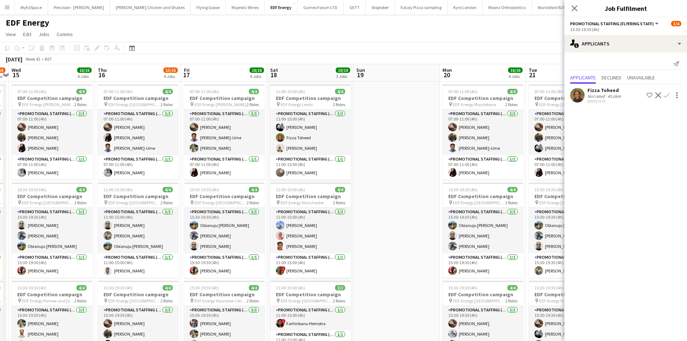
drag, startPoint x: 506, startPoint y: 190, endPoint x: 269, endPoint y: 166, distance: 237.8
click at [269, 166] on app-calendar-viewport "Sun 12 Mon 13 16/16 4 Jobs Tue 14 15/16 4 Jobs Wed 15 16/16 4 Jobs Thu 16 15/16…" at bounding box center [343, 290] width 687 height 452
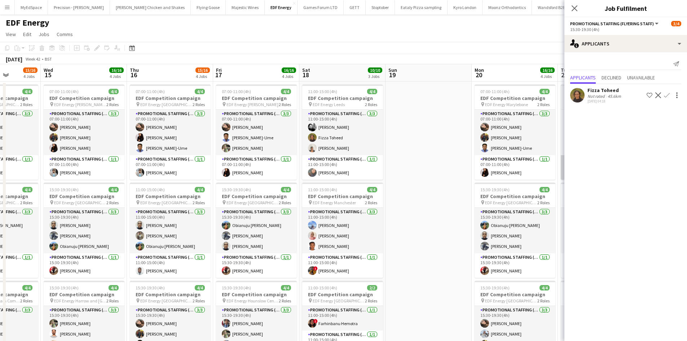
drag, startPoint x: 387, startPoint y: 186, endPoint x: 297, endPoint y: 172, distance: 90.6
click at [278, 172] on app-calendar-viewport "Sun 12 Mon 13 16/16 4 Jobs Tue 14 15/16 4 Jobs Wed 15 16/16 4 Jobs Thu 16 15/16…" at bounding box center [343, 290] width 687 height 452
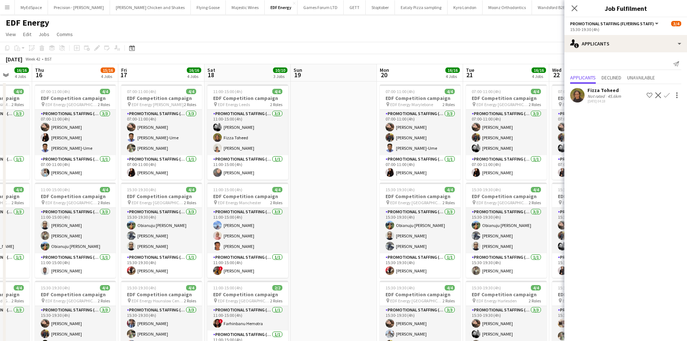
drag, startPoint x: 325, startPoint y: 162, endPoint x: 532, endPoint y: 163, distance: 207.0
click at [532, 162] on app-calendar-viewport "Wed 15 16/16 4 Jobs Thu 16 15/16 4 Jobs Fri 17 16/16 4 Jobs Sat 18 10/10 3 Jobs…" at bounding box center [343, 290] width 687 height 452
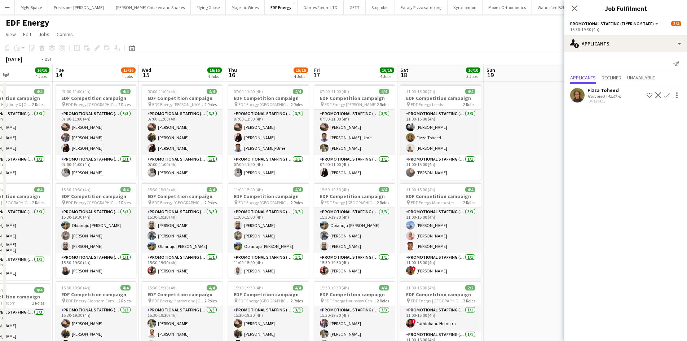
drag, startPoint x: 166, startPoint y: 163, endPoint x: 227, endPoint y: 162, distance: 61.3
click at [491, 180] on app-calendar-viewport "Sat 11 14/14 4 Jobs Sun 12 Mon 13 16/16 4 Jobs Tue 14 15/16 4 Jobs Wed 15 16/16…" at bounding box center [343, 290] width 687 height 452
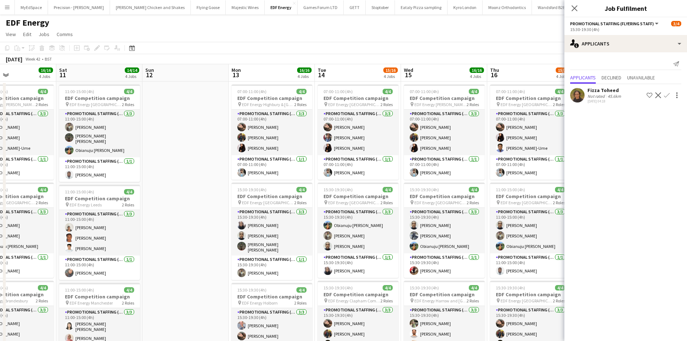
drag, startPoint x: 284, startPoint y: 170, endPoint x: 447, endPoint y: 171, distance: 162.7
click at [463, 176] on app-calendar-viewport "Wed 8 8/8 2 Jobs Thu 9 12/12 3 Jobs Fri 10 16/16 4 Jobs Sat 11 14/14 4 Jobs Sun…" at bounding box center [343, 290] width 687 height 452
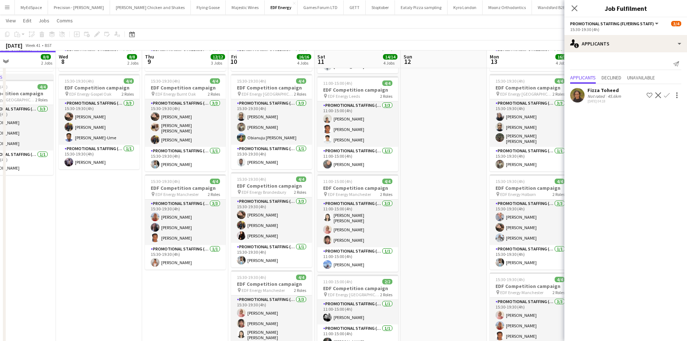
scroll to position [108, 0]
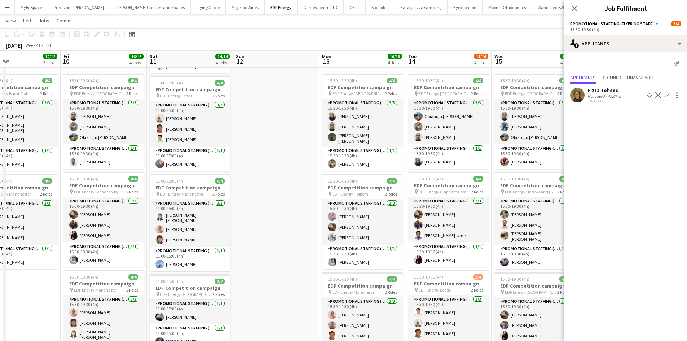
drag, startPoint x: 455, startPoint y: 176, endPoint x: 268, endPoint y: 141, distance: 189.6
click at [268, 141] on app-calendar-viewport "Sun 5 Mon 6 8/8 2 Jobs Tue 7 8/8 2 Jobs Wed 8 8/8 2 Jobs Thu 9 12/12 3 Jobs Fri…" at bounding box center [343, 164] width 687 height 488
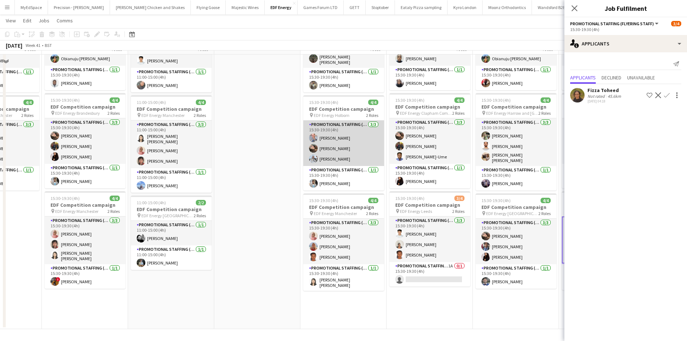
scroll to position [187, 0]
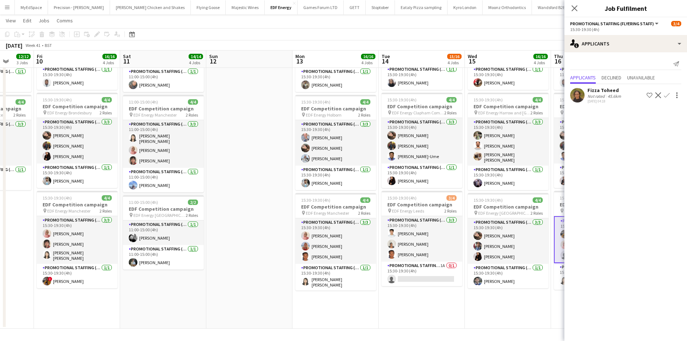
drag, startPoint x: 485, startPoint y: 178, endPoint x: 475, endPoint y: 177, distance: 9.7
click at [476, 177] on app-calendar-viewport "Tue 7 8/8 2 Jobs Wed 8 8/8 2 Jobs Thu 9 12/12 3 Jobs Fri 10 16/16 4 Jobs Sat 11…" at bounding box center [343, 85] width 687 height 488
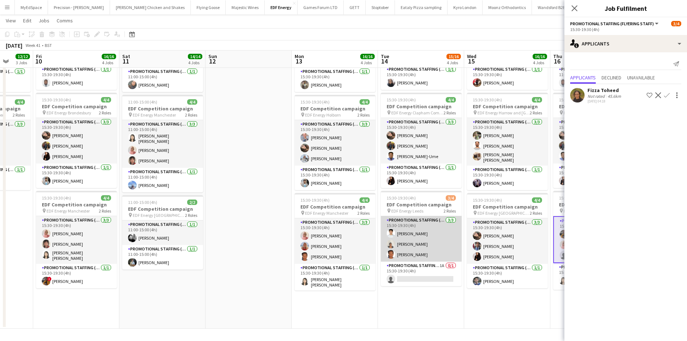
drag, startPoint x: 432, startPoint y: 224, endPoint x: 432, endPoint y: 229, distance: 4.3
click at [432, 224] on app-card-role "Promotional Staffing (Flyering Staff) 3/3 15:30-19:30 (4h) Parth Chabhadiya Tha…" at bounding box center [421, 238] width 81 height 45
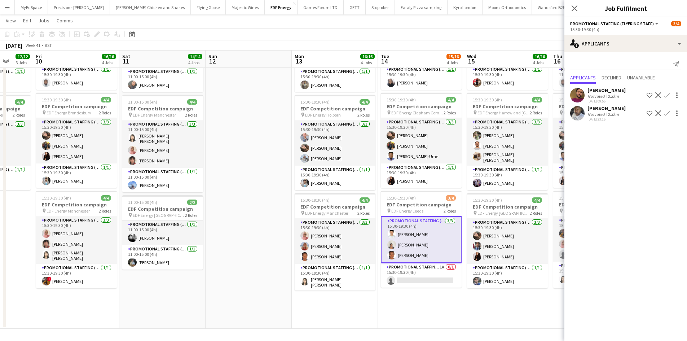
click at [603, 112] on div "Not rated" at bounding box center [597, 113] width 19 height 5
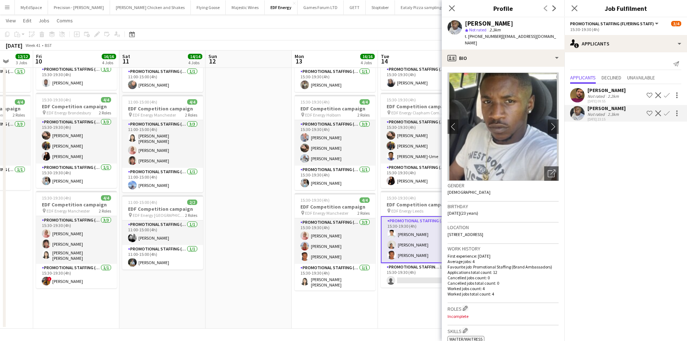
drag, startPoint x: 386, startPoint y: 292, endPoint x: 394, endPoint y: 292, distance: 7.6
click at [388, 292] on app-calendar-viewport "Tue 7 8/8 2 Jobs Wed 8 8/8 2 Jobs Thu 9 12/12 3 Jobs Fri 10 16/16 4 Jobs Sat 11…" at bounding box center [343, 85] width 687 height 488
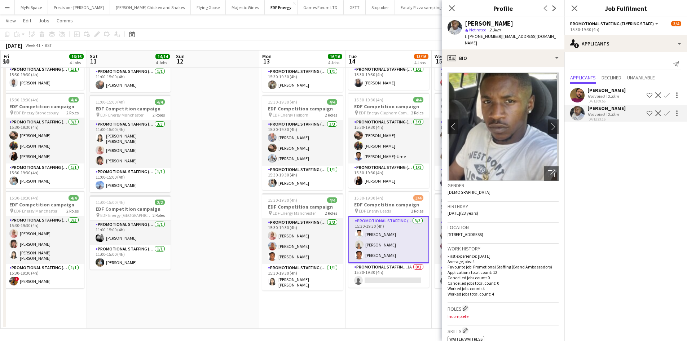
drag, startPoint x: 417, startPoint y: 296, endPoint x: 370, endPoint y: 292, distance: 46.4
click at [369, 292] on app-calendar-viewport "Tue 7 8/8 2 Jobs Wed 8 8/8 2 Jobs Thu 9 12/12 3 Jobs Fri 10 16/16 4 Jobs Sat 11…" at bounding box center [343, 85] width 687 height 488
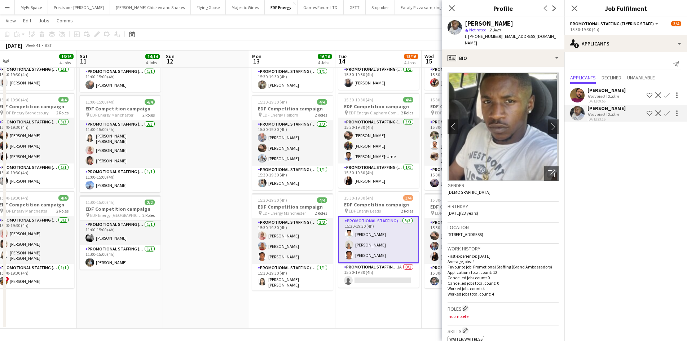
click at [398, 291] on app-date-cell "07:00-11:00 (4h) 4/4 EDF Competition campaign pin EDF Energy Great Portland Str…" at bounding box center [378, 111] width 86 height 435
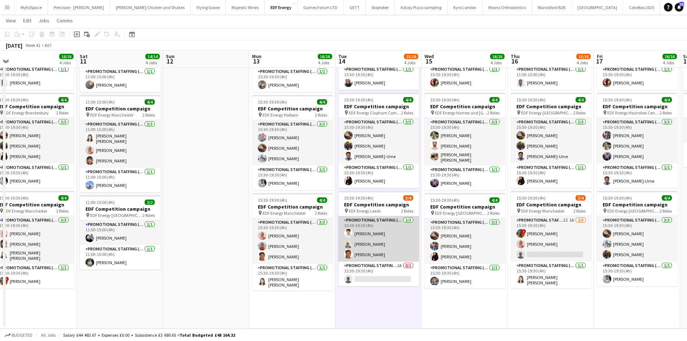
click at [370, 256] on app-card-role "Promotional Staffing (Flyering Staff) 3/3 15:30-19:30 (4h) Parth Chabhadiya Tha…" at bounding box center [378, 238] width 81 height 45
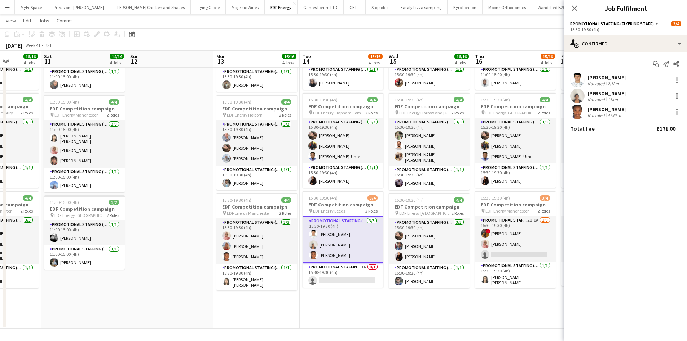
scroll to position [0, 310]
drag, startPoint x: 420, startPoint y: 294, endPoint x: 378, endPoint y: 294, distance: 41.8
click at [378, 294] on app-calendar-viewport "Tue 7 8/8 2 Jobs Wed 8 8/8 2 Jobs Thu 9 12/12 3 Jobs Fri 10 16/16 4 Jobs Sat 11…" at bounding box center [343, 85] width 687 height 488
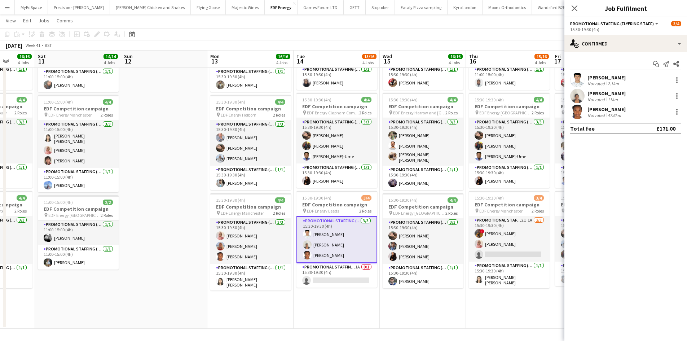
click at [339, 260] on app-card-role "Promotional Staffing (Flyering Staff) 3/3 15:30-19:30 (4h) Parth Chabhadiya Tha…" at bounding box center [336, 239] width 81 height 47
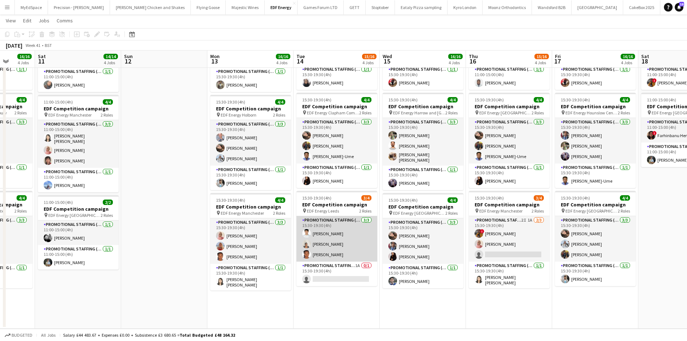
click at [340, 252] on app-card-role "Promotional Staffing (Flyering Staff) 3/3 15:30-19:30 (4h) Parth Chabhadiya Tha…" at bounding box center [336, 238] width 81 height 45
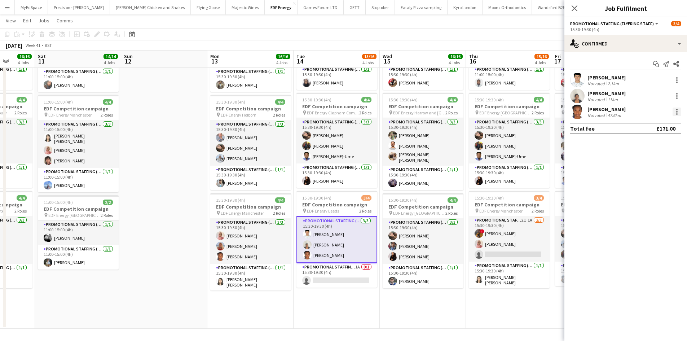
click at [677, 109] on div at bounding box center [676, 109] width 1 height 1
click at [663, 191] on span "Remove" at bounding box center [653, 194] width 45 height 6
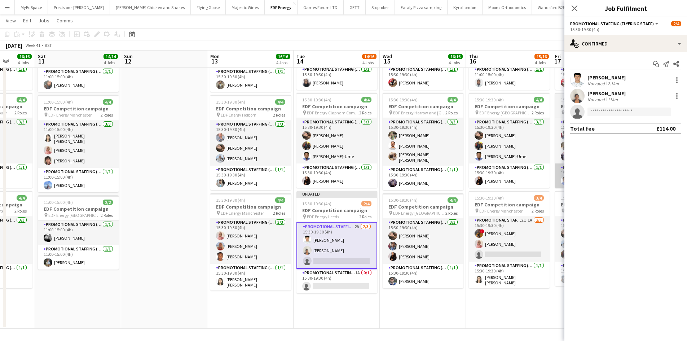
drag, startPoint x: 496, startPoint y: 302, endPoint x: 598, endPoint y: 167, distance: 169.5
click at [497, 301] on app-date-cell "07:00-11:00 (4h) 4/4 EDF Competition campaign pin EDF Energy White City 2 Roles…" at bounding box center [509, 111] width 86 height 435
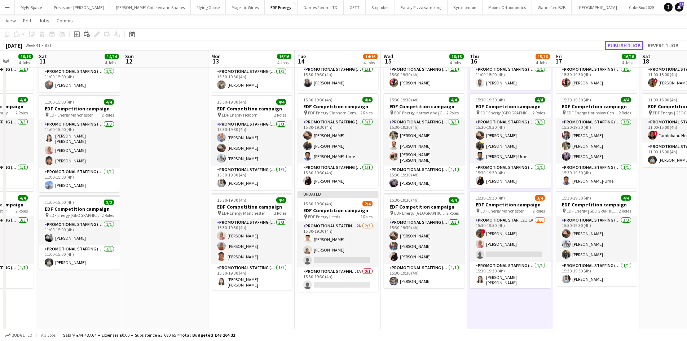
click at [631, 45] on button "Publish 1 job" at bounding box center [624, 45] width 39 height 9
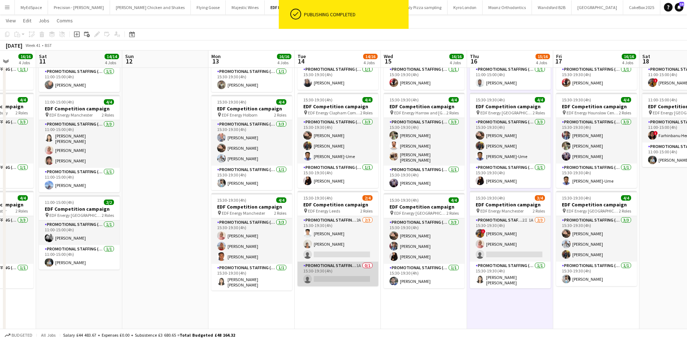
click at [328, 284] on app-card-role "Promotional Staffing (Team Leader) 1A 0/1 15:30-19:30 (4h) single-neutral-actio…" at bounding box center [338, 274] width 81 height 25
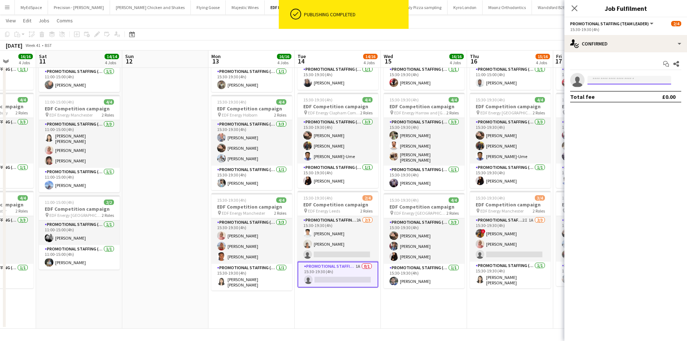
click at [613, 82] on input at bounding box center [630, 80] width 84 height 9
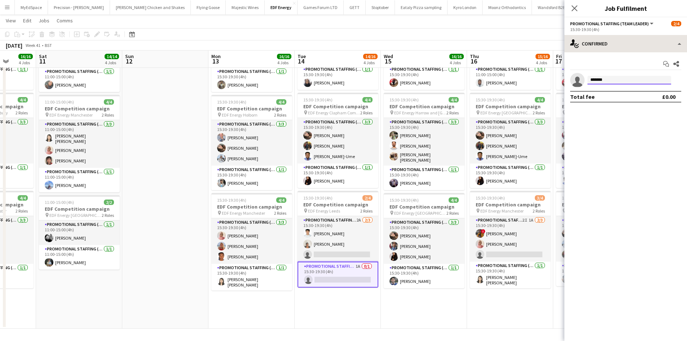
type input "********"
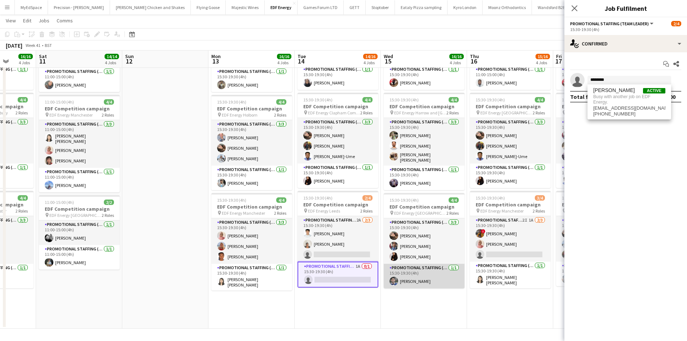
click at [427, 279] on app-card-role "Promotional Staffing (Team Leader) 1/1 15:30-19:30 (4h) Elvis Assadi" at bounding box center [424, 276] width 81 height 25
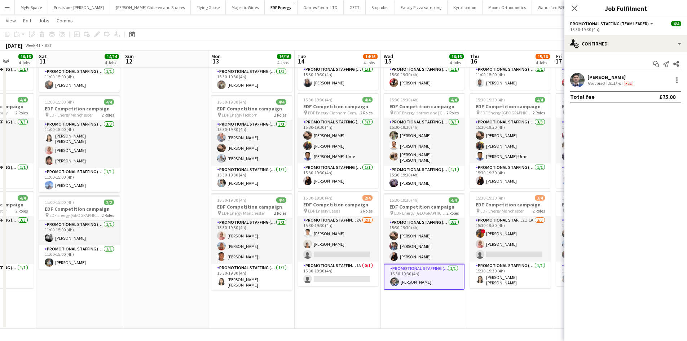
click at [516, 35] on app-toolbar "Copy Paste Paste Ctrl+V Paste with crew Ctrl+Shift+V Paste linked Job Delete Gr…" at bounding box center [343, 34] width 687 height 12
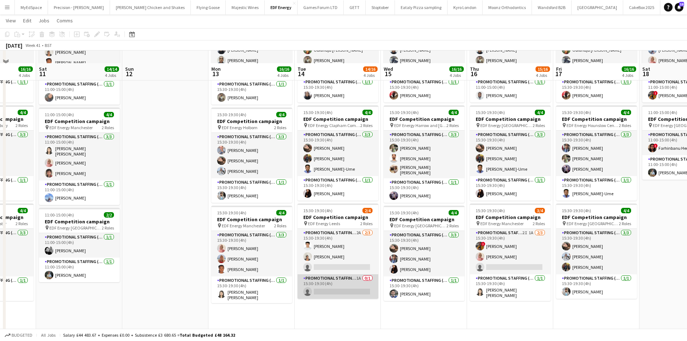
scroll to position [187, 0]
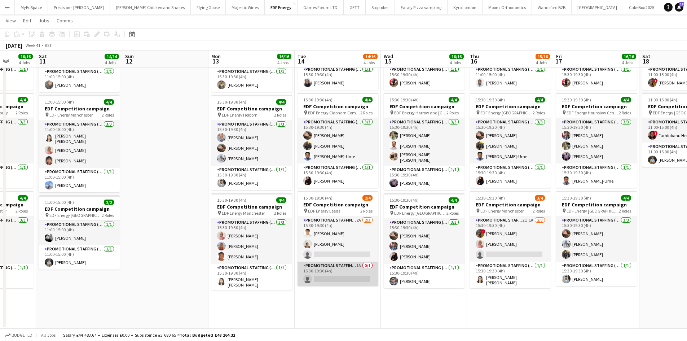
click at [342, 276] on app-card-role "Promotional Staffing (Team Leader) 1A 0/1 15:30-19:30 (4h) single-neutral-actio…" at bounding box center [338, 274] width 81 height 25
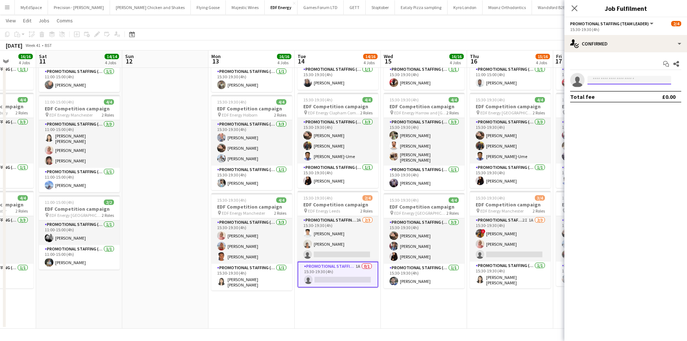
click at [624, 84] on input at bounding box center [630, 80] width 84 height 9
type input "*"
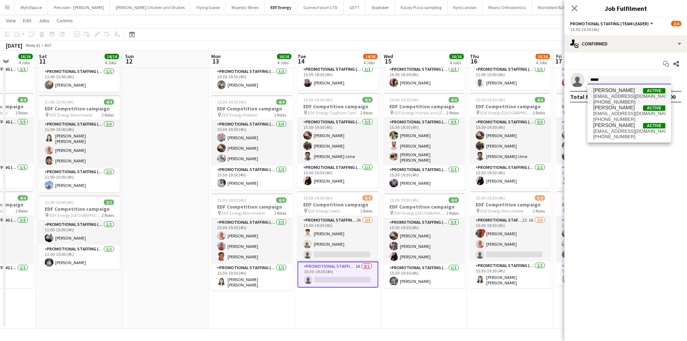
type input "*****"
click at [624, 96] on span "laurelonyinye123@gmail.com" at bounding box center [629, 96] width 72 height 6
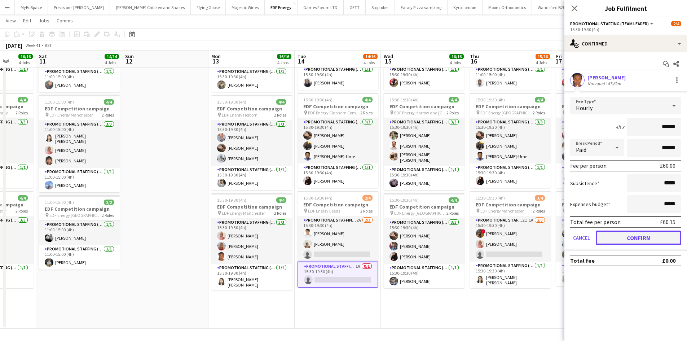
click at [631, 236] on button "Confirm" at bounding box center [638, 237] width 85 height 14
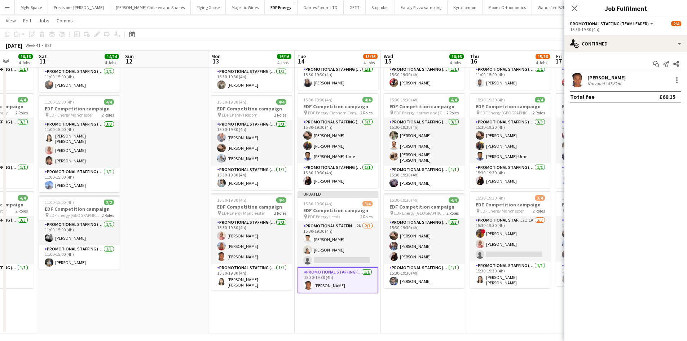
click at [414, 321] on app-date-cell "07:00-11:00 (4h) 4/4 EDF Competition campaign pin EDF Energy Hackney Central 2 …" at bounding box center [424, 114] width 86 height 440
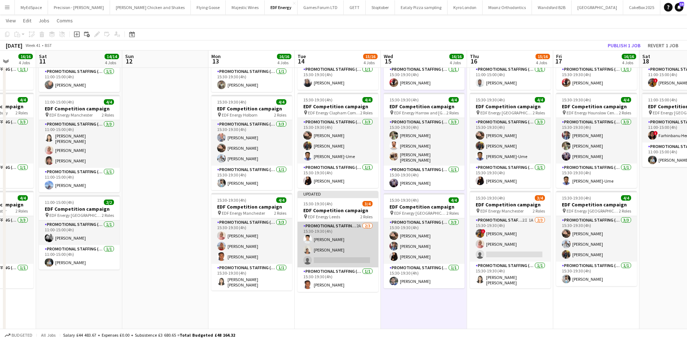
click at [358, 228] on app-card-role "Promotional Staffing (Flyering Staff) 2A 2/3 15:30-19:30 (4h) Parth Chabhadiya …" at bounding box center [338, 244] width 81 height 45
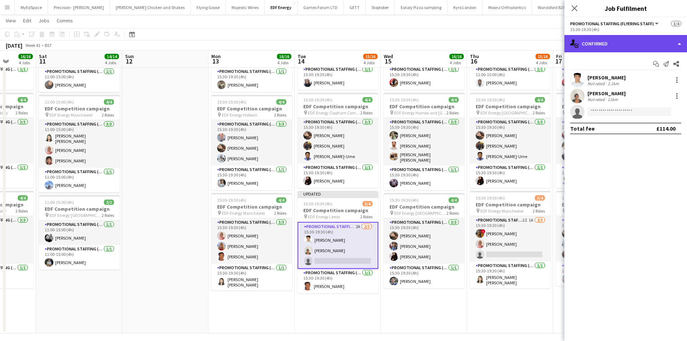
click at [643, 43] on div "single-neutral-actions-check-2 Confirmed" at bounding box center [626, 43] width 123 height 17
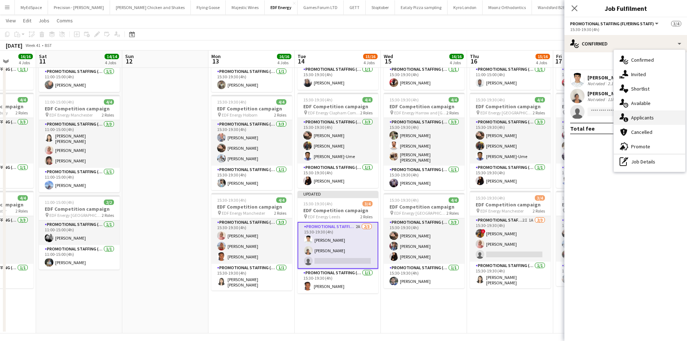
click at [656, 115] on div "single-neutral-actions-information Applicants" at bounding box center [649, 117] width 71 height 14
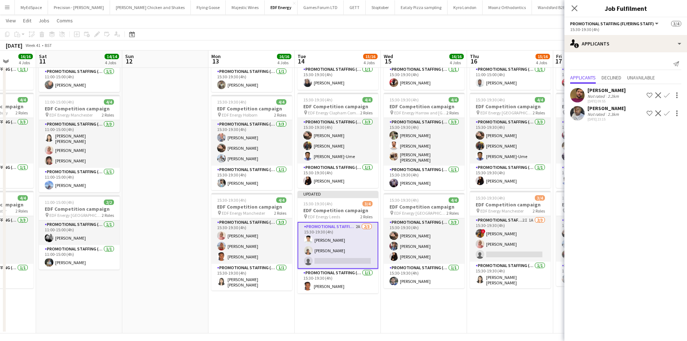
click at [669, 114] on app-icon "Confirm" at bounding box center [667, 113] width 6 height 6
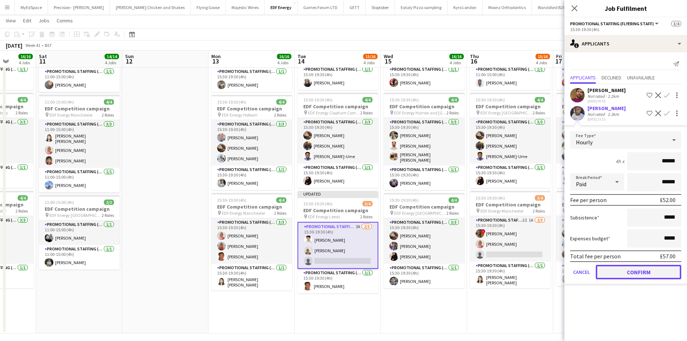
click at [633, 269] on button "Confirm" at bounding box center [638, 272] width 85 height 14
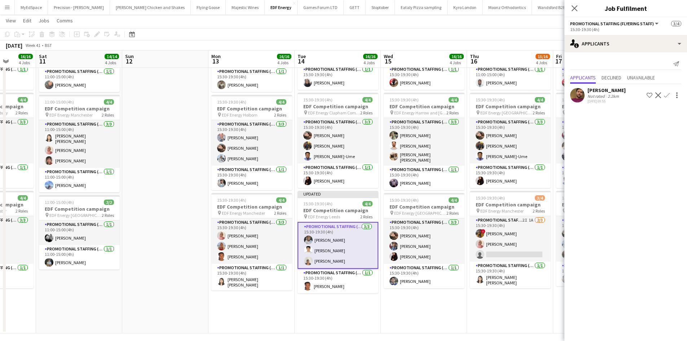
click at [518, 316] on app-date-cell "07:00-11:00 (4h) 4/4 EDF Competition campaign pin EDF Energy White City 2 Roles…" at bounding box center [510, 114] width 86 height 440
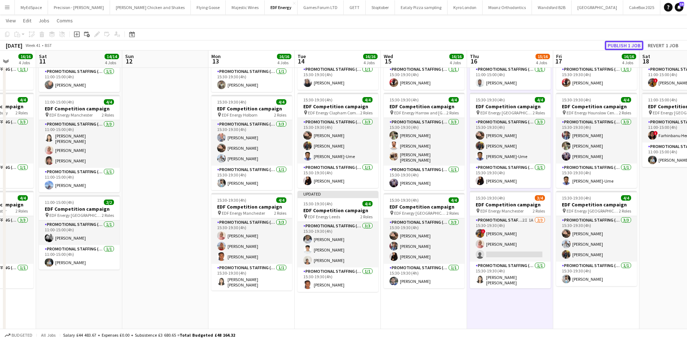
click at [627, 41] on button "Publish 1 job" at bounding box center [624, 45] width 39 height 9
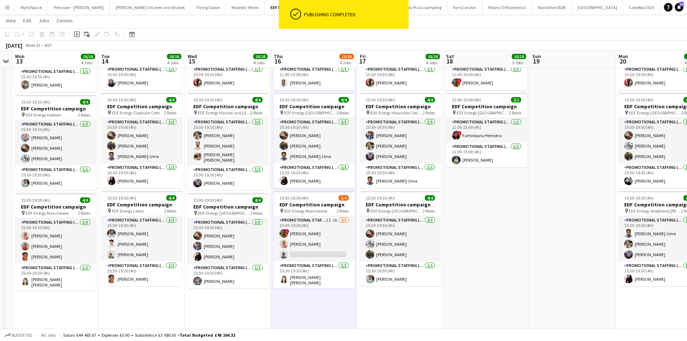
drag, startPoint x: 463, startPoint y: 218, endPoint x: 351, endPoint y: 224, distance: 112.4
click at [351, 224] on app-calendar-viewport "Thu 9 12/12 3 Jobs Fri 10 16/16 4 Jobs Sat 11 14/14 4 Jobs Sun 12 Mon 13 16/16 …" at bounding box center [343, 87] width 687 height 492
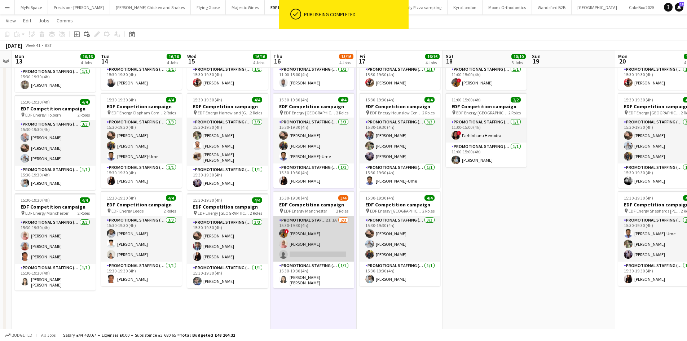
click at [333, 220] on app-card-role "Promotional Staffing (Flyering Staff) 2I 1A 2/3 15:30-19:30 (4h) ! Sean Porter …" at bounding box center [313, 238] width 81 height 45
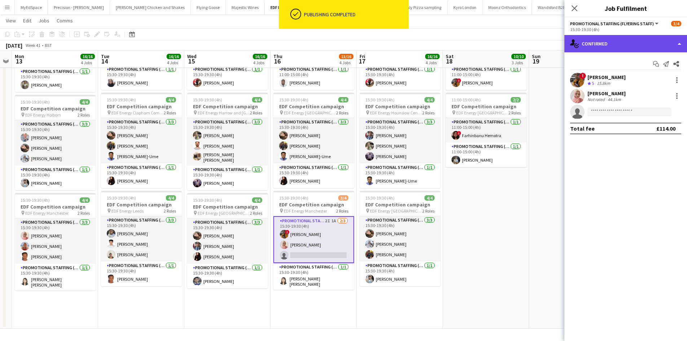
click at [618, 39] on div "single-neutral-actions-check-2 Confirmed" at bounding box center [626, 43] width 123 height 17
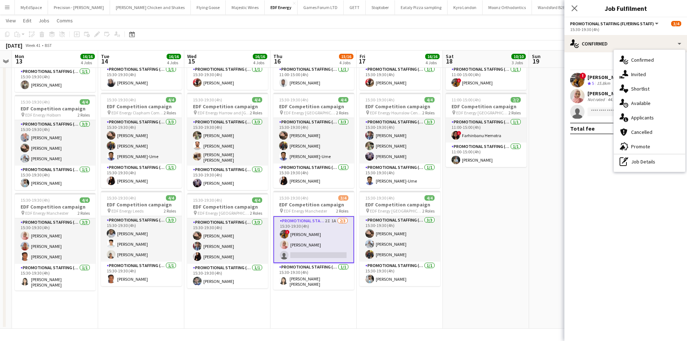
click at [632, 119] on span "Applicants" at bounding box center [642, 117] width 23 height 6
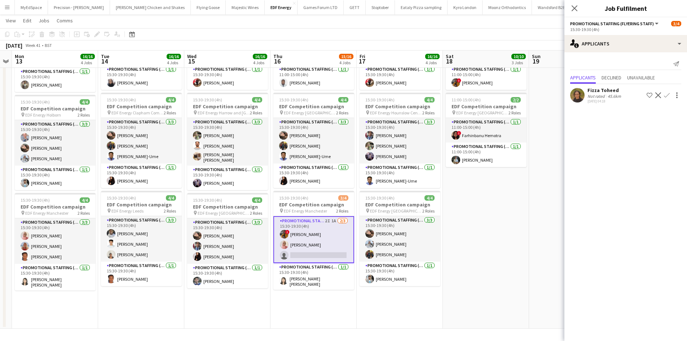
drag, startPoint x: 481, startPoint y: 234, endPoint x: 475, endPoint y: 230, distance: 7.1
click at [481, 234] on app-date-cell "11:00-15:00 (4h) 4/4 EDF Competition campaign pin EDF Energy Leeds 2 Roles Prom…" at bounding box center [486, 111] width 86 height 435
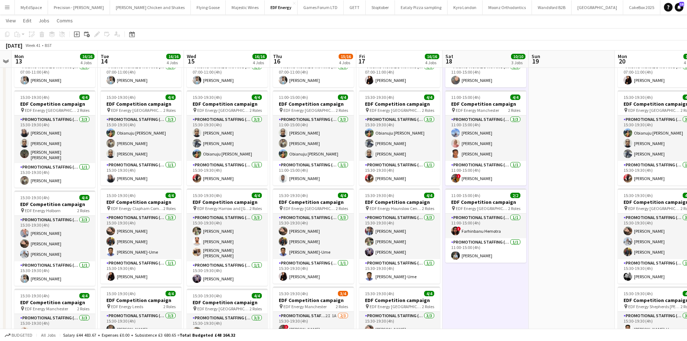
scroll to position [43, 0]
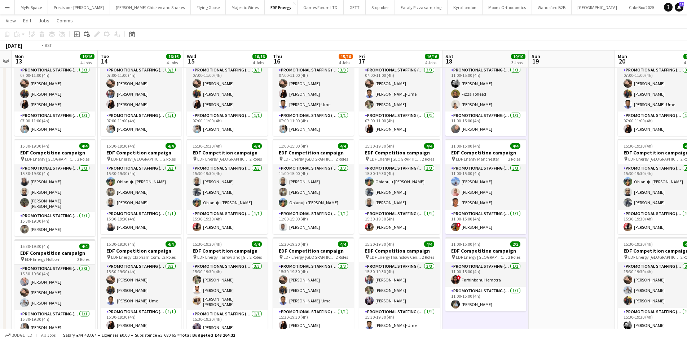
drag, startPoint x: 276, startPoint y: 127, endPoint x: 256, endPoint y: 122, distance: 20.0
click at [257, 122] on app-calendar-viewport "Thu 9 12/12 3 Jobs Fri 10 16/16 4 Jobs Sat 11 14/14 4 Jobs Sun 12 Mon 13 16/16 …" at bounding box center [343, 229] width 687 height 488
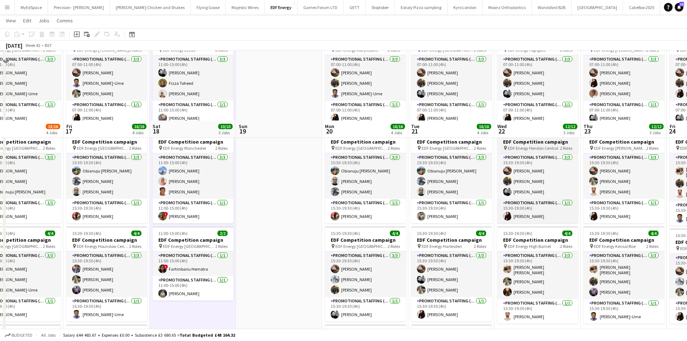
scroll to position [0, 0]
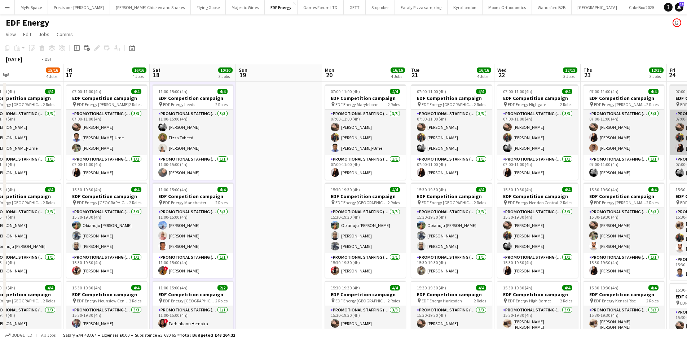
drag, startPoint x: 553, startPoint y: 189, endPoint x: 400, endPoint y: 140, distance: 160.1
click at [220, 114] on app-calendar-viewport "Sun 12 Mon 13 16/16 4 Jobs Tue 14 16/16 4 Jobs Wed 15 16/16 4 Jobs Thu 16 15/16…" at bounding box center [343, 290] width 687 height 452
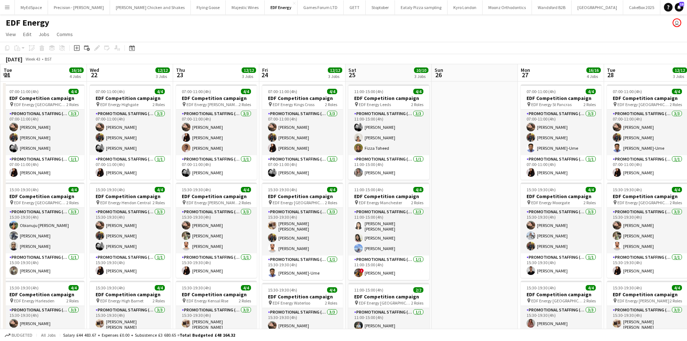
drag, startPoint x: 520, startPoint y: 148, endPoint x: 372, endPoint y: 128, distance: 149.9
click at [181, 97] on app-calendar-viewport "Sat 18 10/10 3 Jobs Sun 19 Mon 20 16/16 4 Jobs Tue 21 16/16 4 Jobs Wed 22 12/12…" at bounding box center [343, 290] width 687 height 452
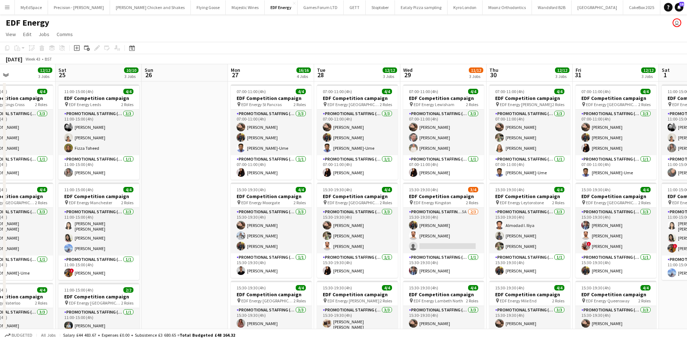
click at [382, 135] on app-calendar-viewport "Tue 21 16/16 4 Jobs Wed 22 12/12 3 Jobs Thu 23 12/12 3 Jobs Fri 24 12/12 3 Jobs…" at bounding box center [343, 290] width 687 height 452
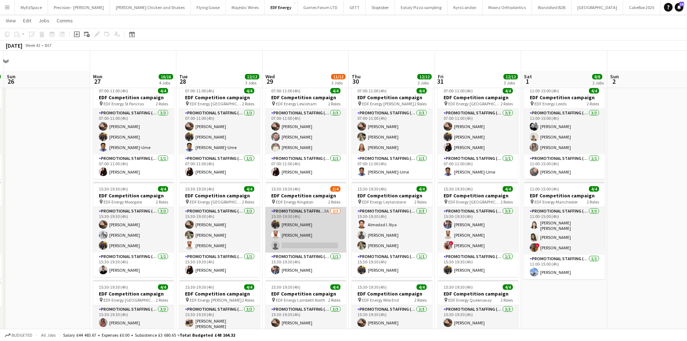
scroll to position [36, 0]
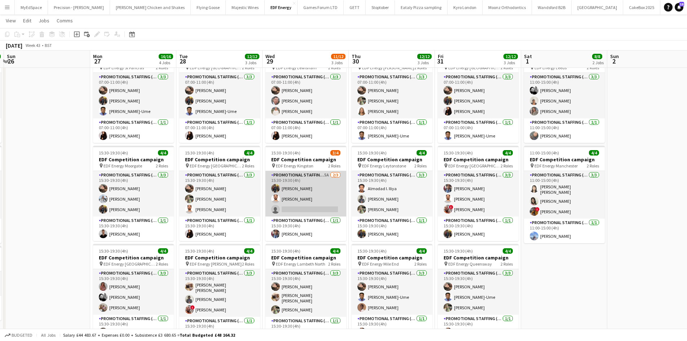
click at [324, 175] on app-card-role "Promotional Staffing (Flyering Staff) 5A 2/3 15:30-19:30 (4h) Martin Brady Arju…" at bounding box center [305, 193] width 81 height 45
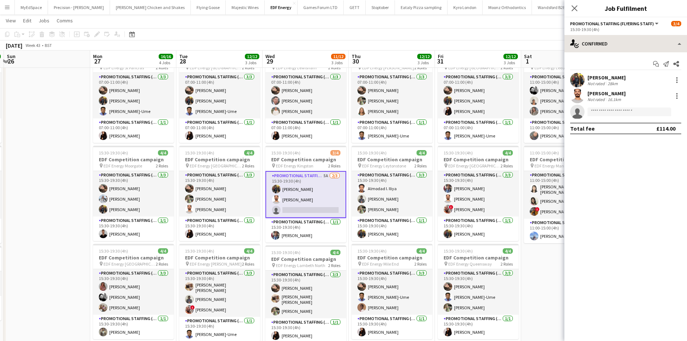
drag, startPoint x: 614, startPoint y: 31, endPoint x: 612, endPoint y: 39, distance: 8.4
click at [612, 39] on div "Promotional Staffing (Flyering Staff) All roles Promotional Staffing (Flyering …" at bounding box center [626, 179] width 123 height 324
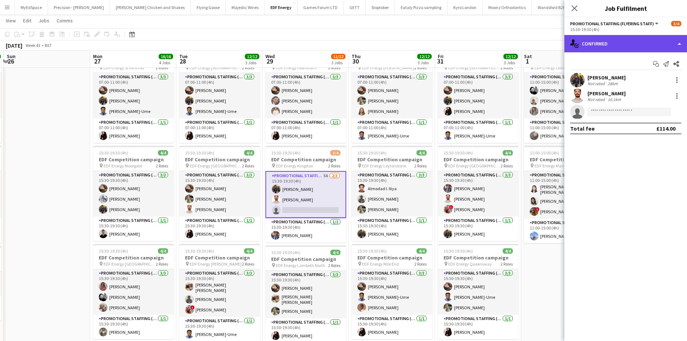
click at [612, 41] on div "single-neutral-actions-check-2 Confirmed" at bounding box center [626, 43] width 123 height 17
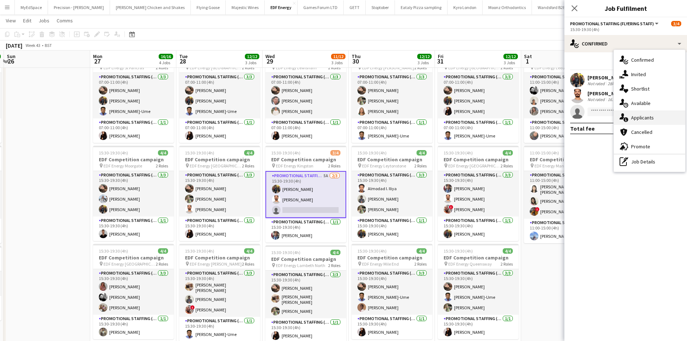
click at [649, 118] on span "Applicants" at bounding box center [642, 117] width 23 height 6
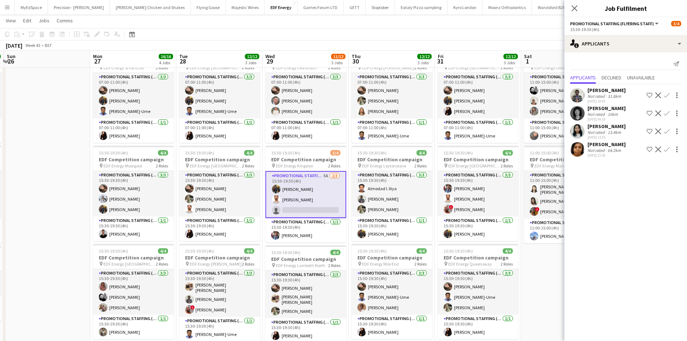
click at [670, 114] on button "Confirm" at bounding box center [667, 113] width 9 height 9
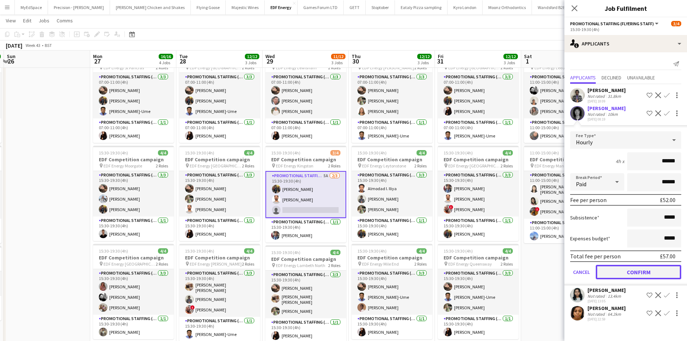
click at [641, 271] on button "Confirm" at bounding box center [638, 272] width 85 height 14
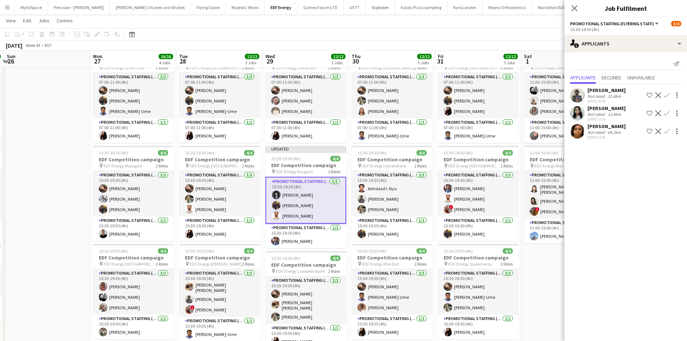
click at [538, 265] on app-date-cell "11:00-15:00 (4h) 4/4 EDF Competition campaign pin EDF Energy Leeds 2 Roles Prom…" at bounding box center [564, 262] width 86 height 435
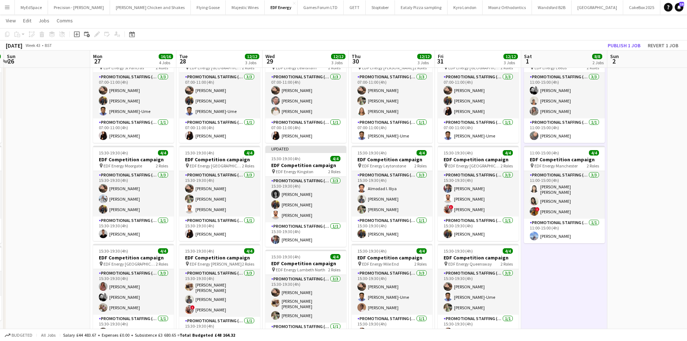
scroll to position [0, 288]
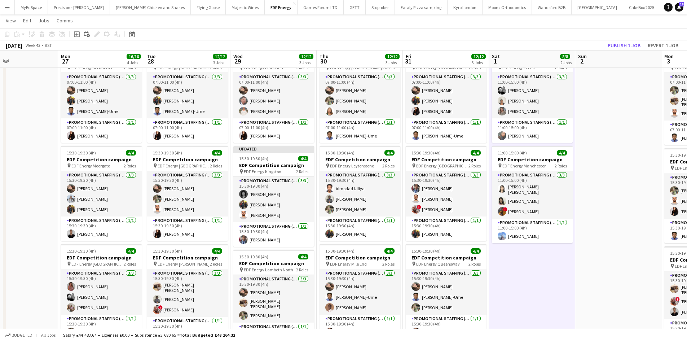
drag, startPoint x: 618, startPoint y: 229, endPoint x: 597, endPoint y: 212, distance: 26.9
click at [597, 213] on app-calendar-viewport "Thu 23 12/12 3 Jobs Fri 24 12/12 3 Jobs Sat 25 10/10 3 Jobs Sun 26 Mon 27 16/16…" at bounding box center [343, 236] width 687 height 488
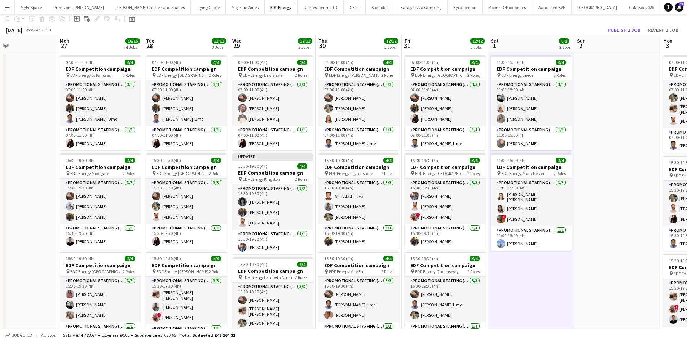
scroll to position [7, 0]
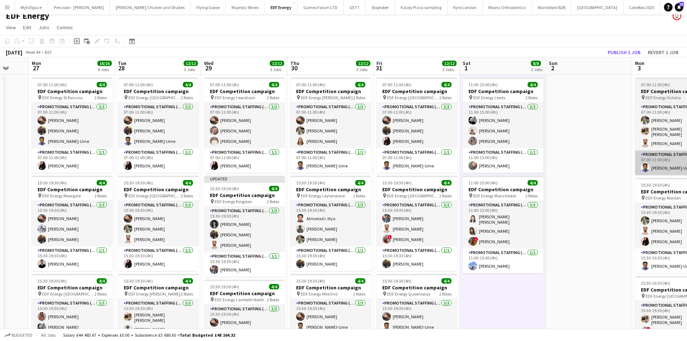
drag, startPoint x: 569, startPoint y: 186, endPoint x: 508, endPoint y: 170, distance: 63.7
click at [426, 171] on app-calendar-viewport "Thu 23 12/12 3 Jobs Fri 24 12/12 3 Jobs Sat 25 10/10 3 Jobs Sun 26 Mon 27 16/16…" at bounding box center [343, 283] width 687 height 452
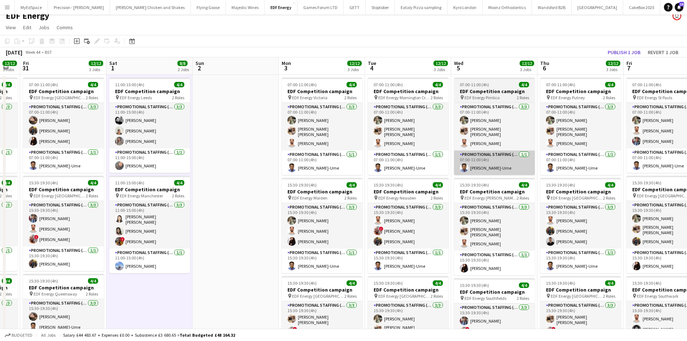
scroll to position [0, 349]
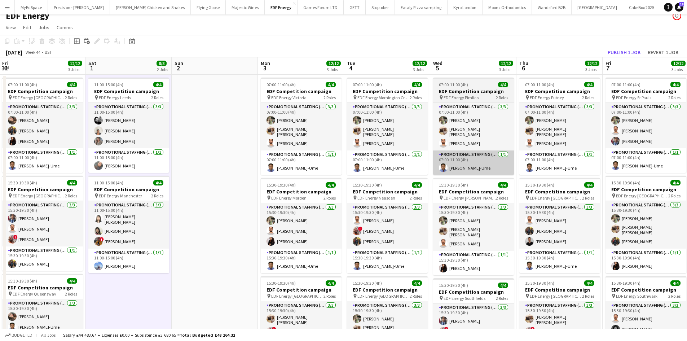
drag, startPoint x: 475, startPoint y: 173, endPoint x: 480, endPoint y: 164, distance: 9.9
click at [437, 164] on app-calendar-viewport "Mon 27 16/16 4 Jobs Tue 28 12/12 3 Jobs Wed 29 12/12 3 Jobs Thu 30 12/12 3 Jobs…" at bounding box center [343, 283] width 687 height 452
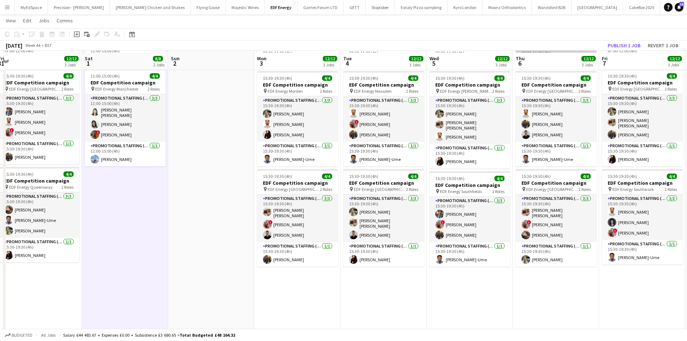
scroll to position [7, 0]
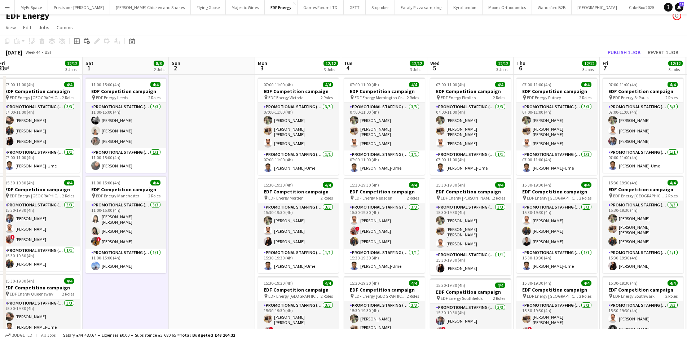
drag, startPoint x: 537, startPoint y: 167, endPoint x: 397, endPoint y: 150, distance: 141.0
click at [397, 150] on app-calendar-viewport "Mon 27 16/16 4 Jobs Tue 28 12/12 3 Jobs Wed 29 12/12 3 Jobs Thu 30 12/12 3 Jobs…" at bounding box center [343, 283] width 687 height 452
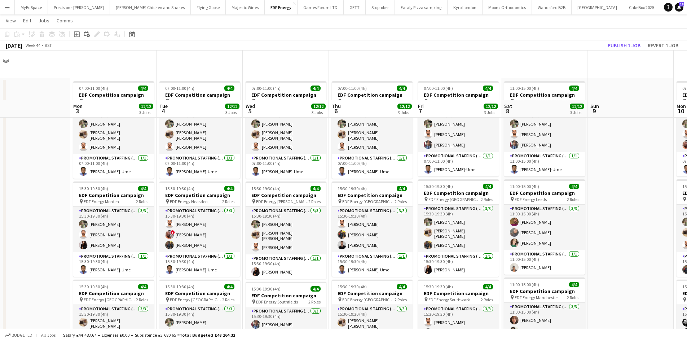
scroll to position [0, 0]
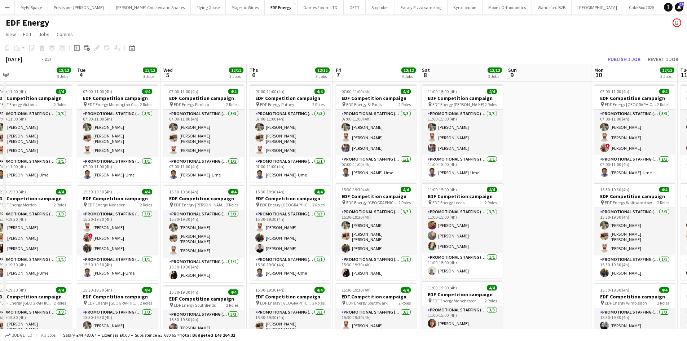
drag, startPoint x: 517, startPoint y: 162, endPoint x: 383, endPoint y: 140, distance: 135.7
click at [365, 140] on app-calendar-viewport "Fri 31 12/12 3 Jobs Sat 1 8/8 2 Jobs Sun 2 Mon 3 12/12 3 Jobs Tue 4 12/12 3 Job…" at bounding box center [343, 290] width 687 height 452
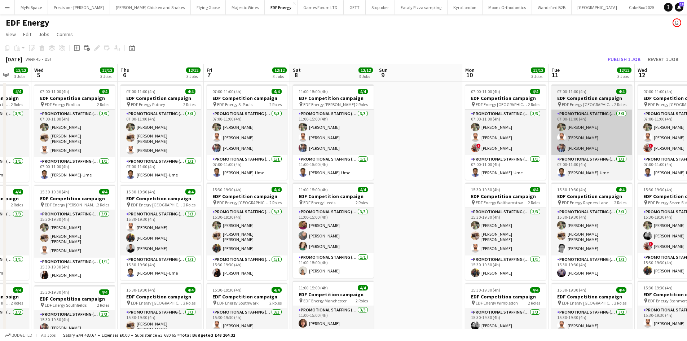
drag, startPoint x: 437, startPoint y: 129, endPoint x: 415, endPoint y: 124, distance: 22.7
click at [363, 119] on app-calendar-viewport "Sun 2 Mon 3 12/12 3 Jobs Tue 4 12/12 3 Jobs Wed 5 12/12 3 Jobs Thu 6 12/12 3 Jo…" at bounding box center [343, 290] width 687 height 452
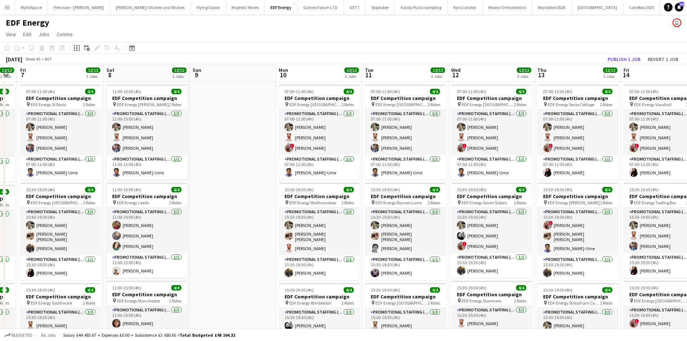
drag, startPoint x: 584, startPoint y: 156, endPoint x: 306, endPoint y: 127, distance: 279.2
click at [306, 127] on app-calendar-viewport "Tue 4 12/12 3 Jobs Wed 5 12/12 3 Jobs Thu 6 12/12 3 Jobs Fri 7 12/12 3 Jobs Sat…" at bounding box center [343, 290] width 687 height 452
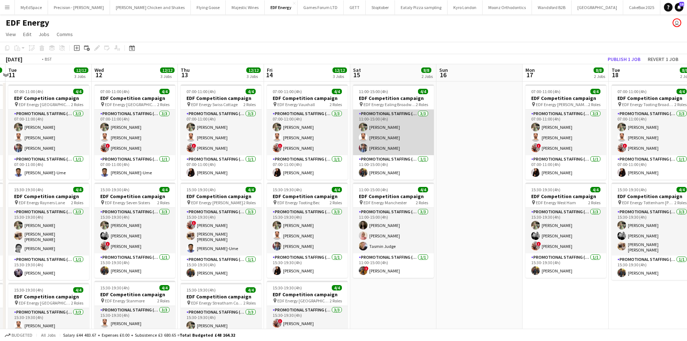
drag, startPoint x: 411, startPoint y: 135, endPoint x: 394, endPoint y: 132, distance: 16.9
click at [389, 132] on app-calendar-viewport "Fri 7 12/12 3 Jobs Sat 8 12/12 3 Jobs Sun 9 Mon 10 12/12 3 Jobs Tue 11 12/12 3 …" at bounding box center [343, 290] width 687 height 452
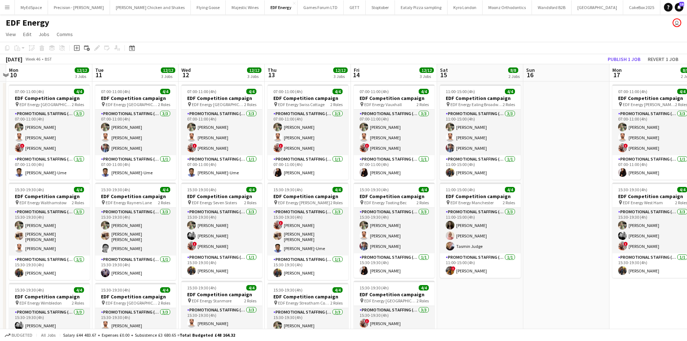
drag, startPoint x: 579, startPoint y: 154, endPoint x: 321, endPoint y: 129, distance: 259.1
click at [321, 129] on app-calendar-viewport "Fri 7 12/12 3 Jobs Sat 8 12/12 3 Jobs Sun 9 Mon 10 12/12 3 Jobs Tue 11 12/12 3 …" at bounding box center [343, 290] width 687 height 452
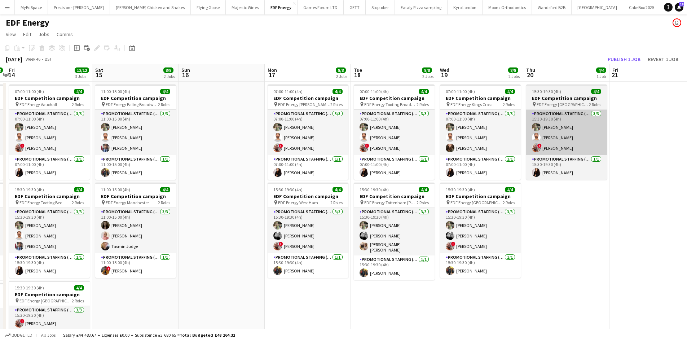
scroll to position [0, 339]
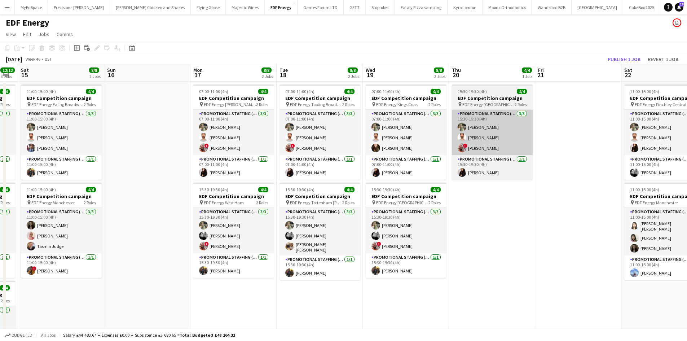
drag, startPoint x: 522, startPoint y: 149, endPoint x: 445, endPoint y: 149, distance: 76.5
click at [445, 149] on app-calendar-viewport "Tue 11 12/12 3 Jobs Wed 12 12/12 3 Jobs Thu 13 12/12 3 Jobs Fri 14 12/12 3 Jobs…" at bounding box center [343, 290] width 687 height 452
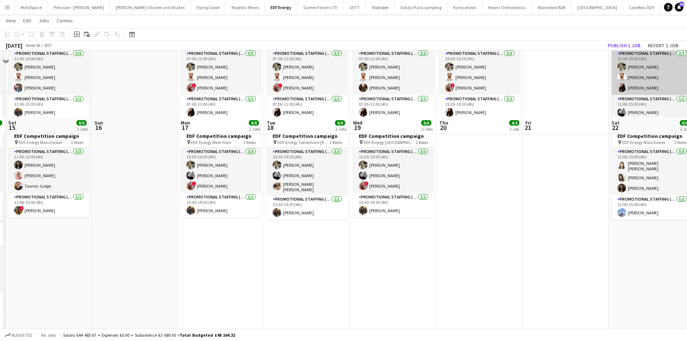
scroll to position [0, 0]
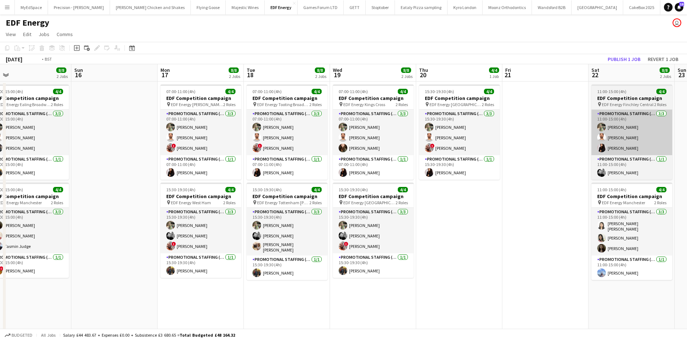
drag, startPoint x: 577, startPoint y: 123, endPoint x: 416, endPoint y: 111, distance: 162.1
click at [410, 107] on app-calendar-viewport "Tue 11 12/12 3 Jobs Wed 12 12/12 3 Jobs Thu 13 12/12 3 Jobs Fri 14 12/12 3 Jobs…" at bounding box center [343, 290] width 687 height 452
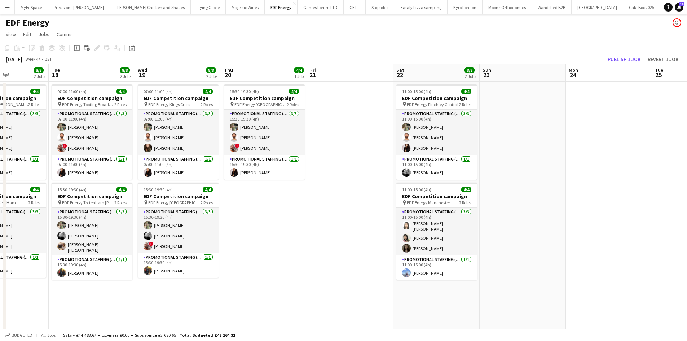
scroll to position [0, 348]
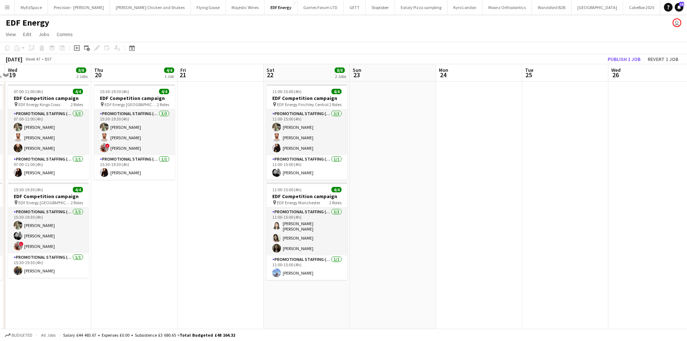
drag, startPoint x: 481, startPoint y: 133, endPoint x: 423, endPoint y: 135, distance: 58.1
click at [417, 135] on app-calendar-viewport "Sat 15 8/8 2 Jobs Sun 16 Mon 17 8/8 2 Jobs Tue 18 8/8 2 Jobs Wed 19 8/8 2 Jobs …" at bounding box center [343, 290] width 687 height 452
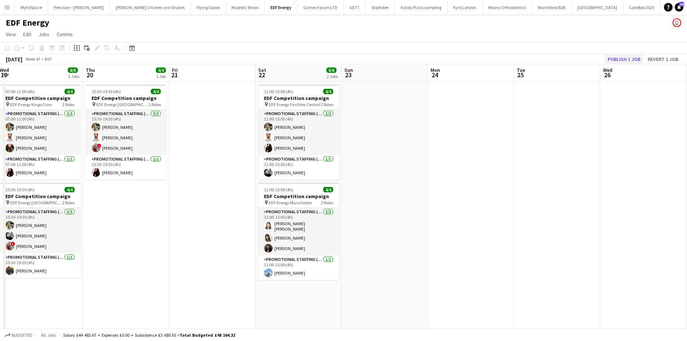
click at [634, 54] on div "Copy Paste Paste Ctrl+V Paste with crew Ctrl+Shift+V Paste linked Job Delete Gr…" at bounding box center [343, 53] width 687 height 22
click at [632, 58] on button "Publish 1 job" at bounding box center [624, 58] width 39 height 9
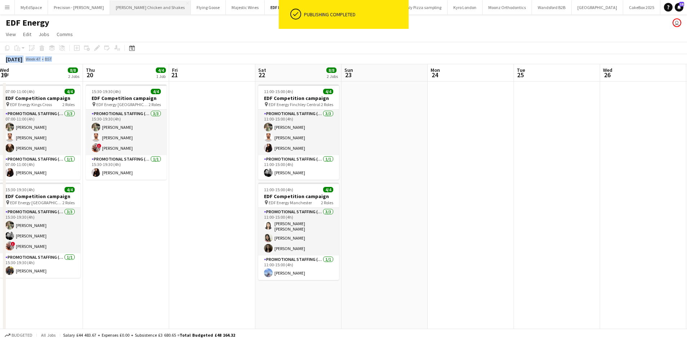
drag, startPoint x: 219, startPoint y: 129, endPoint x: 163, endPoint y: 5, distance: 136.6
click at [219, 129] on app-date-cell at bounding box center [212, 299] width 86 height 435
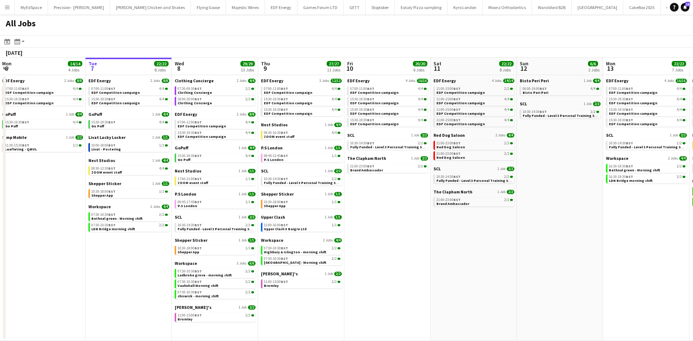
drag, startPoint x: 380, startPoint y: 218, endPoint x: 552, endPoint y: 220, distance: 171.7
click at [552, 220] on app-calendar-viewport "Sat 4 40/40 10 Jobs Sun 5 2/2 1 Job Mon 6 14/14 4 Jobs Tue 7 22/22 8 Jobs Wed 8…" at bounding box center [346, 199] width 693 height 283
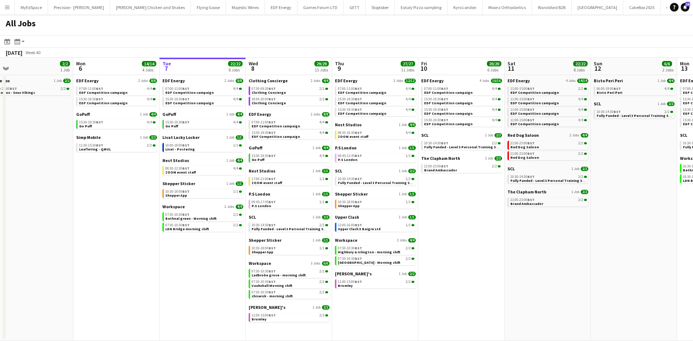
scroll to position [0, 276]
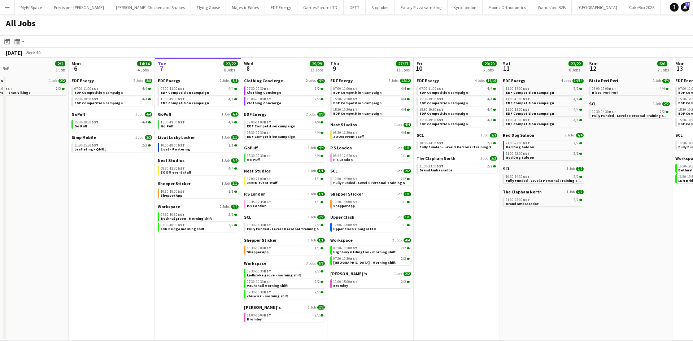
drag, startPoint x: 492, startPoint y: 201, endPoint x: 460, endPoint y: 199, distance: 32.9
click at [460, 199] on app-calendar-viewport "Thu 2 26/26 13 Jobs Fri 3 25/25 10 Jobs Sat 4 40/40 10 Jobs Sun 5 2/2 1 Job Mon…" at bounding box center [346, 199] width 693 height 283
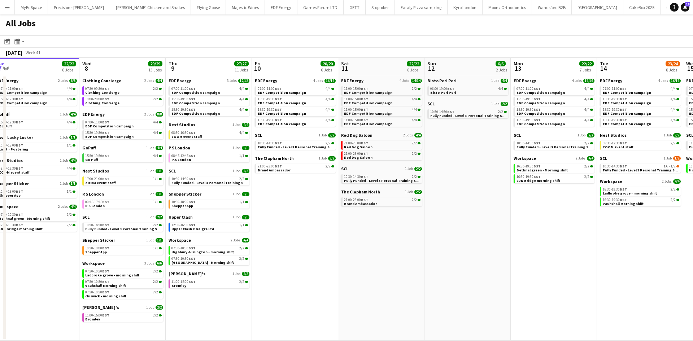
drag, startPoint x: 476, startPoint y: 197, endPoint x: 470, endPoint y: 194, distance: 7.1
click at [470, 194] on app-calendar-viewport "Sat 4 40/40 10 Jobs Sun 5 2/2 1 Job Mon 6 14/14 4 Jobs Tue 7 22/22 8 Jobs Wed 8…" at bounding box center [346, 199] width 693 height 283
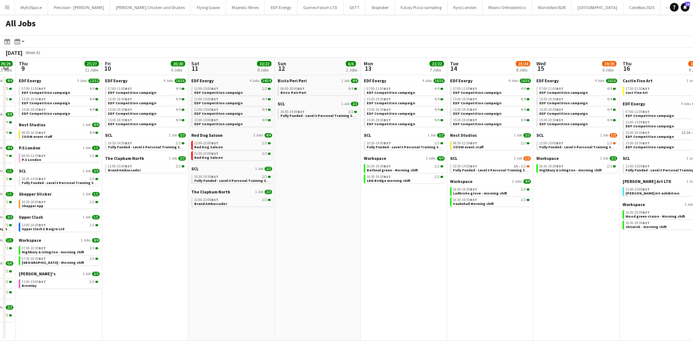
drag, startPoint x: 414, startPoint y: 245, endPoint x: 350, endPoint y: 235, distance: 64.5
click at [350, 235] on app-calendar-viewport "Mon 6 14/14 4 Jobs Tue 7 22/22 8 Jobs Wed 8 29/29 13 Jobs Thu 9 27/27 11 Jobs F…" at bounding box center [346, 199] width 693 height 283
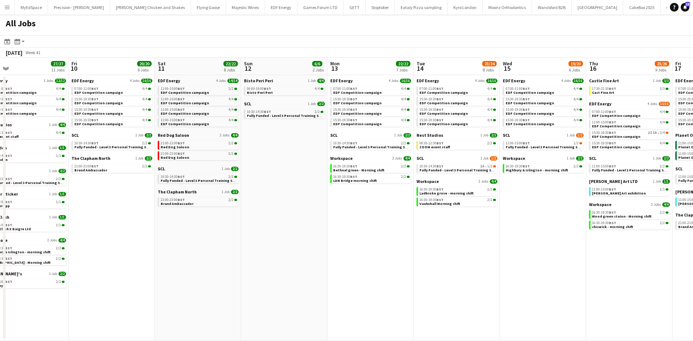
drag, startPoint x: 482, startPoint y: 249, endPoint x: 454, endPoint y: 244, distance: 28.6
click at [455, 245] on app-calendar-viewport "Mon 6 14/14 4 Jobs Tue 7 22/22 8 Jobs Wed 8 29/29 13 Jobs Thu 9 27/27 11 Jobs F…" at bounding box center [346, 199] width 693 height 283
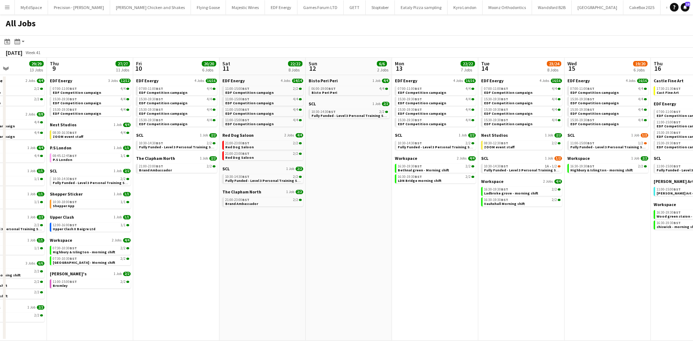
click at [372, 227] on app-all-jobs "All Jobs Date picker [DATE] [DATE] [DATE] M [DATE] T [DATE] W [DATE] T [DATE] F…" at bounding box center [346, 177] width 693 height 326
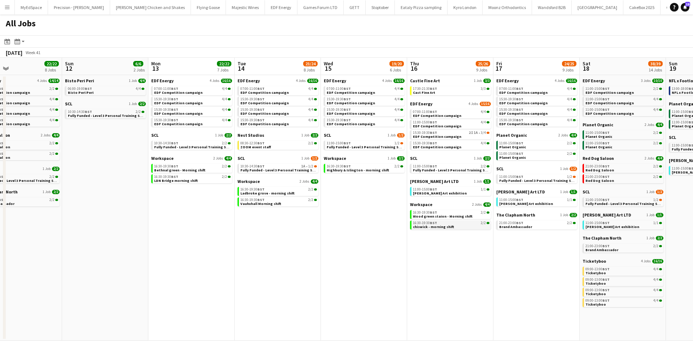
drag, startPoint x: 528, startPoint y: 254, endPoint x: 487, endPoint y: 221, distance: 52.6
click at [457, 238] on app-calendar-viewport "Wed 8 29/29 13 Jobs Thu 9 27/27 11 Jobs Fri 10 20/20 6 Jobs Sat 11 22/22 8 Jobs…" at bounding box center [346, 199] width 693 height 283
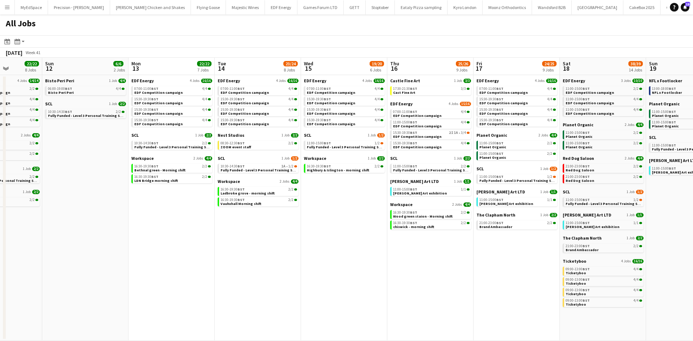
drag, startPoint x: 485, startPoint y: 251, endPoint x: 465, endPoint y: 249, distance: 20.0
click at [465, 249] on app-calendar-viewport "Wed 8 29/29 13 Jobs Thu 9 27/27 11 Jobs Fri 10 20/20 6 Jobs Sat 11 22/22 8 Jobs…" at bounding box center [346, 199] width 693 height 283
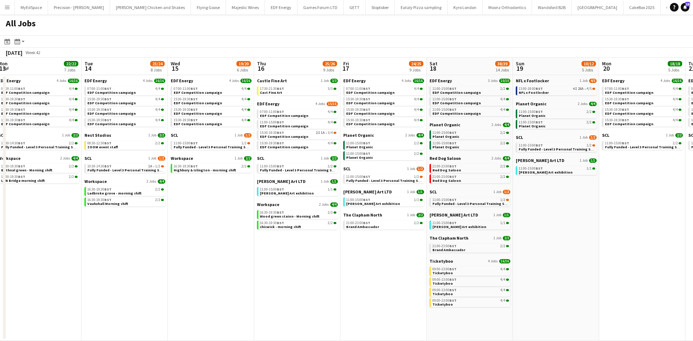
drag, startPoint x: 623, startPoint y: 273, endPoint x: 497, endPoint y: 258, distance: 126.5
click at [497, 258] on app-calendar-viewport "Fri 10 20/20 6 Jobs Sat 11 22/22 8 Jobs Sun 12 6/6 2 Jobs Mon 13 22/22 7 Jobs T…" at bounding box center [346, 199] width 693 height 283
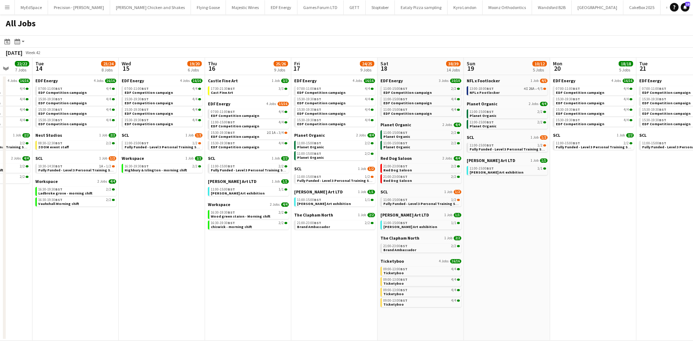
scroll to position [0, 223]
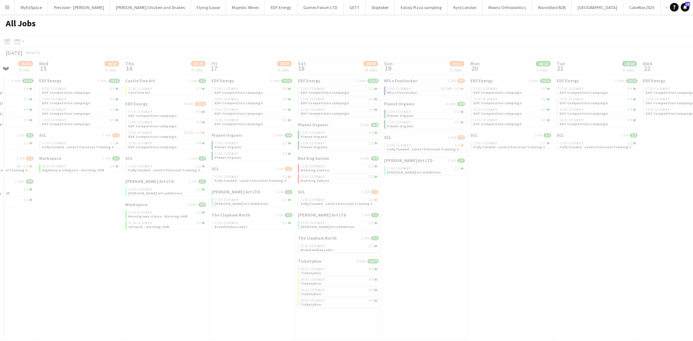
drag, startPoint x: 592, startPoint y: 249, endPoint x: 464, endPoint y: 254, distance: 127.8
click at [440, 254] on app-all-jobs "All Jobs Date picker OCT 2025 OCT 2025 Monday M Tuesday T Wednesday W Thursday …" at bounding box center [346, 177] width 693 height 326
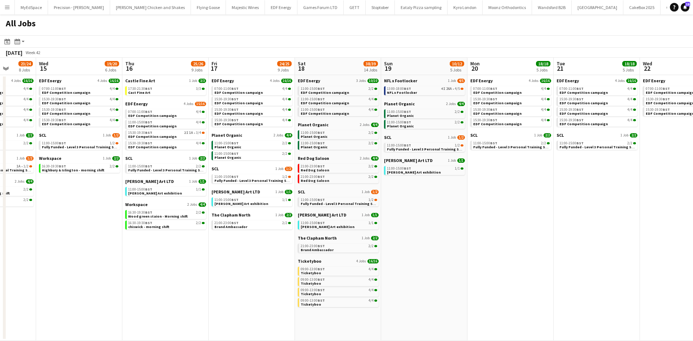
scroll to position [0, 303]
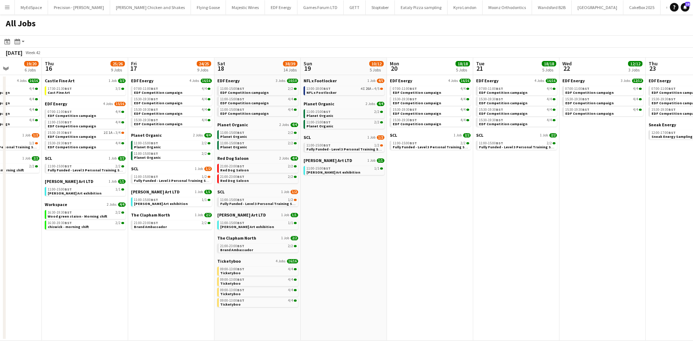
drag, startPoint x: 608, startPoint y: 224, endPoint x: 385, endPoint y: 224, distance: 222.9
click at [385, 224] on app-calendar-viewport "Sun 12 6/6 2 Jobs Mon 13 22/22 7 Jobs Tue 14 23/24 8 Jobs Wed 15 19/20 6 Jobs T…" at bounding box center [346, 199] width 693 height 283
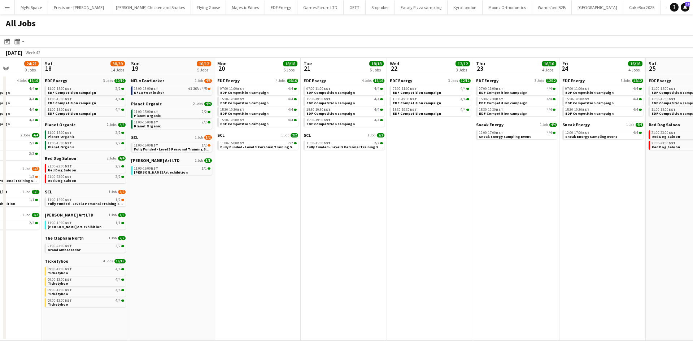
scroll to position [0, 257]
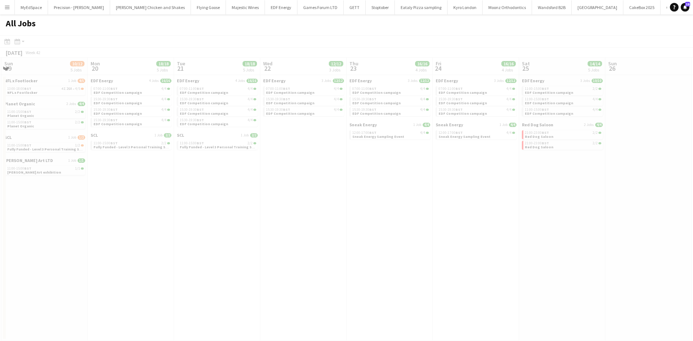
drag, startPoint x: 610, startPoint y: 221, endPoint x: 566, endPoint y: 220, distance: 44.7
click at [363, 203] on app-all-jobs "All Jobs Date picker OCT 2025 OCT 2025 Monday M Tuesday T Wednesday W Thursday …" at bounding box center [346, 177] width 693 height 326
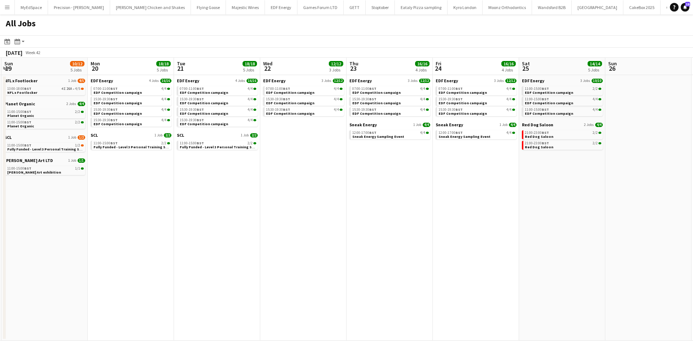
drag, startPoint x: 223, startPoint y: 243, endPoint x: 468, endPoint y: 268, distance: 245.9
click at [539, 274] on app-calendar-viewport "Thu 16 25/26 9 Jobs Fri 17 24/25 9 Jobs Sat 18 38/39 14 Jobs Sun 19 10/12 5 Job…" at bounding box center [346, 199] width 693 height 283
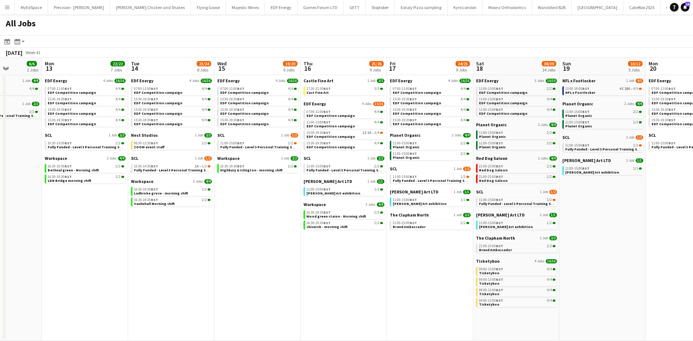
drag, startPoint x: 375, startPoint y: 262, endPoint x: 411, endPoint y: 260, distance: 35.4
click at [412, 260] on app-calendar-viewport "Fri 10 20/20 6 Jobs Sat 11 22/22 8 Jobs Sun 12 6/6 2 Jobs Mon 13 22/22 7 Jobs T…" at bounding box center [346, 199] width 693 height 283
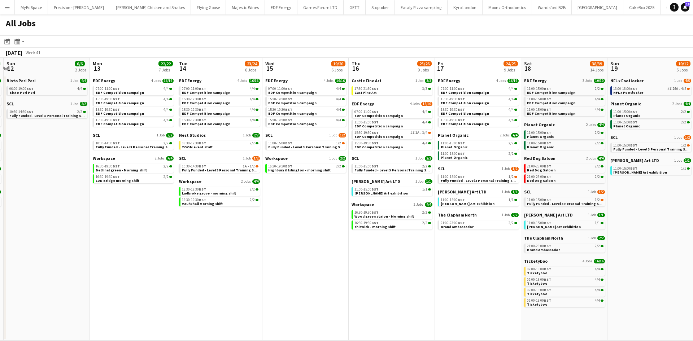
scroll to position [0, 215]
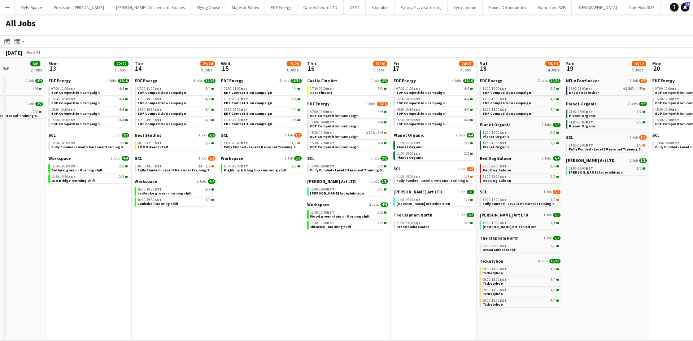
drag, startPoint x: 309, startPoint y: 238, endPoint x: 351, endPoint y: 247, distance: 43.0
click at [393, 250] on app-calendar-viewport "Fri 10 20/20 6 Jobs Sat 11 22/22 8 Jobs Sun 12 6/6 2 Jobs Mon 13 22/22 7 Jobs T…" at bounding box center [346, 199] width 693 height 283
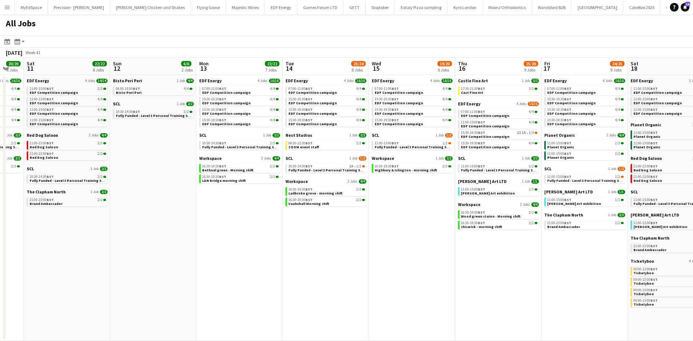
drag, startPoint x: 311, startPoint y: 238, endPoint x: 448, endPoint y: 244, distance: 137.2
click at [445, 244] on app-calendar-viewport "Thu 9 27/27 11 Jobs Fri 10 20/20 6 Jobs Sat 11 22/22 8 Jobs Sun 12 6/6 2 Jobs M…" at bounding box center [346, 199] width 693 height 283
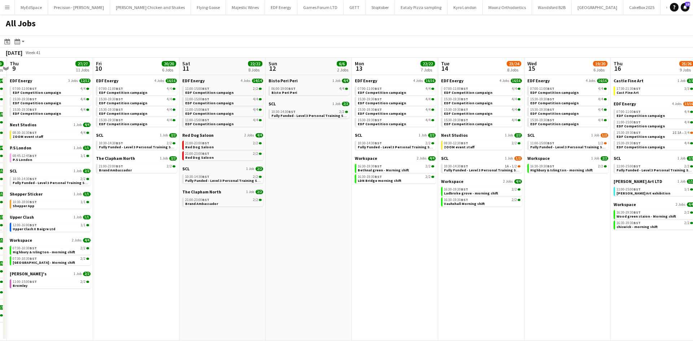
scroll to position [0, 162]
click at [460, 256] on app-calendar-viewport "Tue 7 22/22 8 Jobs Wed 8 29/29 13 Jobs Thu 9 27/27 11 Jobs Fri 10 20/20 6 Jobs …" at bounding box center [346, 199] width 693 height 283
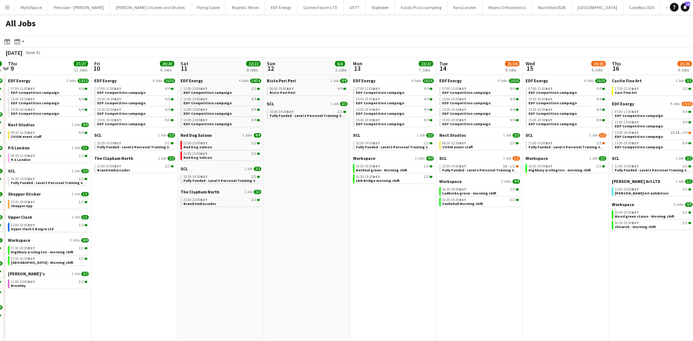
drag, startPoint x: 187, startPoint y: 270, endPoint x: 354, endPoint y: 269, distance: 167.0
click at [354, 269] on app-calendar-viewport "Tue 7 22/22 8 Jobs Wed 8 29/29 13 Jobs Thu 9 27/27 11 Jobs Fri 10 20/20 6 Jobs …" at bounding box center [346, 199] width 693 height 283
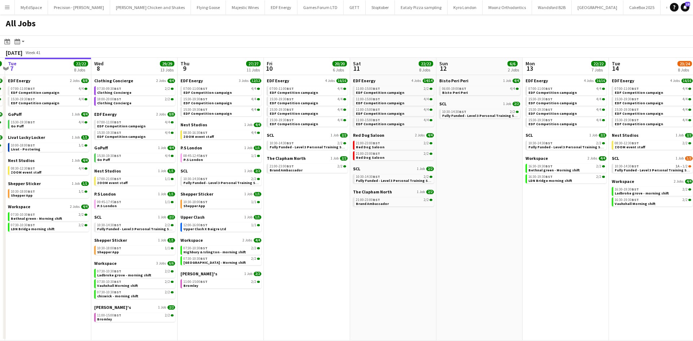
scroll to position [0, 167]
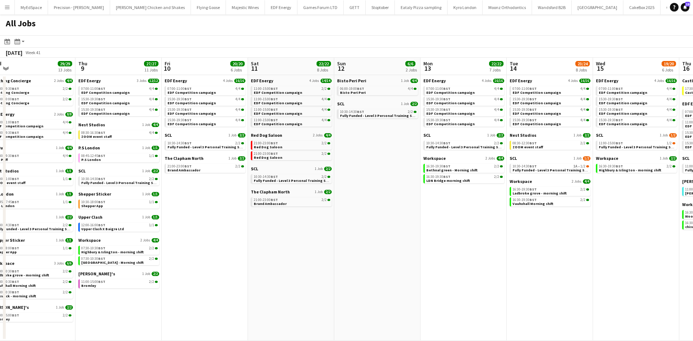
drag, startPoint x: 429, startPoint y: 267, endPoint x: 349, endPoint y: 273, distance: 80.3
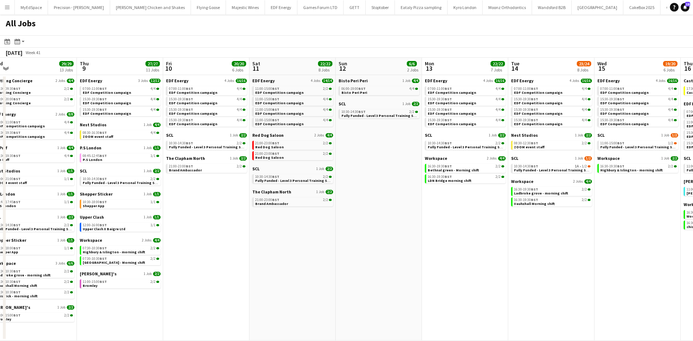
click at [317, 276] on app-calendar-viewport "Sun 5 2/2 1 Job Mon 6 14/14 4 Jobs Tue 7 22/22 8 Jobs Wed 8 29/29 13 Jobs Thu 9…" at bounding box center [346, 199] width 693 height 283
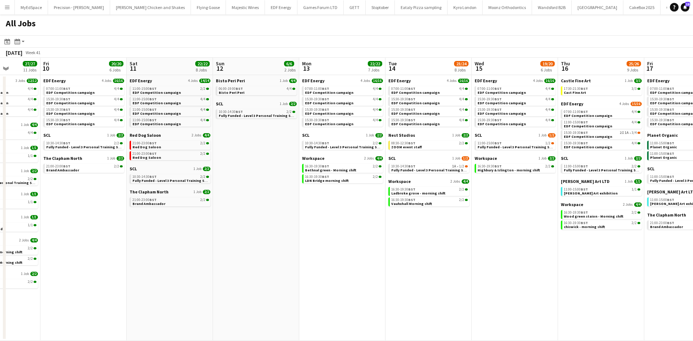
click at [421, 282] on app-calendar-viewport "Tue 7 22/22 8 Jobs Wed 8 29/29 13 Jobs Thu 9 27/27 11 Jobs Fri 10 20/20 6 Jobs …" at bounding box center [346, 199] width 693 height 283
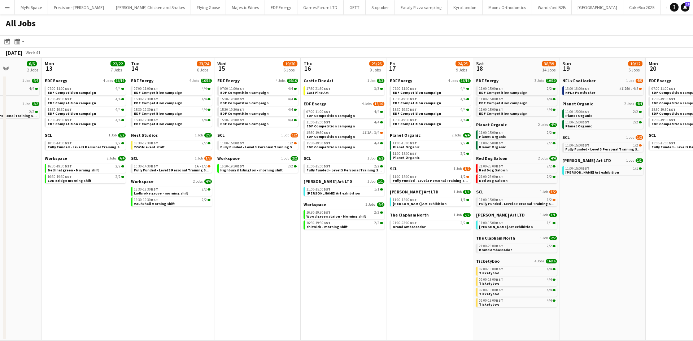
drag, startPoint x: 572, startPoint y: 272, endPoint x: 423, endPoint y: 268, distance: 149.4
click at [424, 270] on app-calendar-viewport "Thu 9 27/27 11 Jobs Fri 10 20/20 6 Jobs Sat 11 22/22 8 Jobs Sun 12 6/6 2 Jobs M…" at bounding box center [346, 199] width 693 height 283
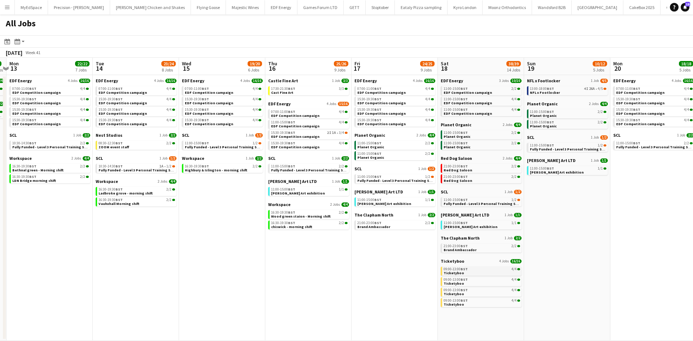
click at [496, 269] on div "09:00-13:00 BST 4/4" at bounding box center [481, 269] width 76 height 4
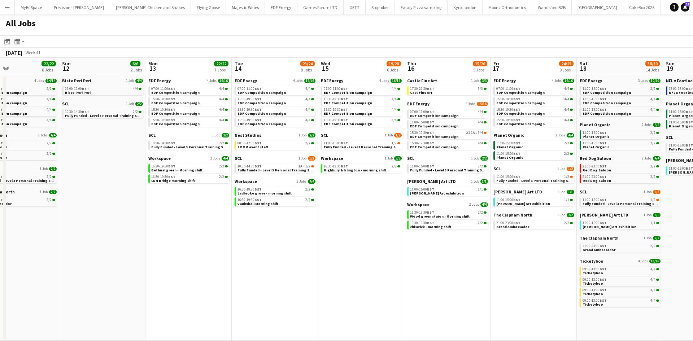
drag, startPoint x: 292, startPoint y: 301, endPoint x: 478, endPoint y: 270, distance: 188.3
click at [512, 278] on app-calendar-viewport "Thu 9 27/27 11 Jobs Fri 10 20/20 6 Jobs Sat 11 22/22 8 Jobs Sun 12 6/6 2 Jobs M…" at bounding box center [346, 199] width 693 height 283
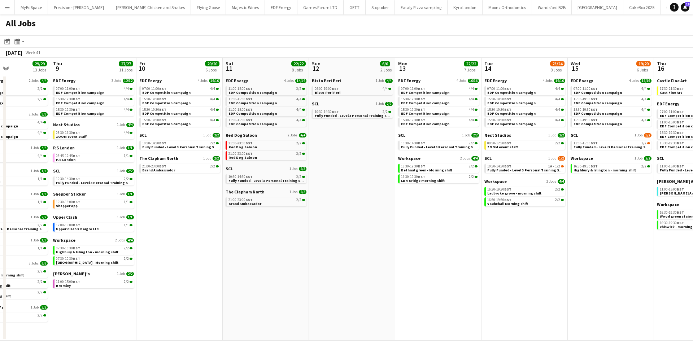
drag, startPoint x: 316, startPoint y: 250, endPoint x: 534, endPoint y: 254, distance: 217.5
click at [548, 254] on app-calendar-viewport "Mon 6 14/14 4 Jobs Tue 7 22/22 8 Jobs Wed 8 29/29 13 Jobs Thu 9 27/27 11 Jobs F…" at bounding box center [346, 199] width 693 height 283
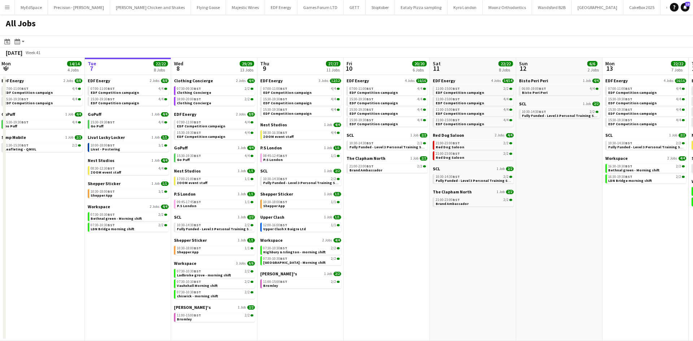
drag, startPoint x: 344, startPoint y: 267, endPoint x: 444, endPoint y: 269, distance: 100.3
click at [444, 269] on app-calendar-viewport "Sat 4 40/40 10 Jobs Sun 5 2/2 1 Job Mon 6 14/14 4 Jobs Tue 7 22/22 8 Jobs Wed 8…" at bounding box center [346, 199] width 693 height 283
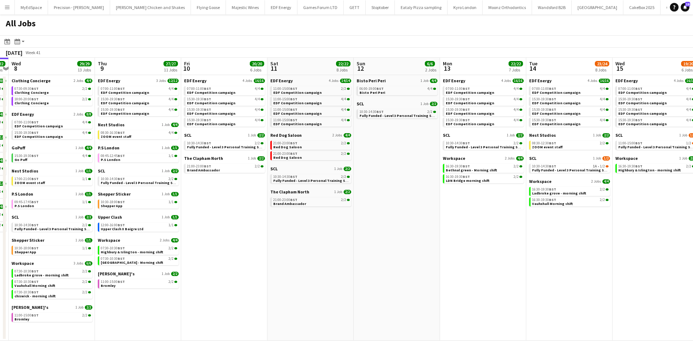
scroll to position [0, 339]
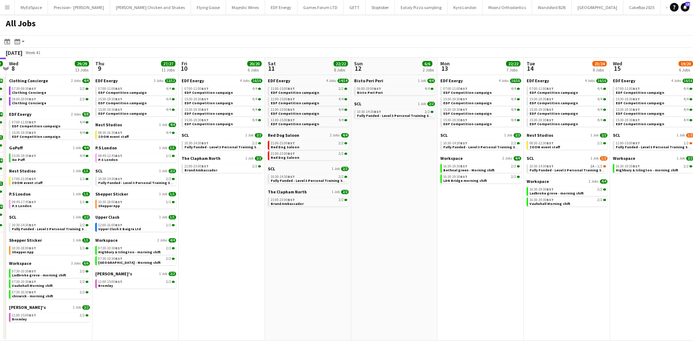
drag, startPoint x: 444, startPoint y: 269, endPoint x: 280, endPoint y: 271, distance: 164.9
click at [280, 271] on app-calendar-viewport "Sat 4 40/40 10 Jobs Sun 5 2/2 1 Job Mon 6 14/14 4 Jobs Tue 7 22/22 8 Jobs Wed 8…" at bounding box center [346, 199] width 693 height 283
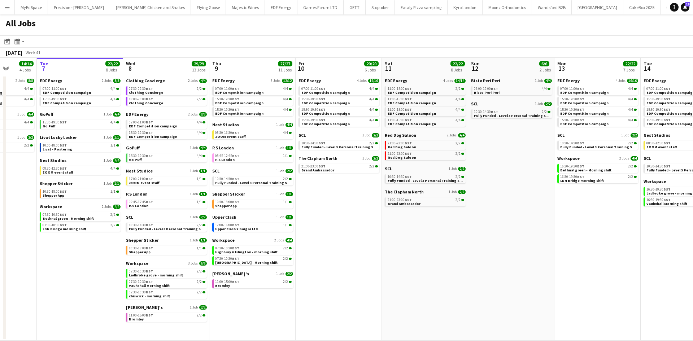
scroll to position [0, 191]
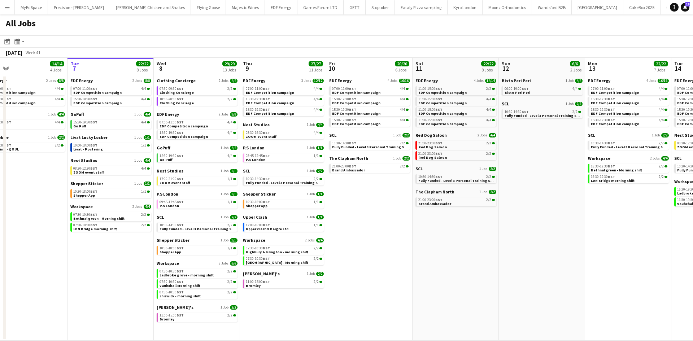
drag, startPoint x: 221, startPoint y: 230, endPoint x: 369, endPoint y: 239, distance: 147.8
click at [369, 239] on app-calendar-viewport "Sat 4 40/40 10 Jobs Sun 5 2/2 1 Job Mon 6 14/14 4 Jobs Tue 7 22/22 8 Jobs Wed 8…" at bounding box center [346, 199] width 693 height 283
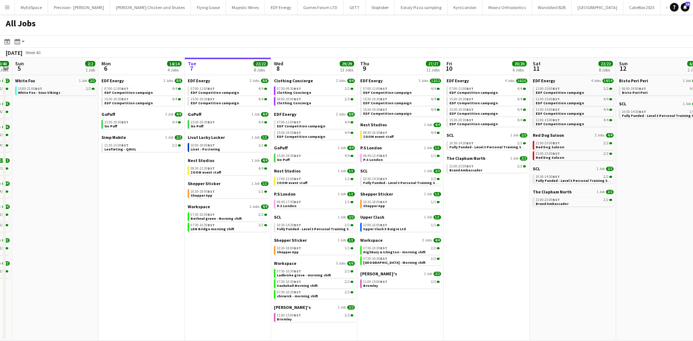
scroll to position [0, 219]
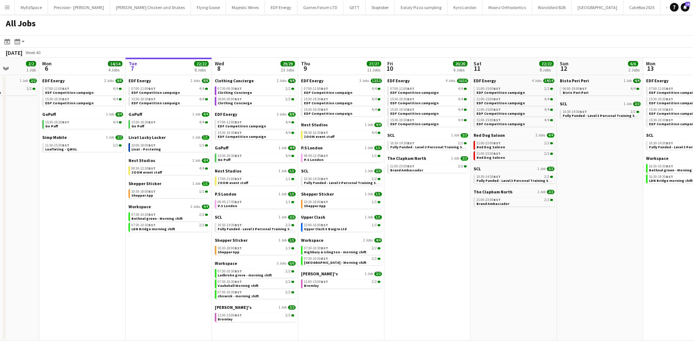
drag, startPoint x: 313, startPoint y: 219, endPoint x: 371, endPoint y: 216, distance: 58.2
click at [371, 216] on app-calendar-viewport "Fri 3 25/25 10 Jobs Sat 4 40/40 10 Jobs Sun 5 2/2 1 Job Mon 6 14/14 4 Jobs Tue …" at bounding box center [346, 199] width 693 height 283
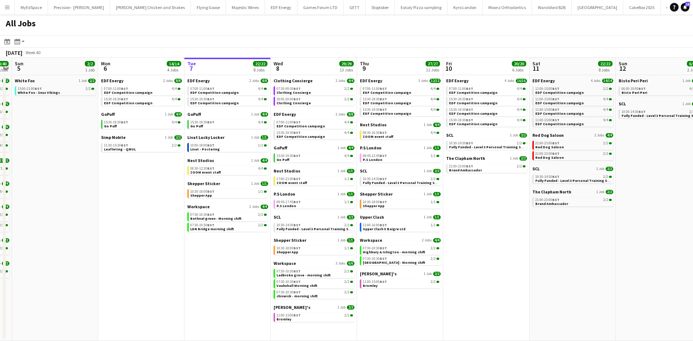
drag, startPoint x: 174, startPoint y: 275, endPoint x: 206, endPoint y: 272, distance: 31.8
click at [224, 272] on app-calendar-viewport "Fri 3 25/25 10 Jobs Sat 4 40/40 10 Jobs Sun 5 2/2 1 Job Mon 6 14/14 4 Jobs Tue …" at bounding box center [346, 199] width 693 height 283
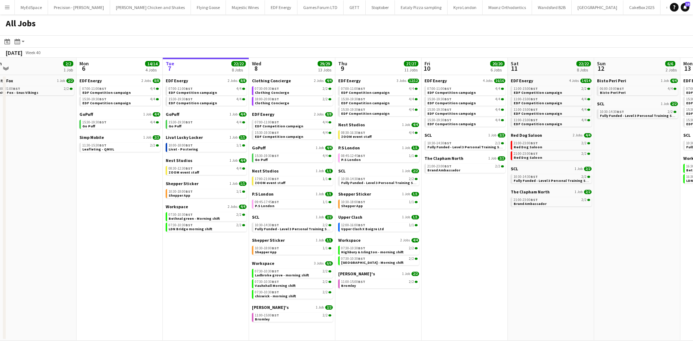
scroll to position [0, 249]
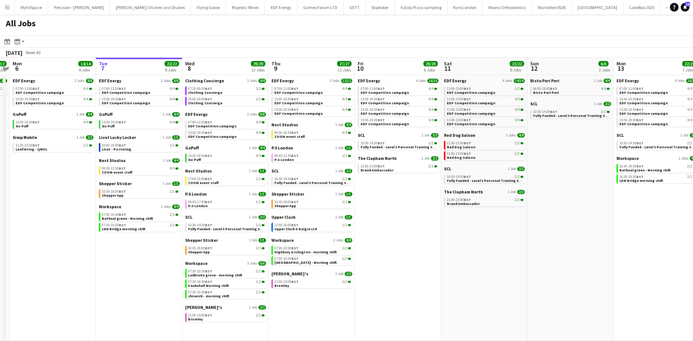
drag, startPoint x: 524, startPoint y: 317, endPoint x: 445, endPoint y: 307, distance: 79.6
click at [445, 307] on app-calendar-viewport "Fri 3 25/25 10 Jobs Sat 4 40/40 10 Jobs Sun 5 2/2 1 Job Mon 6 14/14 4 Jobs Tue …" at bounding box center [346, 199] width 693 height 283
drag, startPoint x: 534, startPoint y: 206, endPoint x: 260, endPoint y: 214, distance: 274.3
click at [260, 213] on app-calendar-viewport "Fri 3 25/25 10 Jobs Sat 4 40/40 10 Jobs Sun 5 2/2 1 Job Mon 6 14/14 4 Jobs Tue …" at bounding box center [346, 199] width 693 height 283
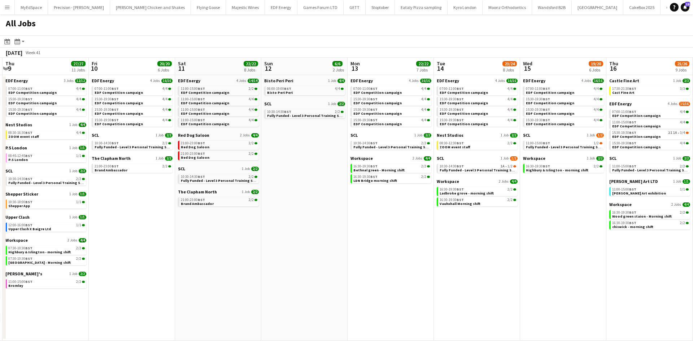
drag, startPoint x: 490, startPoint y: 231, endPoint x: 479, endPoint y: 246, distance: 18.3
click at [391, 229] on app-calendar-viewport "Mon 6 14/14 4 Jobs Tue 7 22/22 8 Jobs Wed 8 29/29 13 Jobs Thu 9 27/27 11 Jobs F…" at bounding box center [346, 199] width 693 height 283
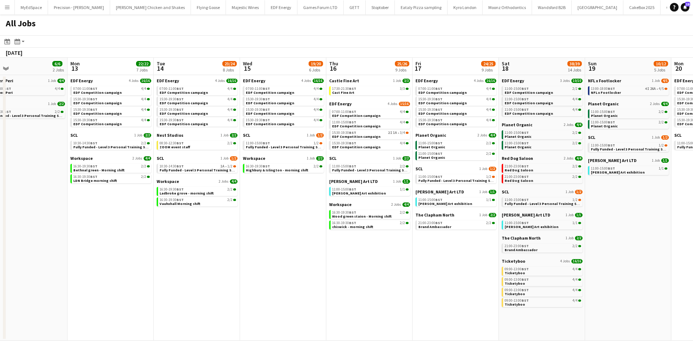
drag, startPoint x: 532, startPoint y: 293, endPoint x: 238, endPoint y: 266, distance: 295.2
click at [238, 266] on app-calendar-viewport "Wed 8 29/29 13 Jobs Thu 9 27/27 11 Jobs Fri 10 20/20 6 Jobs Sat 11 22/22 8 Jobs…" at bounding box center [346, 199] width 693 height 283
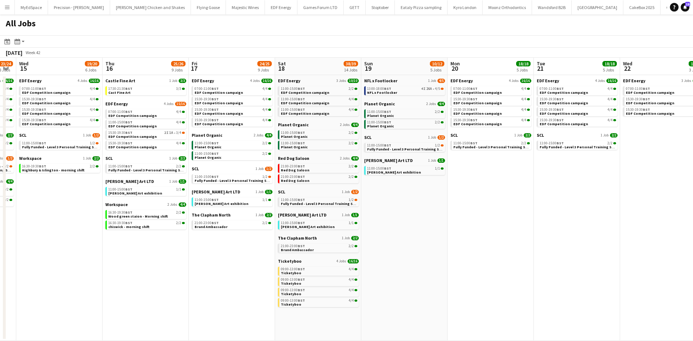
scroll to position [0, 248]
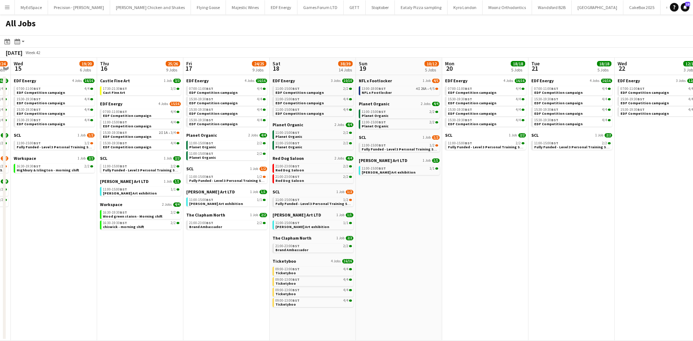
drag, startPoint x: 431, startPoint y: 289, endPoint x: 416, endPoint y: 290, distance: 15.9
click at [416, 290] on app-calendar-viewport "Sun 12 6/6 2 Jobs Mon 13 22/22 7 Jobs Tue 14 23/24 8 Jobs Wed 15 19/20 6 Jobs T…" at bounding box center [346, 199] width 693 height 283
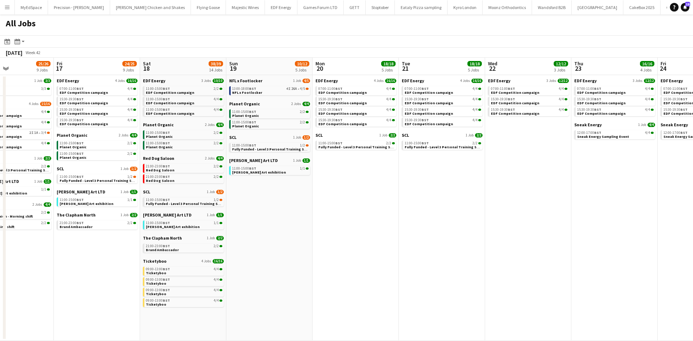
drag, startPoint x: 522, startPoint y: 184, endPoint x: 393, endPoint y: 167, distance: 130.6
click at [393, 167] on app-calendar-viewport "Tue 14 23/24 8 Jobs Wed 15 19/20 6 Jobs Thu 16 25/26 9 Jobs Fri 17 24/25 9 Jobs…" at bounding box center [346, 199] width 693 height 283
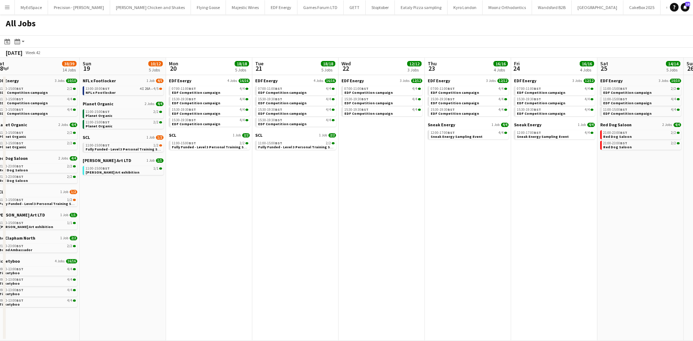
drag, startPoint x: 328, startPoint y: 163, endPoint x: 151, endPoint y: 139, distance: 178.7
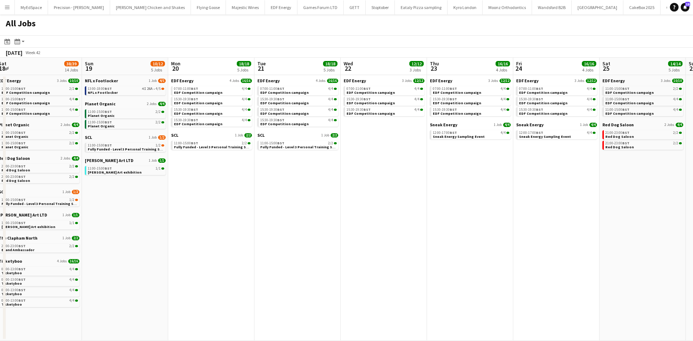
click at [112, 132] on app-calendar-viewport "Tue 14 23/24 8 Jobs Wed 15 19/20 6 Jobs Thu 16 25/26 9 Jobs Fri 17 24/25 9 Jobs…" at bounding box center [346, 199] width 693 height 283
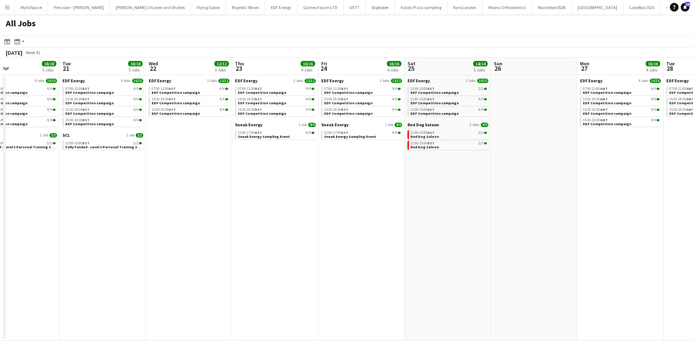
click at [243, 163] on app-all-jobs "All Jobs Date picker OCT 2025 OCT 2025 Monday M Tuesday T Wednesday W Thursday …" at bounding box center [346, 177] width 693 height 326
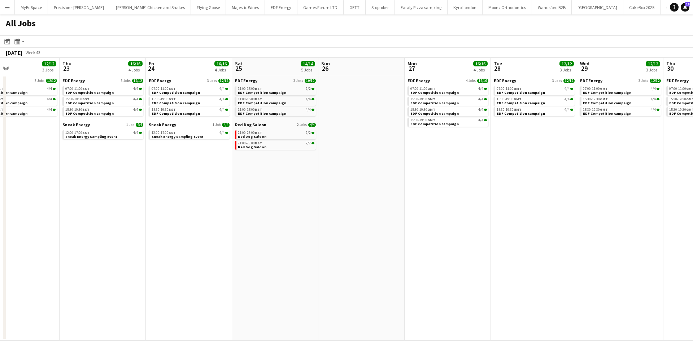
drag, startPoint x: 395, startPoint y: 183, endPoint x: 217, endPoint y: 155, distance: 180.5
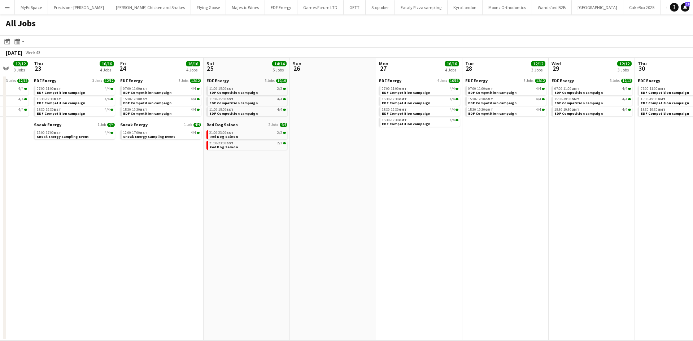
drag, startPoint x: 258, startPoint y: 165, endPoint x: -31, endPoint y: 136, distance: 290.0
click at [0, 136] on html "Menu Boards Boards Boards All jobs Status Workforce Workforce My Workforce Recr…" at bounding box center [346, 170] width 693 height 341
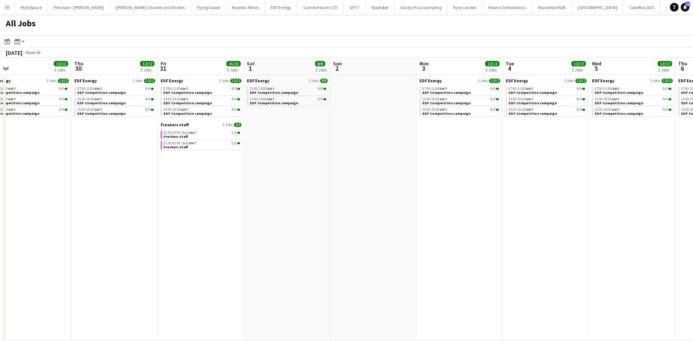
drag, startPoint x: 251, startPoint y: 182, endPoint x: 110, endPoint y: 163, distance: 142.7
click at [110, 163] on app-calendar-viewport "Sun 26 Mon 27 16/16 4 Jobs Tue 28 12/12 3 Jobs Wed 29 12/12 3 Jobs Thu 30 12/12…" at bounding box center [346, 199] width 693 height 283
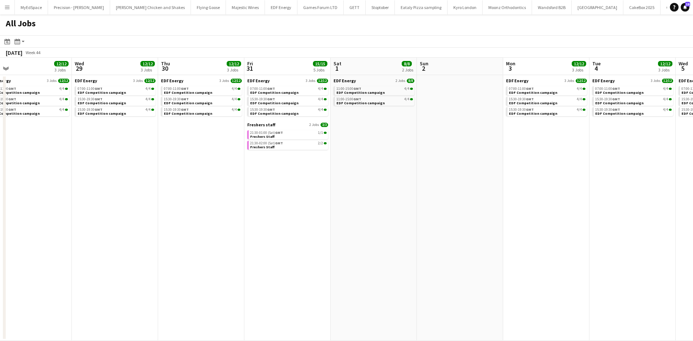
click at [74, 151] on app-all-jobs "All Jobs Date picker OCT 2025 OCT 2025 Monday M Tuesday T Wednesday W Thursday …" at bounding box center [346, 177] width 693 height 326
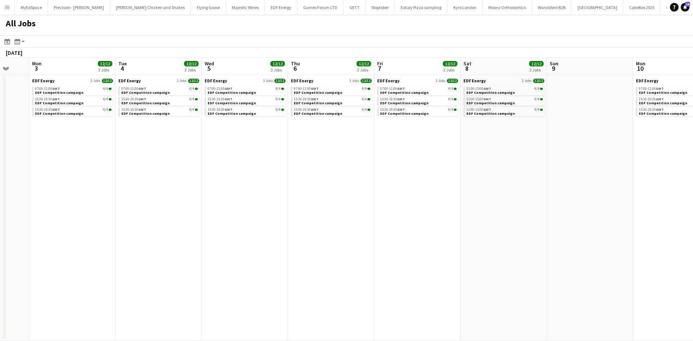
drag, startPoint x: 357, startPoint y: 189, endPoint x: 439, endPoint y: 193, distance: 81.6
click at [55, 178] on app-calendar-viewport "Fri 31 15/15 5 Jobs Sat 1 8/8 2 Jobs Sun 2 Mon 3 12/12 3 Jobs Tue 4 12/12 3 Job…" at bounding box center [346, 199] width 693 height 283
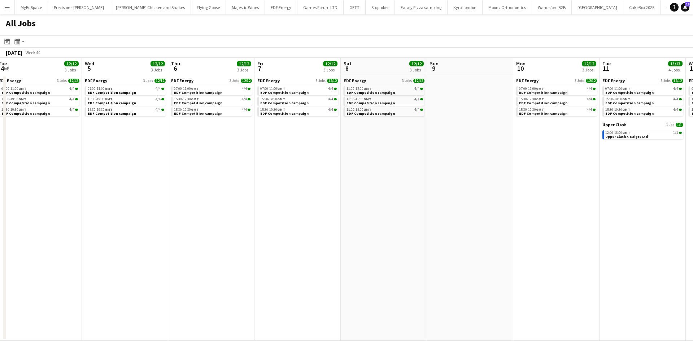
click at [211, 149] on app-all-jobs "All Jobs Date picker OCT 2025 OCT 2025 Monday M Tuesday T Wednesday W Thursday …" at bounding box center [346, 177] width 693 height 326
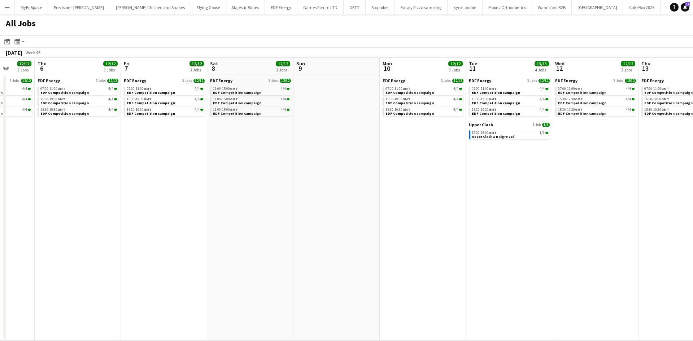
drag, startPoint x: 434, startPoint y: 175, endPoint x: 396, endPoint y: 171, distance: 38.5
click at [390, 170] on app-calendar-viewport "Sun 2 Mon 3 12/12 3 Jobs Tue 4 12/12 3 Jobs Wed 5 12/12 3 Jobs Thu 6 12/12 3 Jo…" at bounding box center [346, 199] width 693 height 283
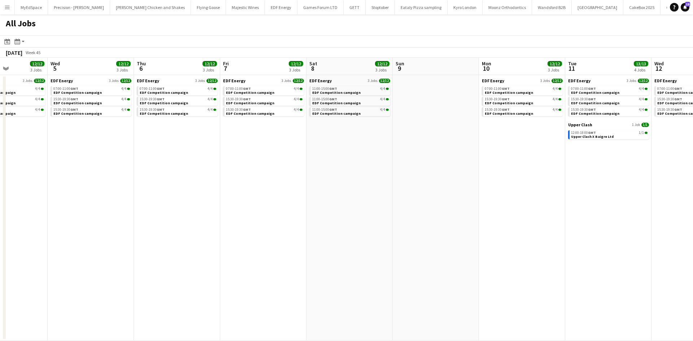
click at [291, 158] on app-all-jobs "All Jobs Date picker OCT 2025 OCT 2025 Monday M Tuesday T Wednesday W Thursday …" at bounding box center [346, 177] width 693 height 326
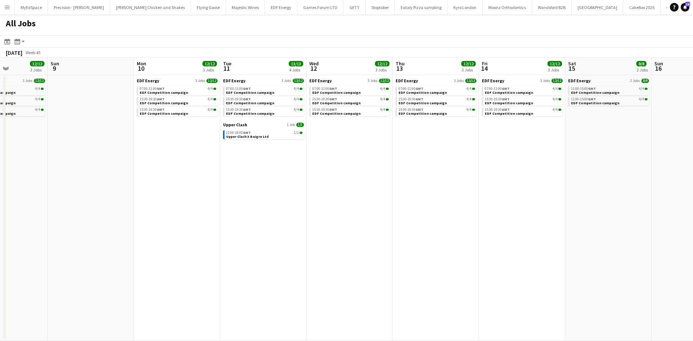
drag, startPoint x: 456, startPoint y: 158, endPoint x: 325, endPoint y: 128, distance: 133.5
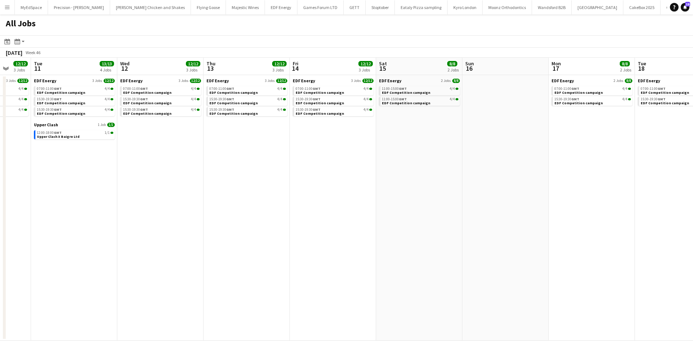
drag, startPoint x: 529, startPoint y: 150, endPoint x: 274, endPoint y: 151, distance: 254.7
click at [274, 151] on app-calendar-viewport "Sat 8 12/12 3 Jobs Sun 9 Mon 10 12/12 3 Jobs Tue 11 13/13 4 Jobs Wed 12 12/12 3…" at bounding box center [346, 199] width 693 height 283
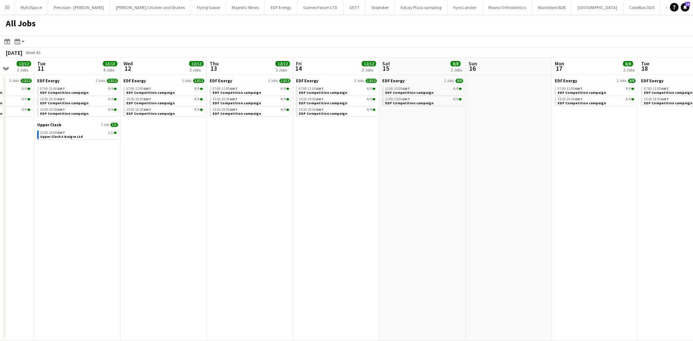
click at [275, 163] on app-all-jobs "All Jobs Date picker OCT 2025 OCT 2025 Monday M Tuesday T Wednesday W Thursday …" at bounding box center [346, 177] width 693 height 326
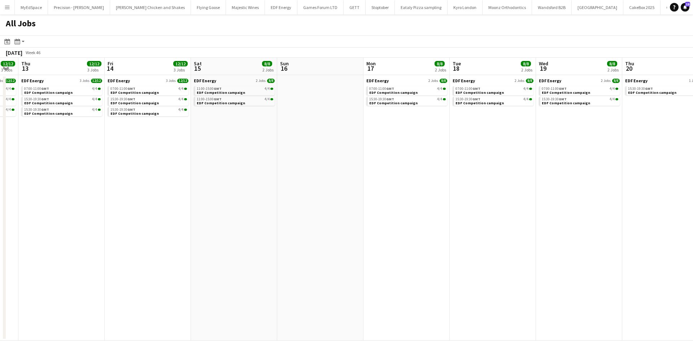
drag, startPoint x: 547, startPoint y: 175, endPoint x: 309, endPoint y: 162, distance: 238.1
click at [309, 162] on app-calendar-viewport "Mon 10 12/12 3 Jobs Tue 11 13/13 4 Jobs Wed 12 12/12 3 Jobs Thu 13 12/12 3 Jobs…" at bounding box center [346, 199] width 693 height 283
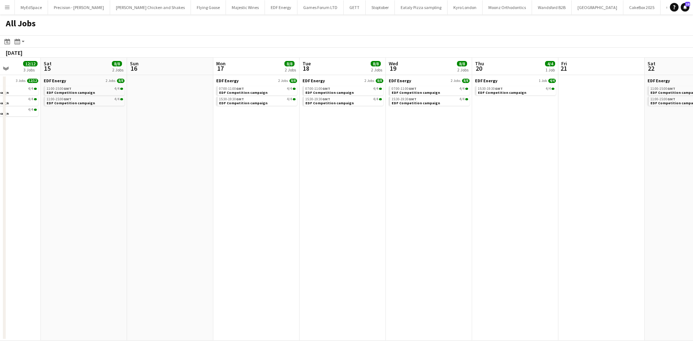
click at [291, 156] on app-all-jobs "All Jobs Date picker OCT 2025 OCT 2025 Monday M Tuesday T Wednesday W Thursday …" at bounding box center [346, 177] width 693 height 326
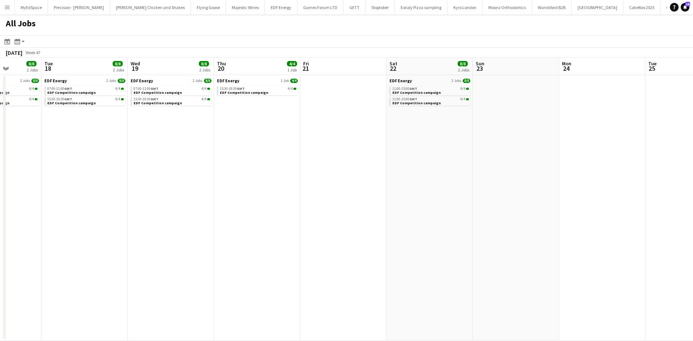
drag, startPoint x: 415, startPoint y: 155, endPoint x: 357, endPoint y: 152, distance: 57.4
click at [357, 152] on app-calendar-viewport "Sat 15 8/8 2 Jobs Sun 16 Mon 17 8/8 2 Jobs Tue 18 8/8 2 Jobs Wed 19 8/8 2 Jobs …" at bounding box center [346, 199] width 693 height 283
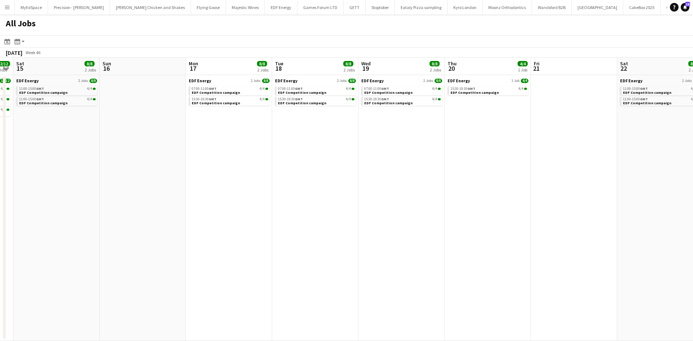
drag, startPoint x: 451, startPoint y: 162, endPoint x: 515, endPoint y: 195, distance: 72.6
click at [692, 191] on app-calendar-viewport "Thu 13 12/12 3 Jobs Fri 14 12/12 3 Jobs Sat 15 8/8 2 Jobs Sun 16 Mon 17 8/8 2 J…" at bounding box center [346, 199] width 693 height 283
drag, startPoint x: 133, startPoint y: 207, endPoint x: 555, endPoint y: 256, distance: 425.0
click at [562, 255] on app-calendar-viewport "Thu 13 12/12 3 Jobs Fri 14 12/12 3 Jobs Sat 15 8/8 2 Jobs Sun 16 Mon 17 8/8 2 J…" at bounding box center [346, 199] width 693 height 283
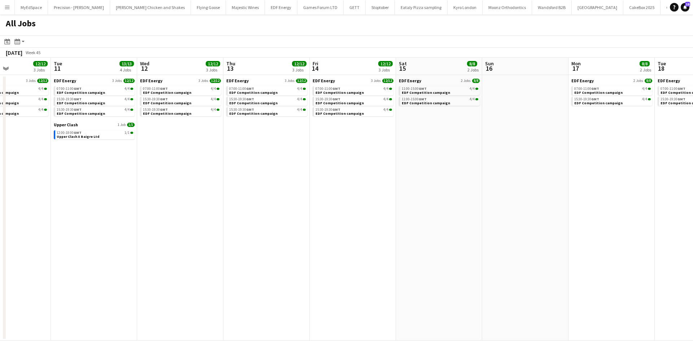
drag, startPoint x: 214, startPoint y: 243, endPoint x: 624, endPoint y: 247, distance: 410.5
click at [636, 244] on app-calendar-viewport "Sat 8 12/12 3 Jobs Sun 9 Mon 10 12/12 3 Jobs Tue 11 13/13 4 Jobs Wed 12 12/12 3…" at bounding box center [346, 199] width 693 height 283
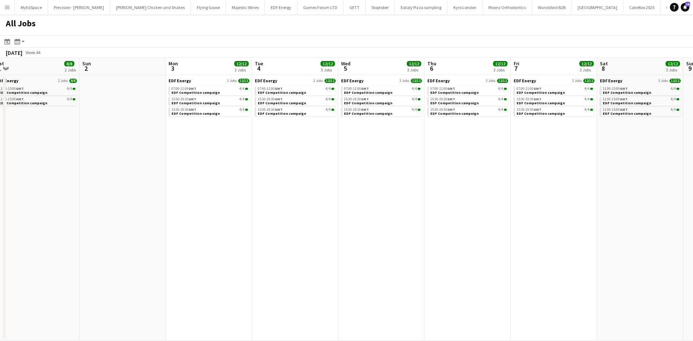
drag, startPoint x: 188, startPoint y: 246, endPoint x: 565, endPoint y: 254, distance: 377.0
click at [564, 254] on app-calendar-viewport "Thu 30 12/12 3 Jobs Fri 31 15/15 5 Jobs Sat 1 8/8 2 Jobs Sun 2 Mon 3 12/12 3 Jo…" at bounding box center [346, 199] width 693 height 283
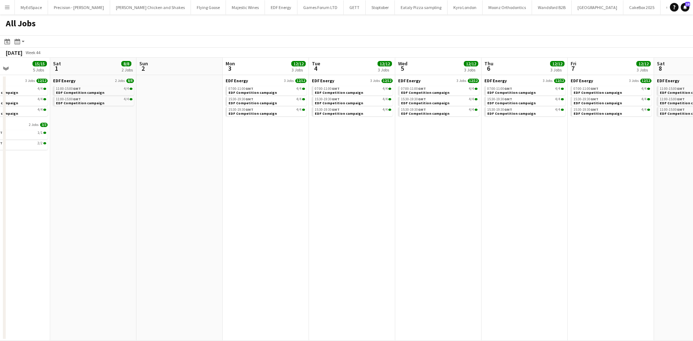
drag, startPoint x: 603, startPoint y: 242, endPoint x: 422, endPoint y: 237, distance: 180.8
click at [613, 240] on app-calendar-viewport "Wed 29 12/12 3 Jobs Thu 30 12/12 3 Jobs Fri 31 15/15 5 Jobs Sat 1 8/8 2 Jobs Su…" at bounding box center [346, 199] width 693 height 283
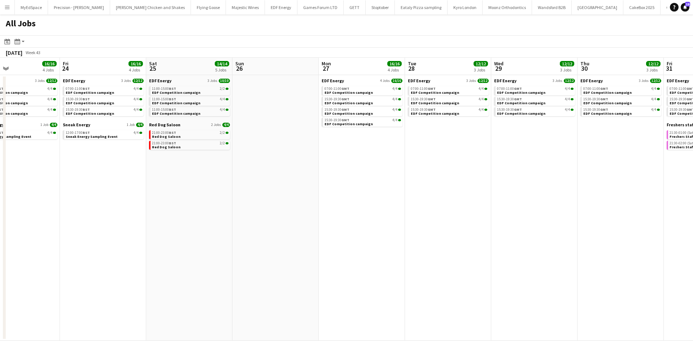
drag, startPoint x: 445, startPoint y: 234, endPoint x: 176, endPoint y: 236, distance: 269.1
click at [525, 234] on app-calendar-viewport "Tue 21 18/18 5 Jobs Wed 22 12/12 3 Jobs Thu 23 16/16 4 Jobs Fri 24 16/16 4 Jobs…" at bounding box center [346, 199] width 693 height 283
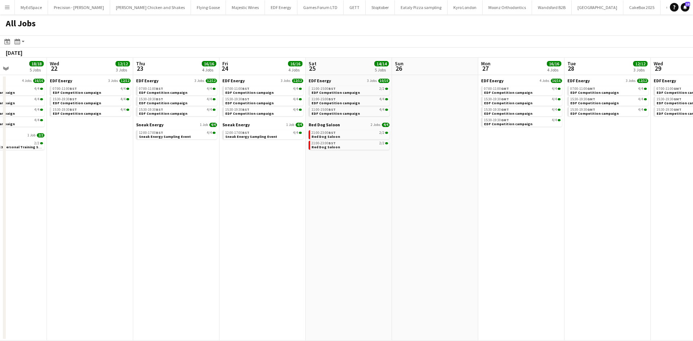
drag, startPoint x: 209, startPoint y: 230, endPoint x: 243, endPoint y: 217, distance: 37.0
click at [530, 230] on app-calendar-viewport "Sun 19 10/12 5 Jobs Mon 20 18/18 5 Jobs Tue 21 18/18 5 Jobs Wed 22 12/12 3 Jobs…" at bounding box center [346, 199] width 693 height 283
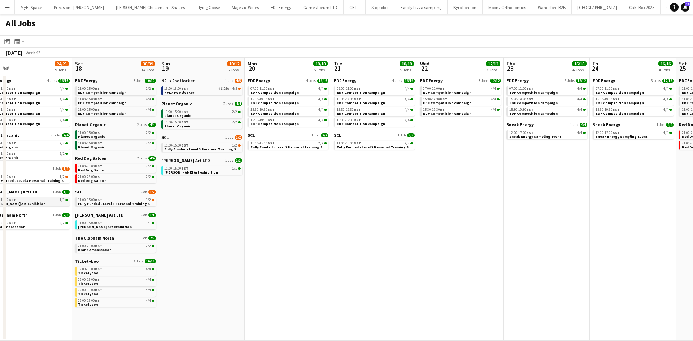
drag, startPoint x: 189, startPoint y: 211, endPoint x: 390, endPoint y: 205, distance: 200.6
click at [536, 206] on app-calendar-viewport "Wed 15 19/20 6 Jobs Thu 16 25/26 9 Jobs Fri 17 24/25 9 Jobs Sat 18 38/39 14 Job…" at bounding box center [346, 199] width 693 height 283
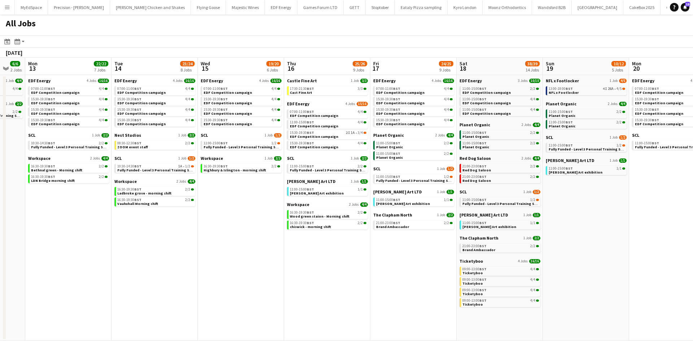
scroll to position [0, 229]
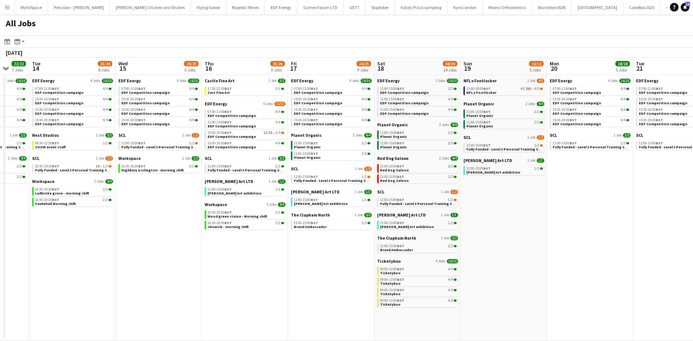
drag, startPoint x: 222, startPoint y: 222, endPoint x: 216, endPoint y: 220, distance: 6.3
click at [216, 220] on app-calendar-viewport "Sat 11 22/22 8 Jobs Sun 12 6/6 2 Jobs Mon 13 22/22 7 Jobs Tue 14 23/24 8 Jobs W…" at bounding box center [346, 199] width 693 height 283
click at [260, 135] on link "15:30-19:30 BST 2I 1A • 3/4 EDF Competition campaign" at bounding box center [245, 134] width 76 height 8
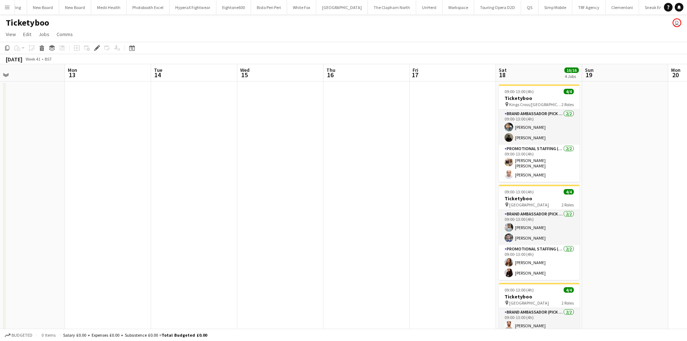
scroll to position [0, 2331]
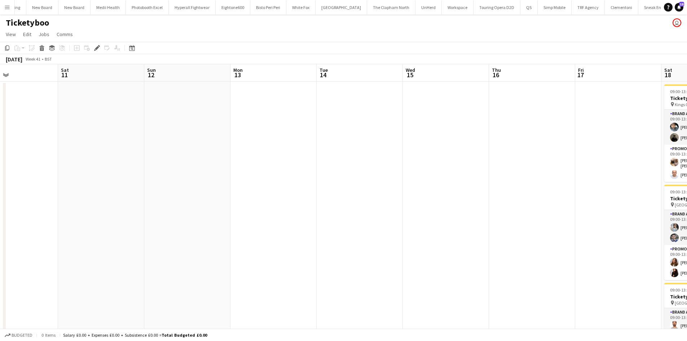
drag, startPoint x: 243, startPoint y: 165, endPoint x: 424, endPoint y: 181, distance: 182.2
click at [529, 181] on app-calendar-viewport "Wed 8 Thu 9 Fri 10 Sat 11 Sun 12 Mon 13 Tue 14 Wed 15 Thu 16 Fri 17 Sat 18 16/1…" at bounding box center [343, 277] width 687 height 426
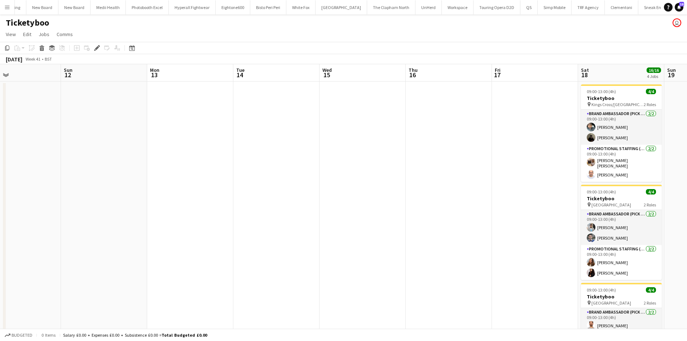
drag, startPoint x: 365, startPoint y: 175, endPoint x: 223, endPoint y: 137, distance: 146.9
click at [223, 137] on app-calendar-viewport "Wed 8 Thu 9 Fri 10 Sat 11 Sun 12 Mon 13 Tue 14 Wed 15 Thu 16 Fri 17 Sat 18 16/1…" at bounding box center [343, 277] width 687 height 426
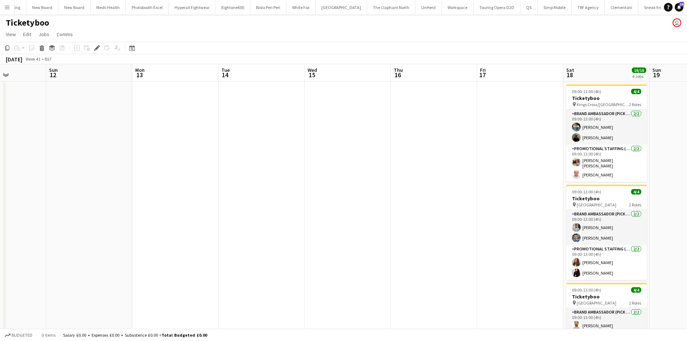
drag, startPoint x: 407, startPoint y: 137, endPoint x: 578, endPoint y: 145, distance: 171.6
click at [578, 145] on app-calendar-viewport "Thu 9 Fri 10 Sat 11 Sun 12 Mon 13 Tue 14 Wed 15 Thu 16 Fri 17 Sat 18 16/16 4 Jo…" at bounding box center [343, 277] width 687 height 426
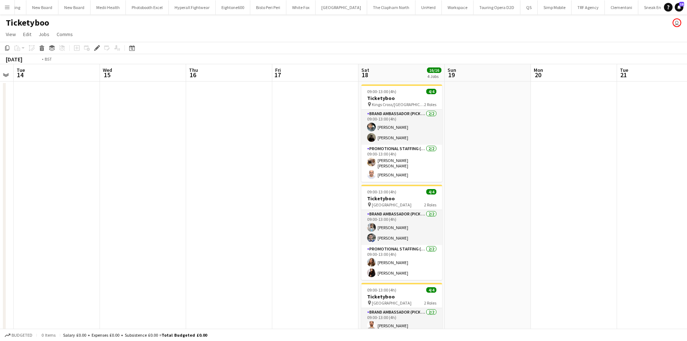
drag, startPoint x: 464, startPoint y: 130, endPoint x: 522, endPoint y: 126, distance: 58.3
click at [188, 115] on app-calendar-viewport "Fri 10 Sat 11 Sun 12 Mon 13 Tue 14 Wed 15 Thu 16 Fri 17 Sat 18 16/16 4 Jobs Sun…" at bounding box center [343, 277] width 687 height 426
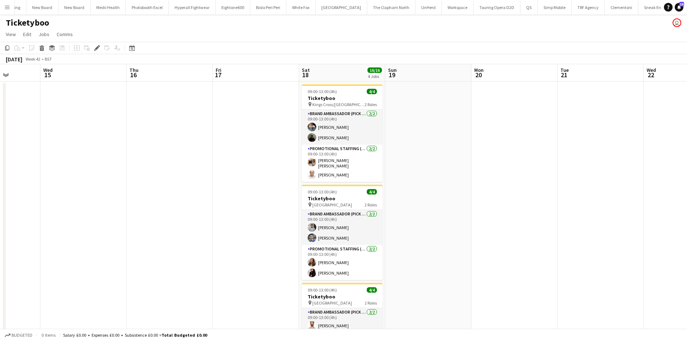
drag, startPoint x: 590, startPoint y: 137, endPoint x: 514, endPoint y: 136, distance: 76.1
click at [514, 136] on app-calendar-viewport "Sun 12 Mon 13 Tue 14 Wed 15 Thu 16 Fri 17 Sat 18 16/16 4 Jobs Sun 19 Mon 20 Tue…" at bounding box center [343, 277] width 687 height 426
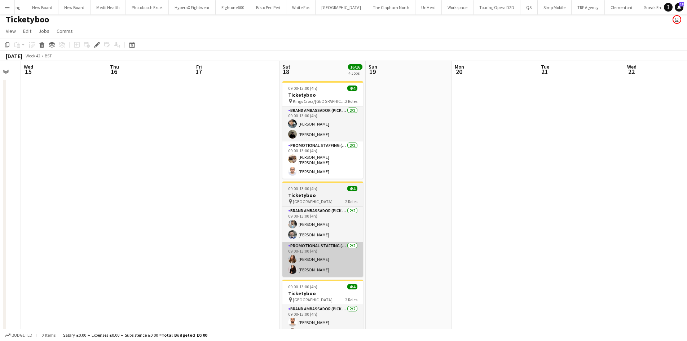
scroll to position [0, 0]
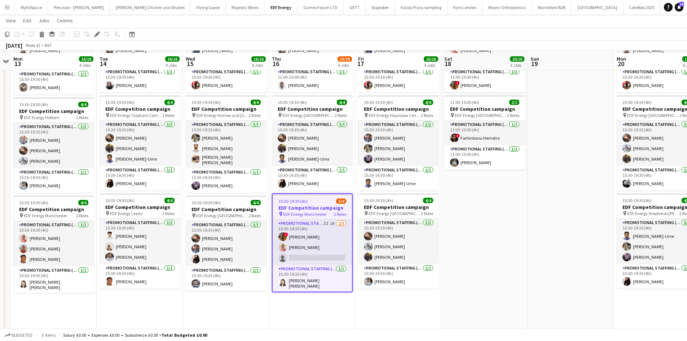
scroll to position [187, 0]
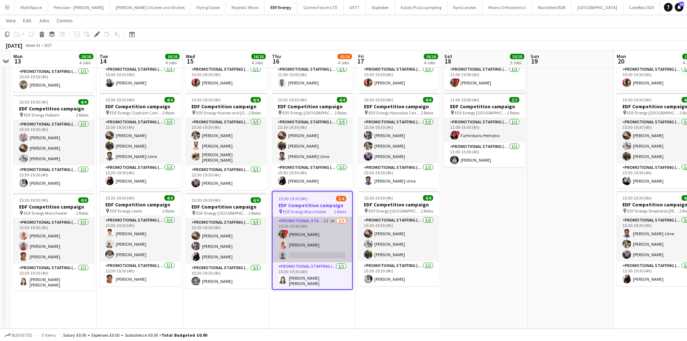
click at [332, 223] on app-card-role "Promotional Staffing (Flyering Staff) 2I 1A [DATE] 15:30-19:30 (4h) ! [PERSON_N…" at bounding box center [312, 239] width 79 height 45
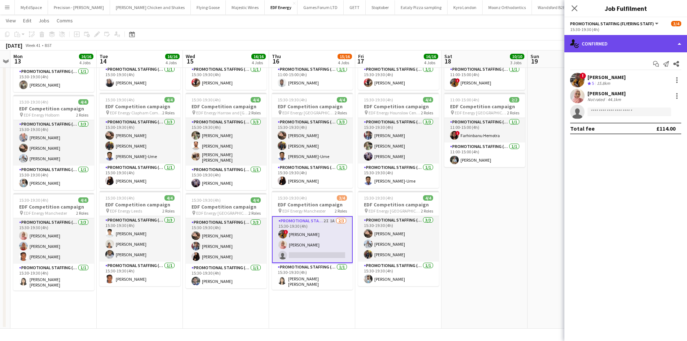
click at [637, 43] on div "single-neutral-actions-check-2 Confirmed" at bounding box center [626, 43] width 123 height 17
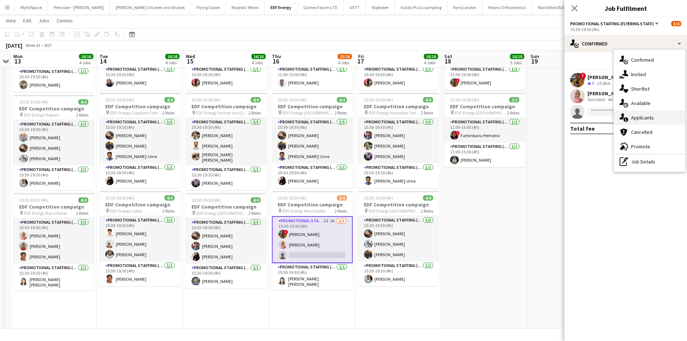
click at [650, 117] on span "Applicants" at bounding box center [642, 117] width 23 height 6
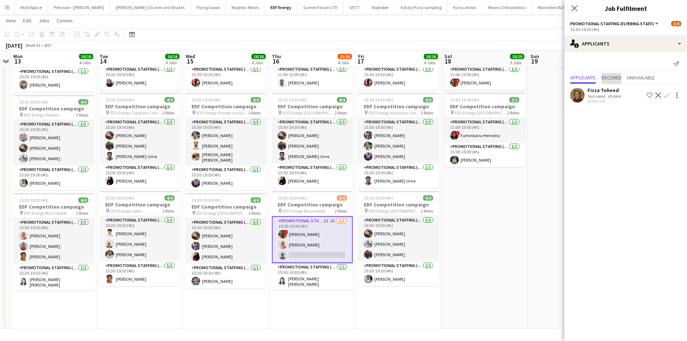
click at [619, 80] on span "Declined" at bounding box center [612, 77] width 20 height 5
click at [644, 60] on span "Unavailable" at bounding box center [641, 62] width 28 height 5
click at [592, 60] on span "Applicants" at bounding box center [583, 62] width 26 height 5
click at [330, 220] on app-card-role "Promotional Staffing (Flyering Staff) 2I 1A [DATE] 15:30-19:30 (4h) ! [PERSON_N…" at bounding box center [312, 239] width 81 height 47
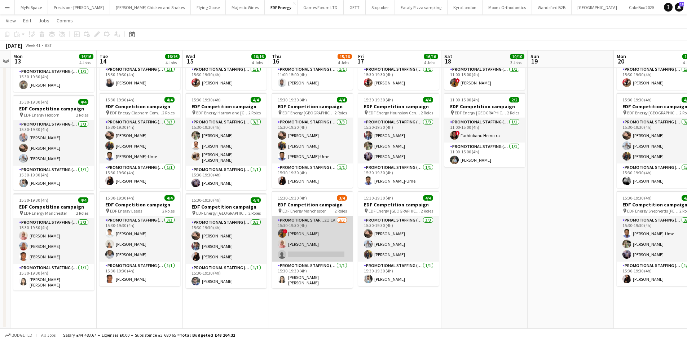
click at [326, 219] on app-card-role "Promotional Staffing (Flyering Staff) 2I 1A [DATE] 15:30-19:30 (4h) ! [PERSON_N…" at bounding box center [312, 238] width 81 height 45
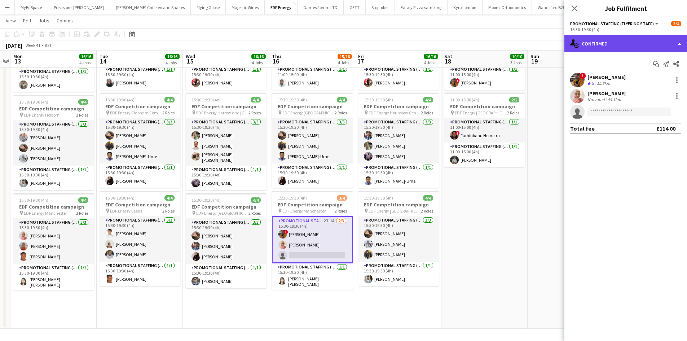
click at [641, 49] on div "single-neutral-actions-check-2 Confirmed" at bounding box center [626, 43] width 123 height 17
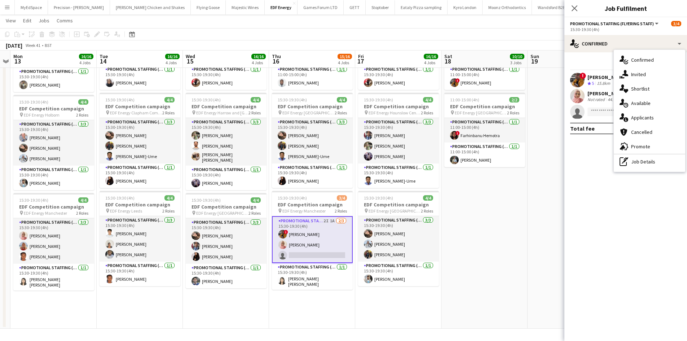
click at [653, 73] on div "single-neutral-actions-share-1 Invited" at bounding box center [649, 74] width 71 height 14
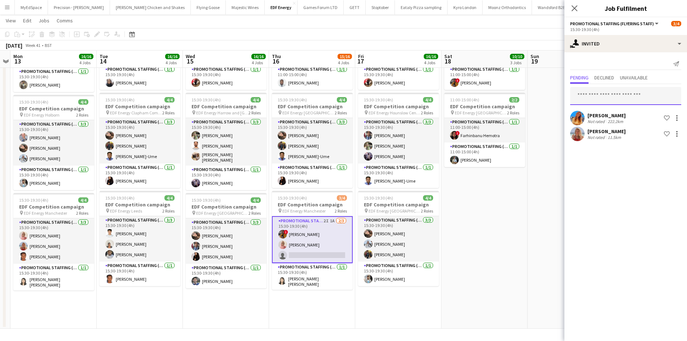
click at [636, 98] on input "text" at bounding box center [625, 96] width 111 height 18
type input "********"
click at [623, 115] on span "[PERSON_NAME] Active" at bounding box center [626, 114] width 100 height 6
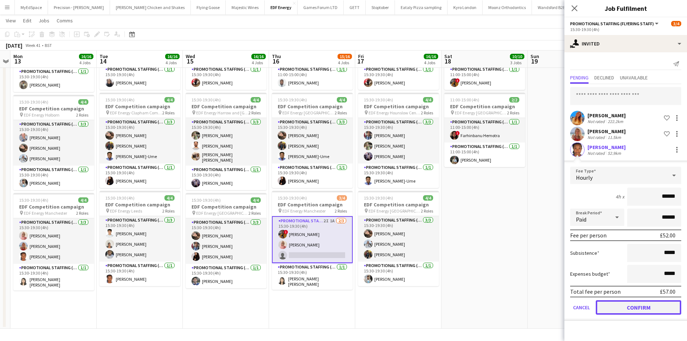
click at [644, 309] on button "Confirm" at bounding box center [638, 307] width 85 height 14
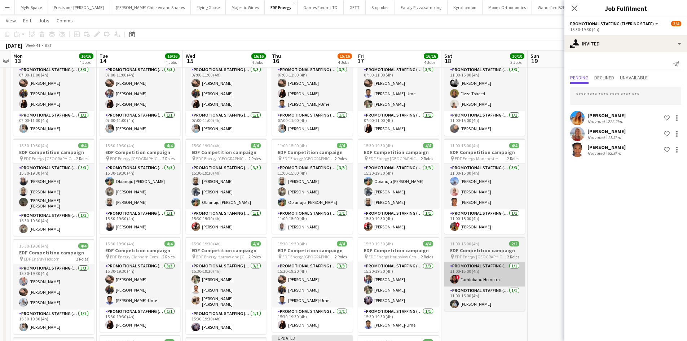
scroll to position [43, 0]
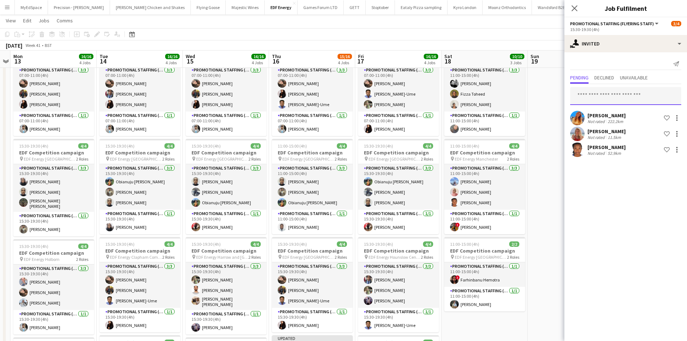
click at [599, 97] on input "text" at bounding box center [625, 96] width 111 height 18
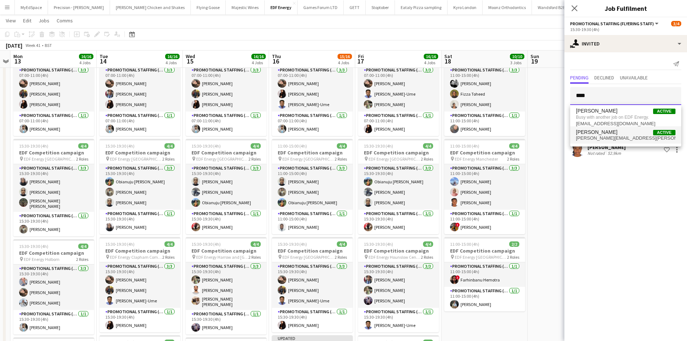
type input "****"
click at [616, 132] on span "[PERSON_NAME] Active" at bounding box center [626, 132] width 100 height 6
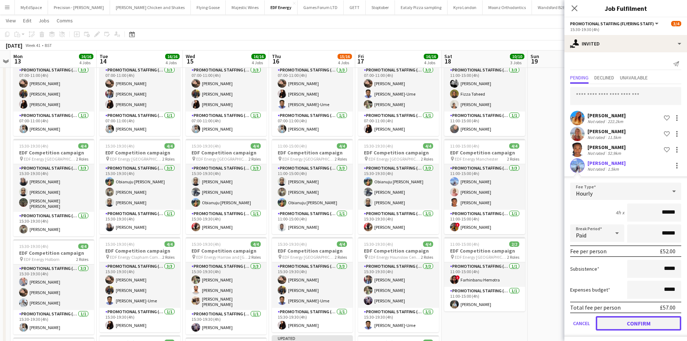
click at [636, 325] on button "Confirm" at bounding box center [638, 323] width 85 height 14
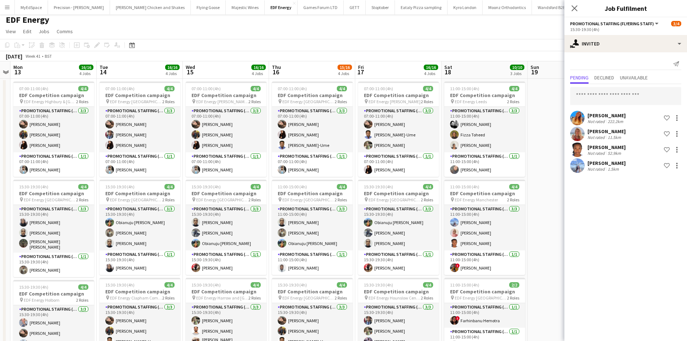
scroll to position [0, 0]
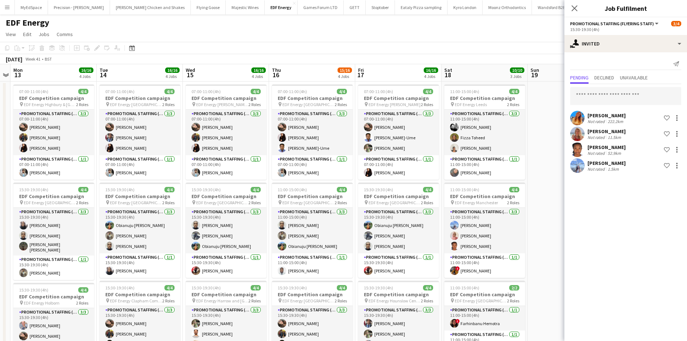
click at [547, 178] on app-date-cell at bounding box center [571, 302] width 86 height 440
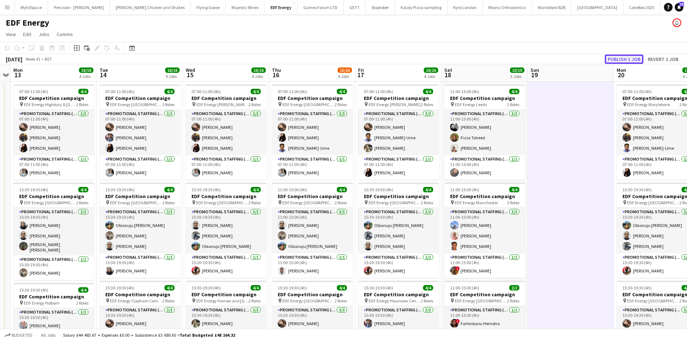
click at [633, 59] on button "Publish 1 job" at bounding box center [624, 58] width 39 height 9
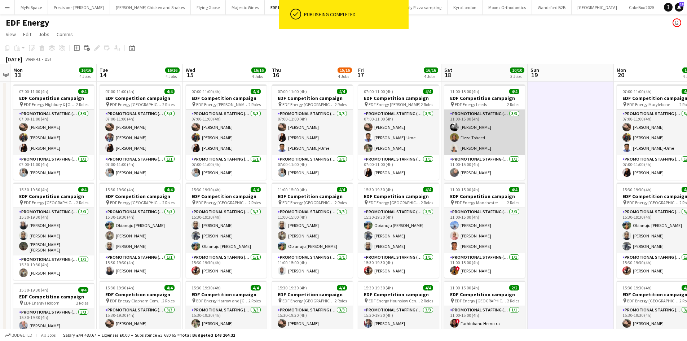
click at [486, 114] on app-card-role "Promotional Staffing (Flyering Staff) [DATE] 11:00-15:00 (4h) [PERSON_NAME] [PE…" at bounding box center [484, 132] width 81 height 45
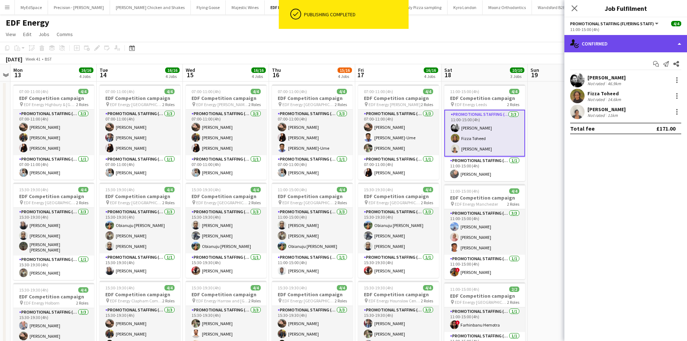
click at [638, 50] on div "single-neutral-actions-check-2 Confirmed" at bounding box center [626, 43] width 123 height 17
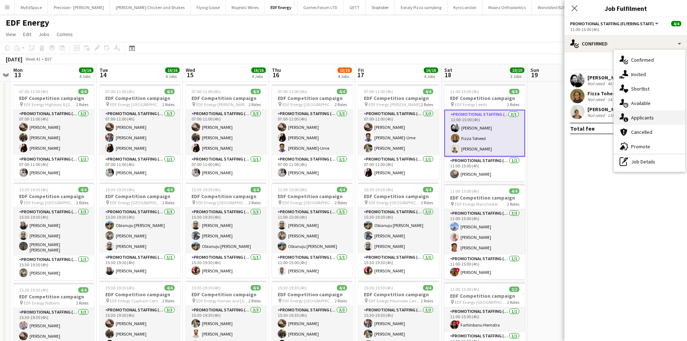
click at [649, 116] on span "Applicants" at bounding box center [642, 117] width 23 height 6
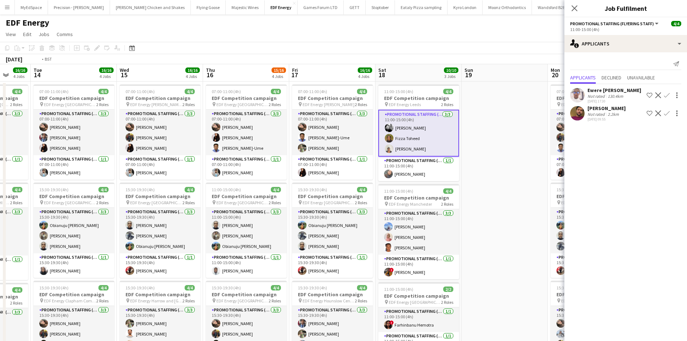
drag, startPoint x: 544, startPoint y: 162, endPoint x: 473, endPoint y: 159, distance: 70.4
click at [476, 158] on app-calendar-viewport "Fri 10 16/16 4 Jobs Sat 11 14/14 4 Jobs Sun 12 Mon 13 16/16 4 Jobs Tue 14 16/16…" at bounding box center [343, 290] width 687 height 452
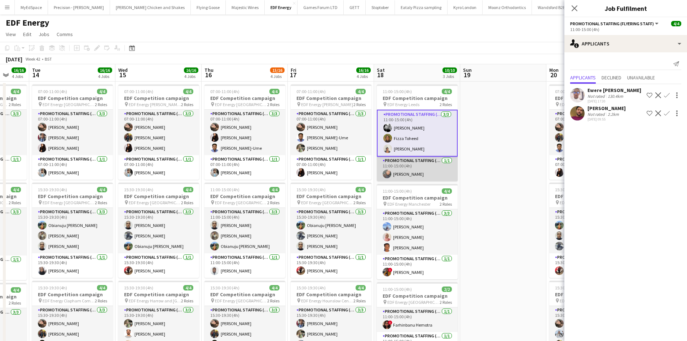
click at [430, 164] on app-card-role "Promotional Staffing (Team Leader) [DATE] 11:00-15:00 (4h) [PERSON_NAME]" at bounding box center [417, 169] width 81 height 25
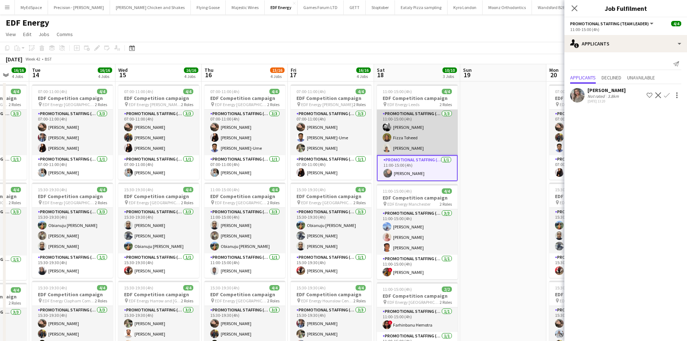
click at [425, 111] on app-card-role "Promotional Staffing (Flyering Staff) [DATE] 11:00-15:00 (4h) [PERSON_NAME] [PE…" at bounding box center [417, 132] width 81 height 45
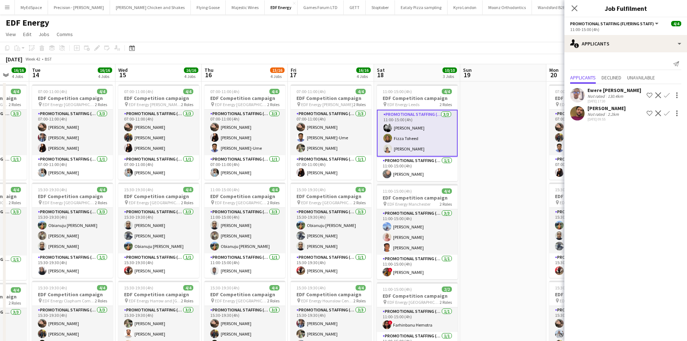
click at [407, 140] on app-card-role "Promotional Staffing (Flyering Staff) [DATE] 11:00-15:00 (4h) [PERSON_NAME] [PE…" at bounding box center [417, 133] width 81 height 47
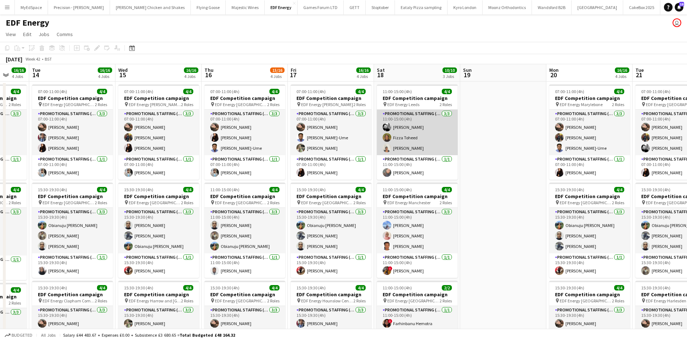
scroll to position [0, 316]
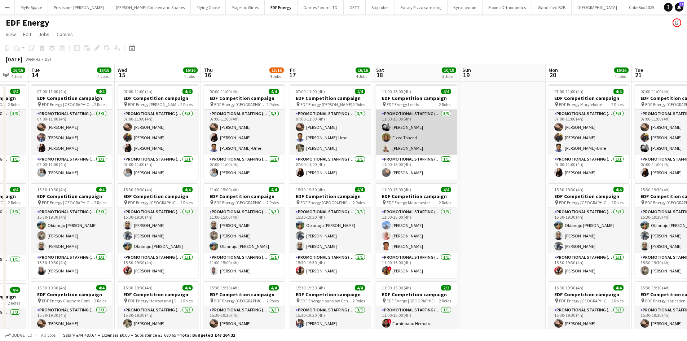
click at [400, 136] on app-card-role "Promotional Staffing (Flyering Staff) [DATE] 11:00-15:00 (4h) [PERSON_NAME] [PE…" at bounding box center [416, 132] width 81 height 45
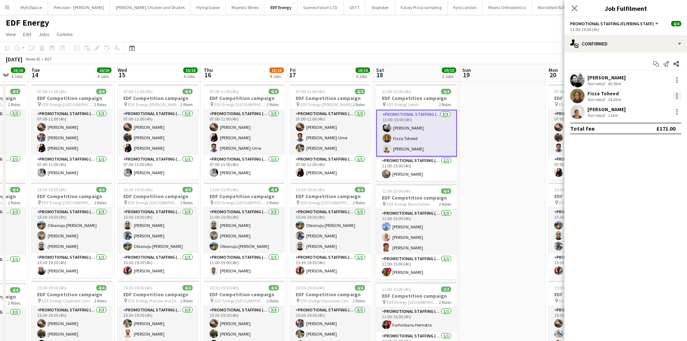
click at [677, 93] on div at bounding box center [676, 93] width 1 height 1
click at [653, 183] on button "Remove" at bounding box center [653, 178] width 56 height 17
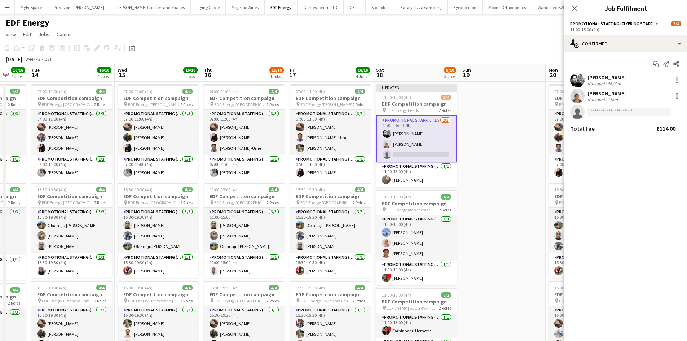
click at [436, 120] on app-card-role "Promotional Staffing (Flyering Staff) 3A [DATE] 11:00-15:00 (4h) [PERSON_NAME] …" at bounding box center [416, 138] width 81 height 47
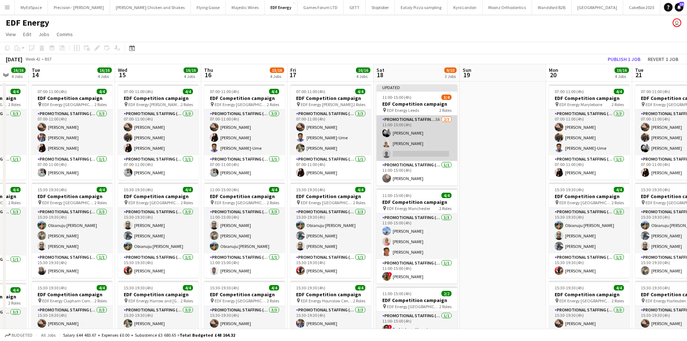
click at [436, 120] on app-card-role "Promotional Staffing (Flyering Staff) 3A [DATE] 11:00-15:00 (4h) [PERSON_NAME] …" at bounding box center [417, 137] width 81 height 45
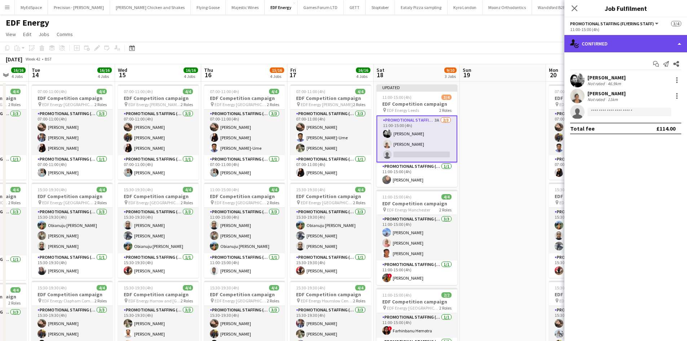
click at [611, 46] on div "single-neutral-actions-check-2 Confirmed" at bounding box center [626, 43] width 123 height 17
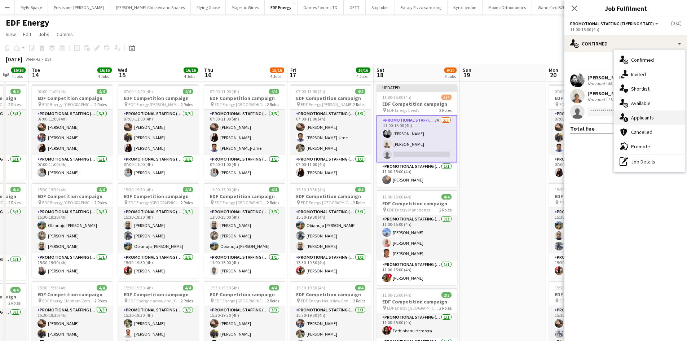
click at [656, 124] on div "single-neutral-actions-information Applicants" at bounding box center [649, 117] width 71 height 14
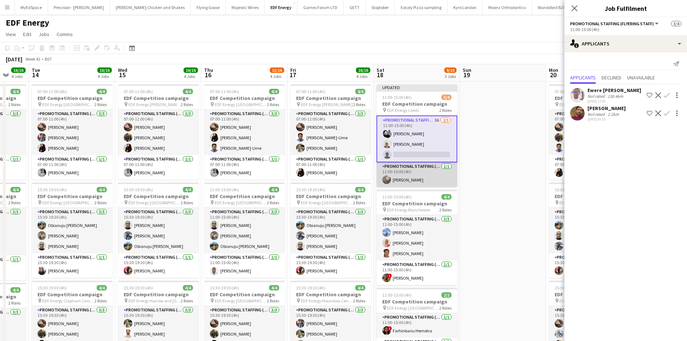
click at [438, 164] on app-card-role "Promotional Staffing (Team Leader) 1/1 11:00-15:00 (4h) Li-Quan Hoang" at bounding box center [417, 174] width 81 height 25
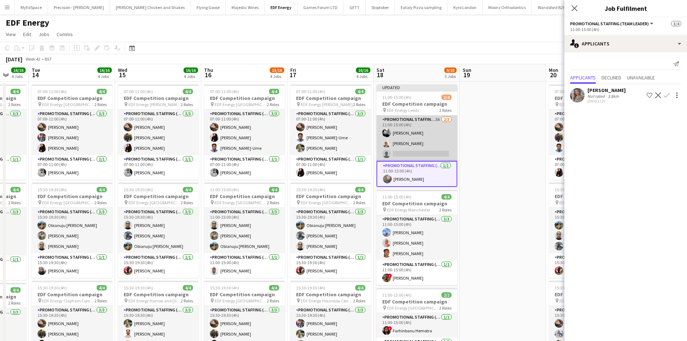
click at [426, 150] on app-card-role "Promotional Staffing (Flyering Staff) 3A 2/3 11:00-15:00 (4h) Dan Vasey Thandek…" at bounding box center [417, 137] width 81 height 45
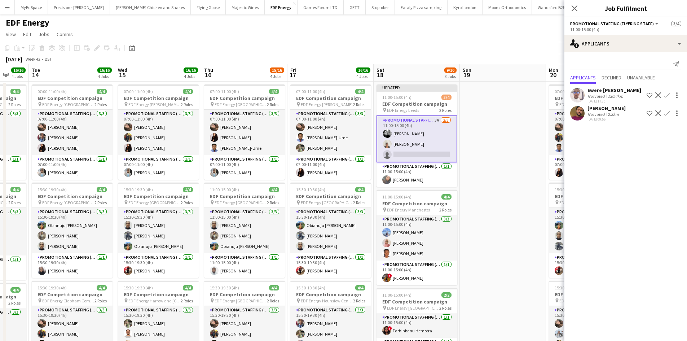
click at [477, 138] on app-date-cell at bounding box center [503, 299] width 86 height 435
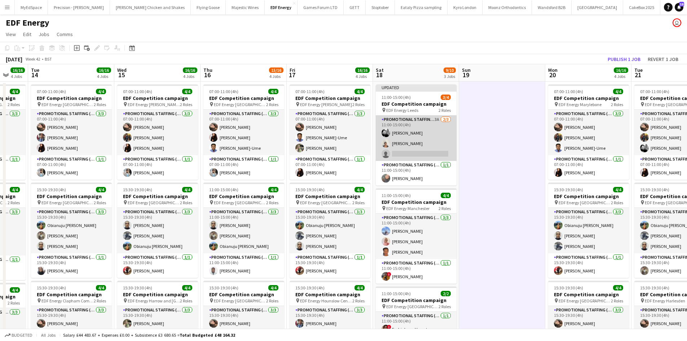
click at [410, 149] on app-card-role "Promotional Staffing (Flyering Staff) 3A 2/3 11:00-15:00 (4h) Dan Vasey Thandek…" at bounding box center [416, 137] width 81 height 45
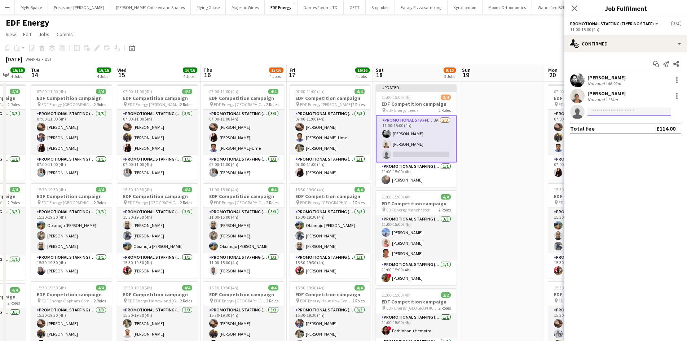
click at [605, 111] on input at bounding box center [630, 111] width 84 height 9
type input "*"
type input "****"
click at [610, 134] on span "+447938182451" at bounding box center [629, 134] width 72 height 6
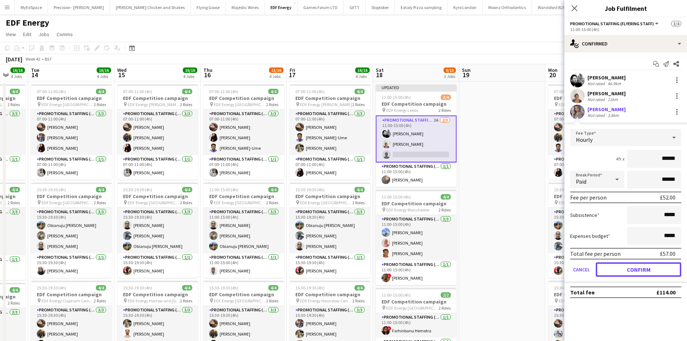
drag, startPoint x: 627, startPoint y: 272, endPoint x: 531, endPoint y: 216, distance: 111.0
click at [627, 271] on button "Confirm" at bounding box center [638, 269] width 85 height 14
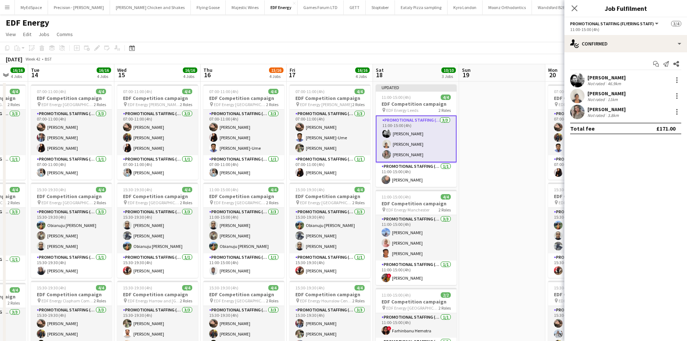
drag, startPoint x: 492, startPoint y: 187, endPoint x: 513, endPoint y: 181, distance: 22.4
click at [492, 186] on app-calendar-viewport "Fri 10 16/16 4 Jobs Sat 11 14/14 4 Jobs Sun 12 Mon 13 16/16 4 Jobs Tue 14 16/16…" at bounding box center [343, 290] width 687 height 452
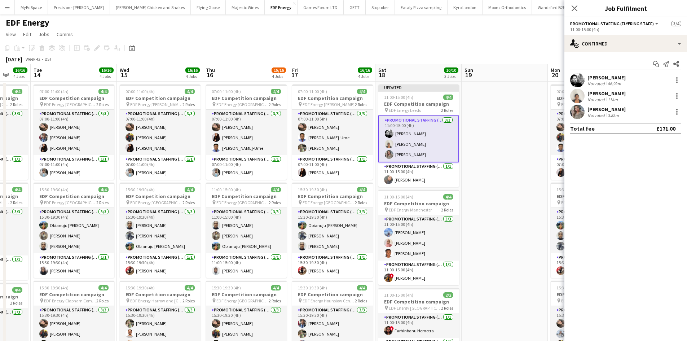
click at [513, 111] on app-date-cell at bounding box center [505, 299] width 86 height 435
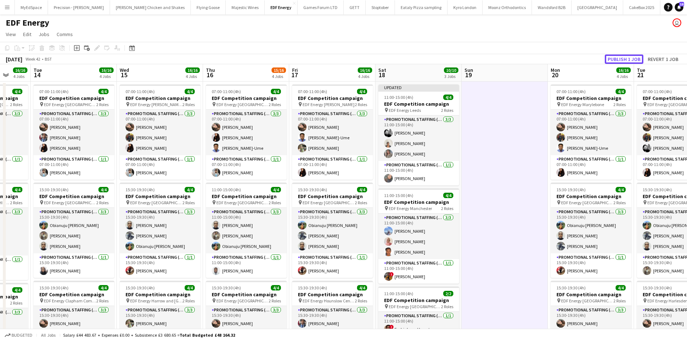
click at [627, 60] on button "Publish 1 job" at bounding box center [624, 58] width 39 height 9
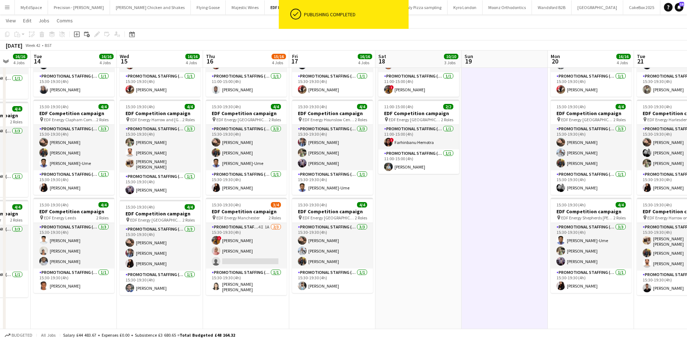
scroll to position [144, 0]
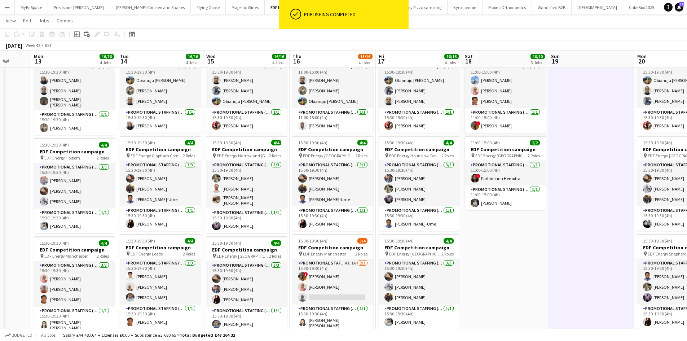
drag, startPoint x: 518, startPoint y: 188, endPoint x: 281, endPoint y: 140, distance: 242.6
click at [260, 134] on app-calendar-viewport "Fri 10 16/16 4 Jobs Sat 11 14/14 4 Jobs Sun 12 Mon 13 16/16 4 Jobs Tue 14 16/16…" at bounding box center [343, 128] width 687 height 488
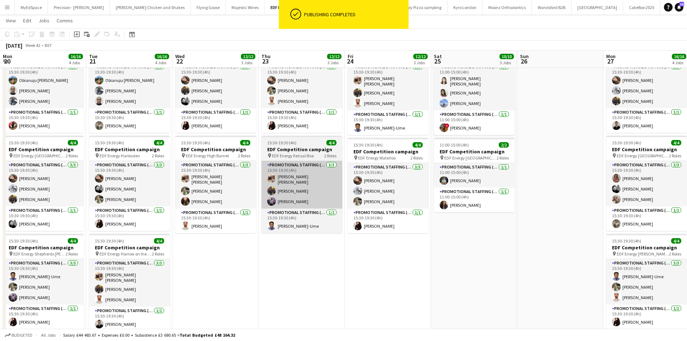
drag, startPoint x: 544, startPoint y: 165, endPoint x: 375, endPoint y: 171, distance: 168.9
click at [312, 162] on app-calendar-viewport "Thu 16 15/16 4 Jobs Fri 17 16/16 4 Jobs Sat 18 10/10 3 Jobs Sun 19 Mon 20 16/16…" at bounding box center [343, 128] width 687 height 488
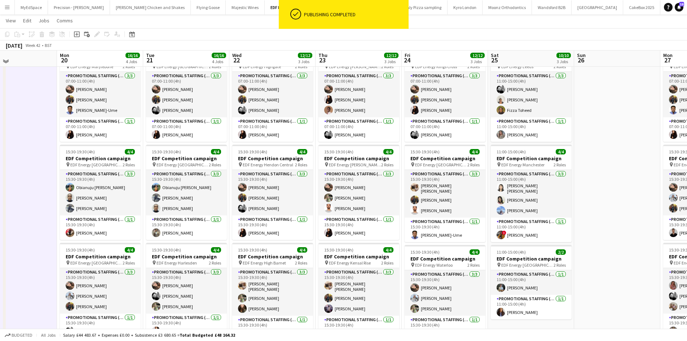
scroll to position [36, 0]
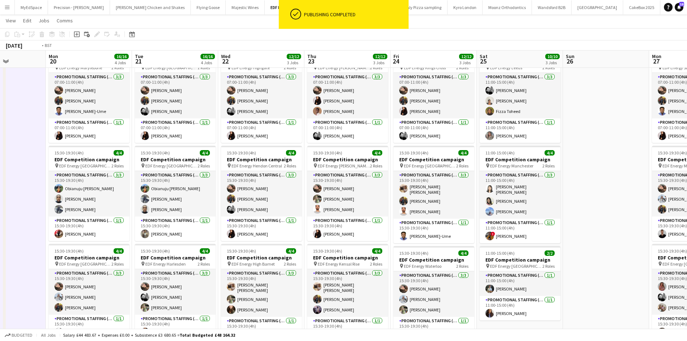
drag, startPoint x: 573, startPoint y: 178, endPoint x: 399, endPoint y: 145, distance: 177.7
click at [281, 121] on app-calendar-viewport "Thu 16 15/16 4 Jobs Fri 17 16/16 4 Jobs Sat 18 10/10 3 Jobs Sun 19 Mon 20 16/16…" at bounding box center [343, 236] width 687 height 488
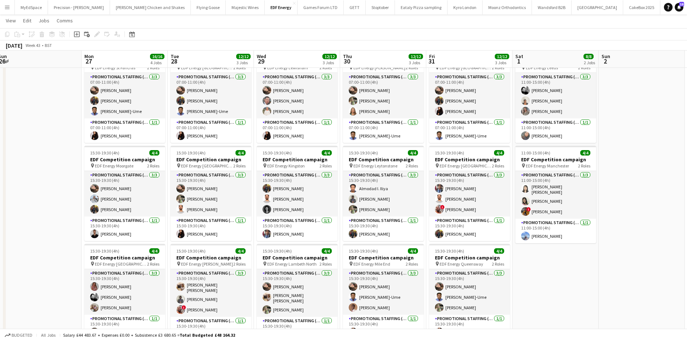
scroll to position [0, 362]
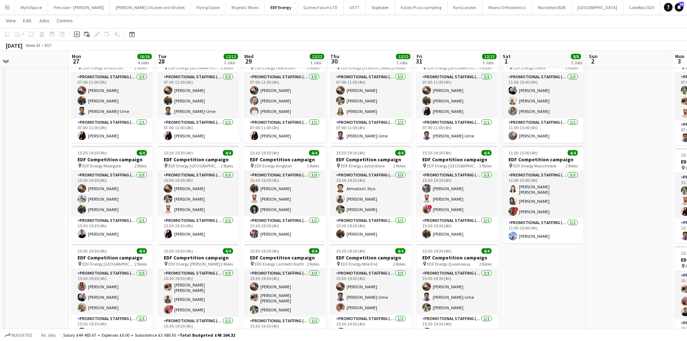
drag, startPoint x: 535, startPoint y: 150, endPoint x: 267, endPoint y: 135, distance: 268.0
click at [267, 135] on app-calendar-viewport "Wed 22 12/12 3 Jobs Thu 23 12/12 3 Jobs Fri 24 12/12 3 Jobs Sat 25 10/10 3 Jobs…" at bounding box center [343, 236] width 687 height 488
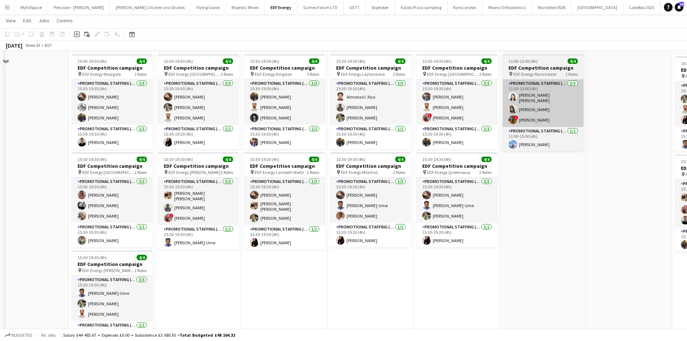
scroll to position [36, 0]
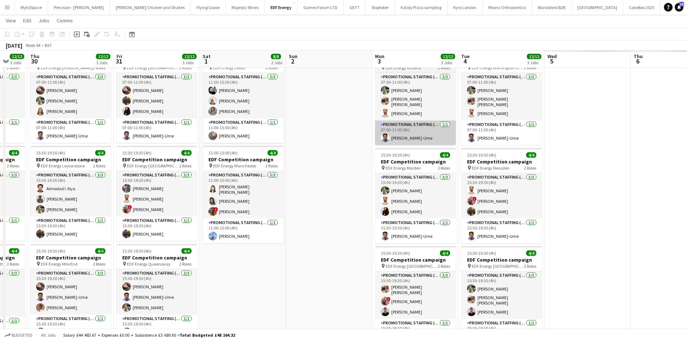
drag, startPoint x: 289, startPoint y: 126, endPoint x: 430, endPoint y: 141, distance: 141.4
click at [266, 125] on app-calendar-viewport "Sun 26 Mon 27 16/16 4 Jobs Tue 28 12/12 3 Jobs Wed 29 12/12 3 Jobs Thu 30 12/12…" at bounding box center [343, 236] width 687 height 488
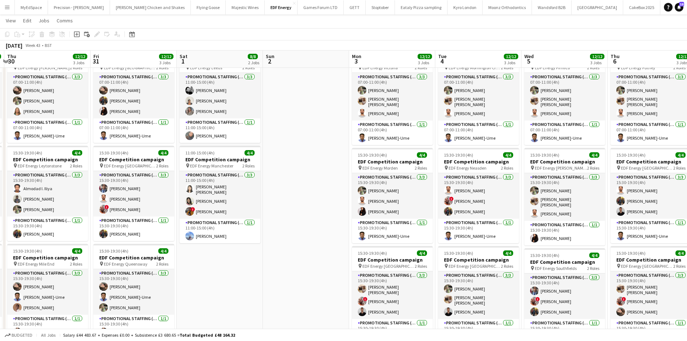
drag, startPoint x: 486, startPoint y: 142, endPoint x: 252, endPoint y: 115, distance: 235.6
click at [252, 115] on app-calendar-viewport "Sun 26 Mon 27 16/16 4 Jobs Tue 28 12/12 3 Jobs Wed 29 12/12 3 Jobs Thu 30 12/12…" at bounding box center [343, 236] width 687 height 488
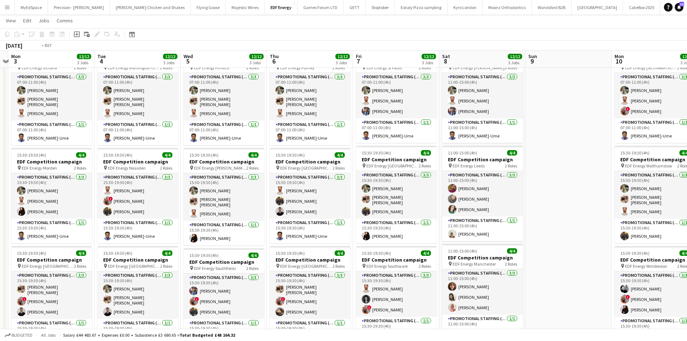
drag, startPoint x: 538, startPoint y: 153, endPoint x: 429, endPoint y: 148, distance: 109.4
click at [429, 148] on app-calendar-viewport "Thu 30 12/12 3 Jobs Fri 31 12/12 3 Jobs Sat 1 8/8 2 Jobs Sun 2 Mon 3 12/12 3 Jo…" at bounding box center [343, 236] width 687 height 488
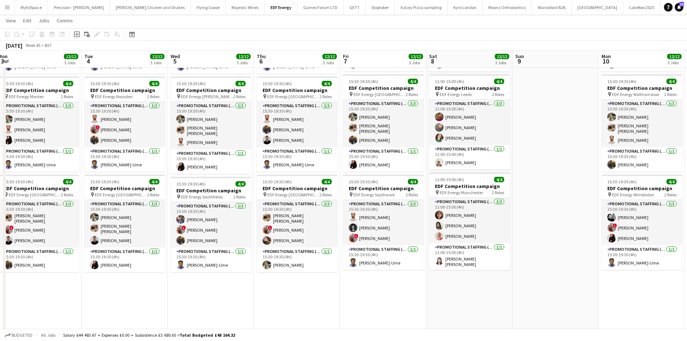
scroll to position [7, 0]
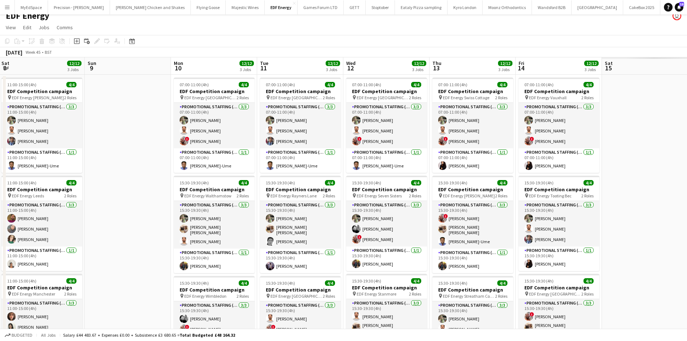
drag, startPoint x: 551, startPoint y: 152, endPoint x: 240, endPoint y: 143, distance: 311.1
click at [233, 142] on app-calendar-viewport "Tue 4 12/12 3 Jobs Wed 5 12/12 3 Jobs Thu 6 12/12 3 Jobs Fri 7 12/12 3 Jobs Sat…" at bounding box center [343, 283] width 687 height 452
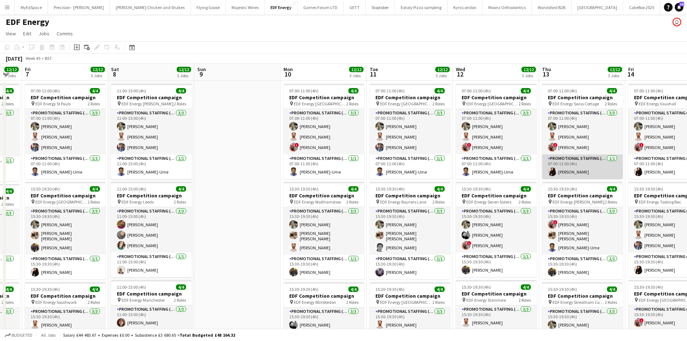
scroll to position [0, 0]
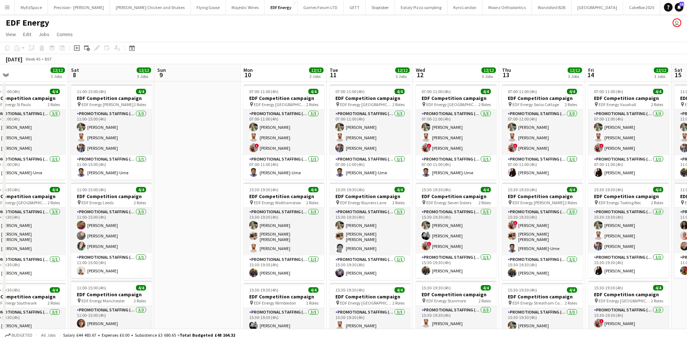
drag, startPoint x: 599, startPoint y: 163, endPoint x: 299, endPoint y: 132, distance: 301.7
click at [300, 132] on app-calendar-viewport "Tue 4 12/12 3 Jobs Wed 5 12/12 3 Jobs Thu 6 12/12 3 Jobs Fri 7 12/12 3 Jobs Sat…" at bounding box center [343, 290] width 687 height 452
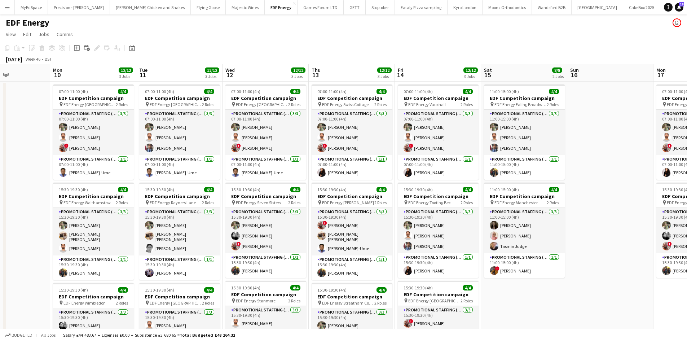
drag, startPoint x: 364, startPoint y: 133, endPoint x: 259, endPoint y: 126, distance: 105.2
click at [259, 126] on app-calendar-viewport "Thu 6 12/12 3 Jobs Fri 7 12/12 3 Jobs Sat 8 12/12 3 Jobs Sun 9 Mon 10 12/12 3 J…" at bounding box center [343, 290] width 687 height 452
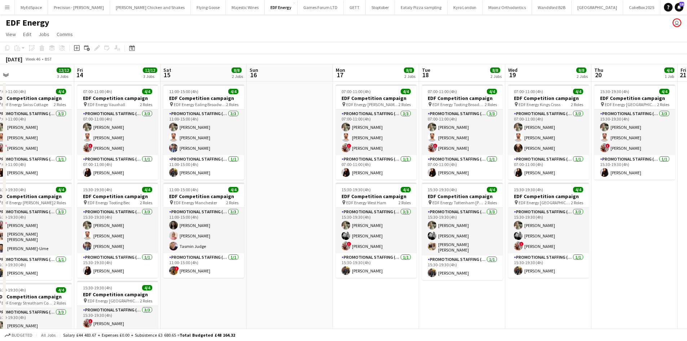
drag, startPoint x: 474, startPoint y: 149, endPoint x: 391, endPoint y: 148, distance: 82.6
click at [391, 148] on app-calendar-viewport "Mon 10 12/12 3 Jobs Tue 11 12/12 3 Jobs Wed 12 12/12 3 Jobs Thu 13 12/12 3 Jobs…" at bounding box center [343, 290] width 687 height 452
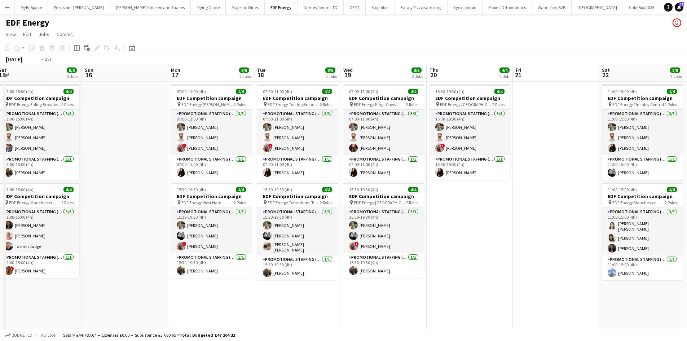
drag, startPoint x: 577, startPoint y: 164, endPoint x: 308, endPoint y: 155, distance: 269.6
click at [308, 155] on app-calendar-viewport "Wed 12 12/12 3 Jobs Thu 13 12/12 3 Jobs Fri 14 12/12 3 Jobs Sat 15 8/8 2 Jobs S…" at bounding box center [343, 290] width 687 height 452
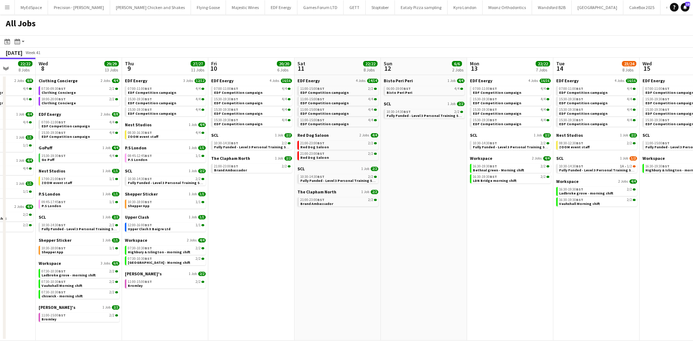
drag, startPoint x: 673, startPoint y: 263, endPoint x: 515, endPoint y: 260, distance: 158.7
click at [515, 260] on app-calendar-viewport "Sat 4 40/40 10 Jobs Sun 5 2/2 1 Job Mon 6 14/14 4 Jobs Tue 7 22/22 8 Jobs Wed 8…" at bounding box center [346, 199] width 693 height 283
